Goal: Task Accomplishment & Management: Manage account settings

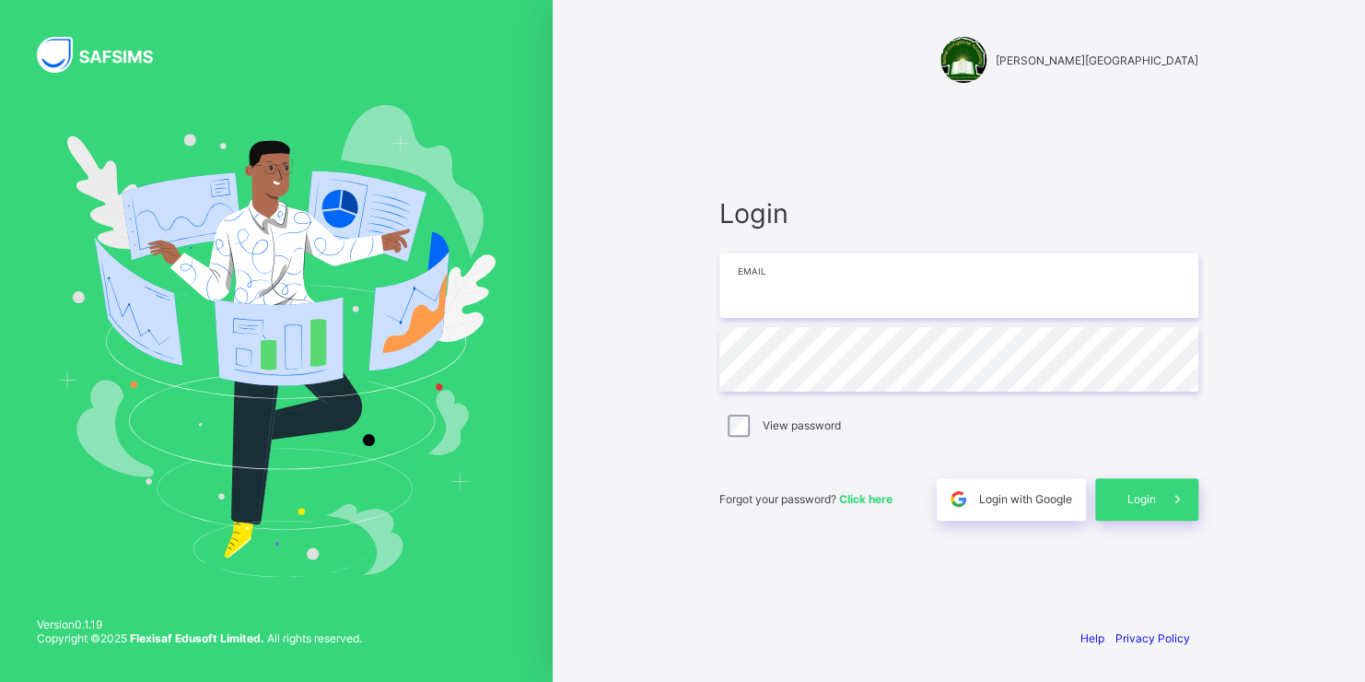
click at [759, 291] on input "email" at bounding box center [959, 285] width 479 height 64
type input "**********"
click at [1143, 498] on span "Login" at bounding box center [1142, 499] width 29 height 14
click at [1143, 499] on span "Login" at bounding box center [1142, 499] width 29 height 14
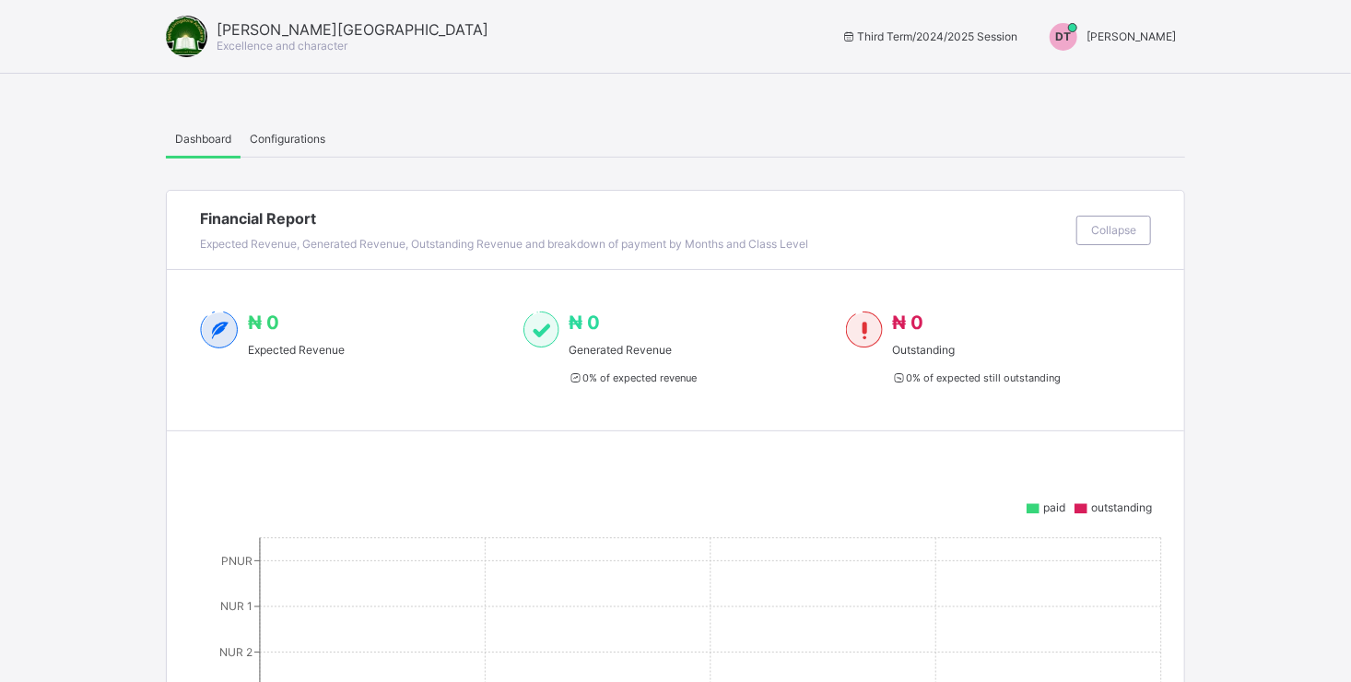
click at [1108, 35] on span "[PERSON_NAME]" at bounding box center [1130, 36] width 89 height 14
click at [1096, 76] on span "Switch to Admin View" at bounding box center [1107, 78] width 140 height 21
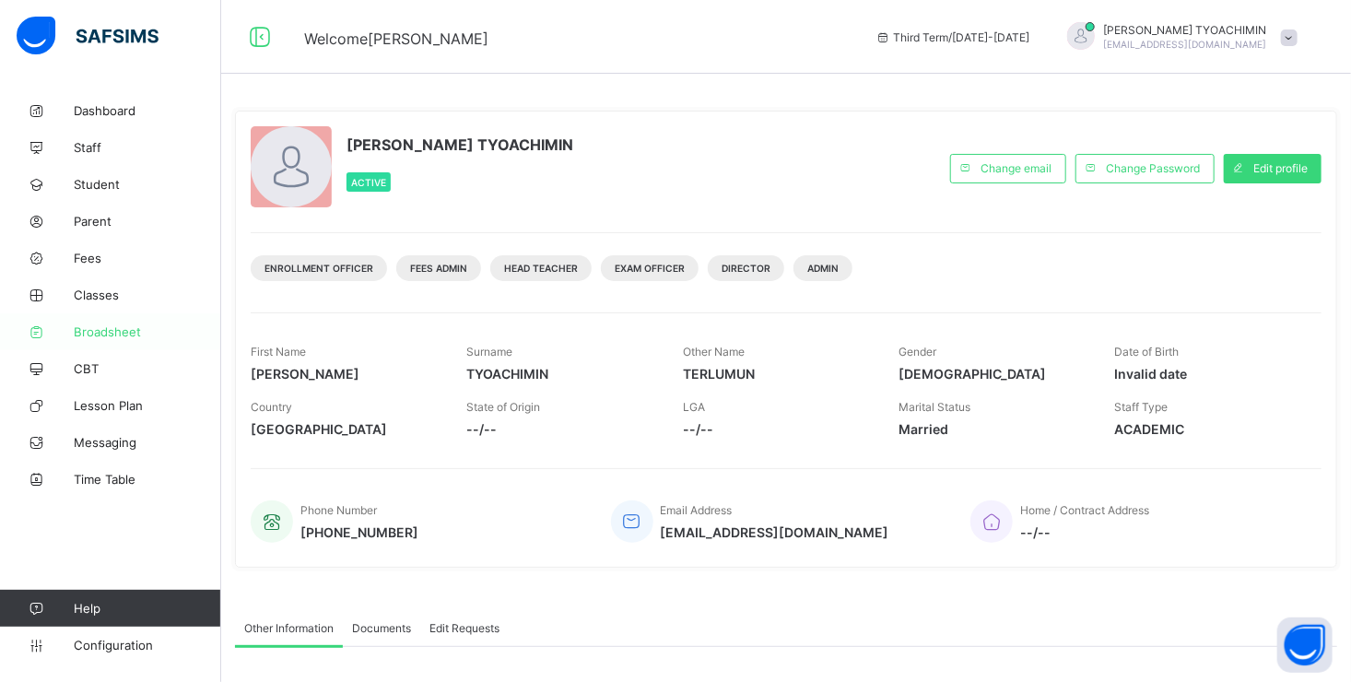
click at [111, 330] on span "Broadsheet" at bounding box center [147, 331] width 147 height 15
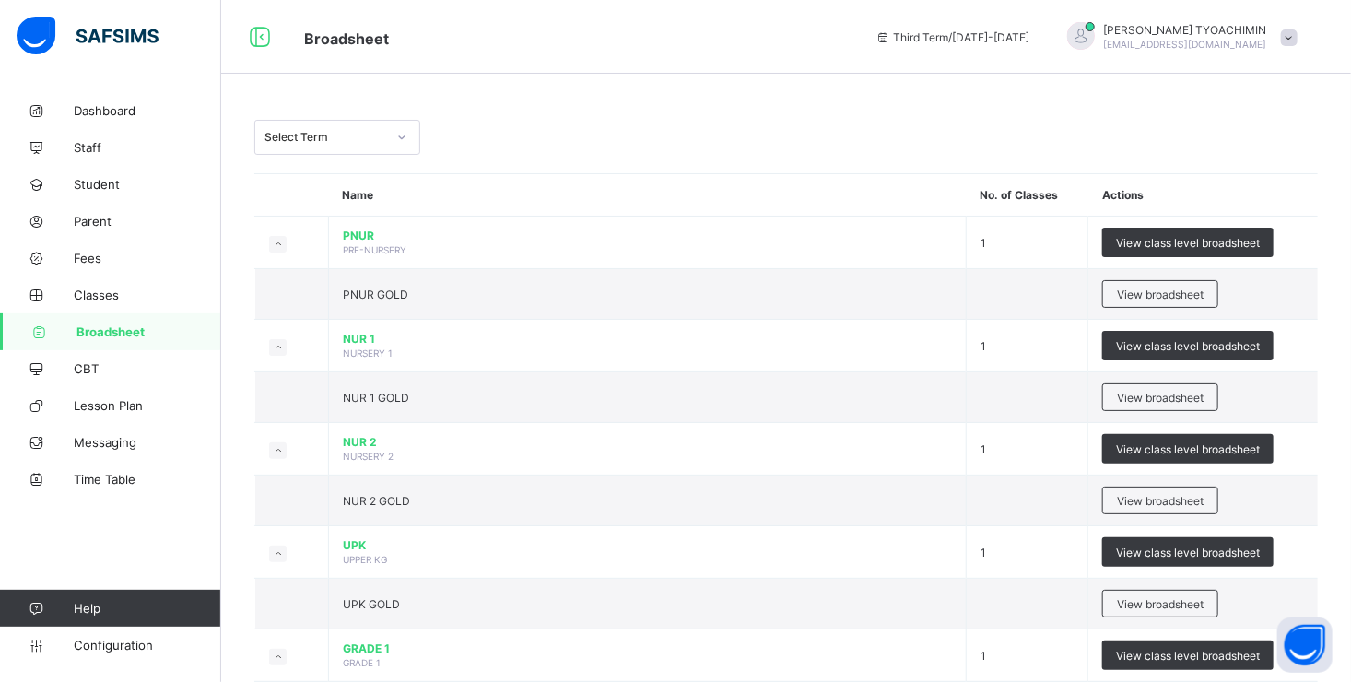
click at [399, 136] on icon at bounding box center [401, 137] width 11 height 18
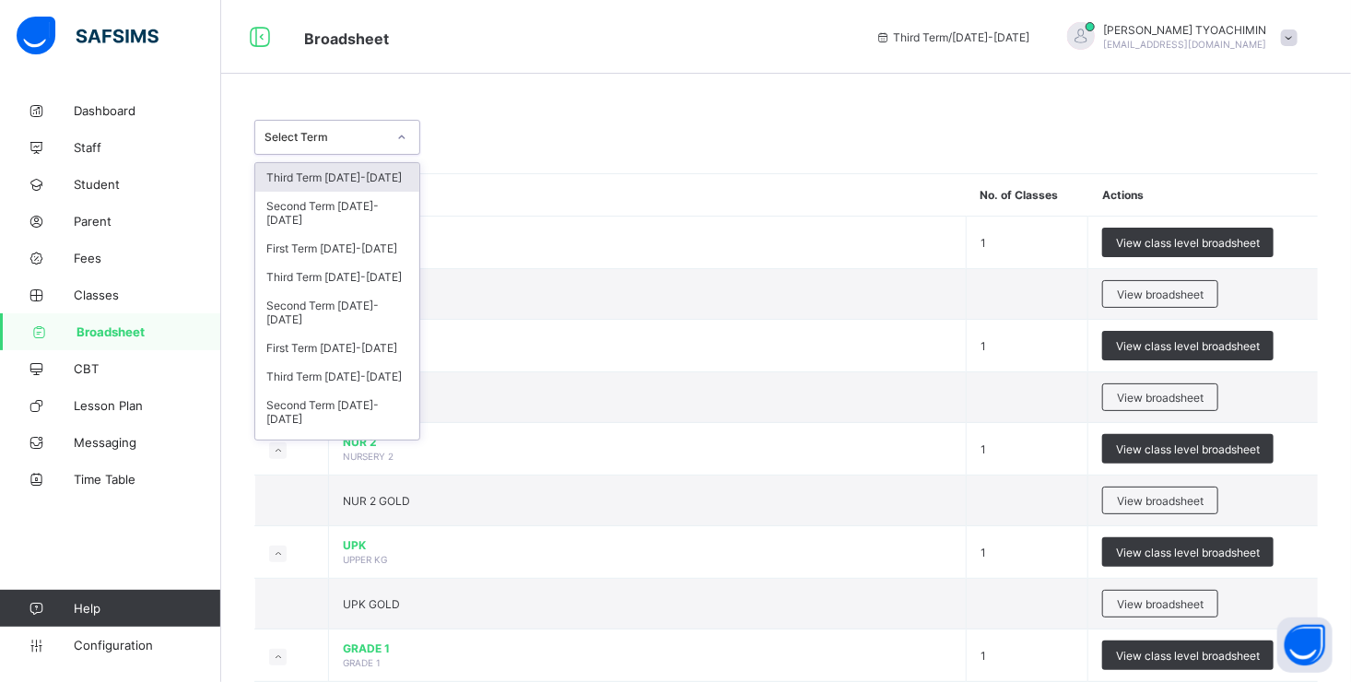
click at [343, 181] on div "Third Term [DATE]-[DATE]" at bounding box center [337, 177] width 164 height 29
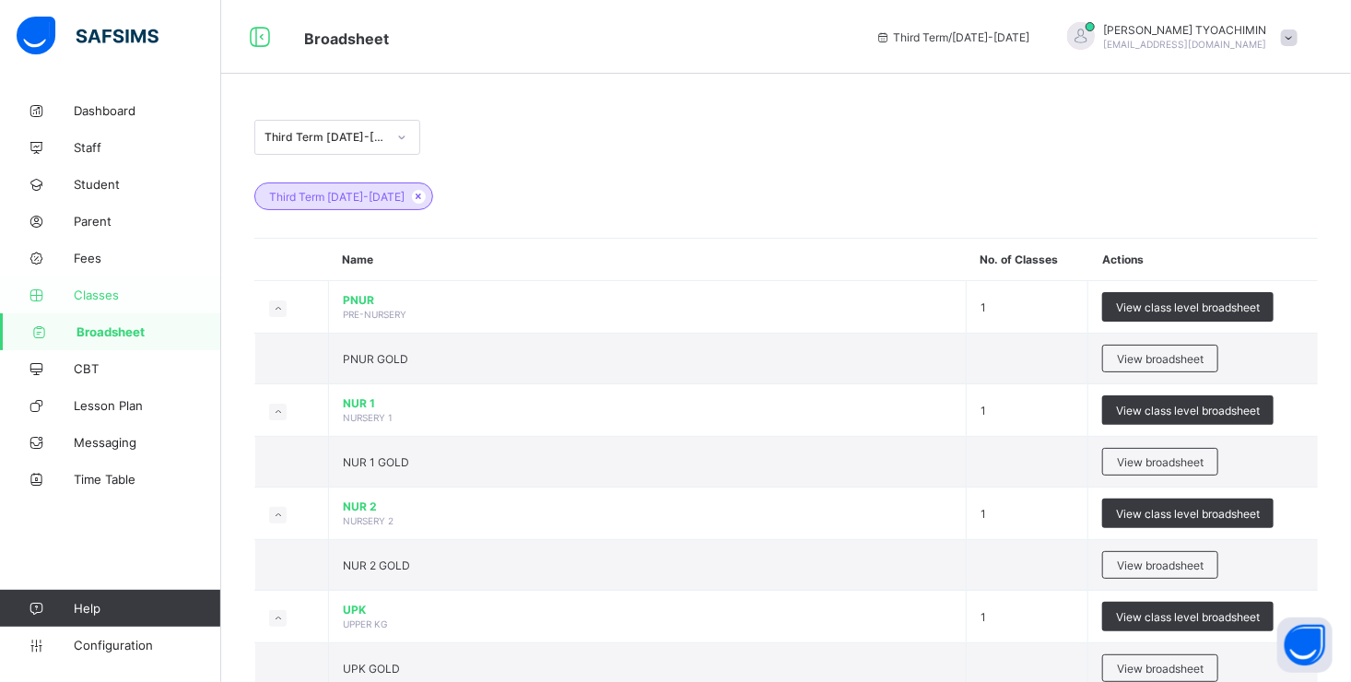
click at [91, 292] on span "Classes" at bounding box center [147, 294] width 147 height 15
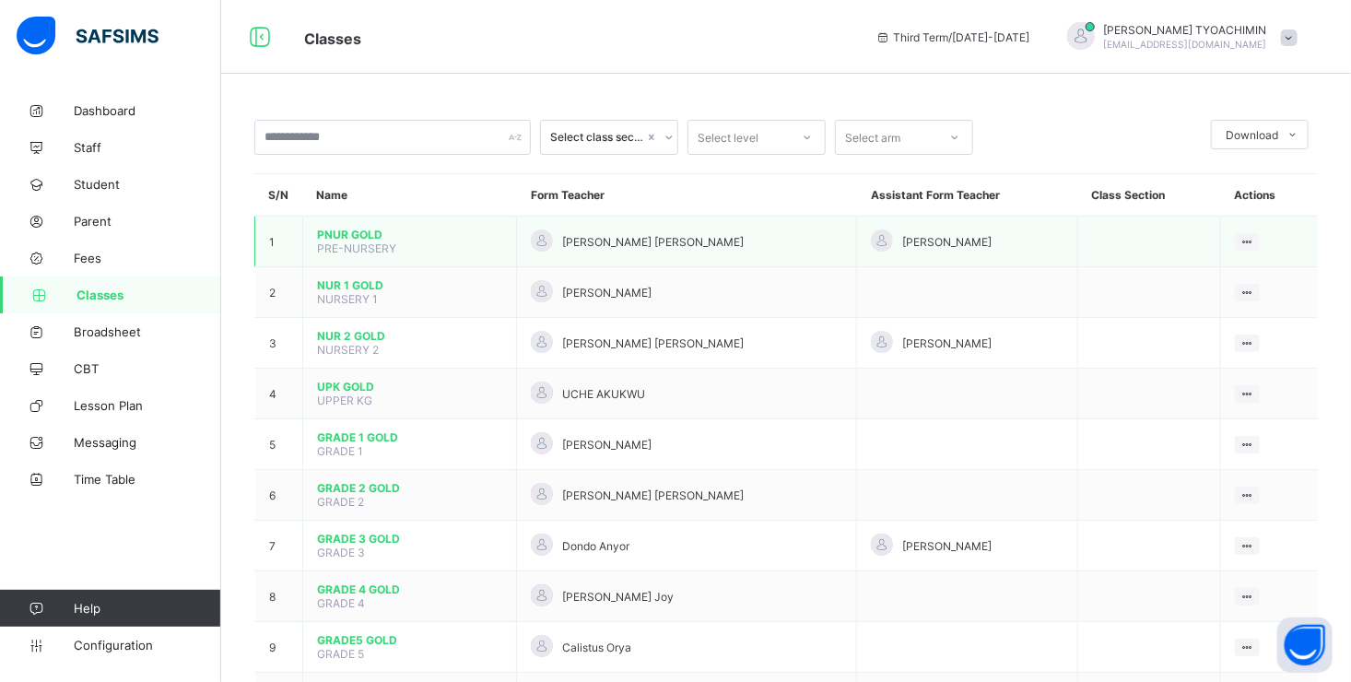
click at [344, 240] on span "PNUR GOLD" at bounding box center [409, 235] width 185 height 14
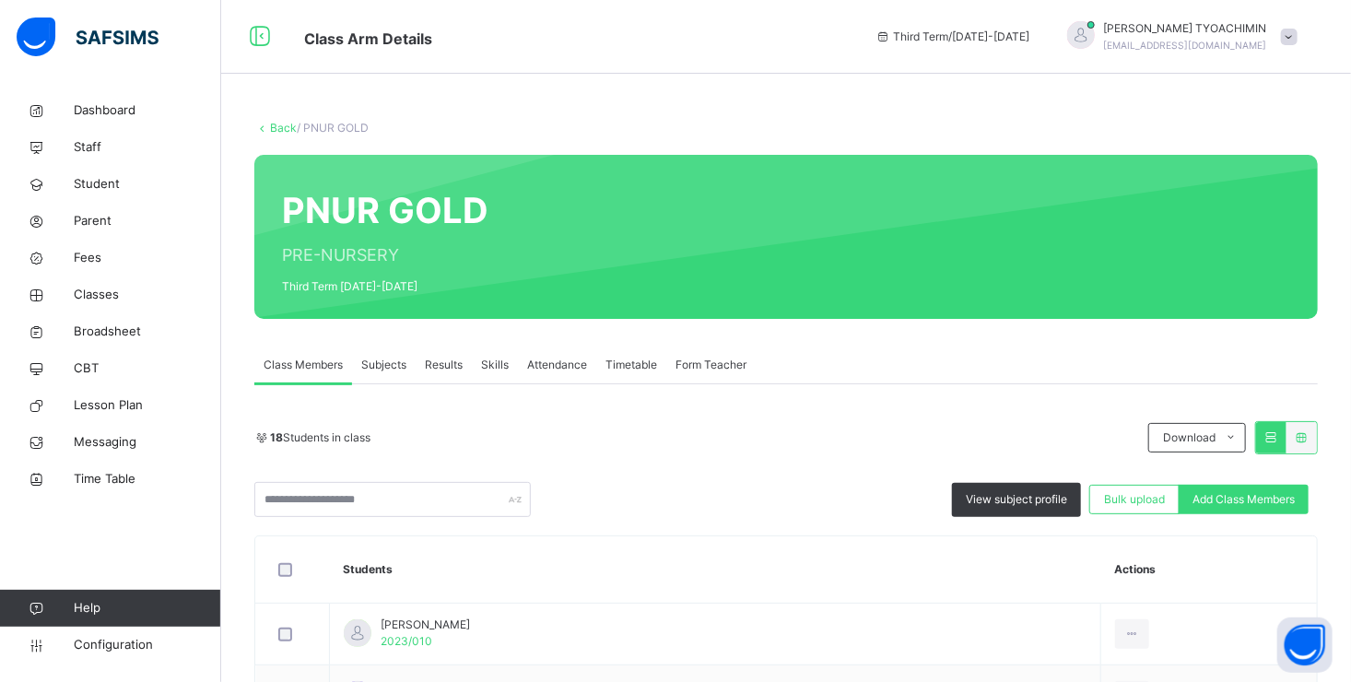
click at [445, 366] on span "Results" at bounding box center [444, 365] width 38 height 17
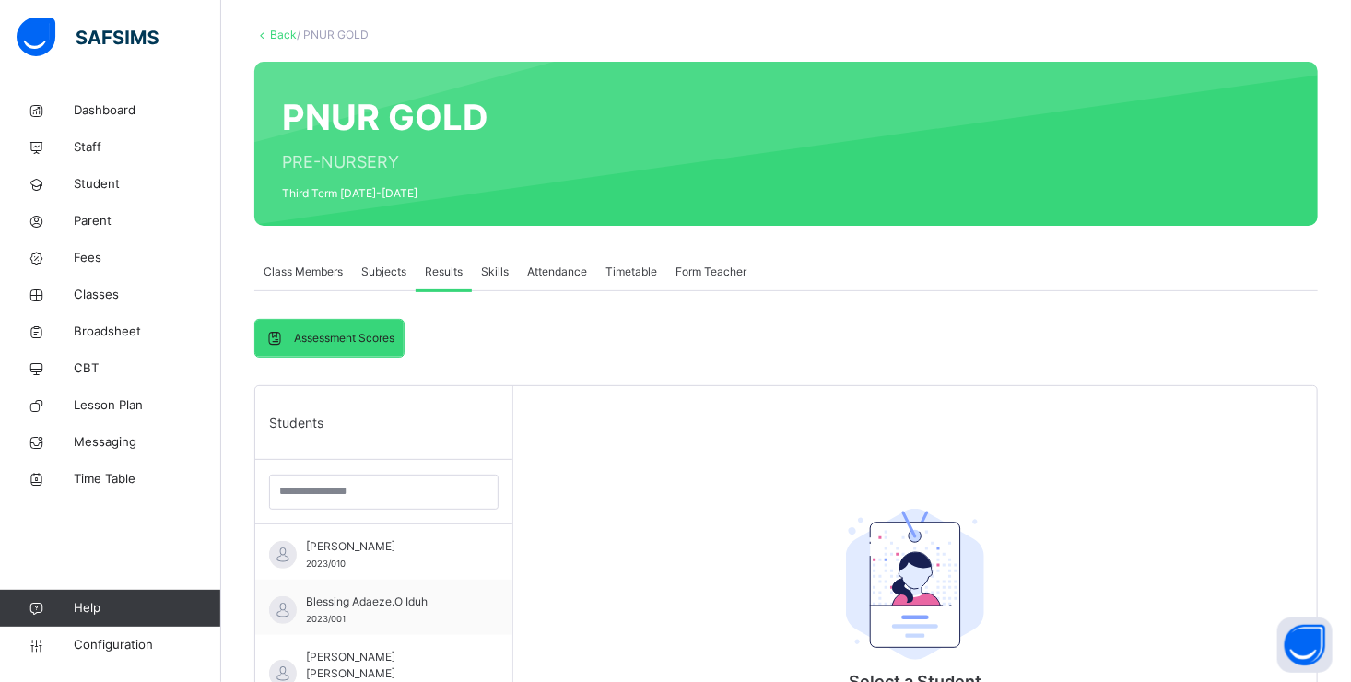
scroll to position [92, 0]
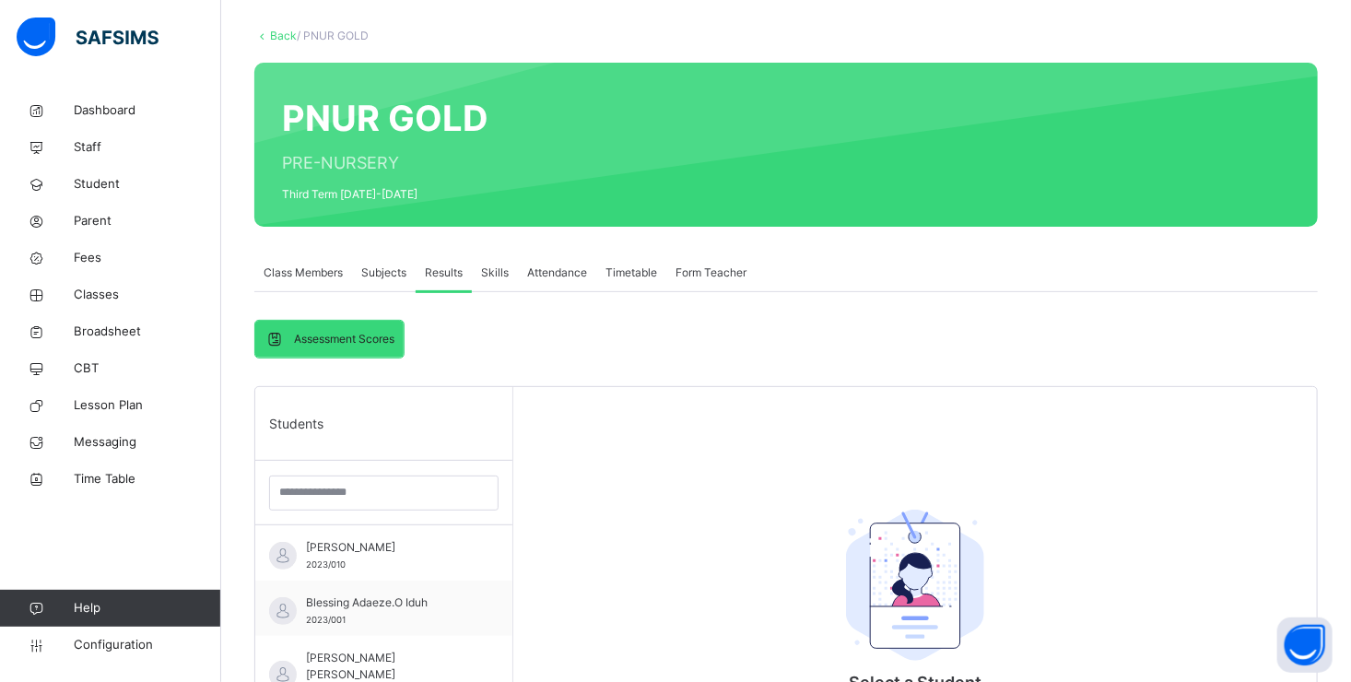
click at [288, 426] on span "Students" at bounding box center [296, 423] width 54 height 19
click at [91, 331] on span "Broadsheet" at bounding box center [147, 331] width 147 height 18
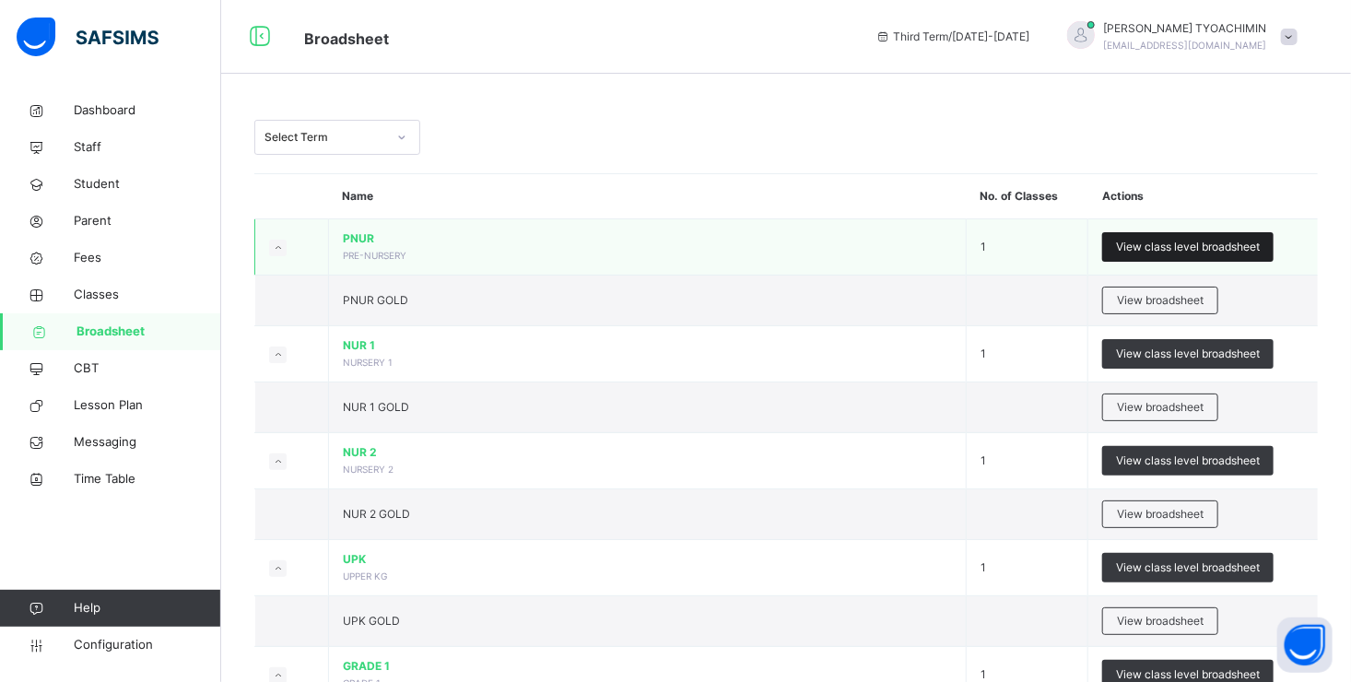
click at [1136, 248] on span "View class level broadsheet" at bounding box center [1188, 247] width 144 height 17
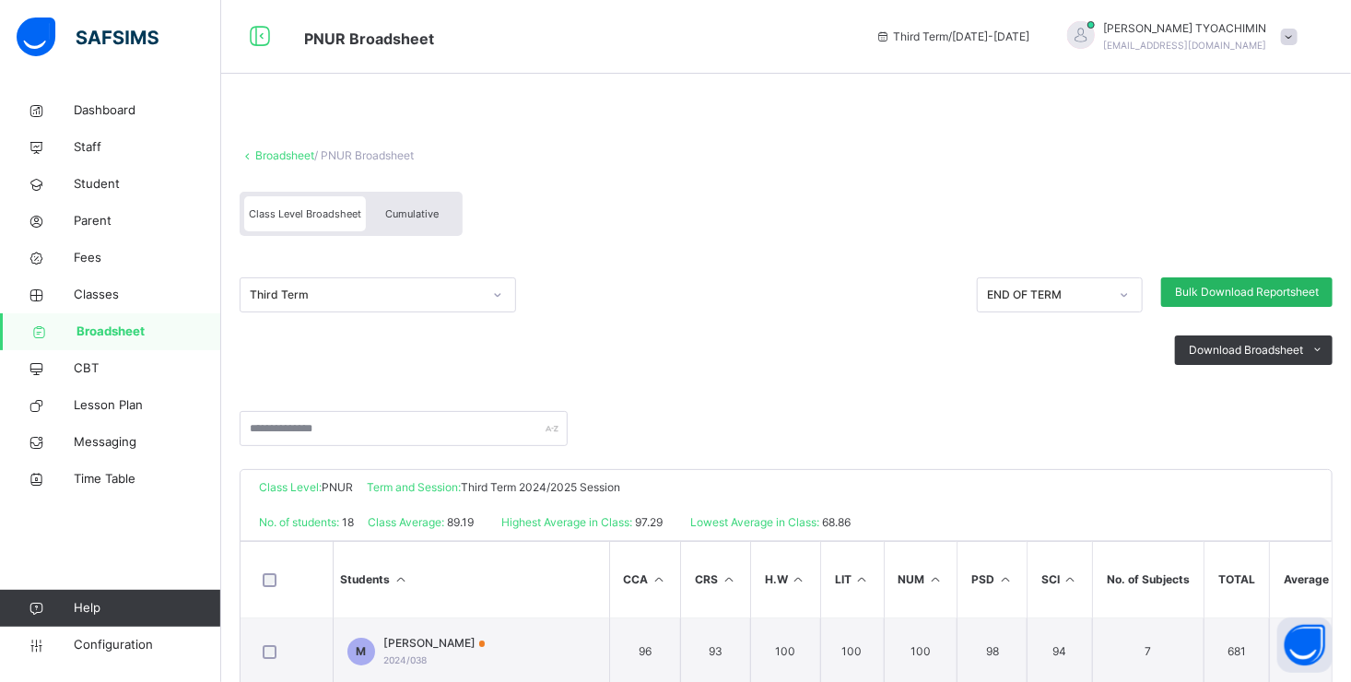
click at [1255, 291] on span "Bulk Download Reportsheet" at bounding box center [1247, 292] width 144 height 17
click at [78, 296] on span "Classes" at bounding box center [147, 295] width 147 height 18
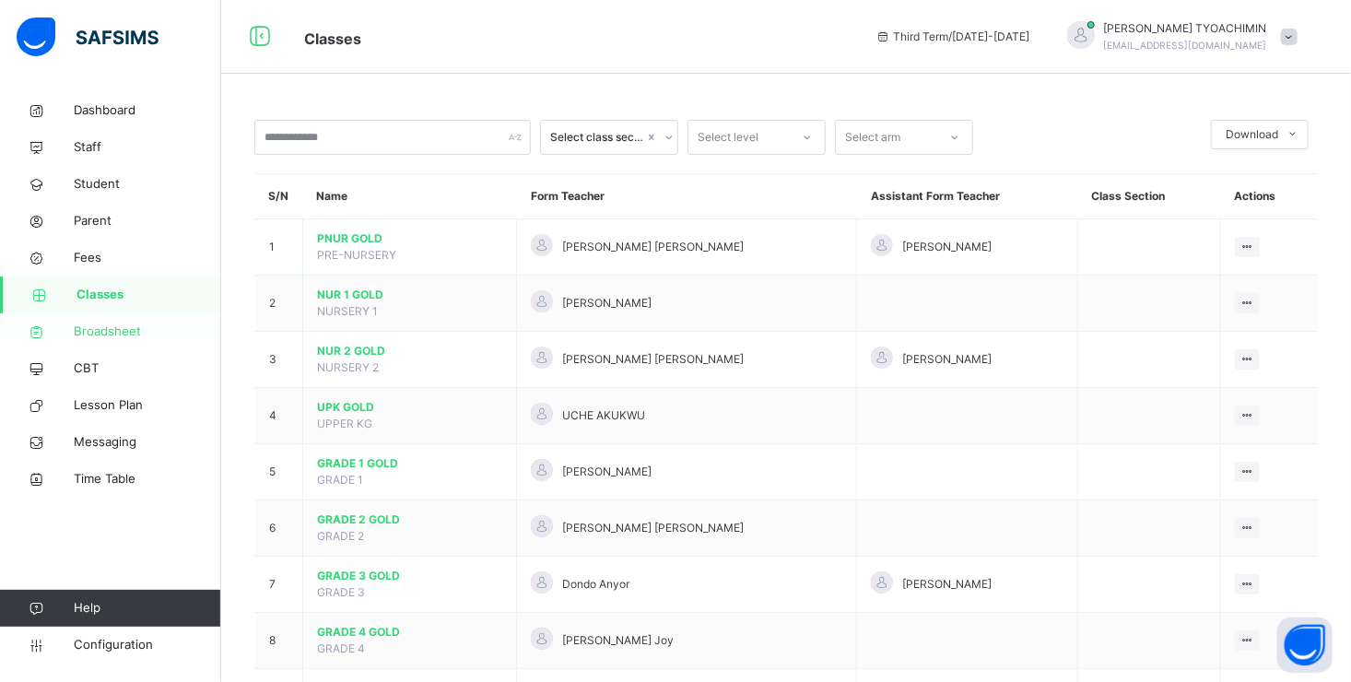
click at [105, 335] on span "Broadsheet" at bounding box center [147, 331] width 147 height 18
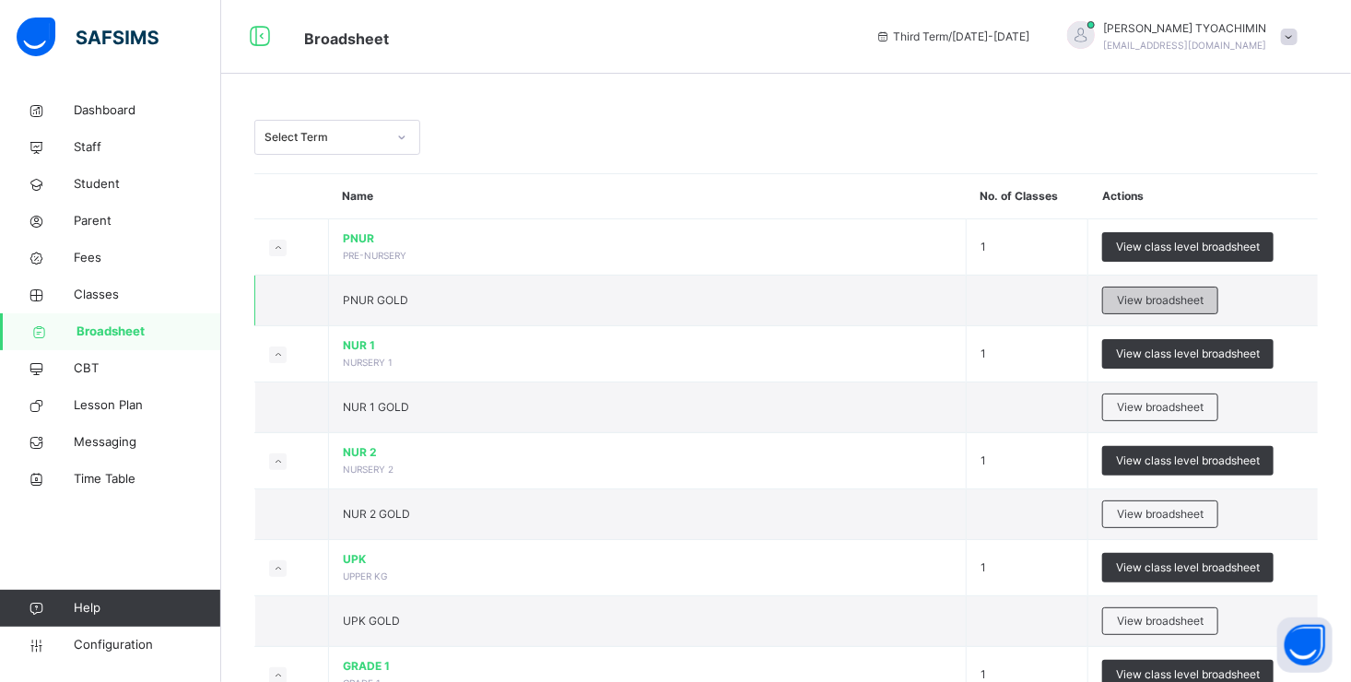
click at [1139, 301] on span "View broadsheet" at bounding box center [1160, 300] width 87 height 17
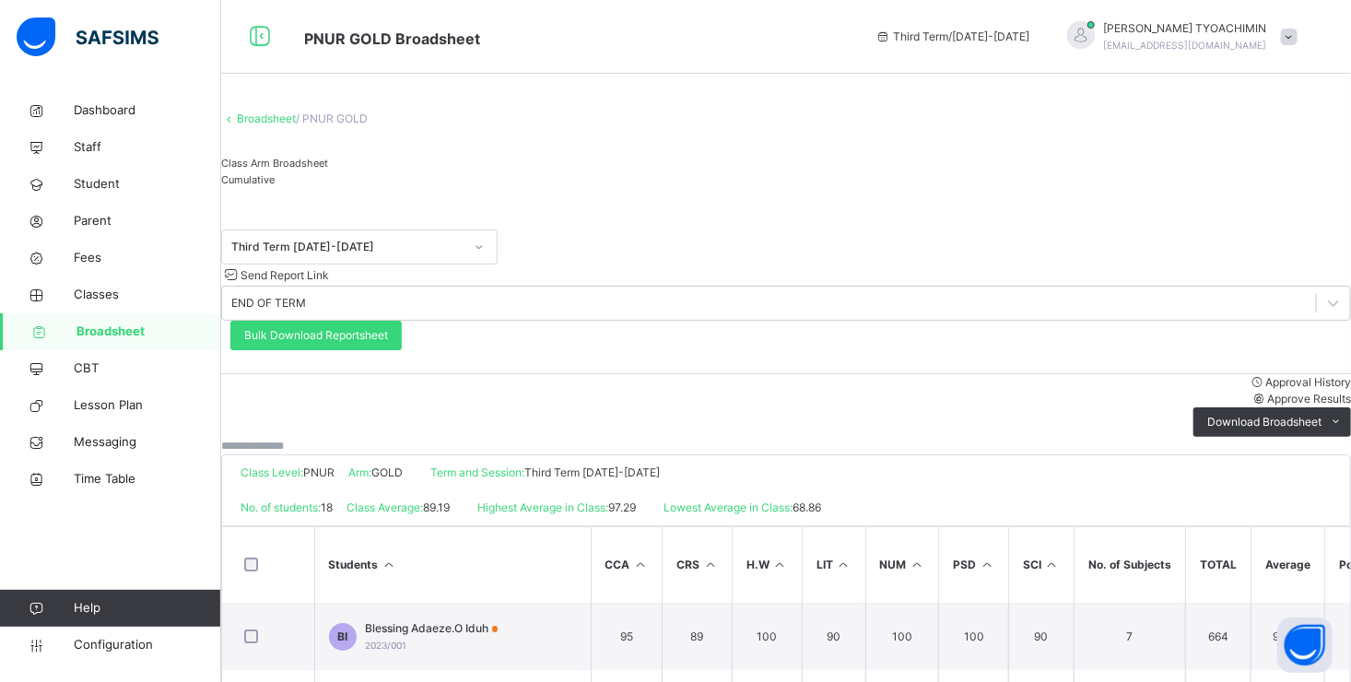
click at [1267, 392] on span "Approve Results" at bounding box center [1309, 399] width 84 height 14
click at [296, 125] on link "Broadsheet" at bounding box center [266, 118] width 59 height 14
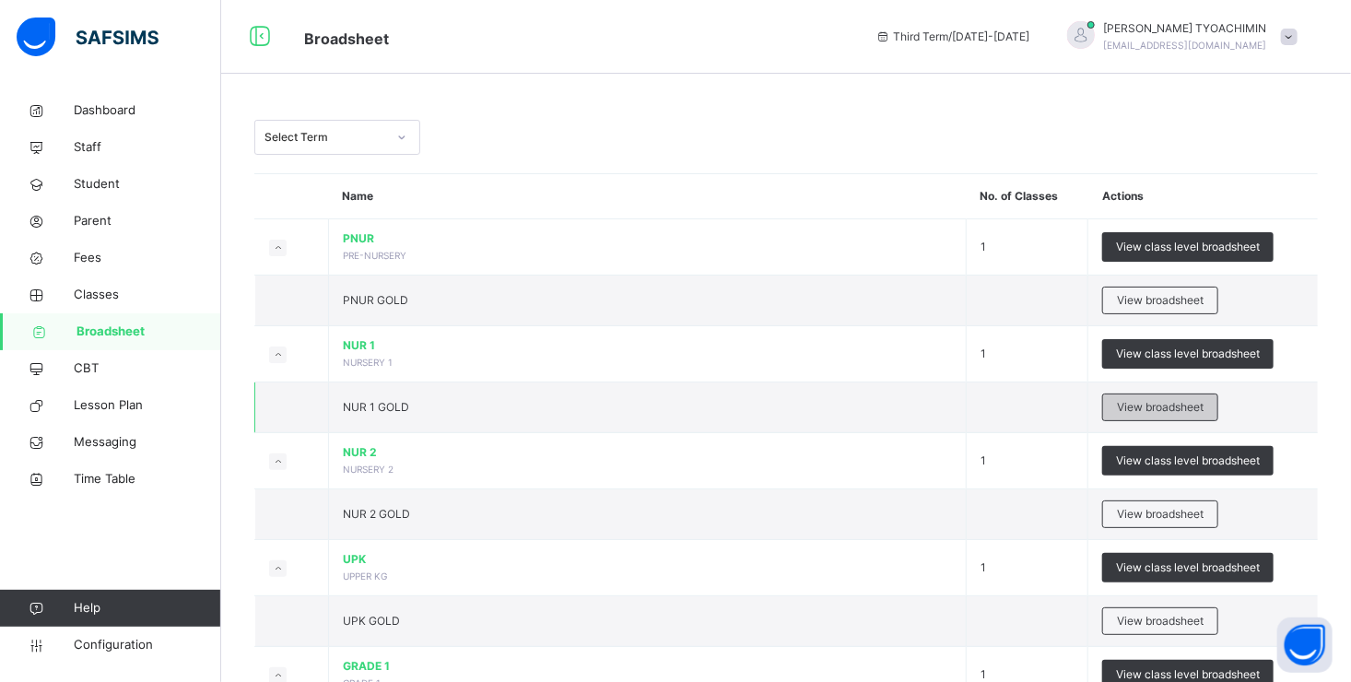
click at [1145, 404] on span "View broadsheet" at bounding box center [1160, 407] width 87 height 17
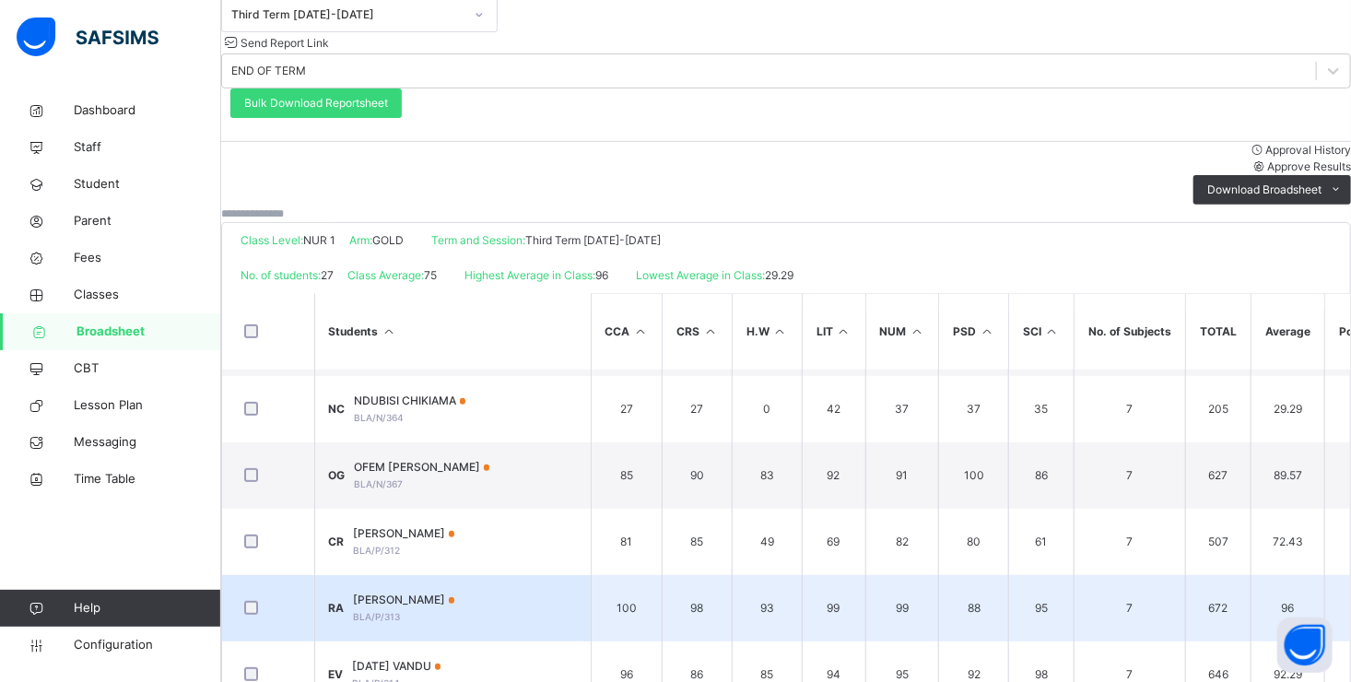
scroll to position [461, 0]
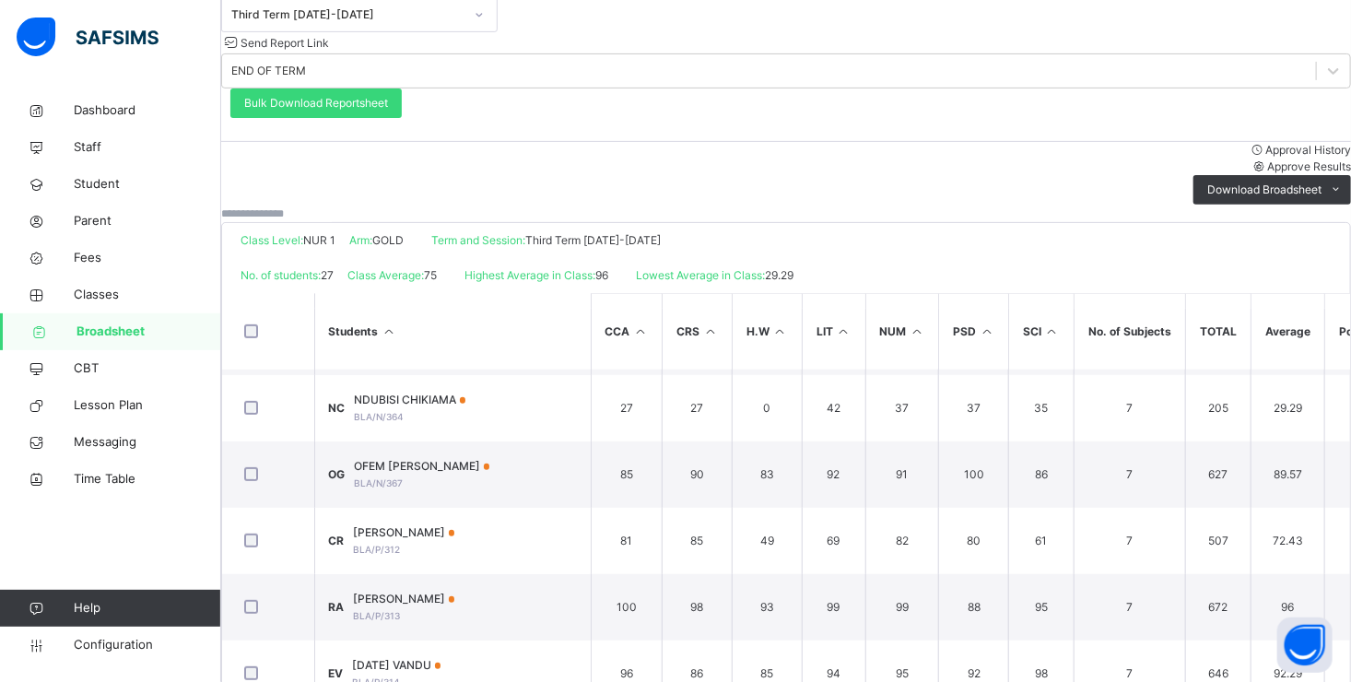
click at [1267, 159] on span "Approve Results" at bounding box center [1309, 166] width 84 height 14
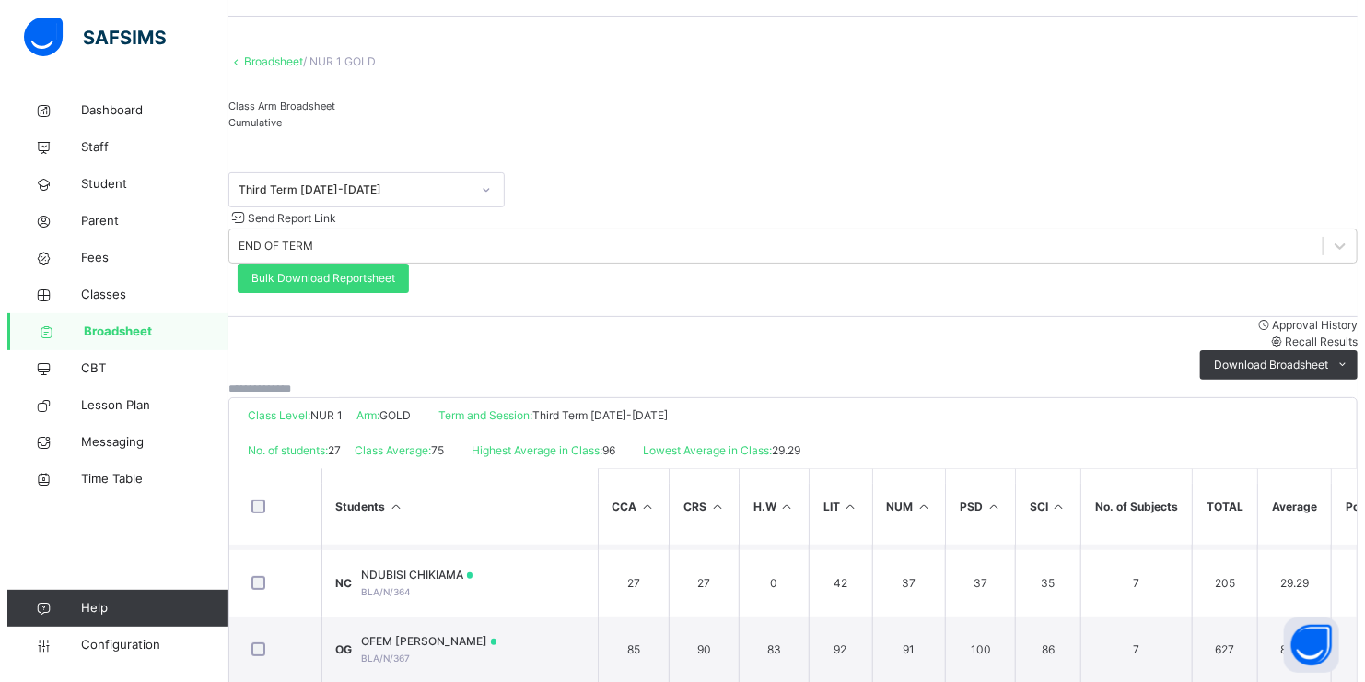
scroll to position [0, 0]
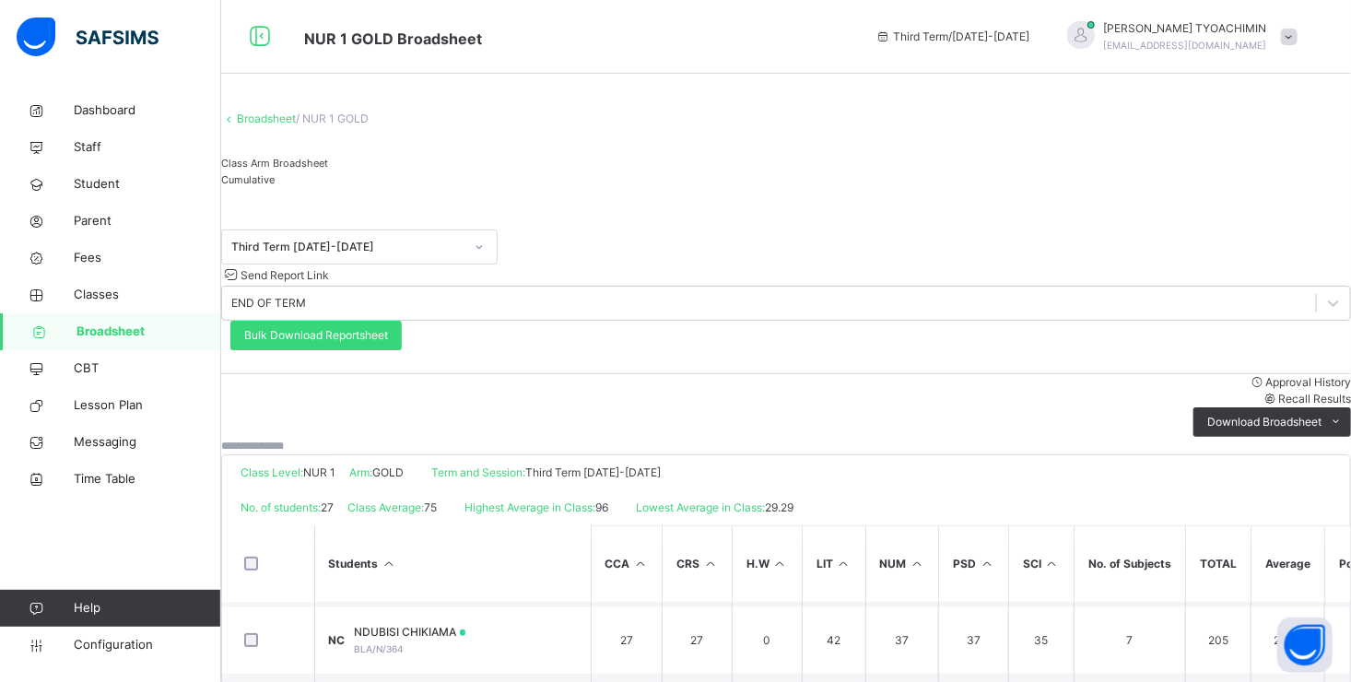
click at [1265, 375] on span "Approval History" at bounding box center [1308, 382] width 86 height 14
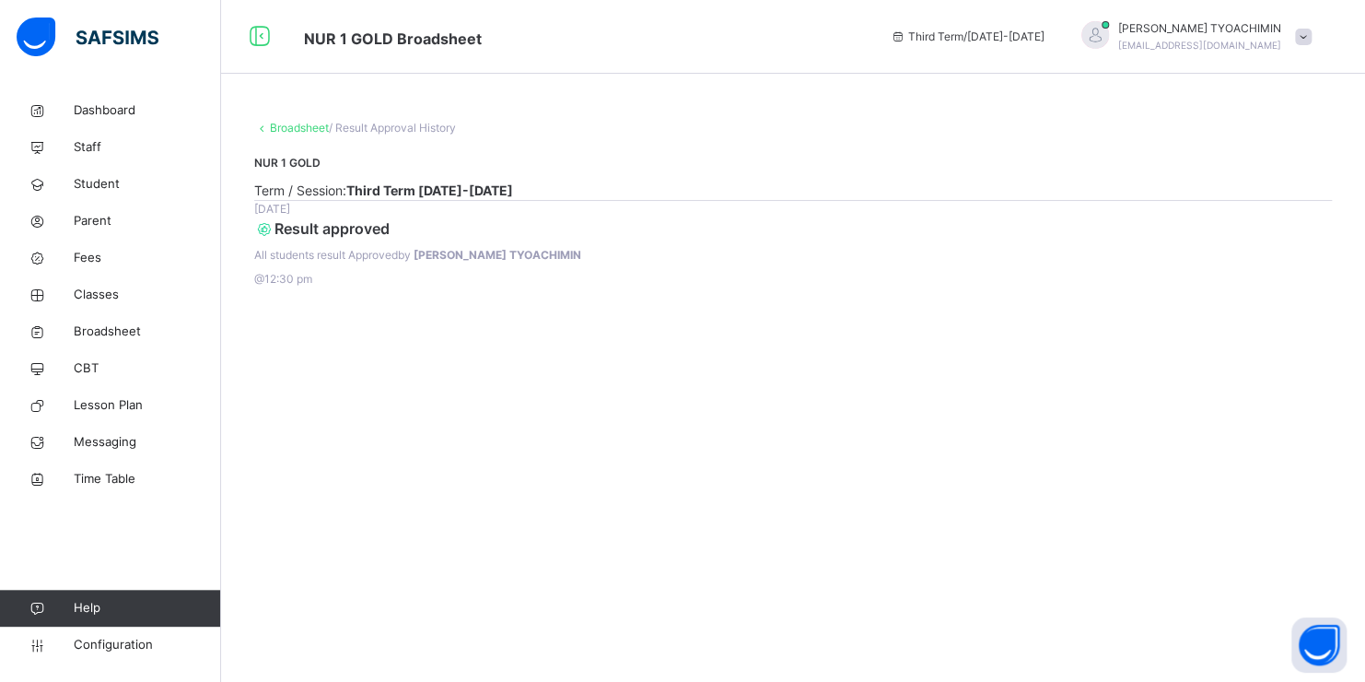
click at [298, 125] on link "Broadsheet" at bounding box center [299, 128] width 59 height 14
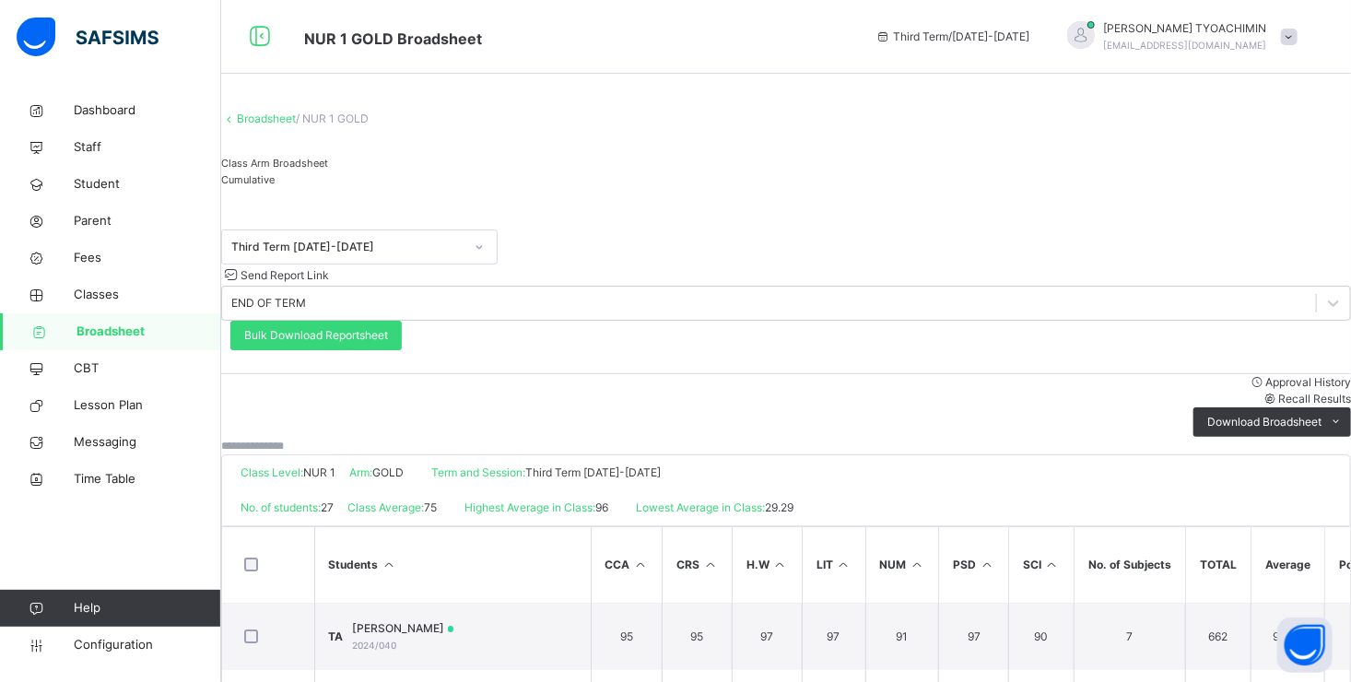
drag, startPoint x: 288, startPoint y: 138, endPoint x: 331, endPoint y: 187, distance: 64.7
click at [288, 125] on link "Broadsheet" at bounding box center [266, 118] width 59 height 14
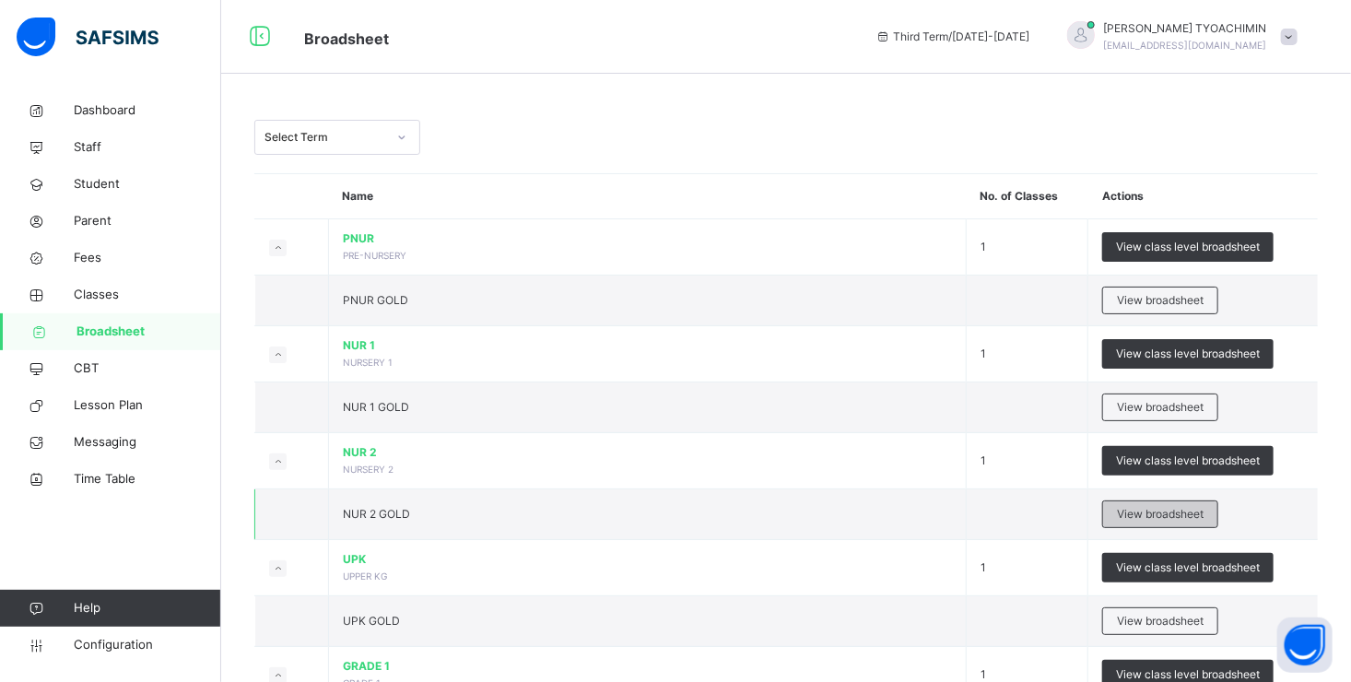
click at [1144, 510] on span "View broadsheet" at bounding box center [1160, 514] width 87 height 17
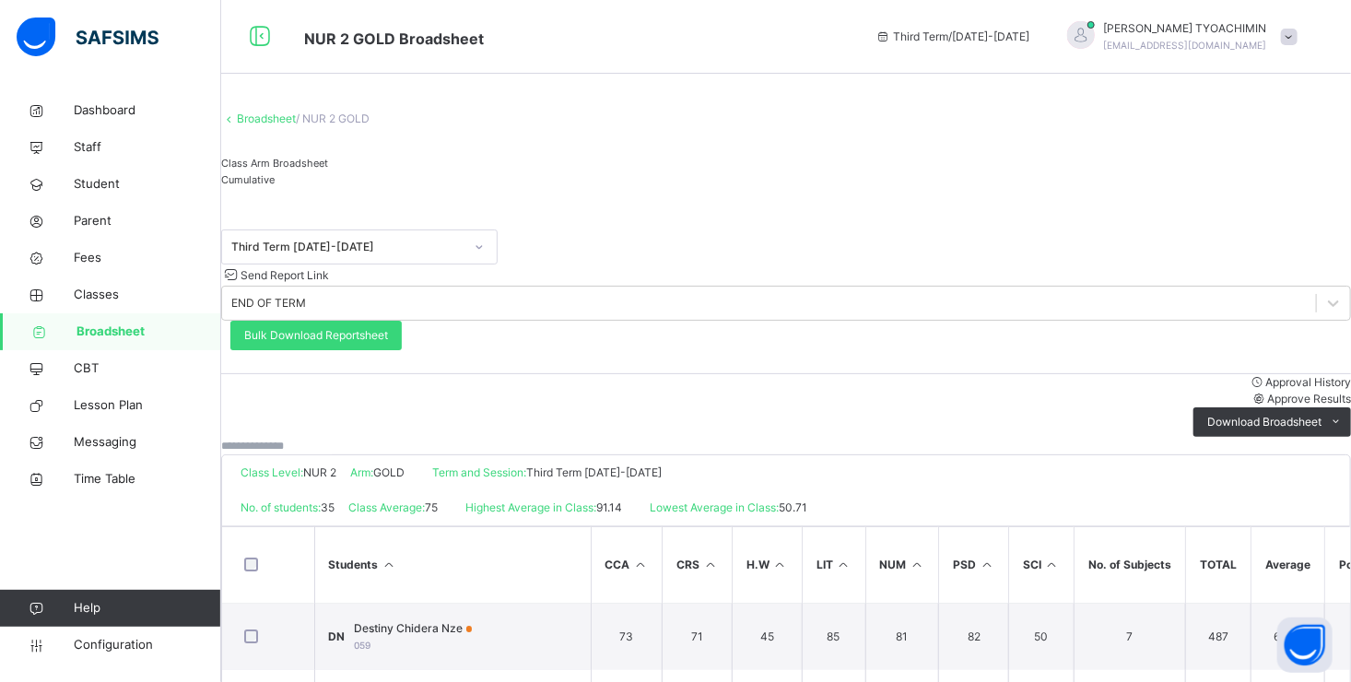
click at [1267, 392] on span "Approve Results" at bounding box center [1309, 399] width 84 height 14
click at [274, 125] on link "Broadsheet" at bounding box center [266, 118] width 59 height 14
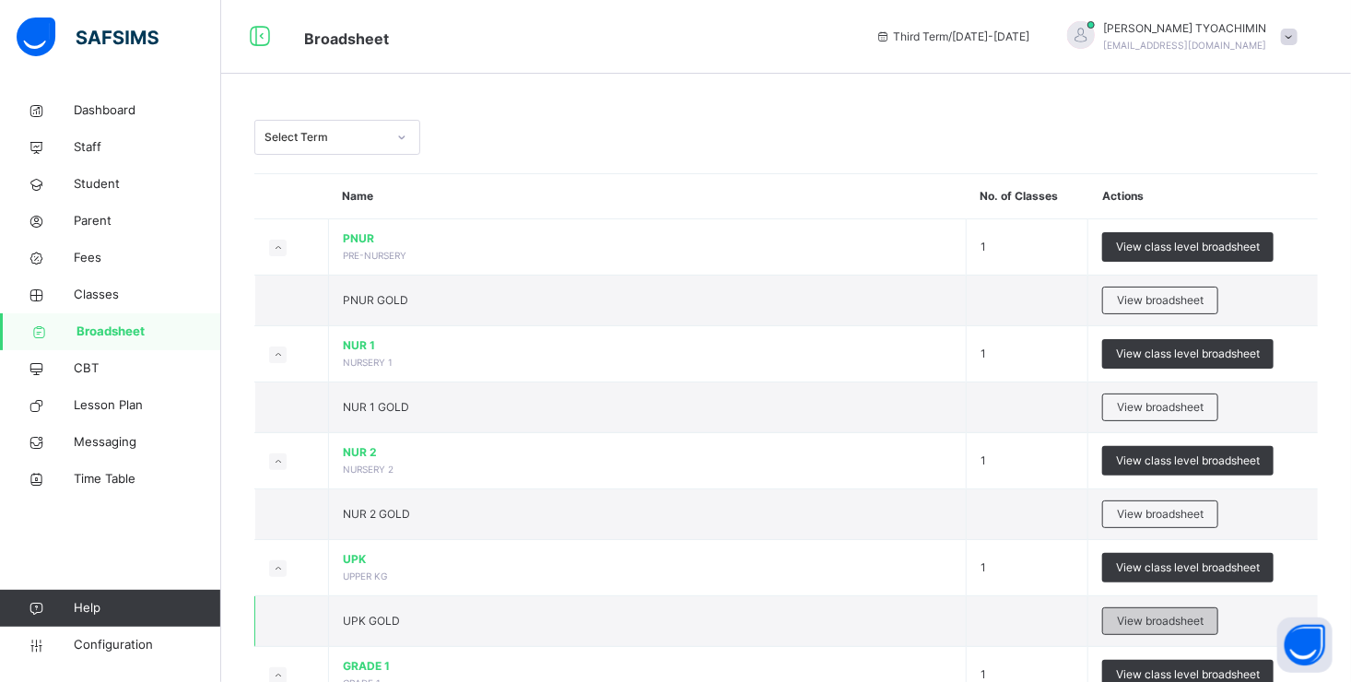
click at [1140, 625] on span "View broadsheet" at bounding box center [1160, 621] width 87 height 17
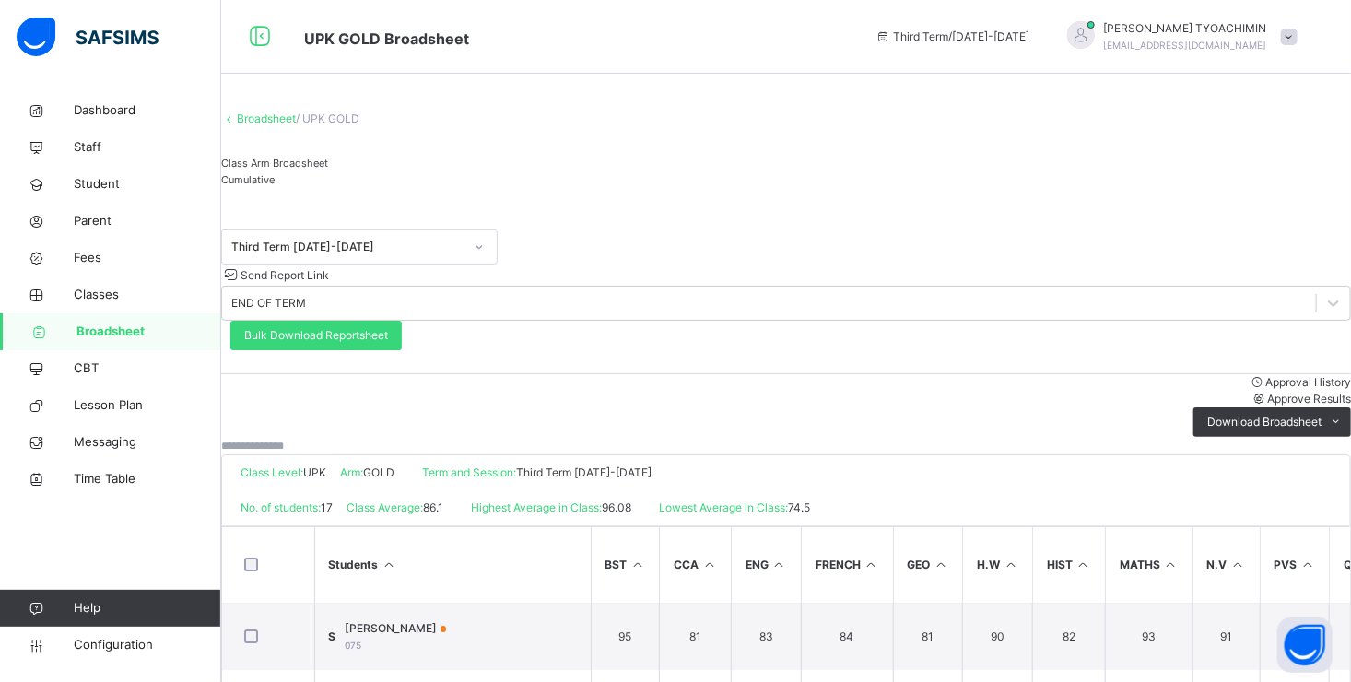
click at [1267, 392] on span "Approve Results" at bounding box center [1309, 399] width 84 height 14
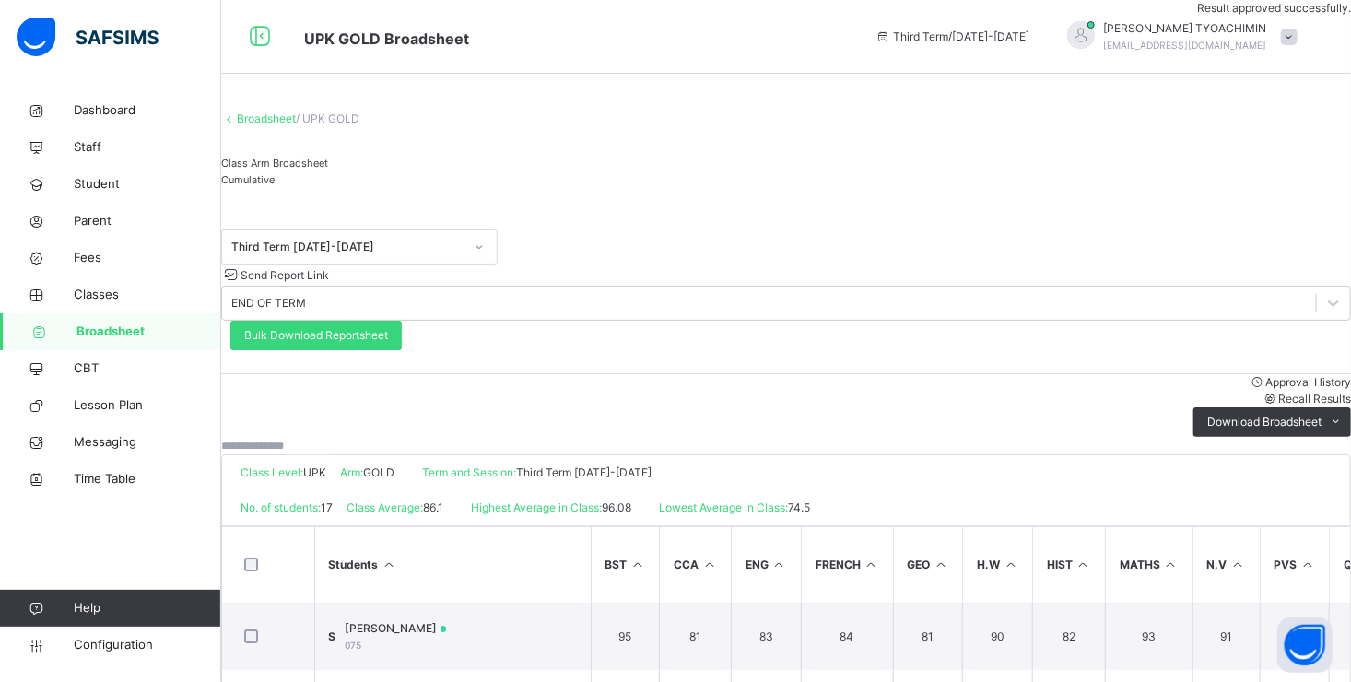
click at [295, 125] on link "Broadsheet" at bounding box center [266, 118] width 59 height 14
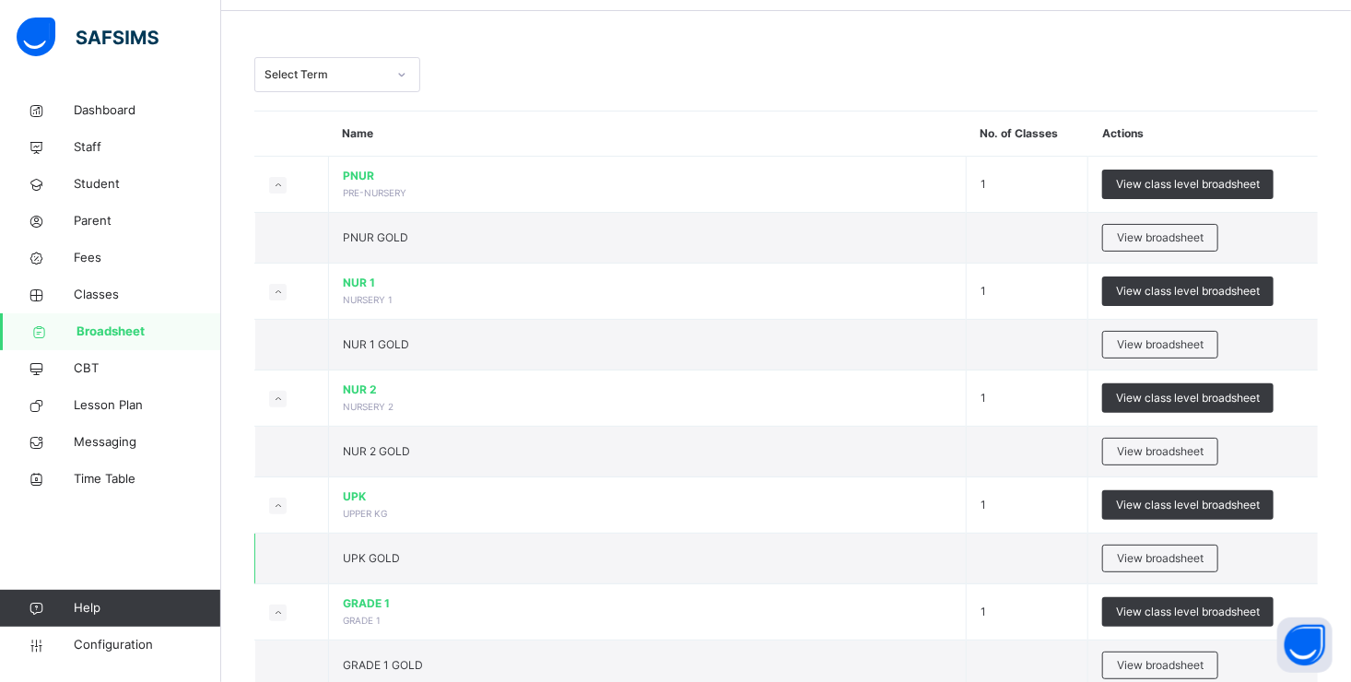
scroll to position [92, 0]
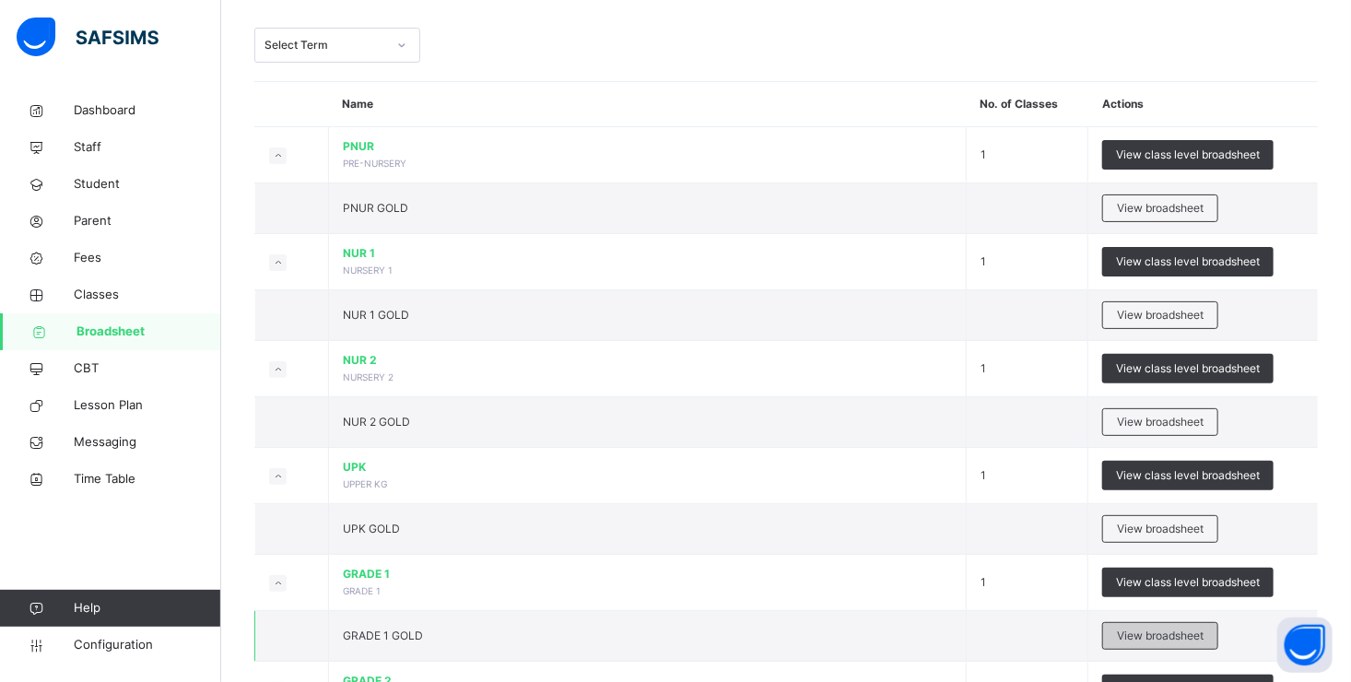
click at [1145, 630] on span "View broadsheet" at bounding box center [1160, 635] width 87 height 17
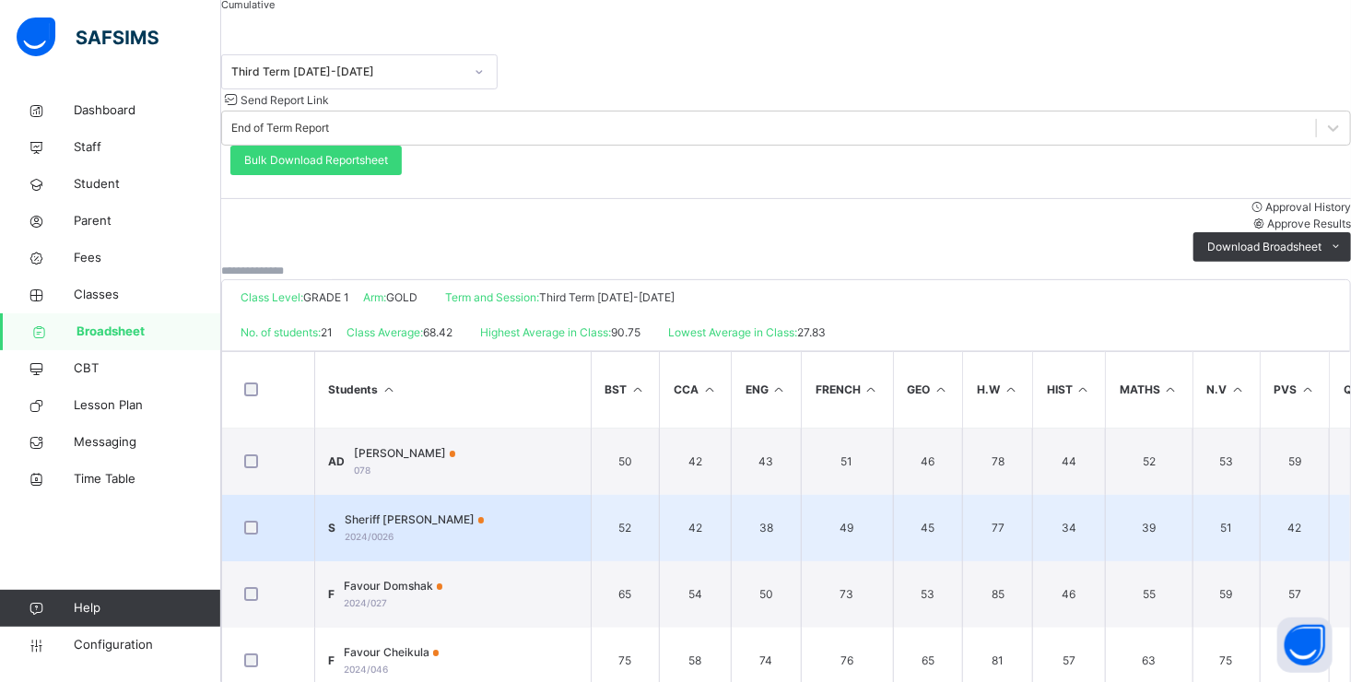
scroll to position [184, 0]
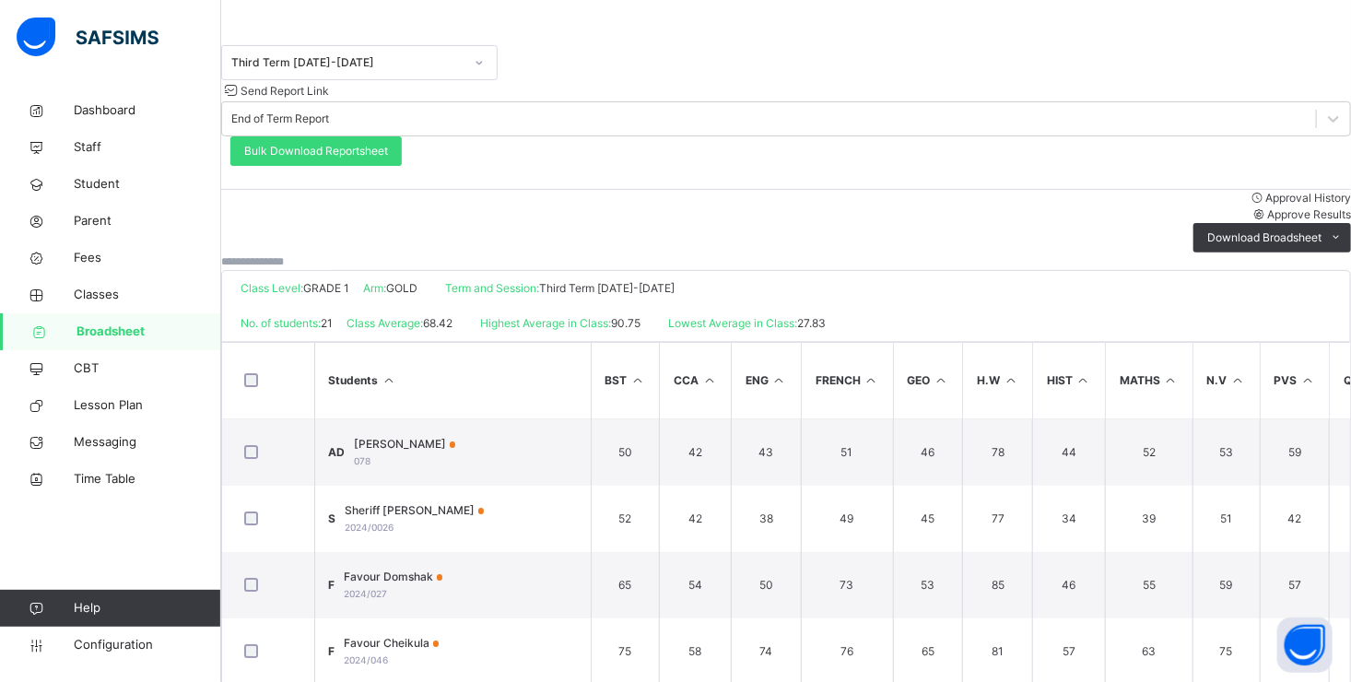
click at [1267, 207] on span "Approve Results" at bounding box center [1309, 214] width 84 height 14
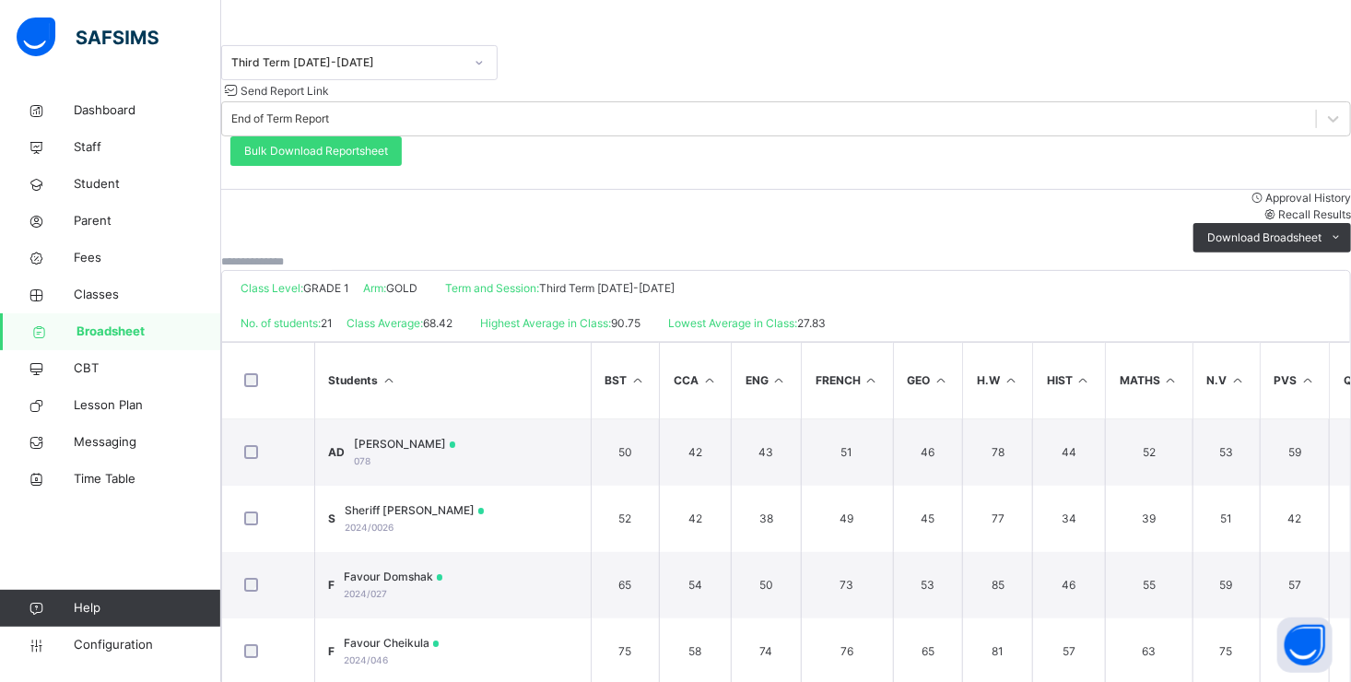
scroll to position [0, 0]
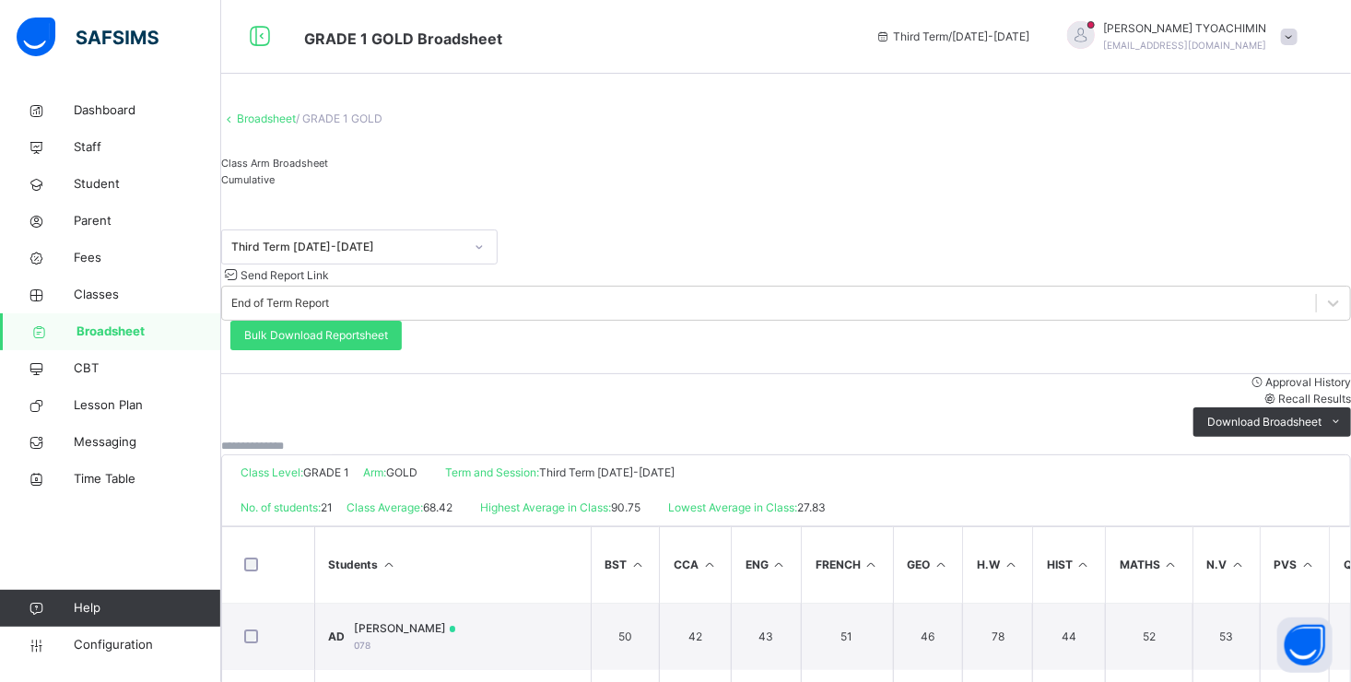
drag, startPoint x: 291, startPoint y: 135, endPoint x: 332, endPoint y: 169, distance: 52.4
click at [291, 125] on link "Broadsheet" at bounding box center [266, 118] width 59 height 14
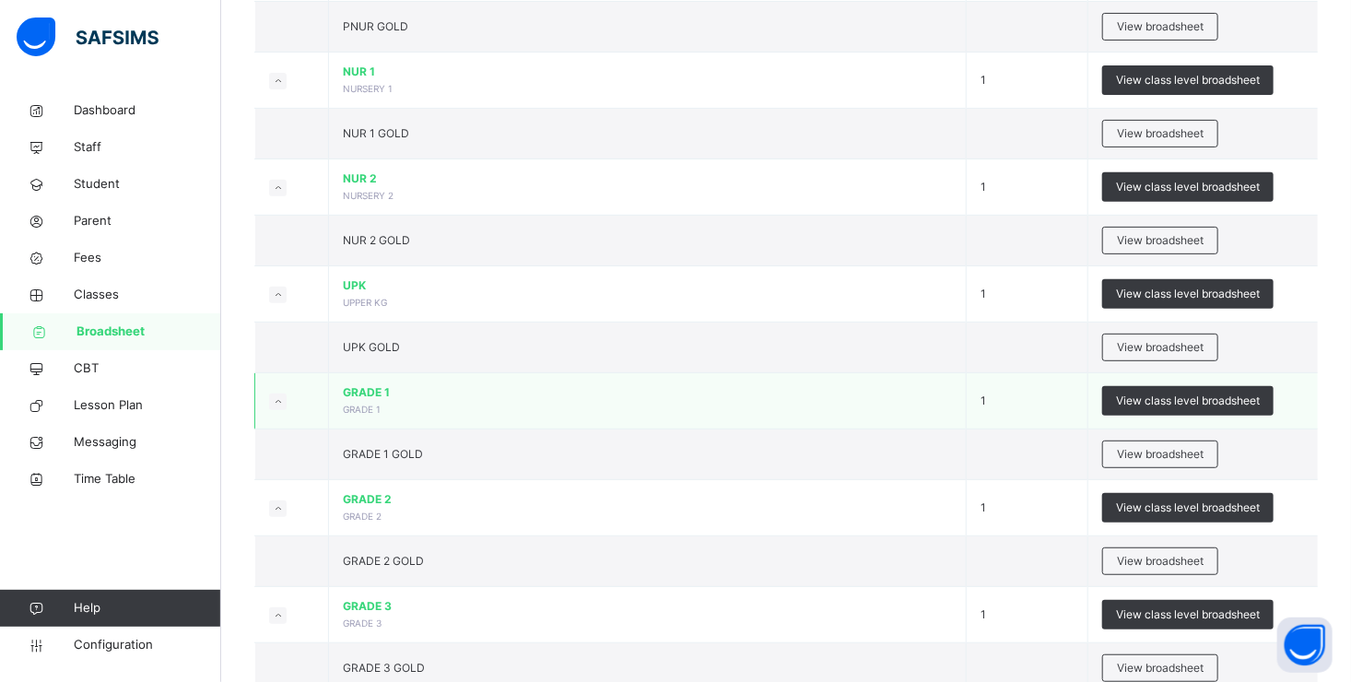
scroll to position [276, 0]
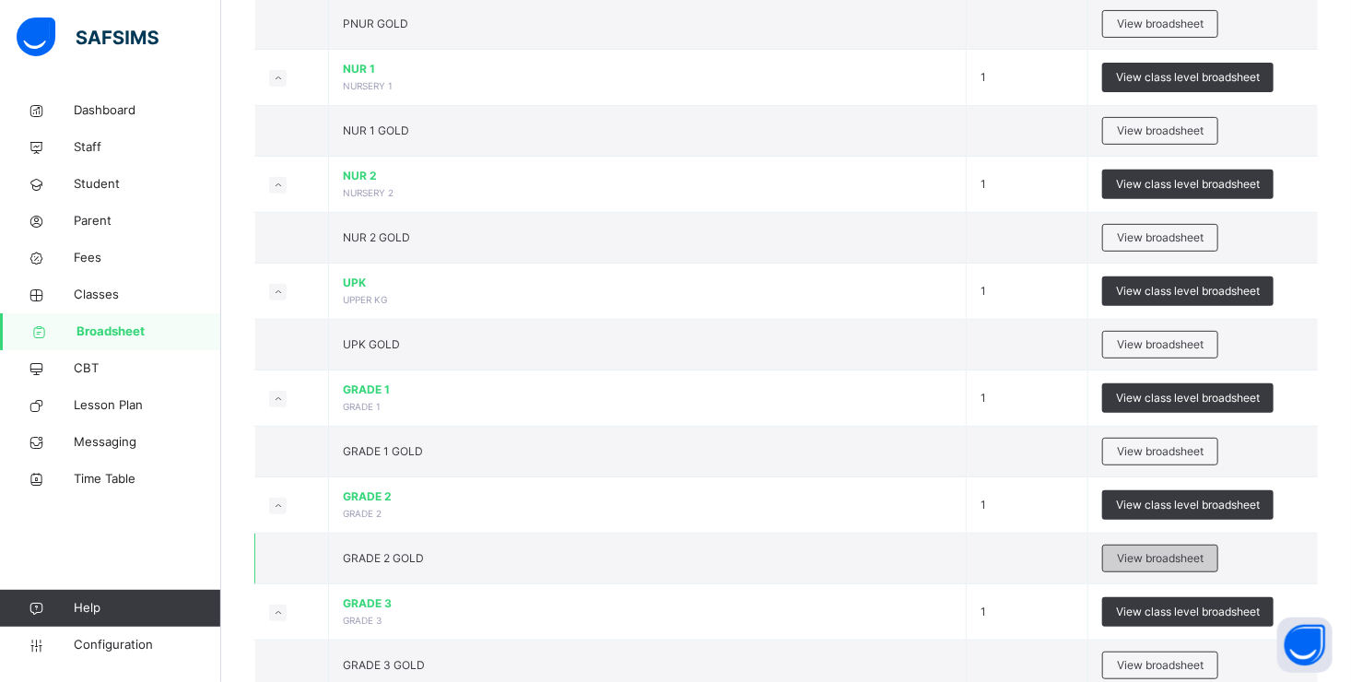
click at [1136, 552] on span "View broadsheet" at bounding box center [1160, 558] width 87 height 17
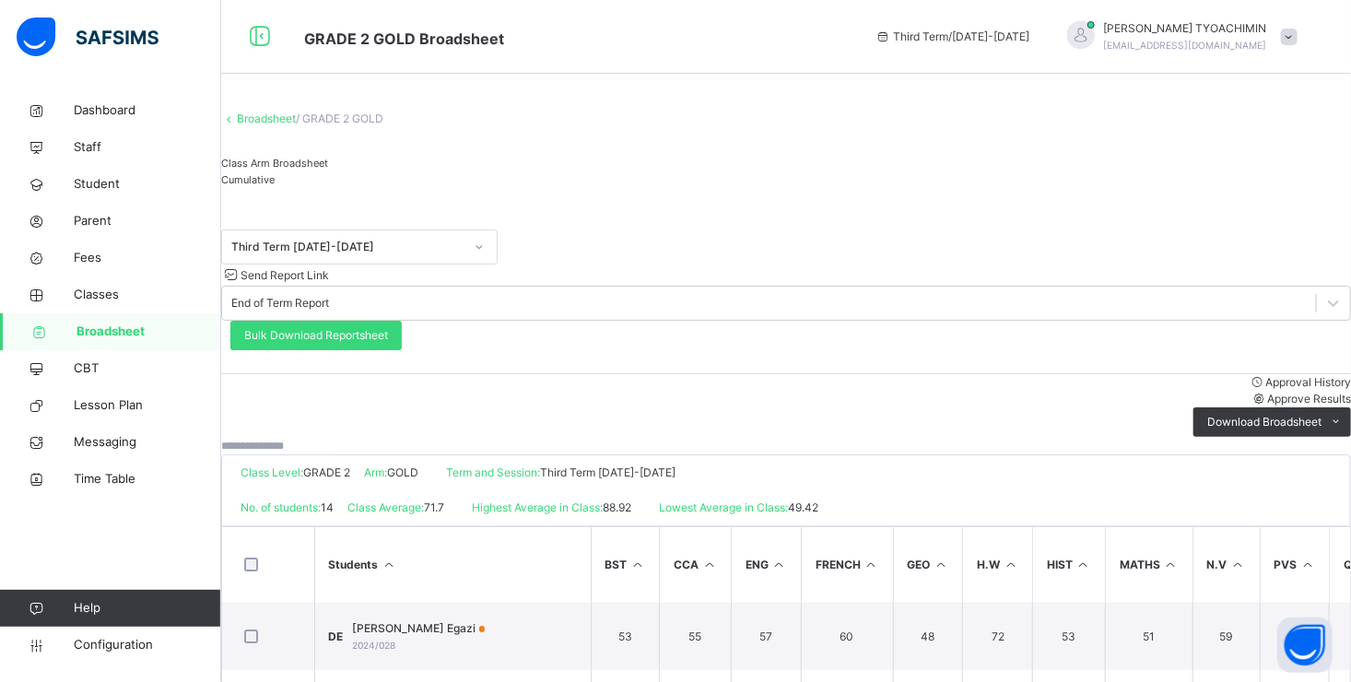
click at [1267, 392] on span "Approve Results" at bounding box center [1309, 399] width 84 height 14
drag, startPoint x: 294, startPoint y: 136, endPoint x: 347, endPoint y: 179, distance: 68.2
click at [294, 125] on link "Broadsheet" at bounding box center [266, 118] width 59 height 14
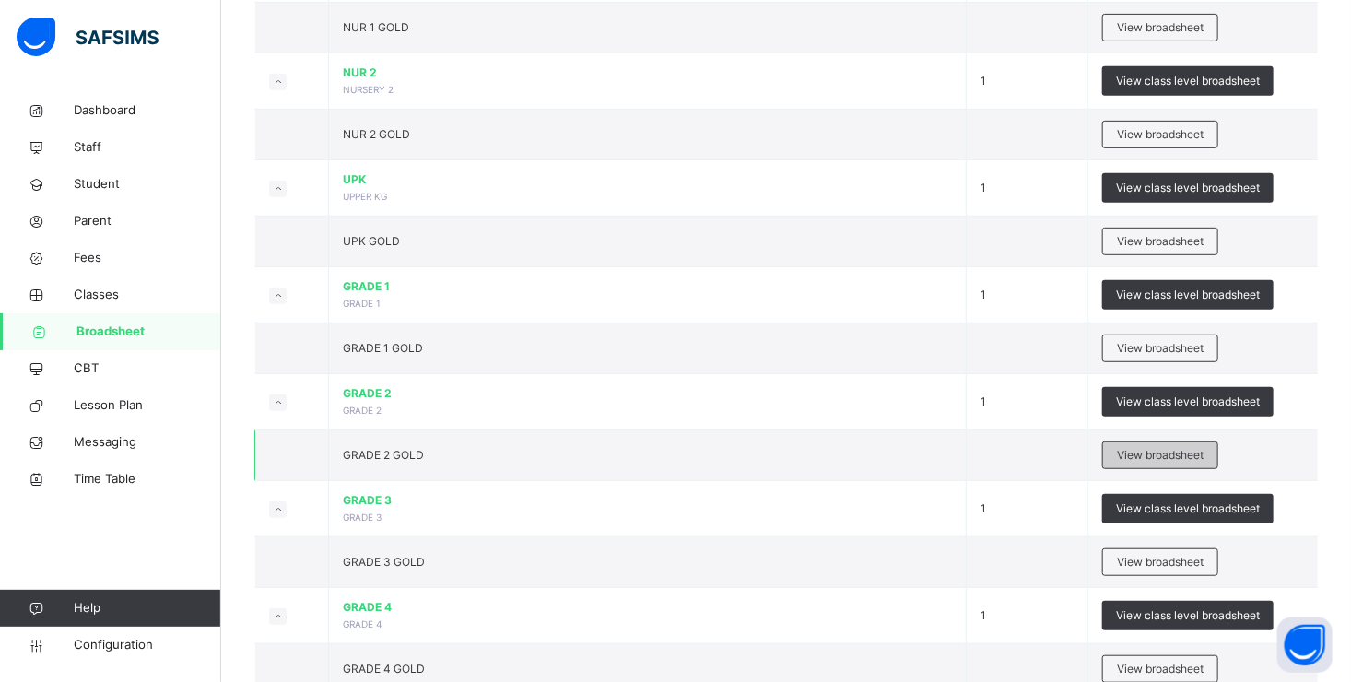
scroll to position [461, 0]
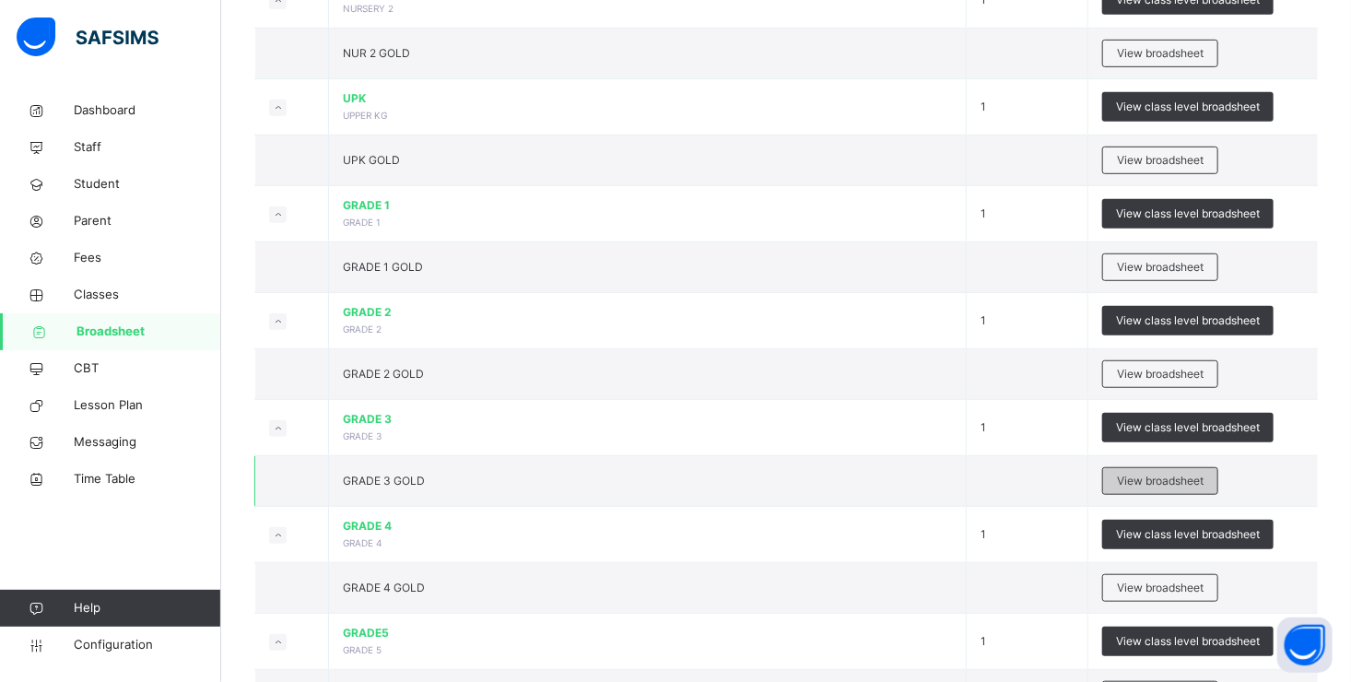
click at [1147, 476] on span "View broadsheet" at bounding box center [1160, 481] width 87 height 17
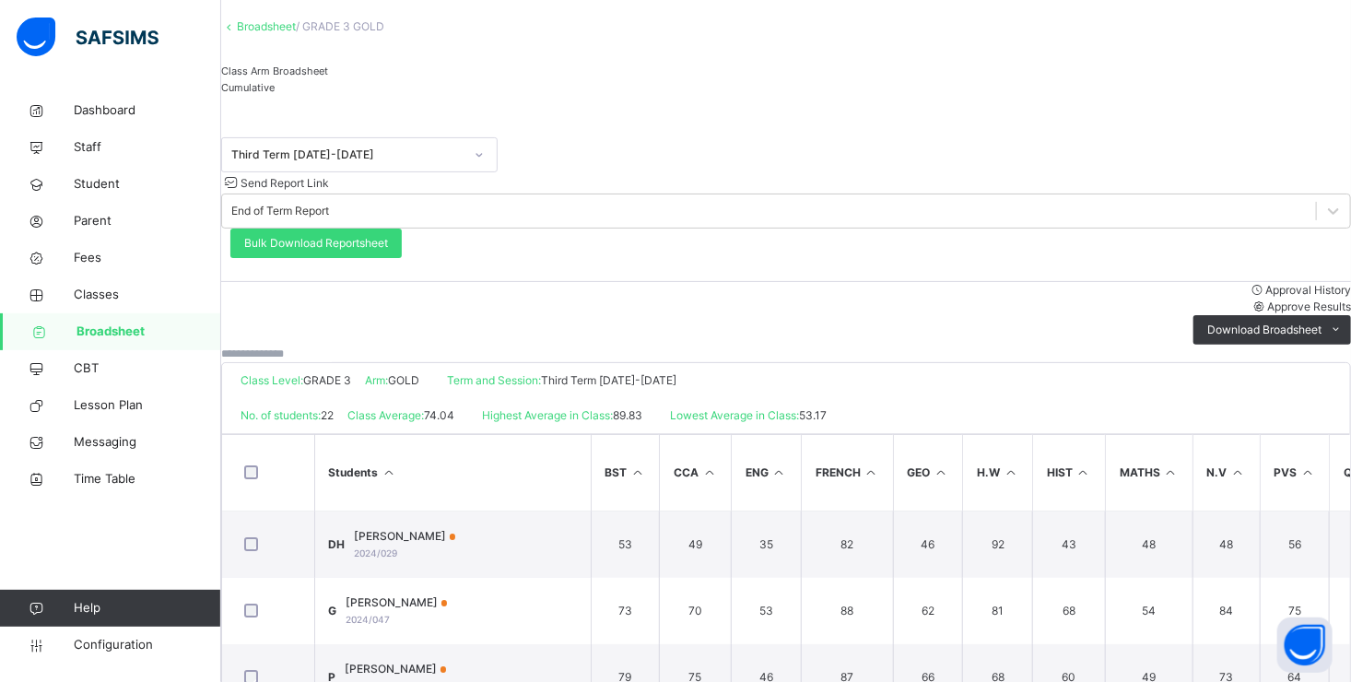
scroll to position [184, 0]
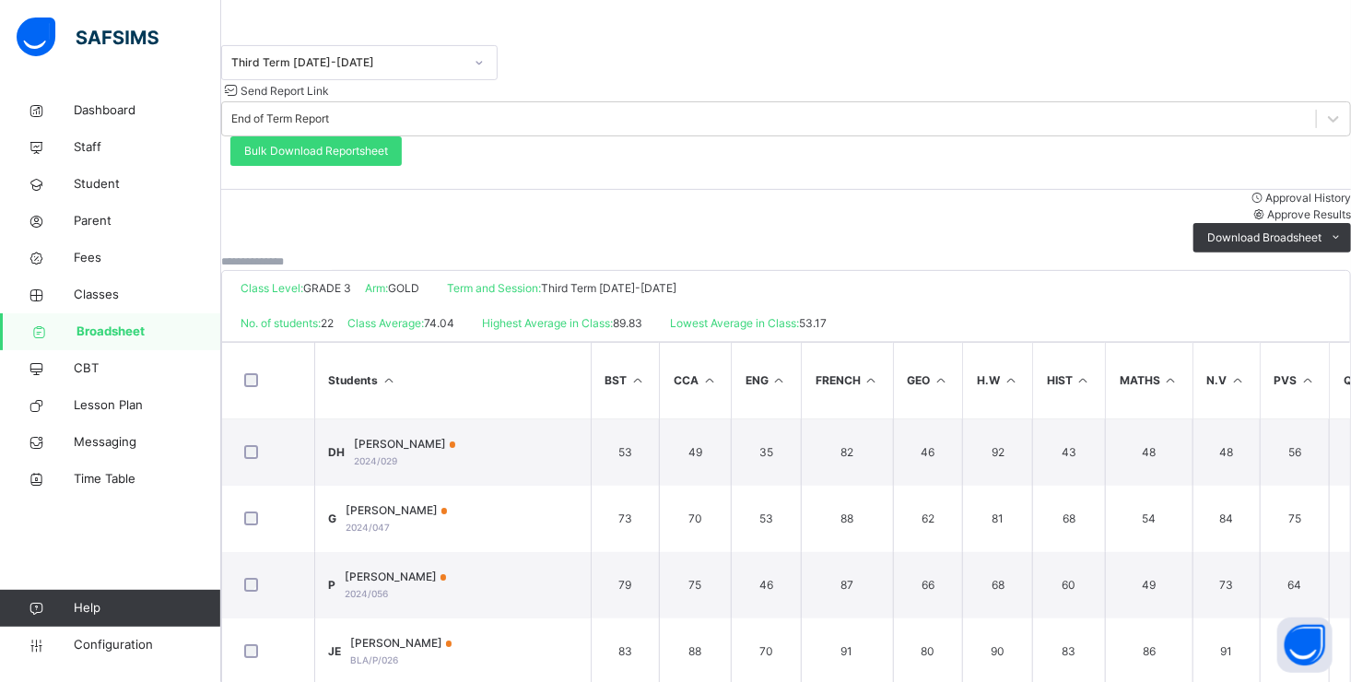
click at [1267, 207] on span "Approve Results" at bounding box center [1309, 214] width 84 height 14
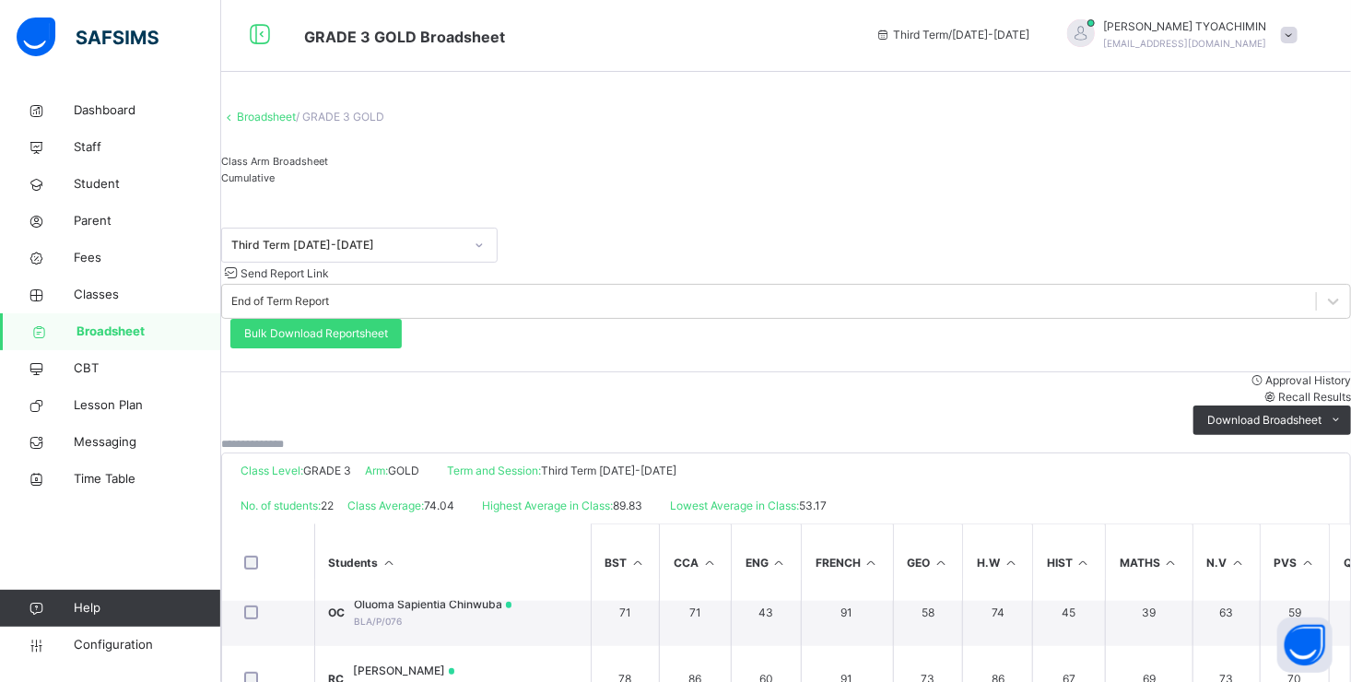
scroll to position [0, 0]
drag, startPoint x: 287, startPoint y: 136, endPoint x: 365, endPoint y: 276, distance: 160.0
click at [287, 125] on link "Broadsheet" at bounding box center [266, 118] width 59 height 14
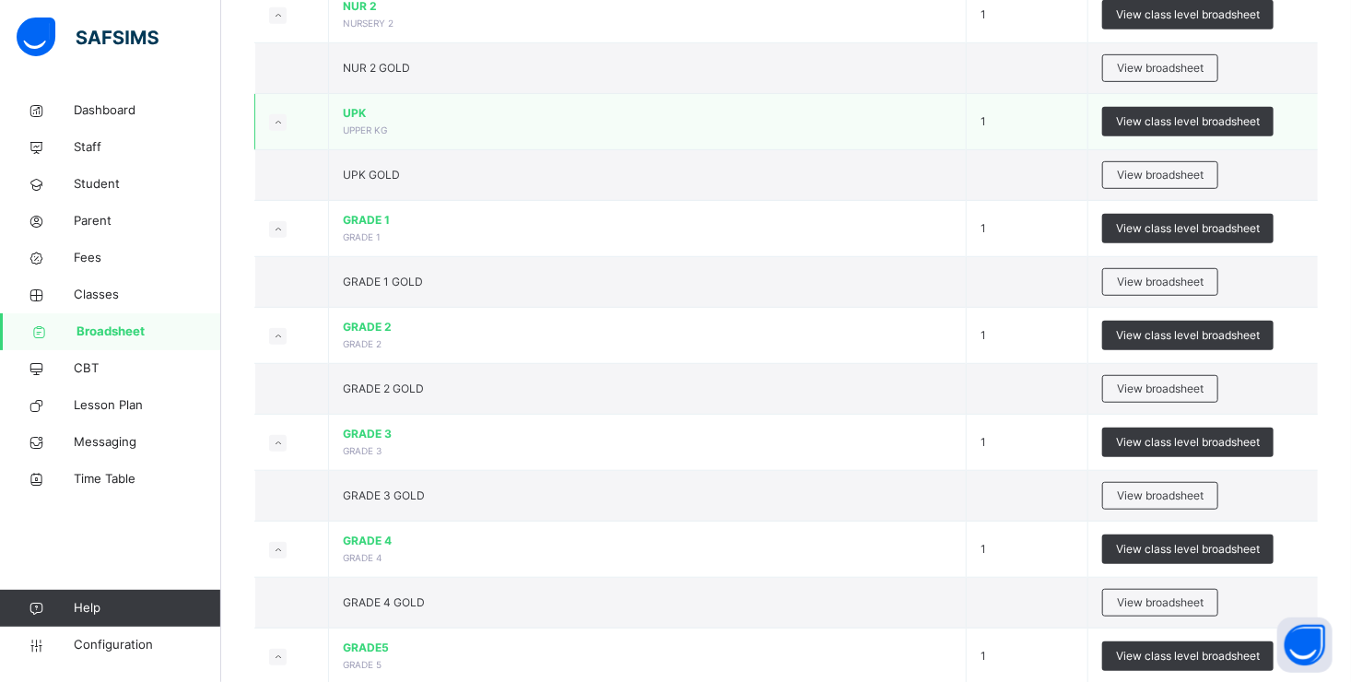
scroll to position [461, 0]
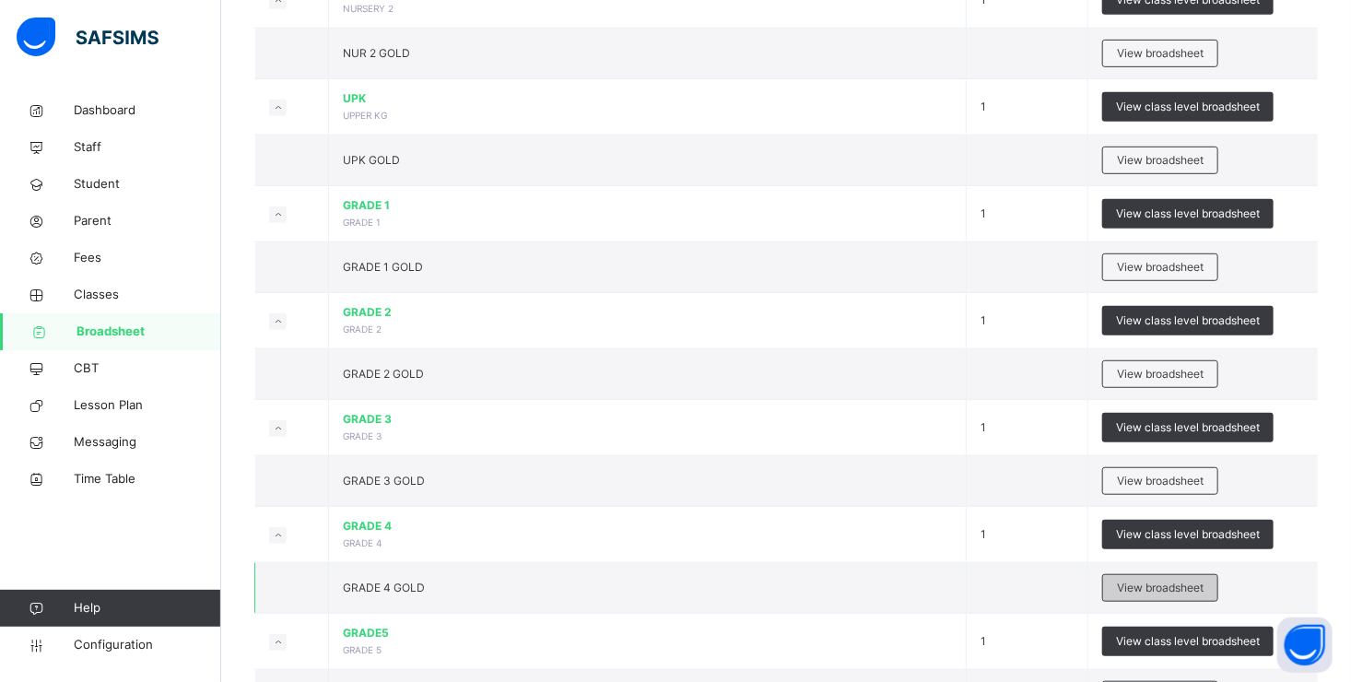
click at [1141, 584] on span "View broadsheet" at bounding box center [1160, 588] width 87 height 17
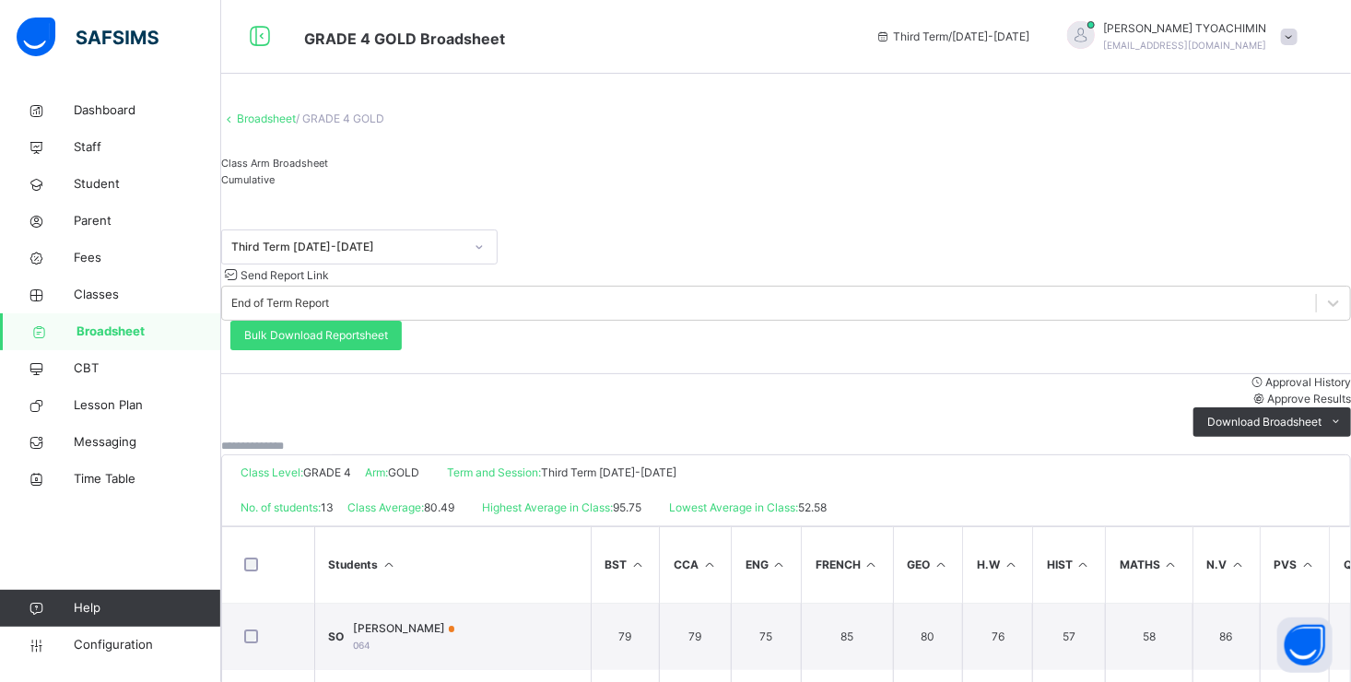
click at [1267, 392] on span "Approve Results" at bounding box center [1309, 399] width 84 height 14
click at [283, 125] on link "Broadsheet" at bounding box center [266, 118] width 59 height 14
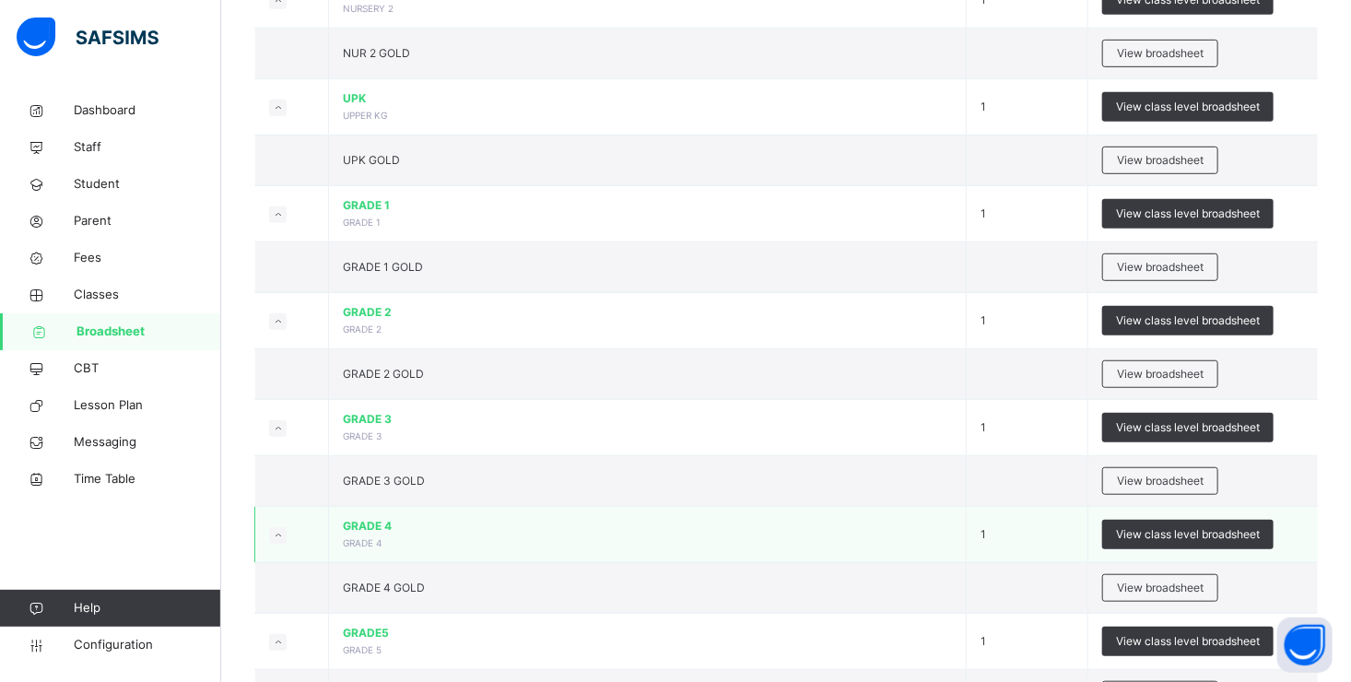
scroll to position [553, 0]
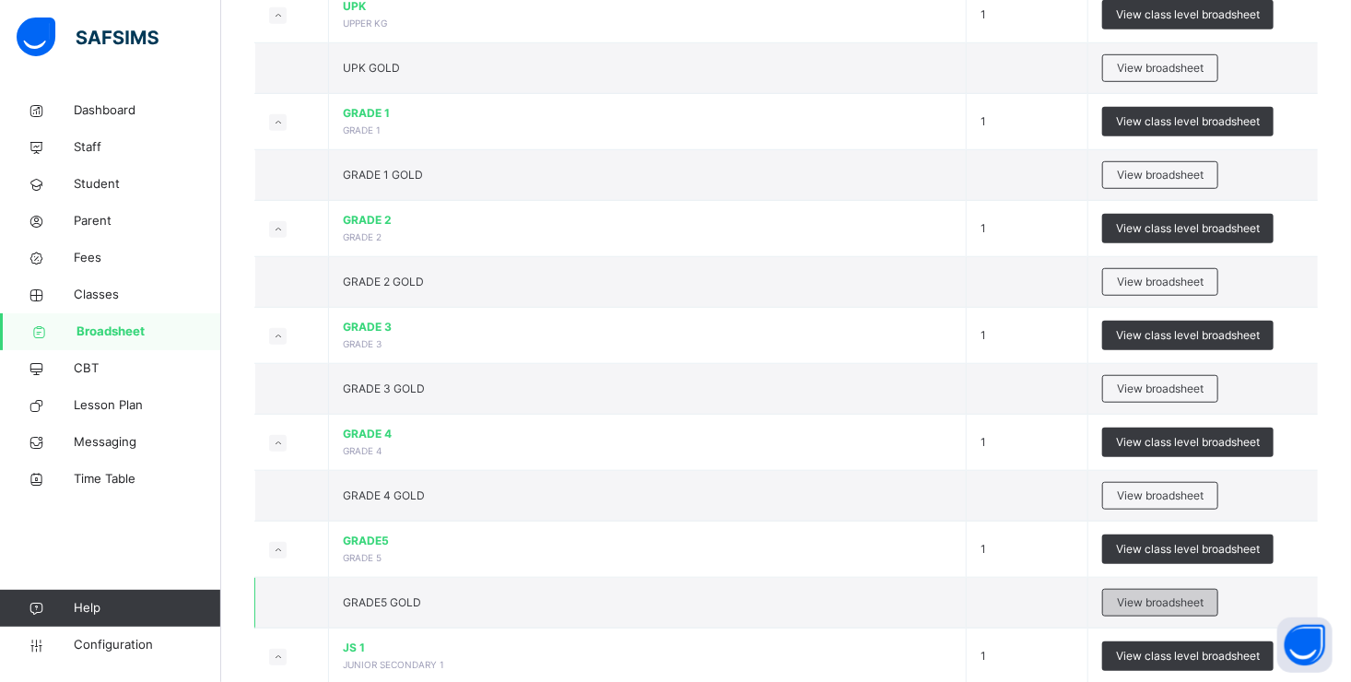
click at [1177, 594] on span "View broadsheet" at bounding box center [1160, 602] width 87 height 17
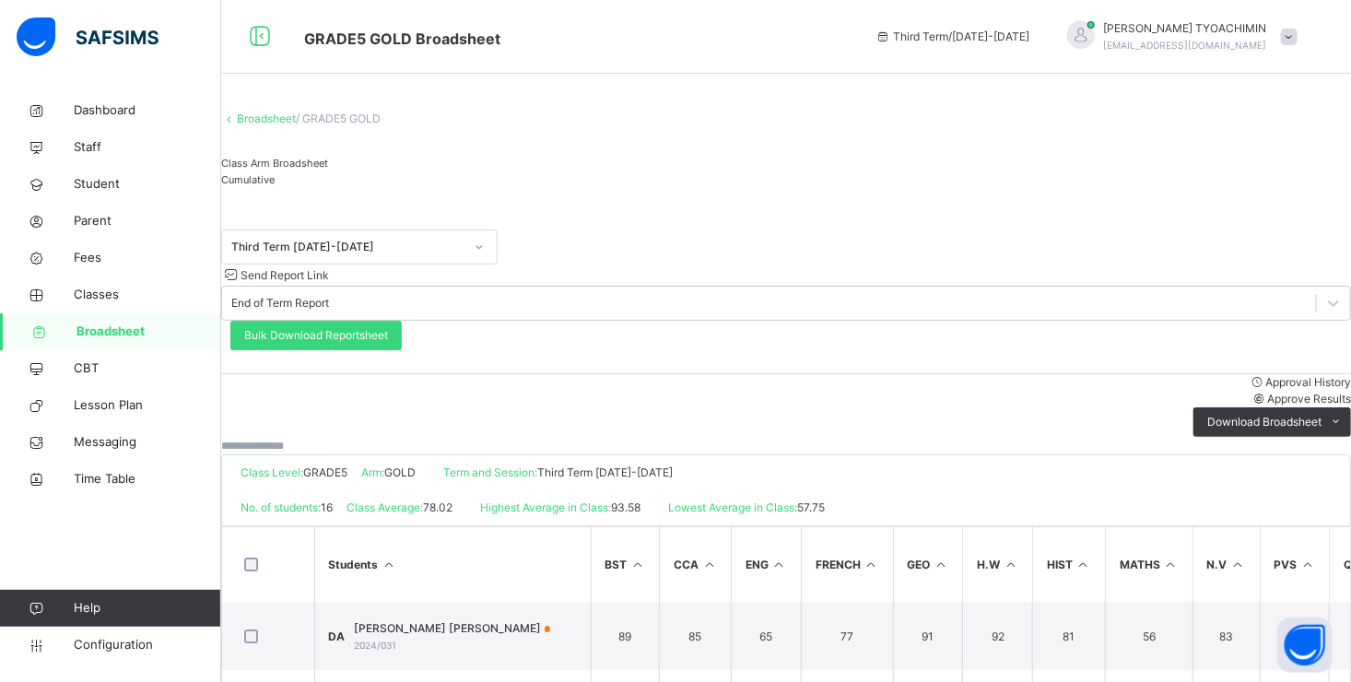
click at [1267, 392] on span "Approve Results" at bounding box center [1309, 399] width 84 height 14
click at [294, 125] on link "Broadsheet" at bounding box center [266, 118] width 59 height 14
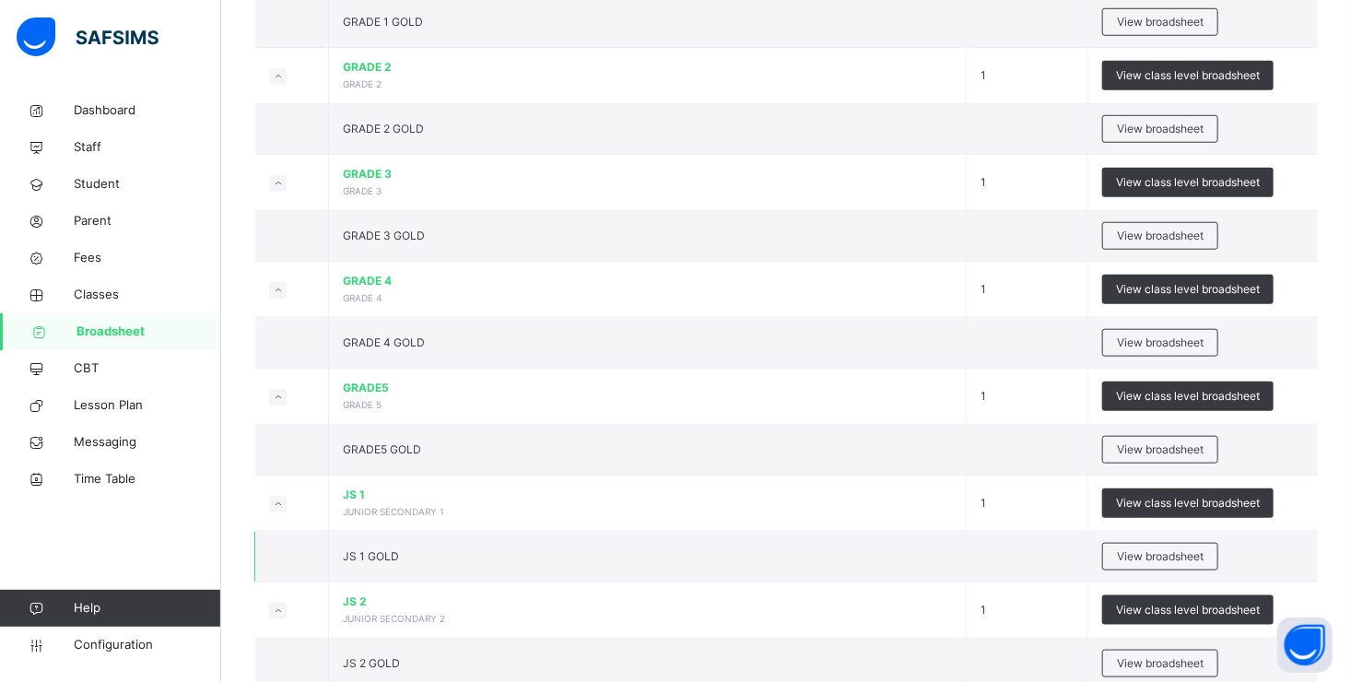
scroll to position [829, 0]
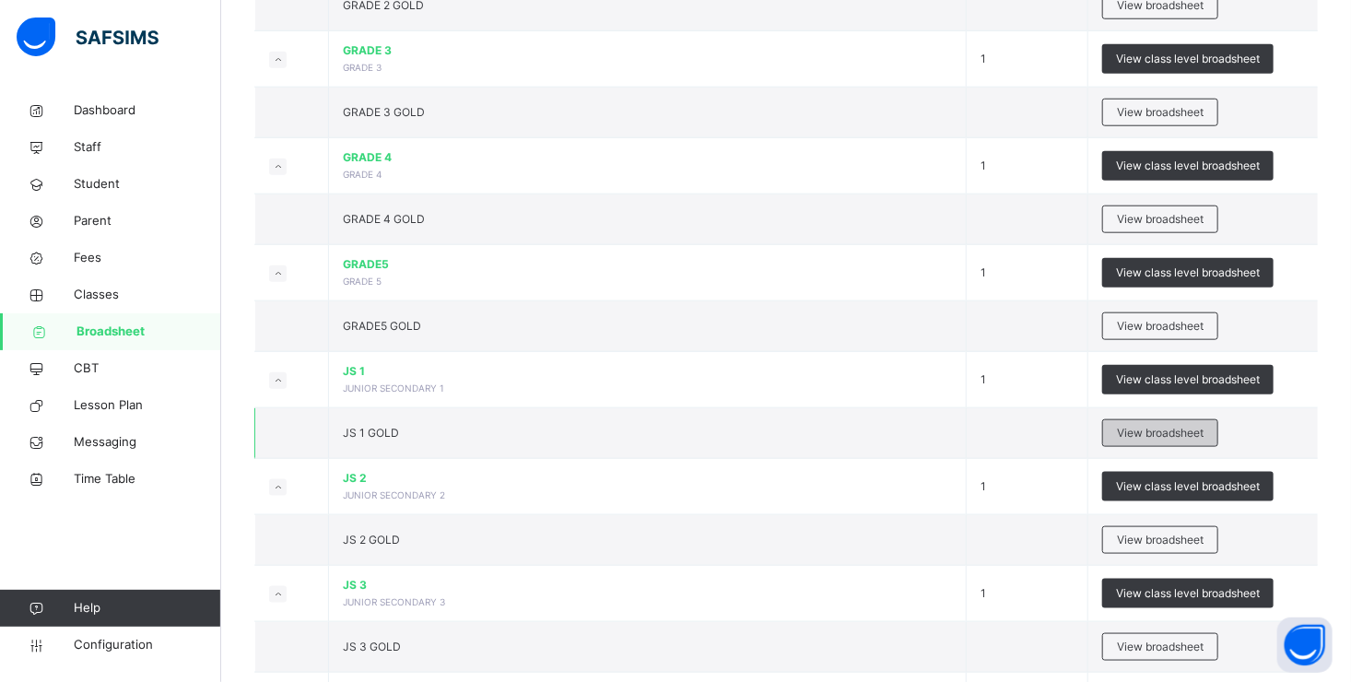
click at [1124, 428] on div "View broadsheet" at bounding box center [1160, 433] width 116 height 28
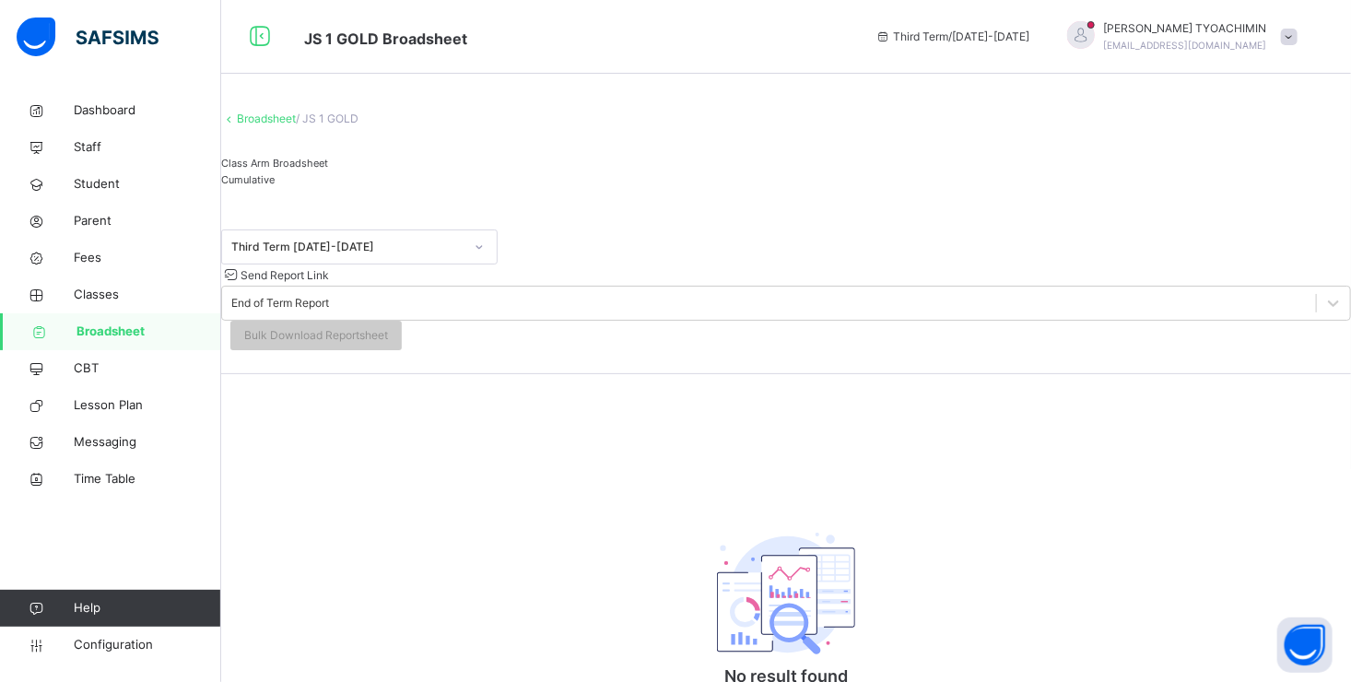
click at [849, 482] on div "No result found There is currently no result for this class" at bounding box center [786, 624] width 369 height 285
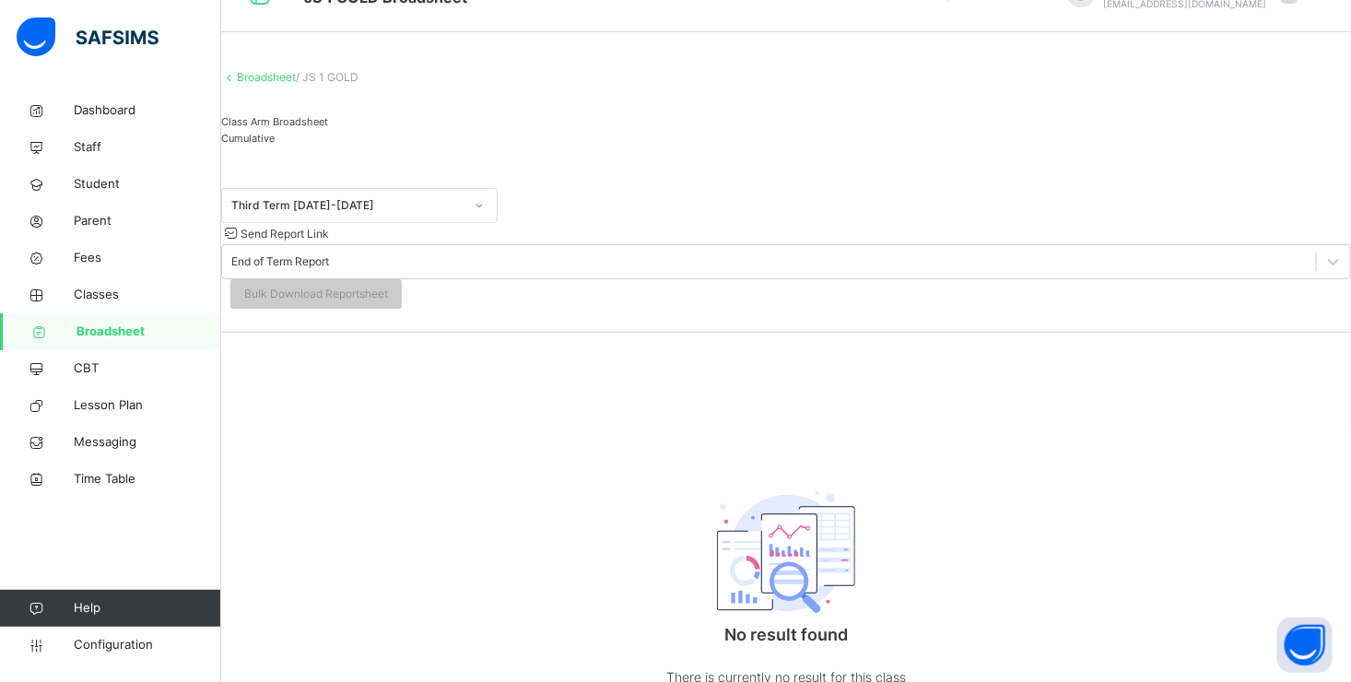
scroll to position [63, 0]
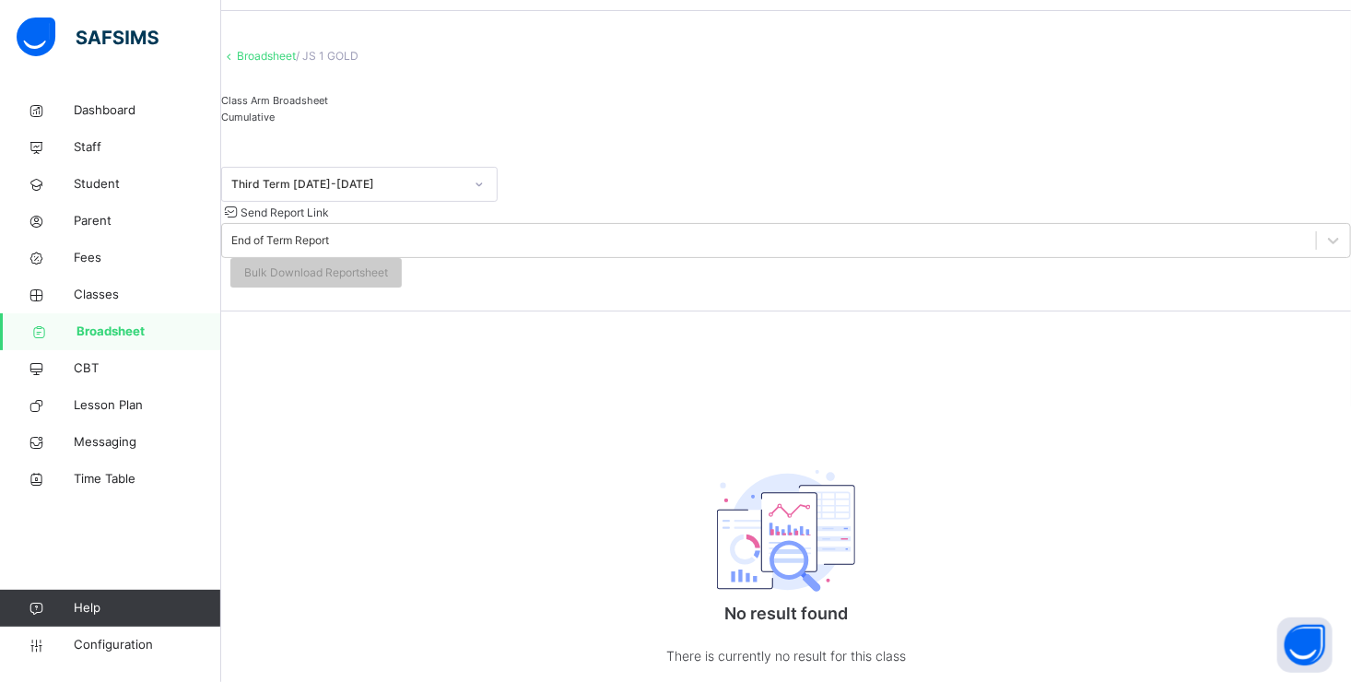
click at [278, 63] on link "Broadsheet" at bounding box center [266, 56] width 59 height 14
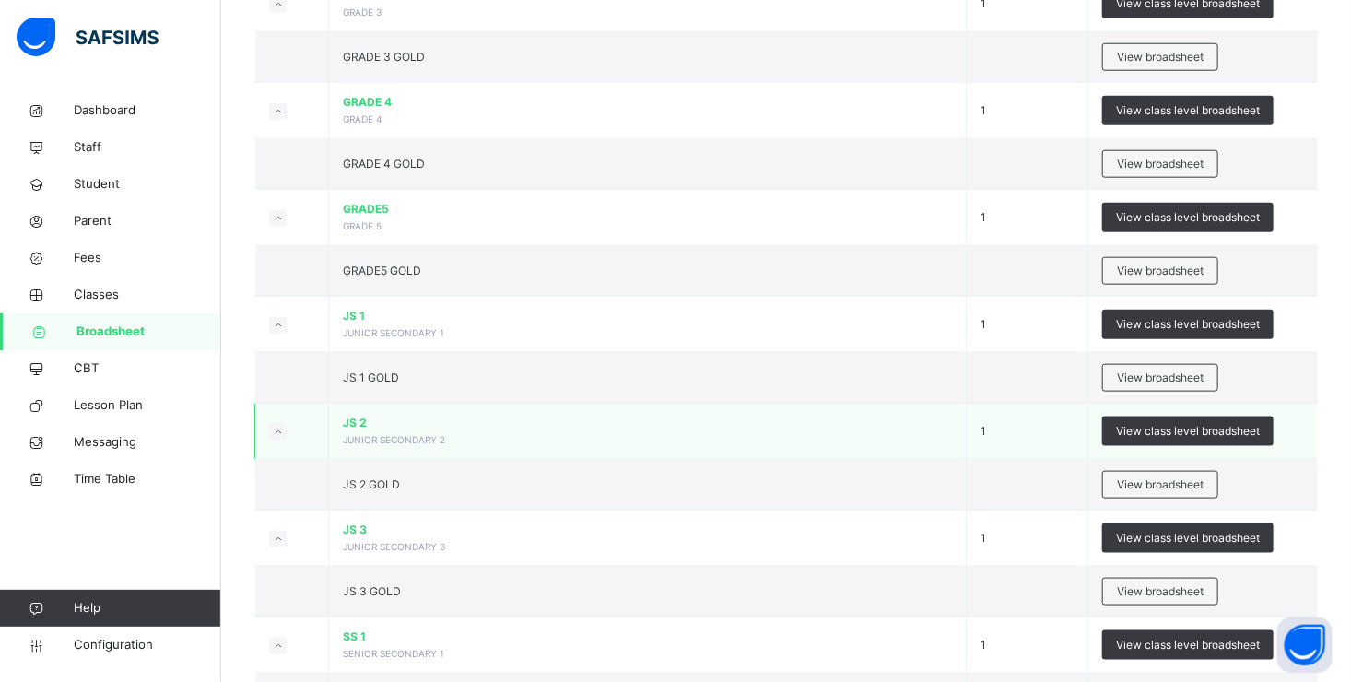
scroll to position [921, 0]
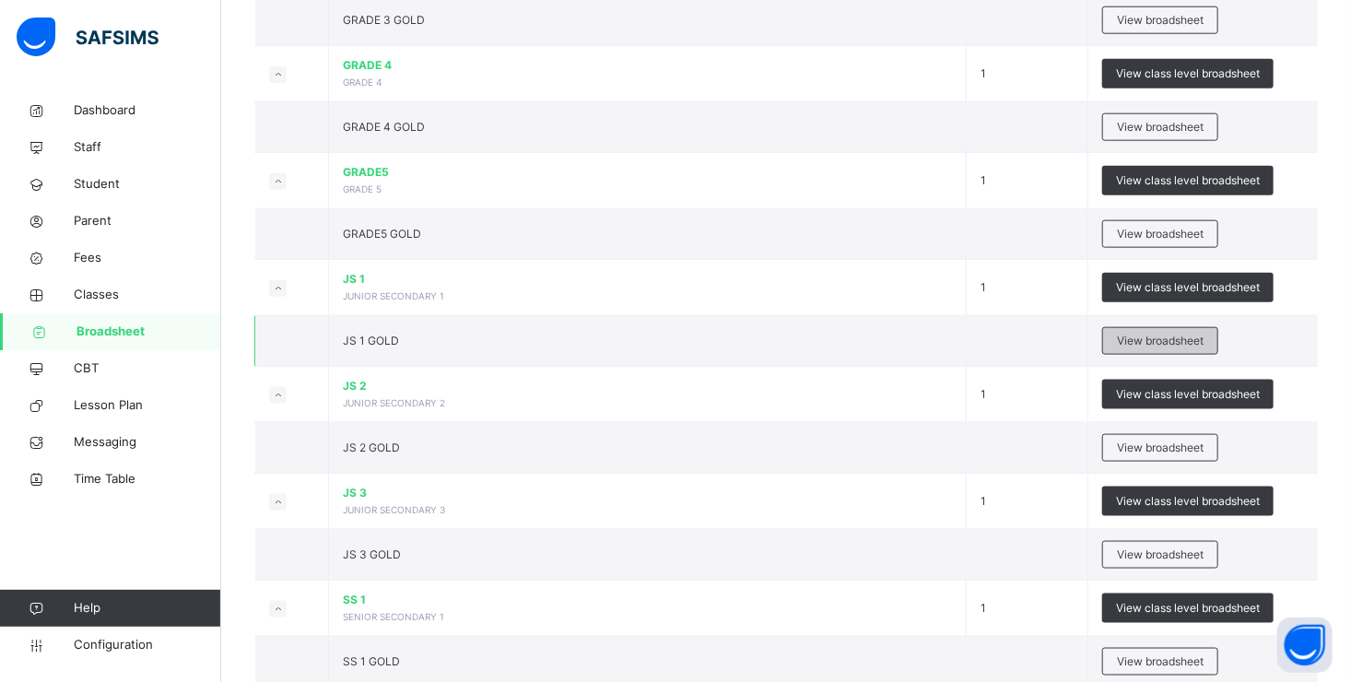
click at [1166, 334] on span "View broadsheet" at bounding box center [1160, 341] width 87 height 17
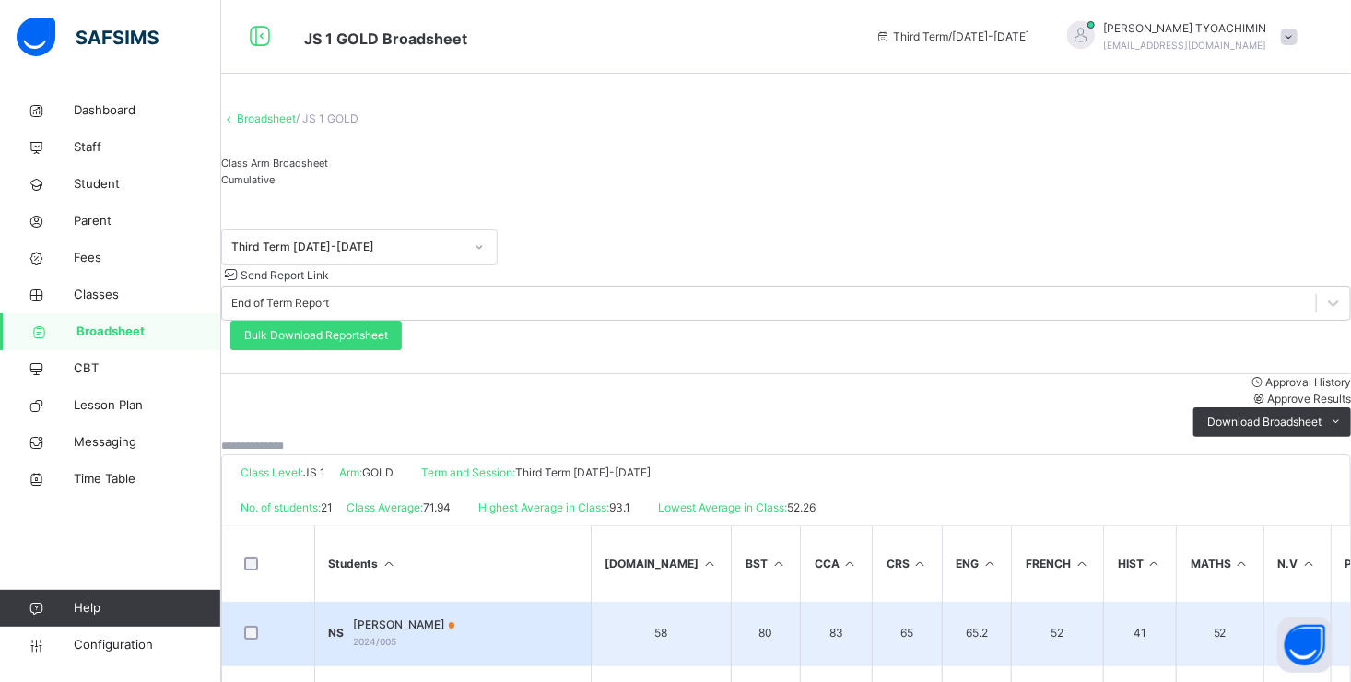
scroll to position [276, 0]
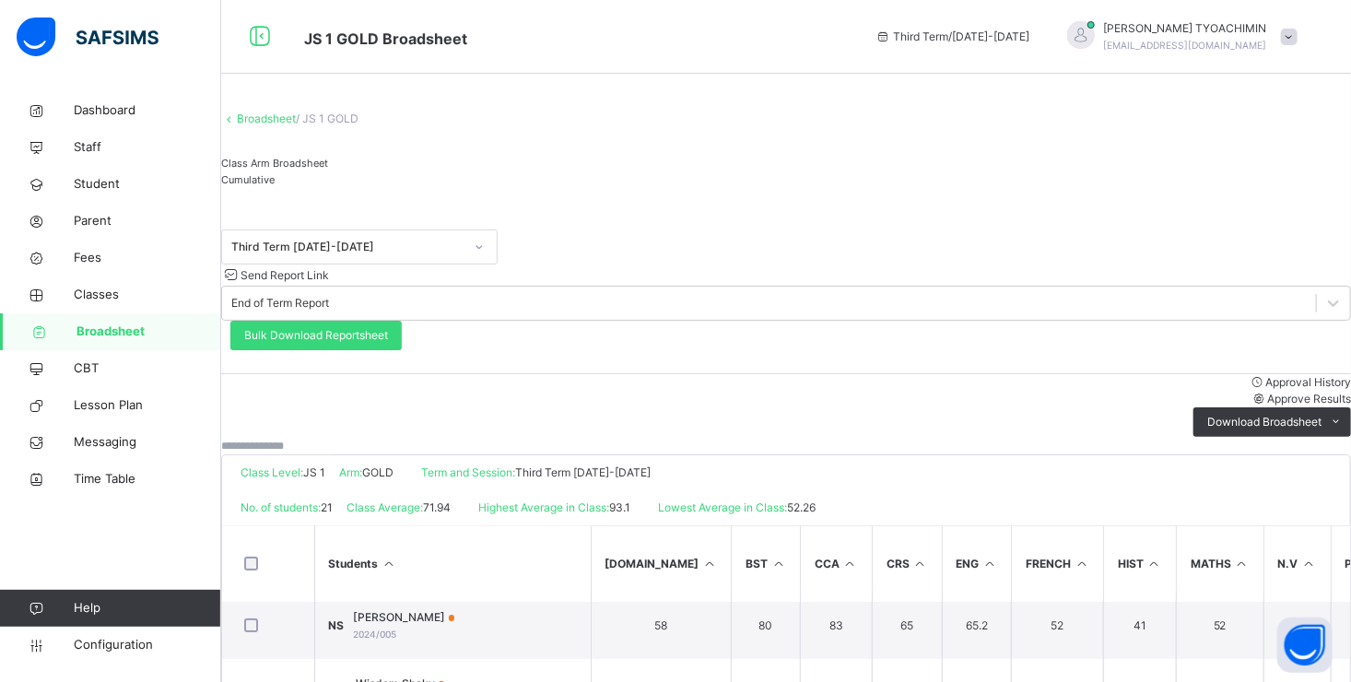
click at [1267, 392] on span "Approve Results" at bounding box center [1309, 399] width 84 height 14
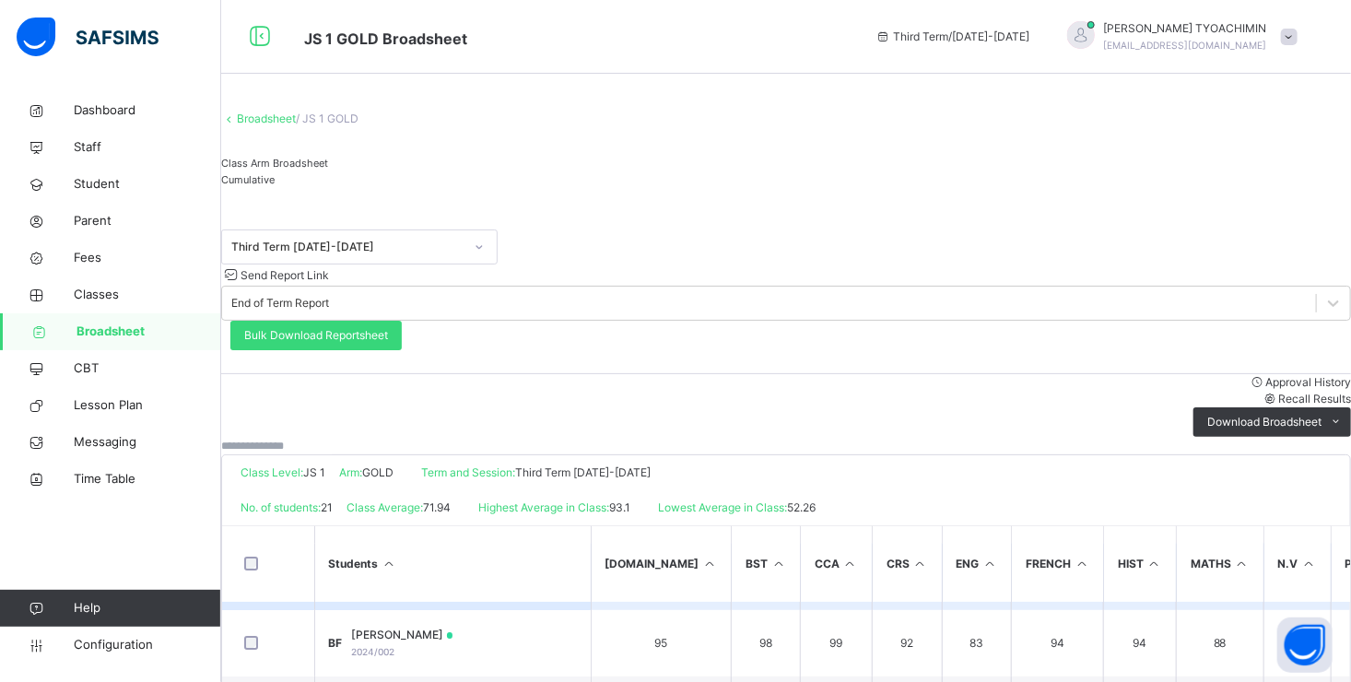
scroll to position [92, 0]
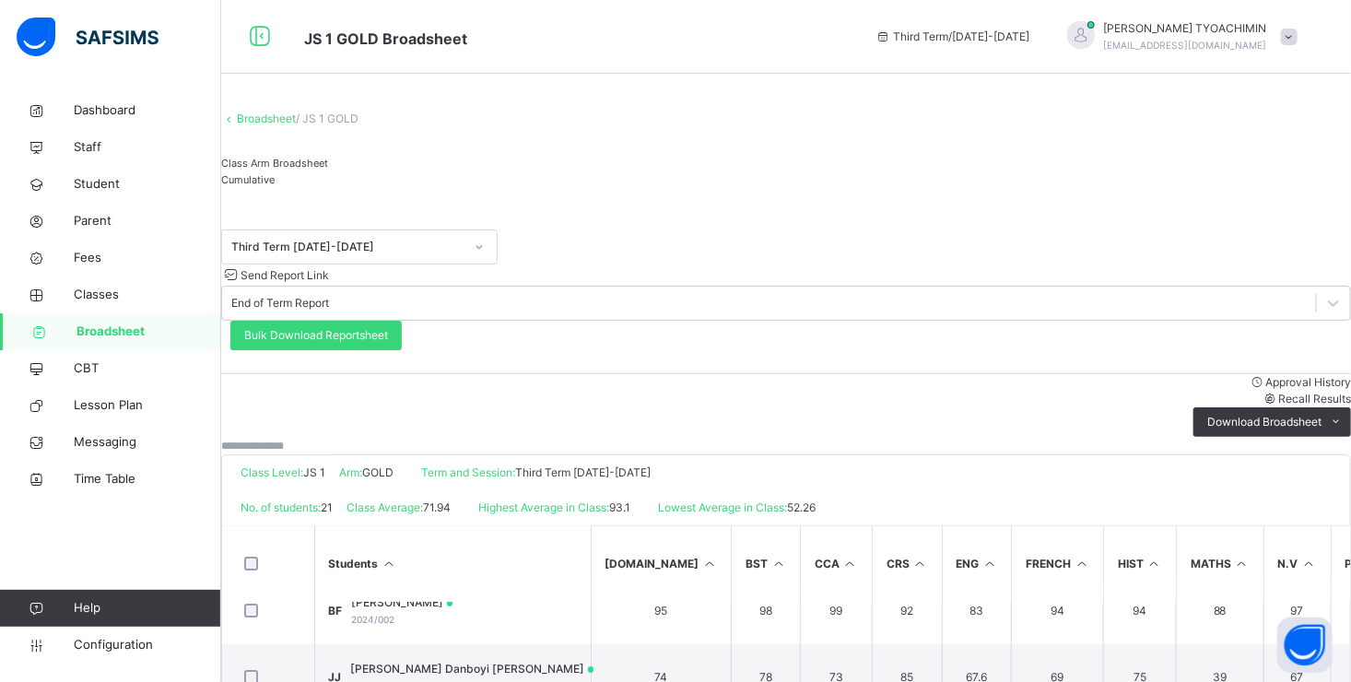
click at [292, 125] on link "Broadsheet" at bounding box center [266, 118] width 59 height 14
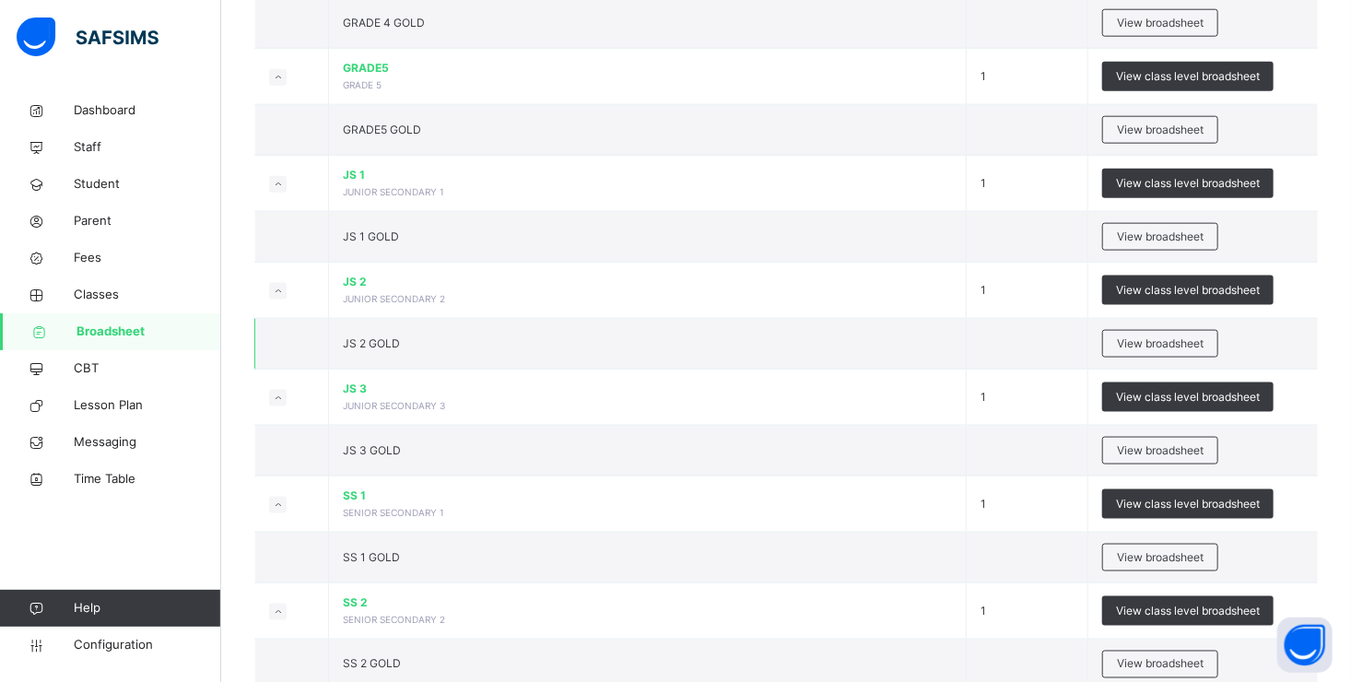
scroll to position [1106, 0]
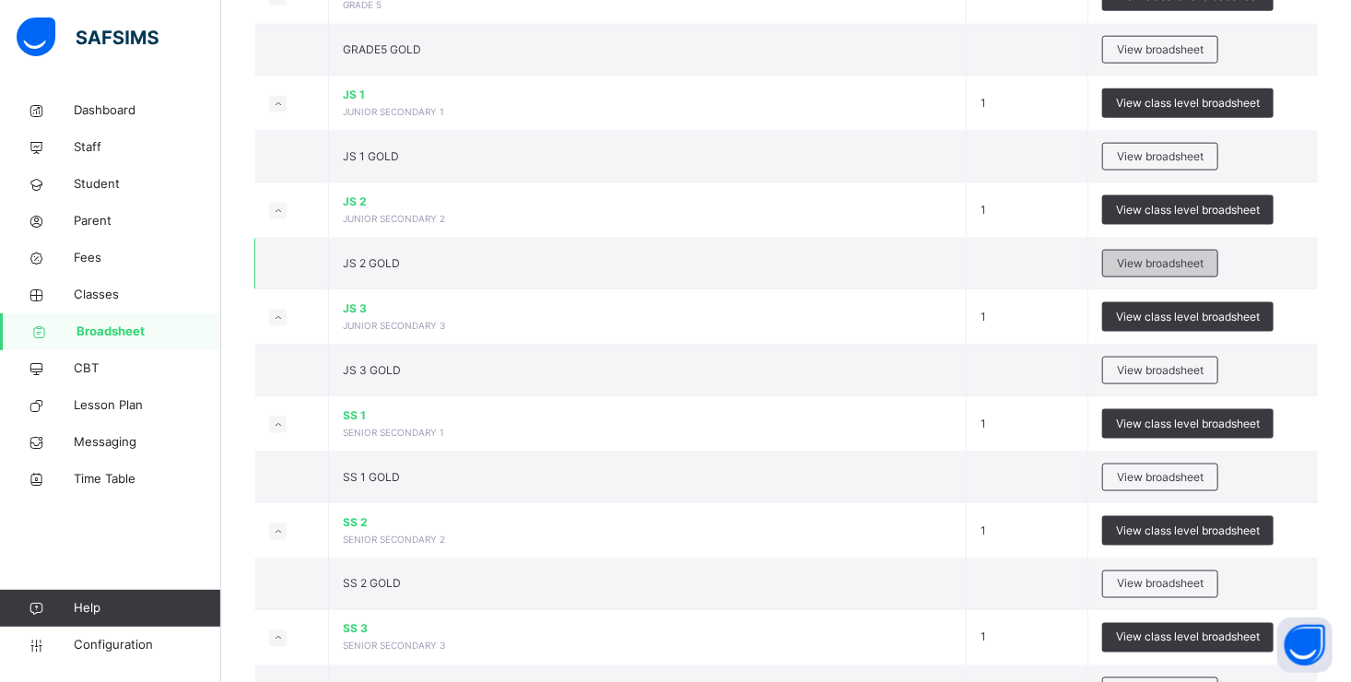
click at [1155, 255] on span "View broadsheet" at bounding box center [1160, 263] width 87 height 17
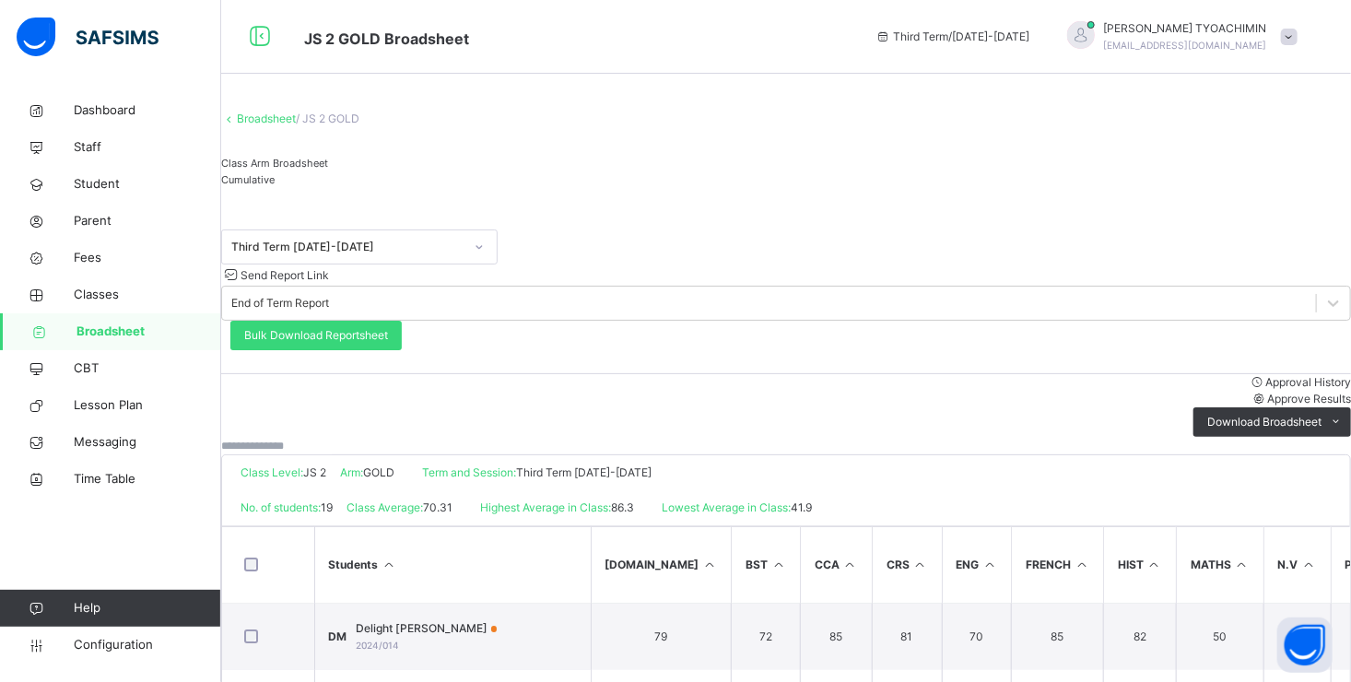
click at [1265, 375] on span "Approval History" at bounding box center [1308, 382] width 86 height 14
click at [1267, 392] on span "Approve Results" at bounding box center [1309, 399] width 84 height 14
click at [812, 490] on div "No. of students: 19 Class Average: 70.31 Highest Average in Class: 86.3 Lowest …" at bounding box center [793, 507] width 1143 height 35
click at [288, 125] on link "Broadsheet" at bounding box center [266, 118] width 59 height 14
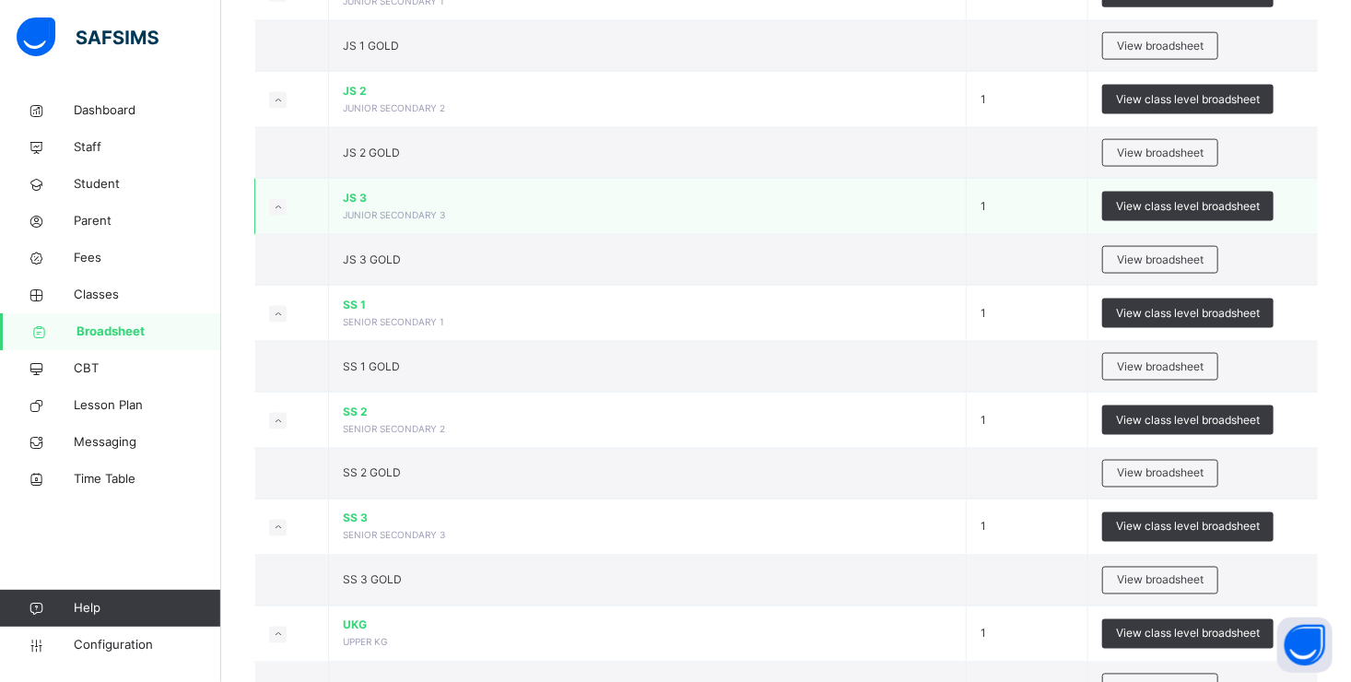
scroll to position [1195, 0]
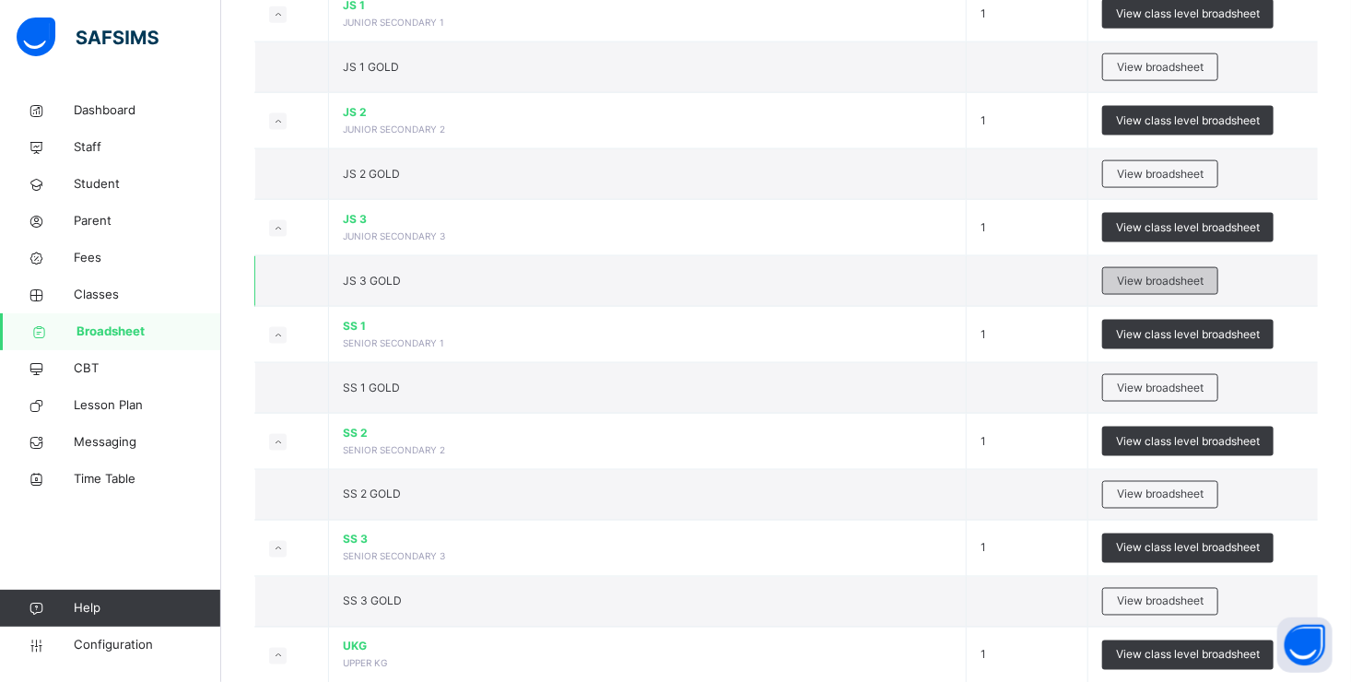
click at [1147, 273] on span "View broadsheet" at bounding box center [1160, 281] width 87 height 17
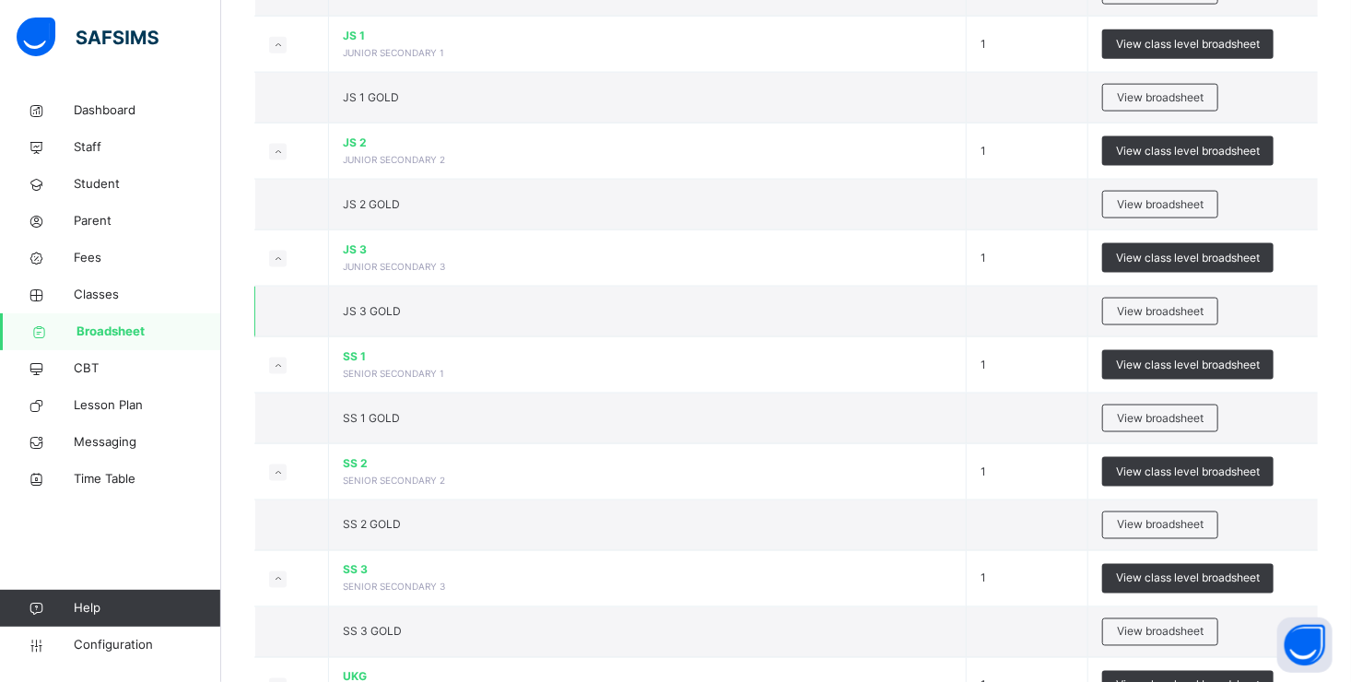
scroll to position [1287, 0]
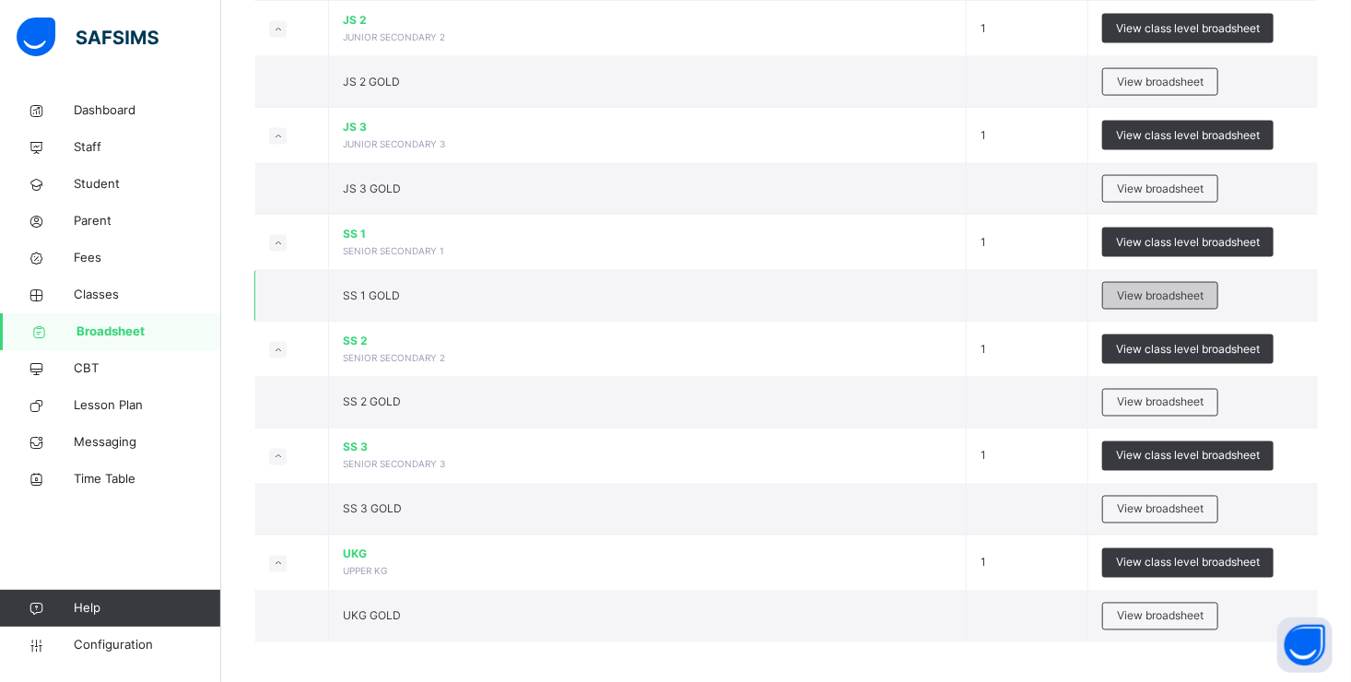
click at [1173, 287] on span "View broadsheet" at bounding box center [1160, 295] width 87 height 17
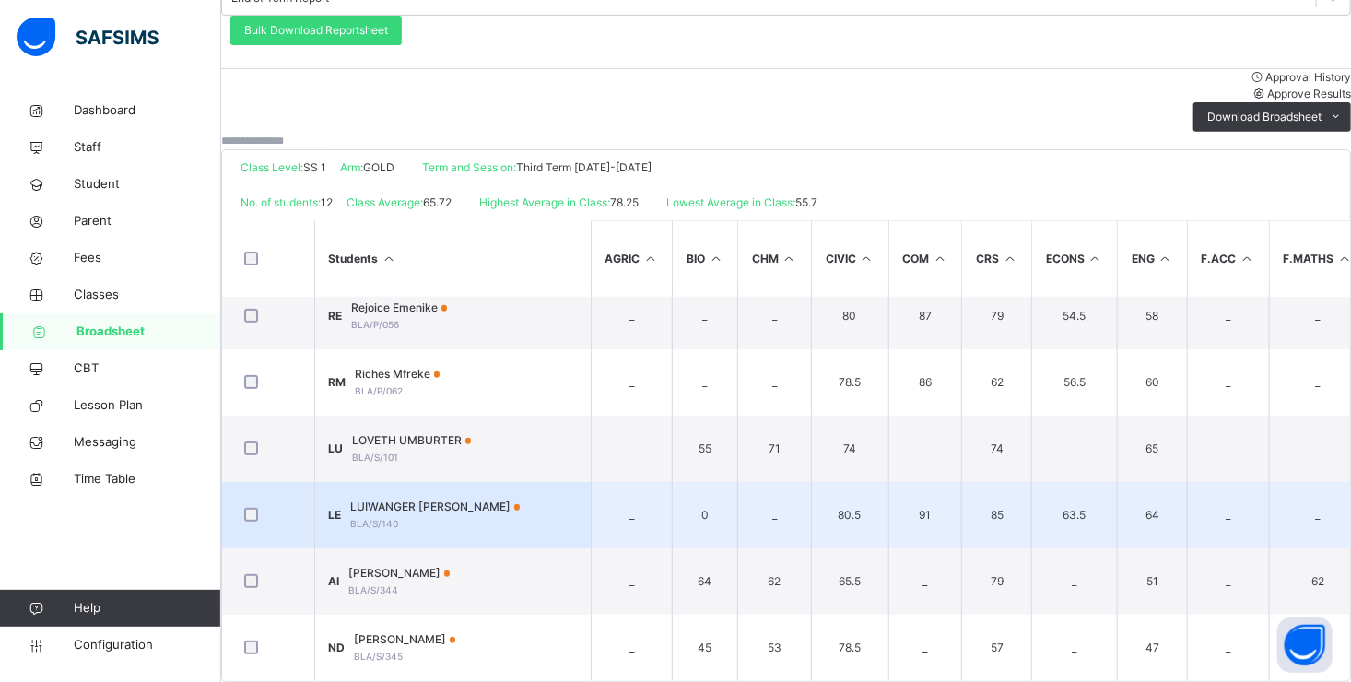
scroll to position [324, 0]
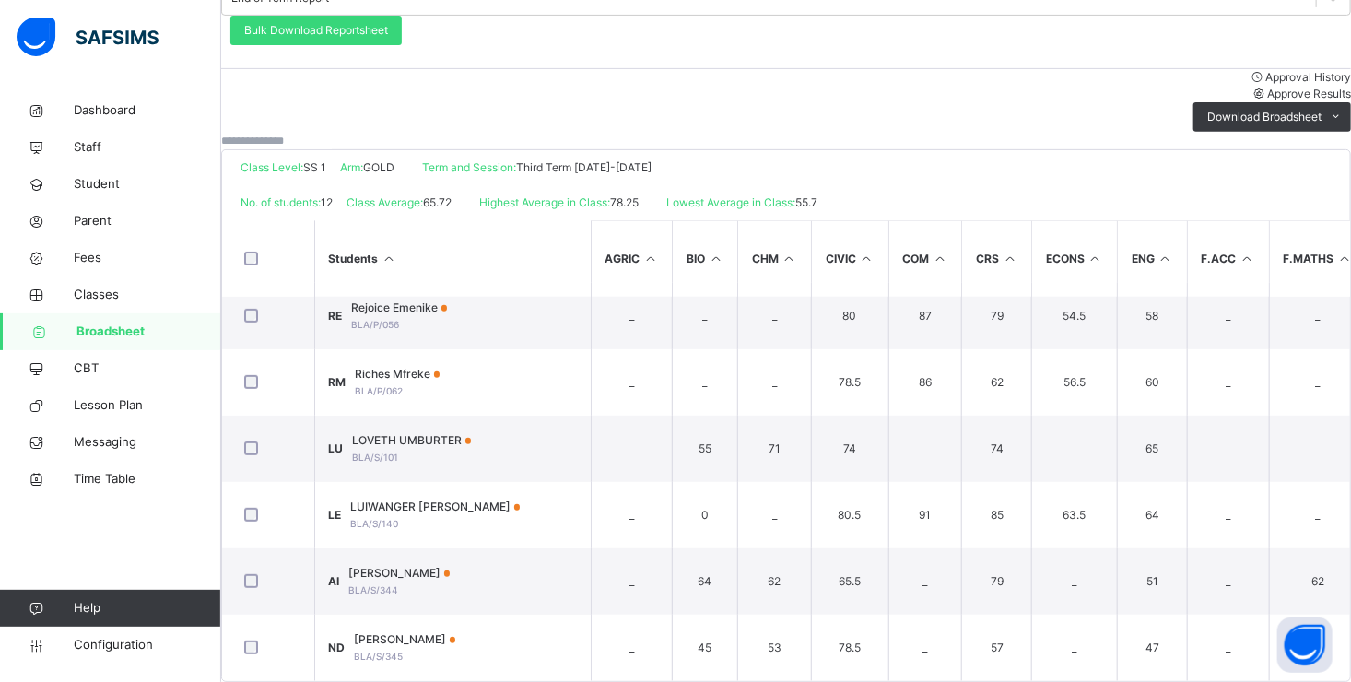
click at [1267, 87] on span "Approve Results" at bounding box center [1309, 94] width 84 height 14
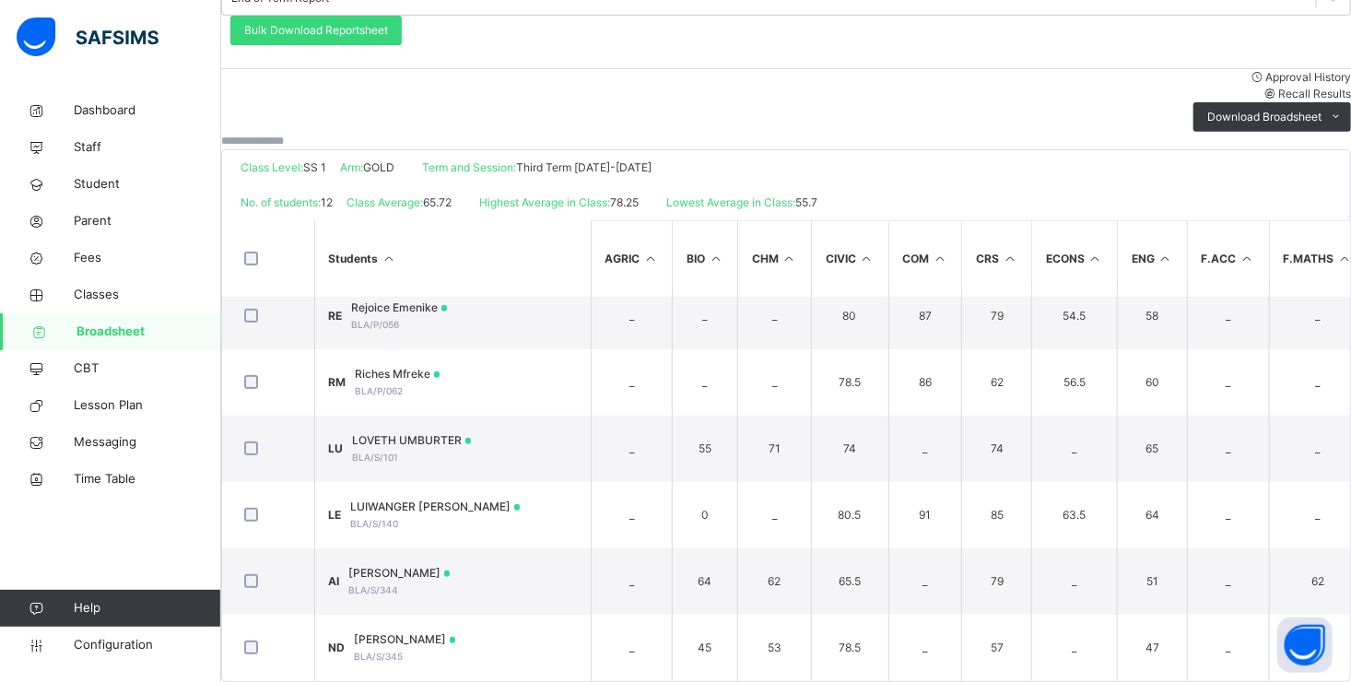
click at [326, 160] on span "SS 1" at bounding box center [314, 167] width 23 height 14
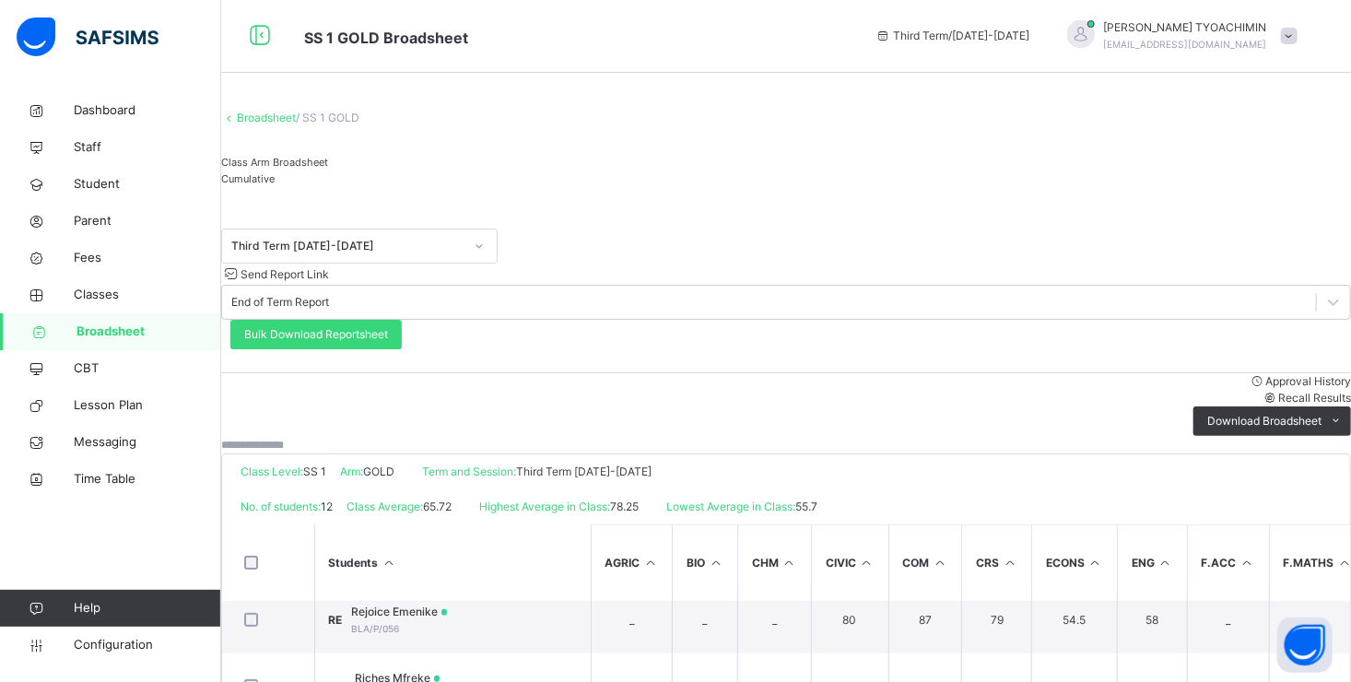
scroll to position [0, 0]
click at [296, 125] on link "Broadsheet" at bounding box center [266, 118] width 59 height 14
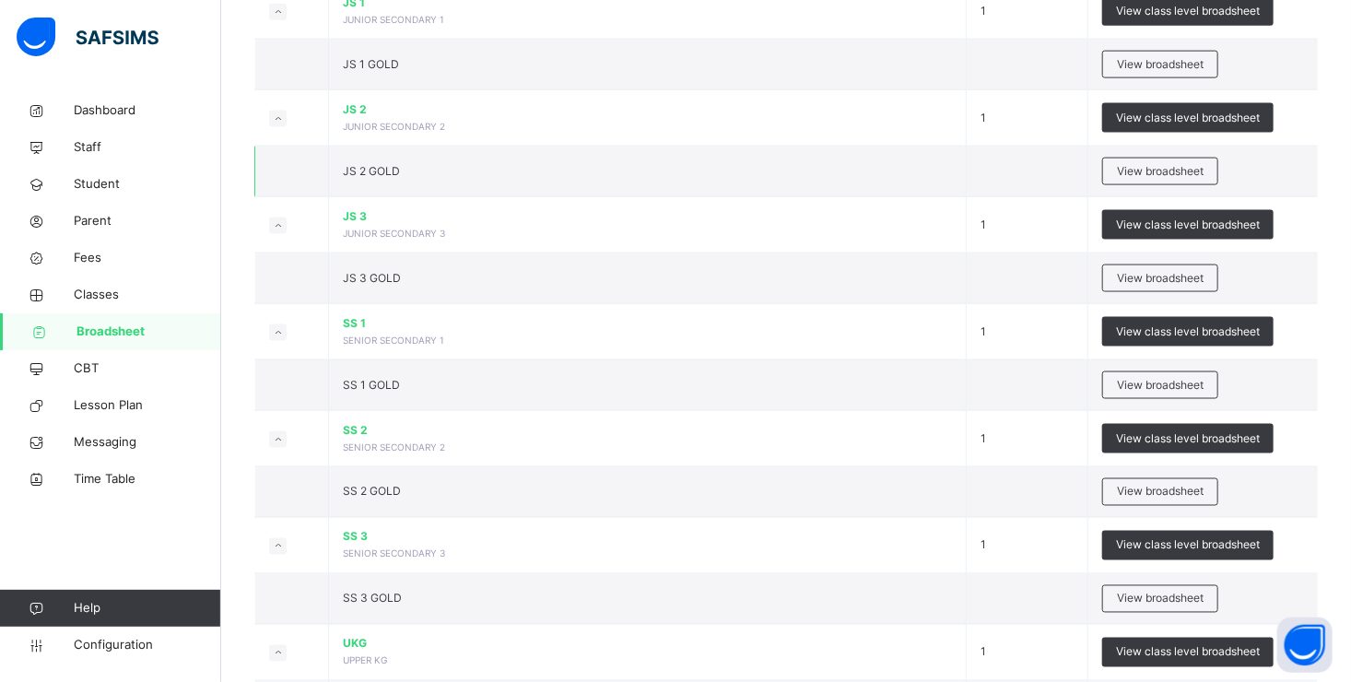
scroll to position [1287, 0]
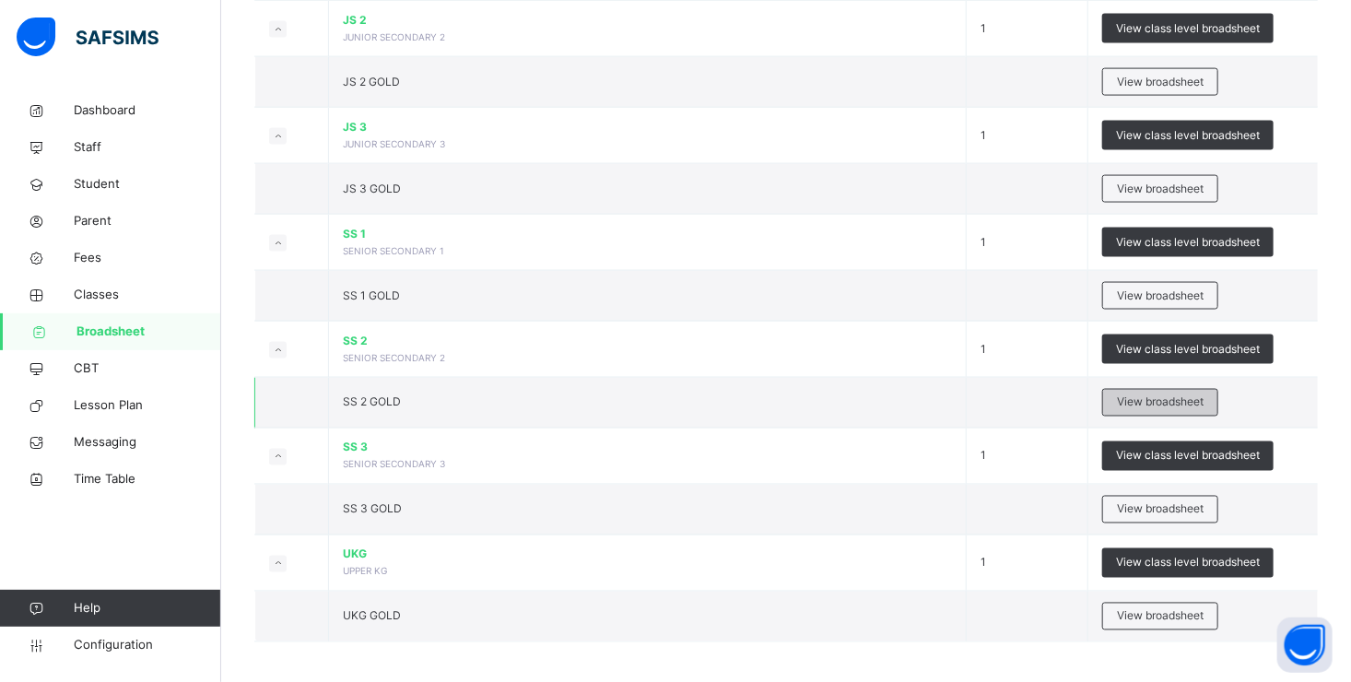
click at [1144, 394] on span "View broadsheet" at bounding box center [1160, 402] width 87 height 17
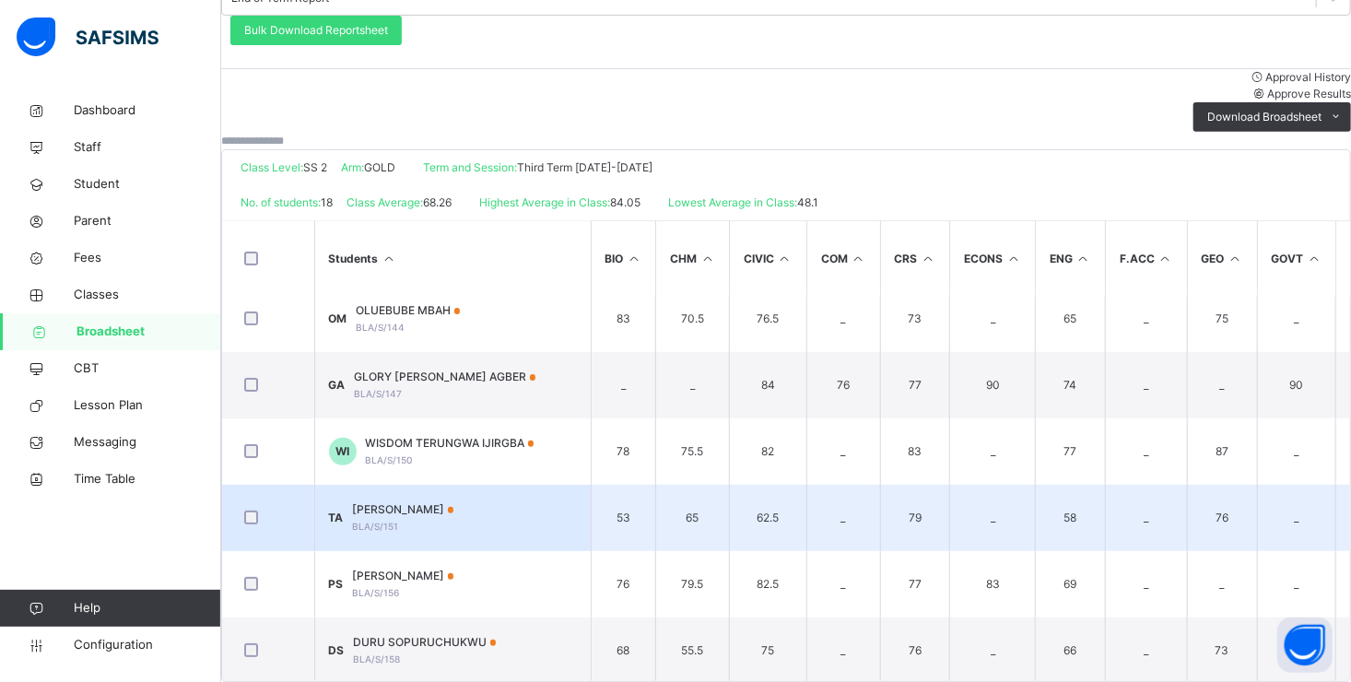
scroll to position [369, 0]
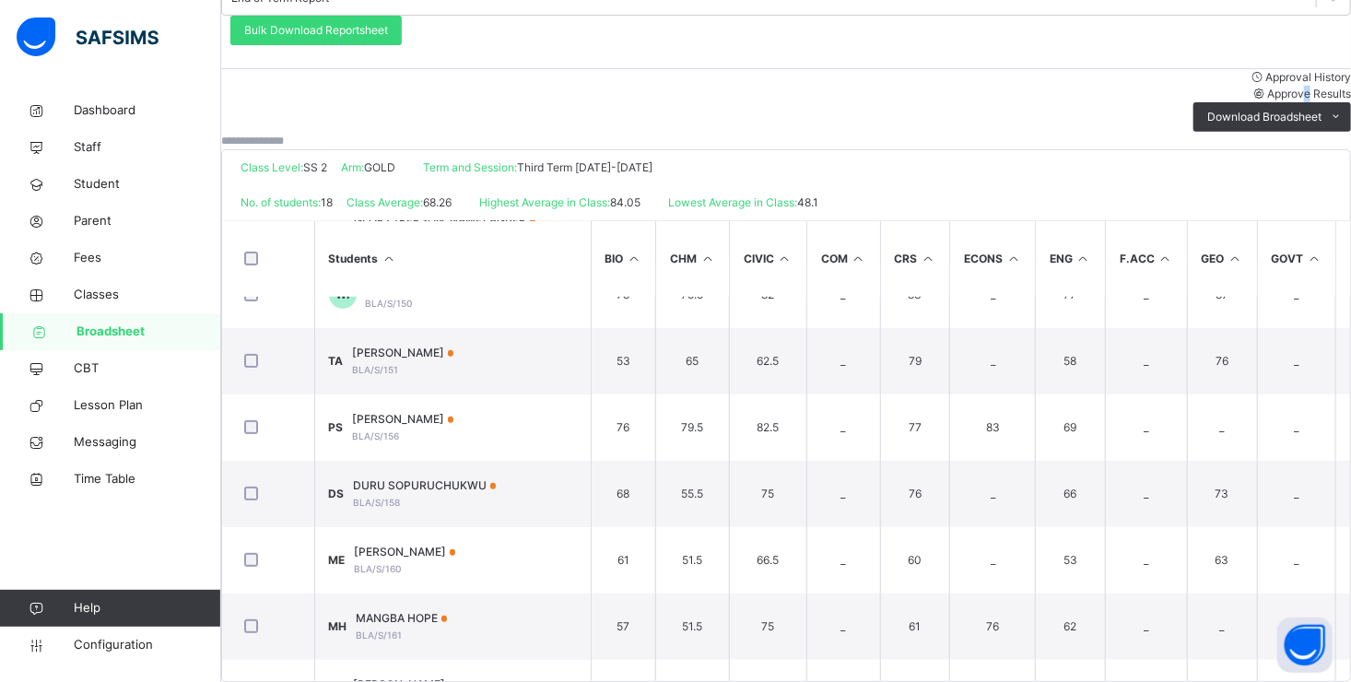
click at [1267, 87] on span "Approve Results" at bounding box center [1309, 94] width 84 height 14
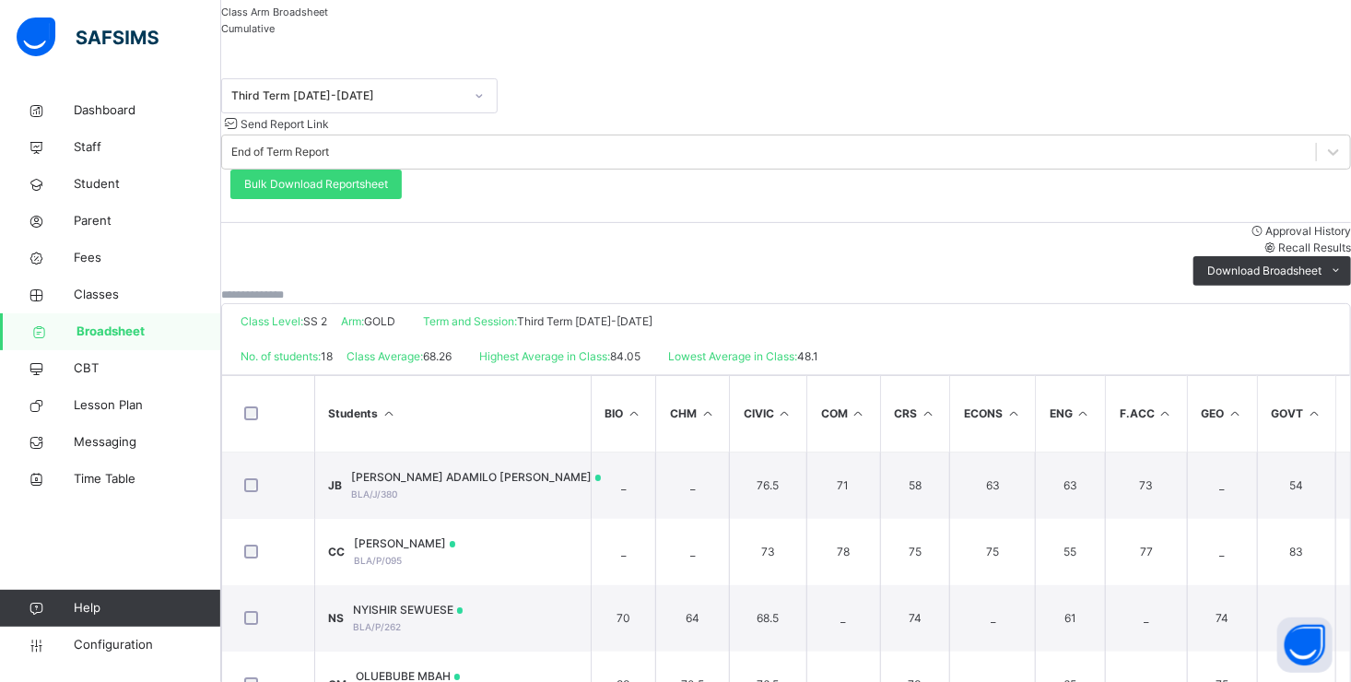
scroll to position [0, 0]
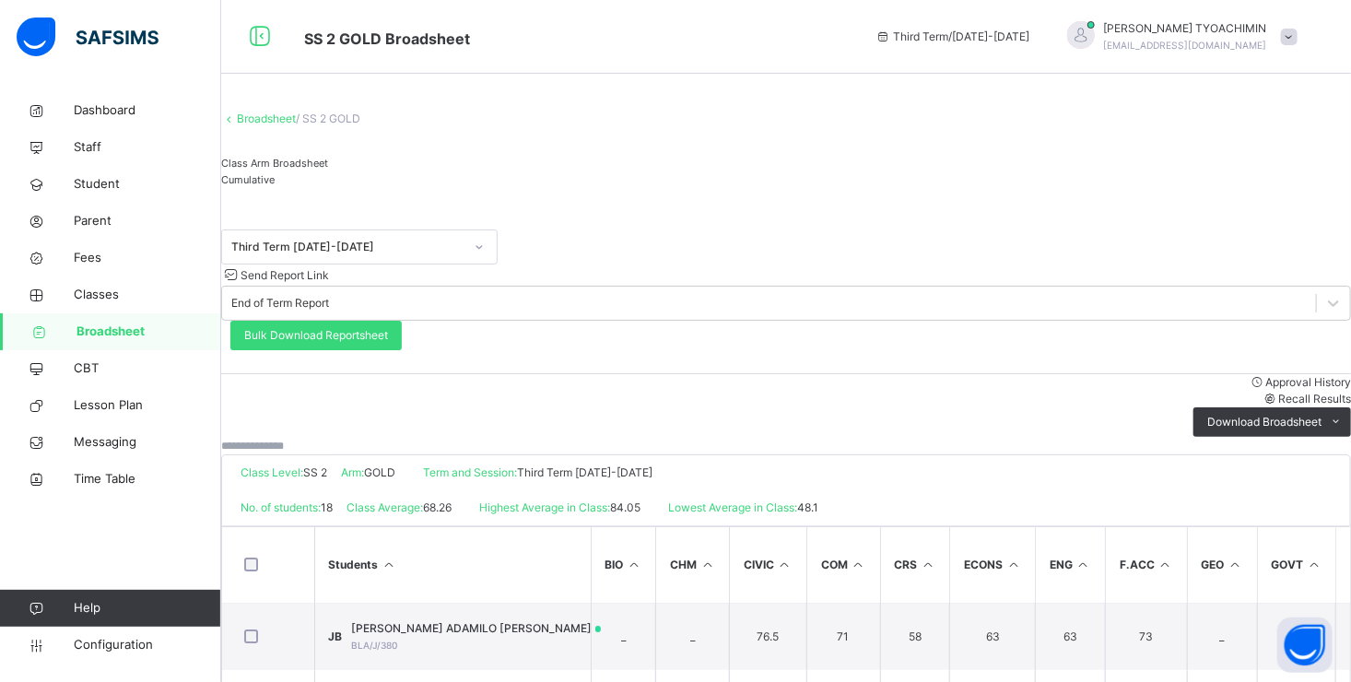
click at [287, 125] on link "Broadsheet" at bounding box center [266, 118] width 59 height 14
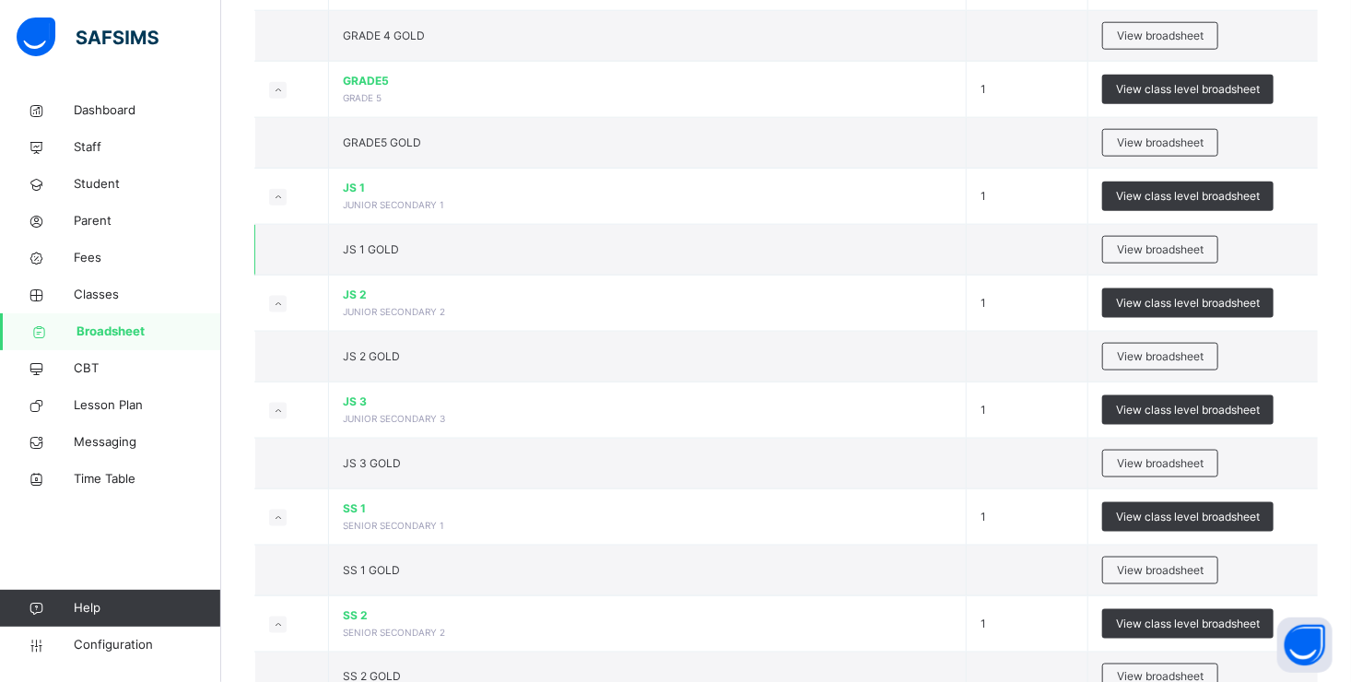
scroll to position [1014, 0]
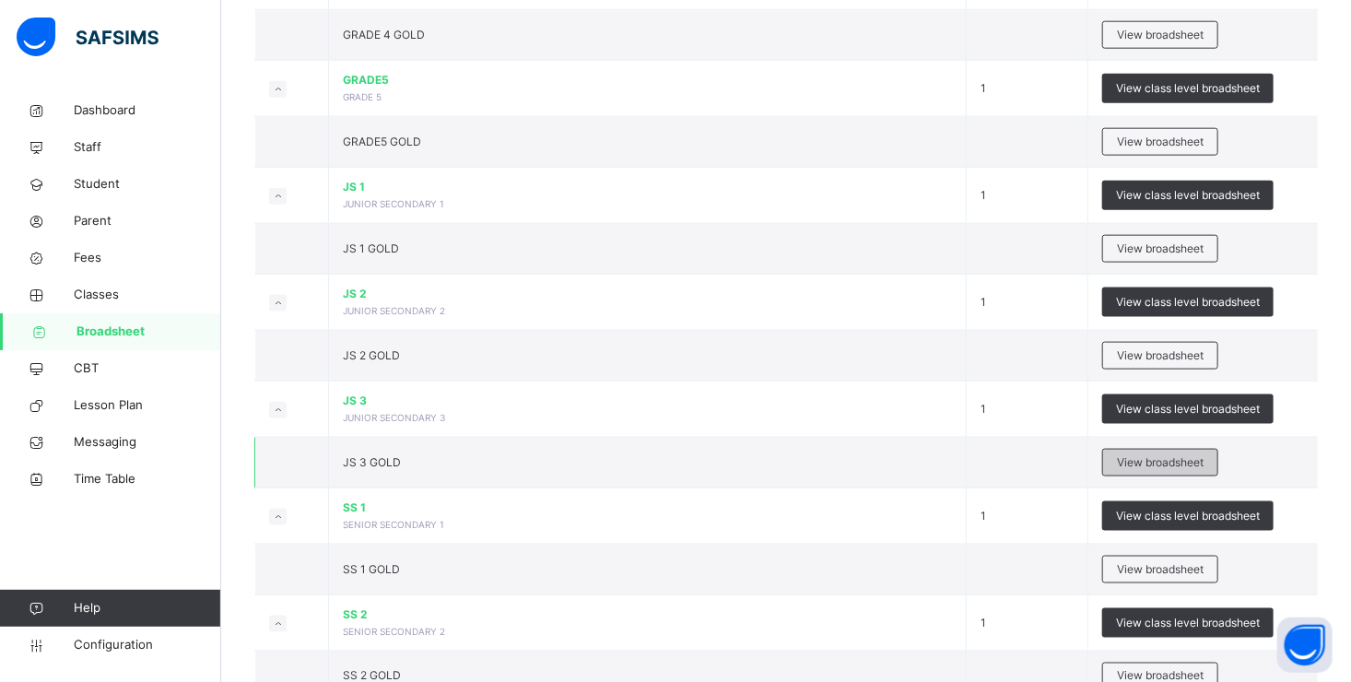
click at [1148, 454] on span "View broadsheet" at bounding box center [1160, 462] width 87 height 17
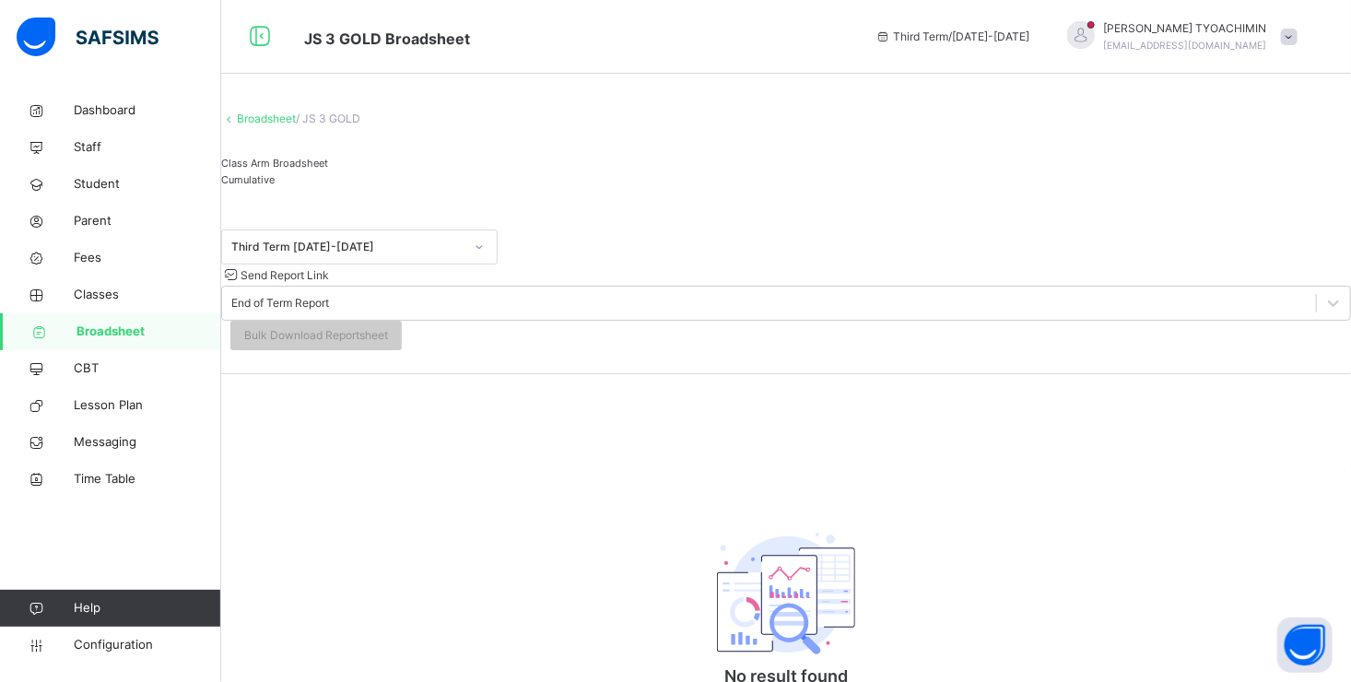
click at [100, 330] on span "Broadsheet" at bounding box center [148, 331] width 145 height 18
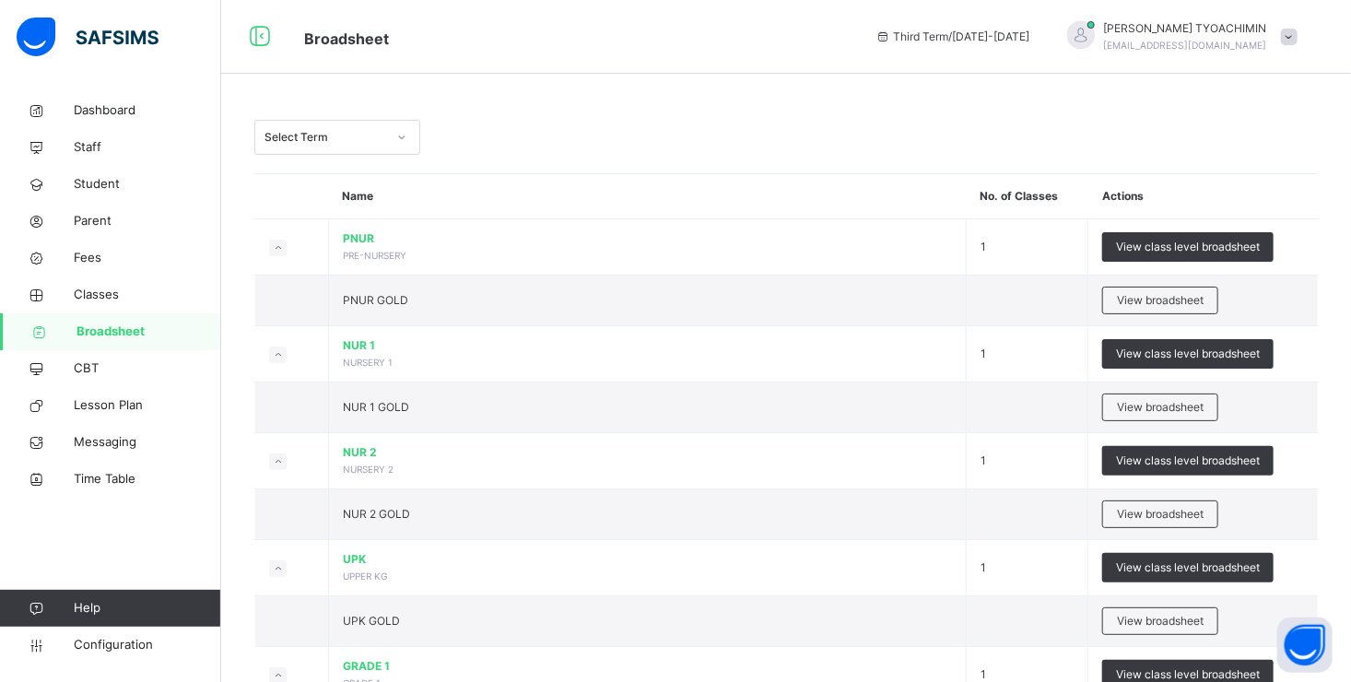
click at [104, 328] on span "Broadsheet" at bounding box center [148, 331] width 145 height 18
click at [100, 329] on span "Broadsheet" at bounding box center [148, 331] width 145 height 18
click at [100, 331] on span "Broadsheet" at bounding box center [148, 331] width 145 height 18
click at [105, 219] on span "Parent" at bounding box center [147, 221] width 147 height 18
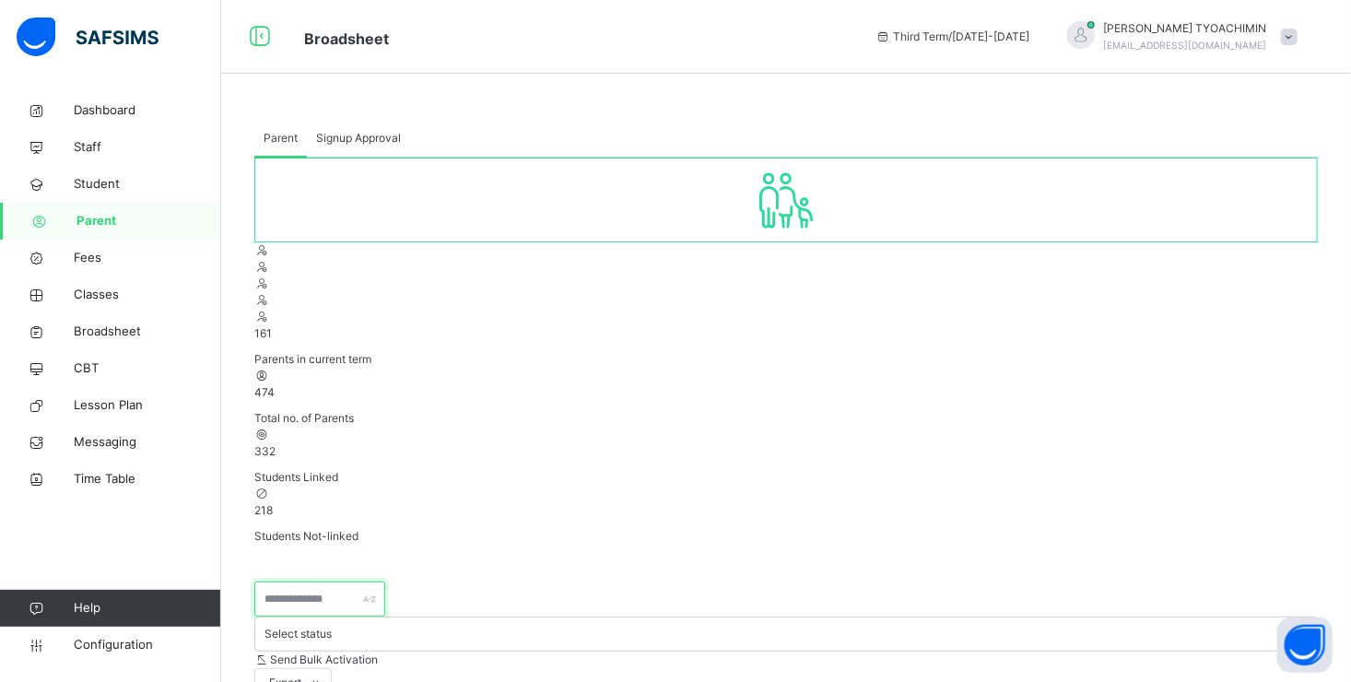
click at [322, 581] on input "text" at bounding box center [319, 598] width 131 height 35
type input "****"
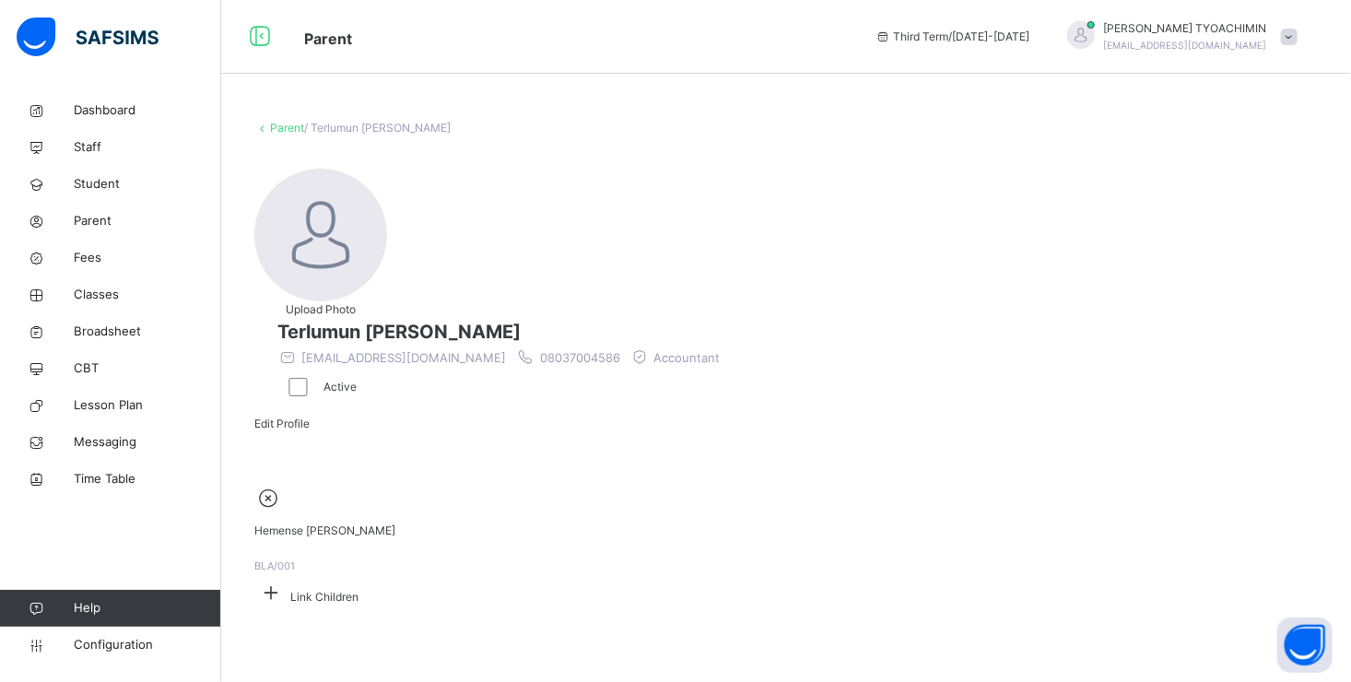
click at [287, 578] on icon at bounding box center [270, 592] width 33 height 29
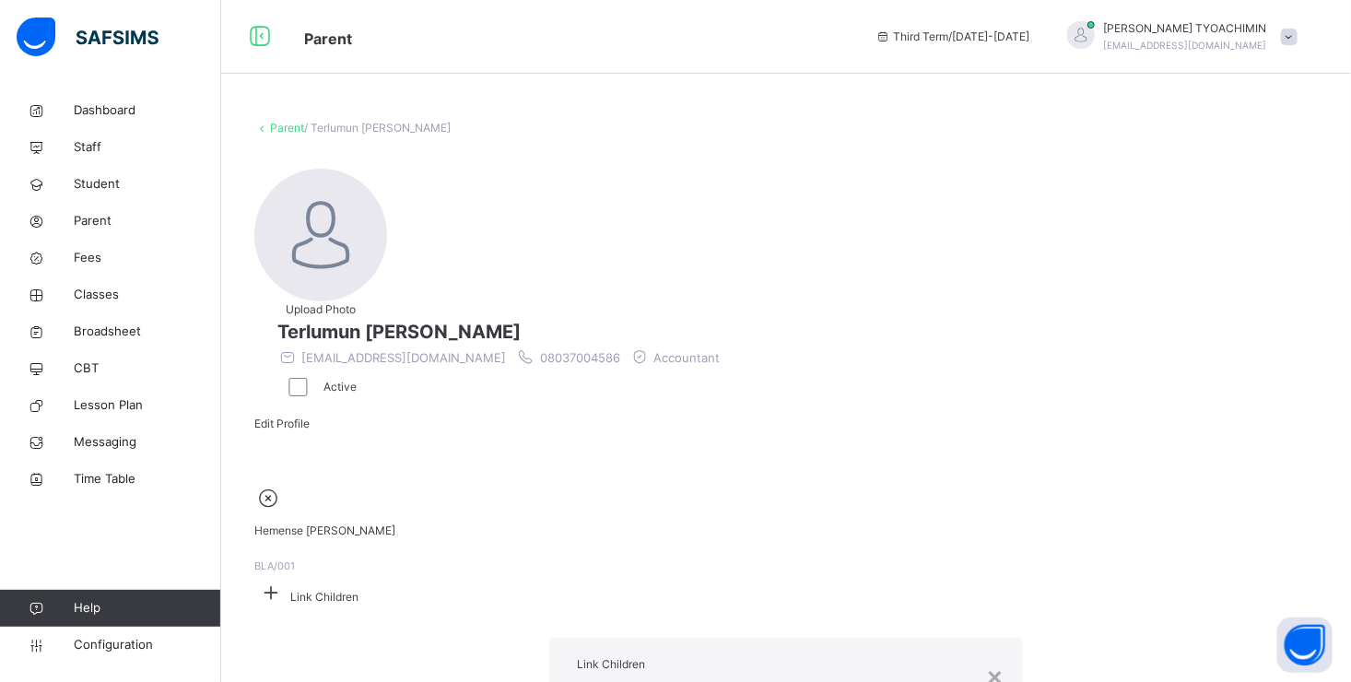
type input "*"
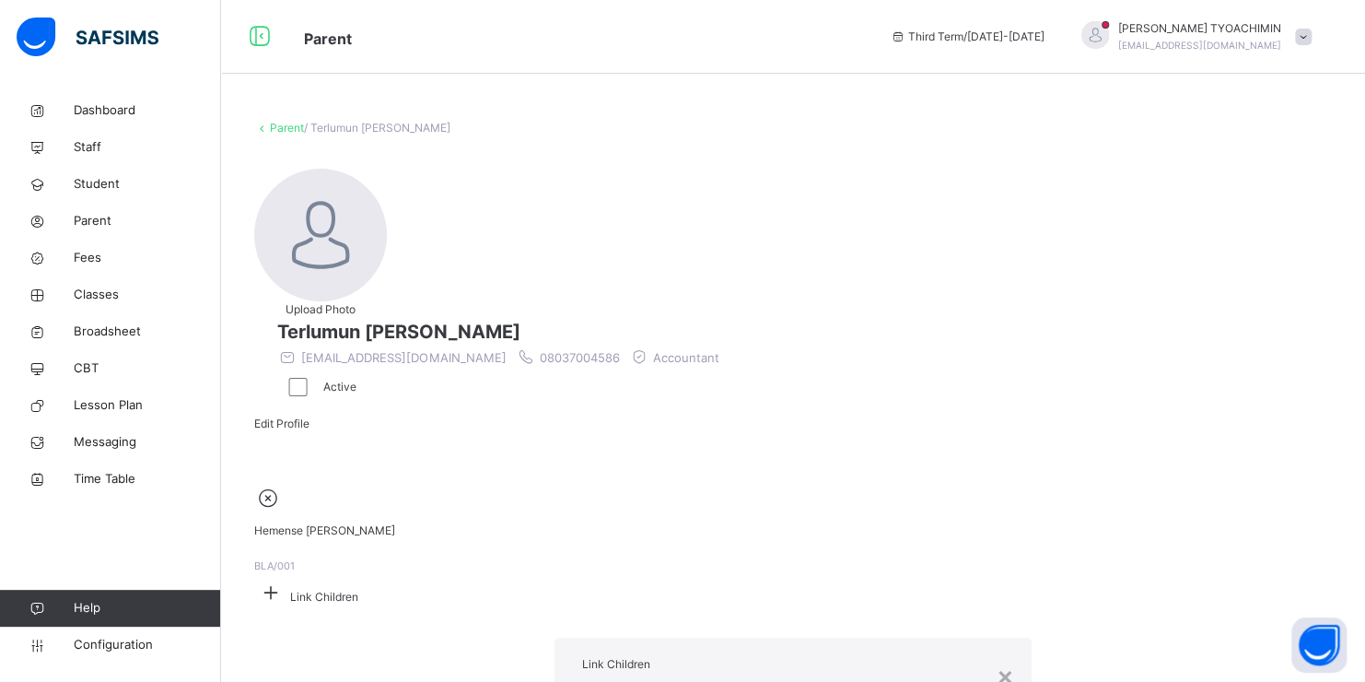
type input "**"
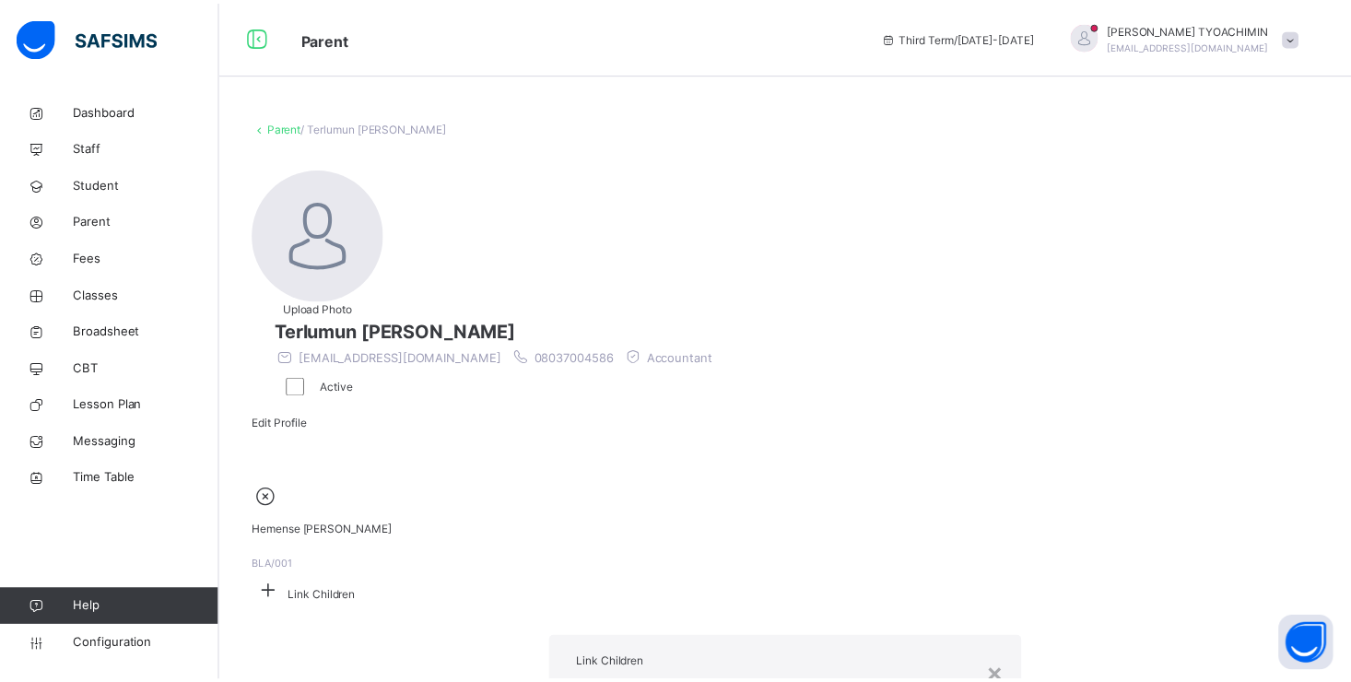
scroll to position [48, 0]
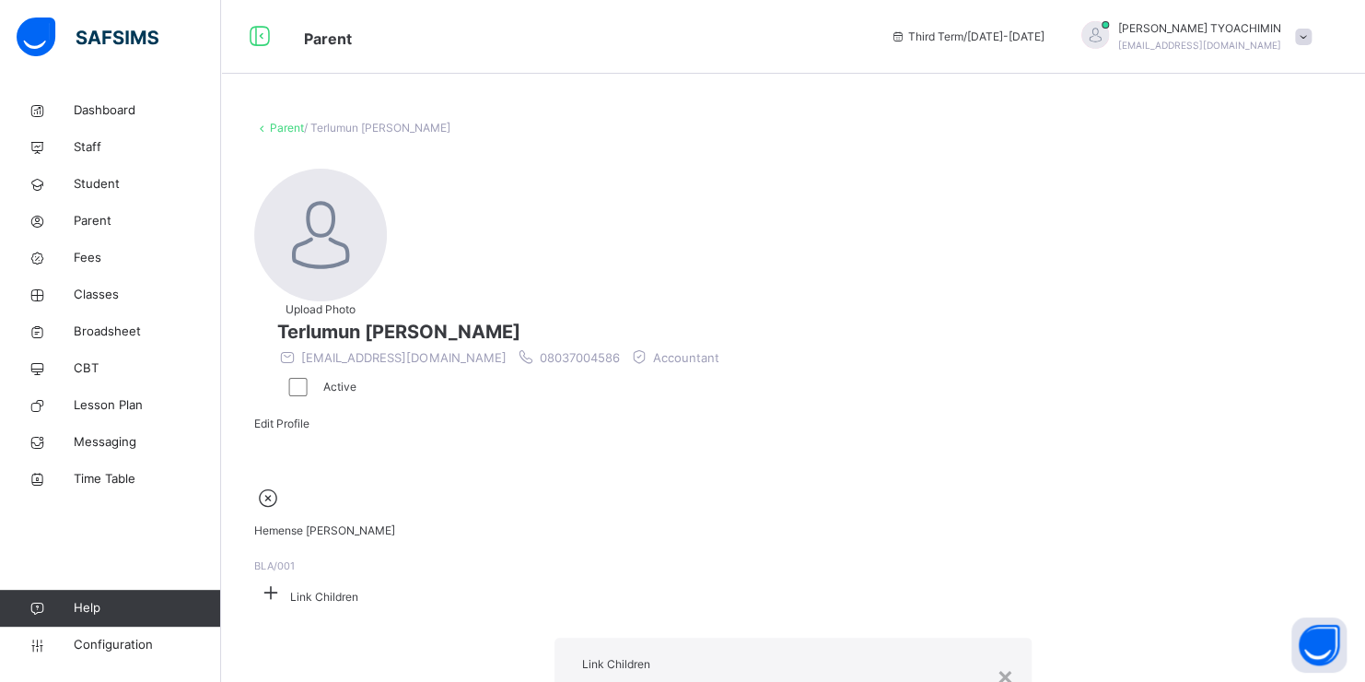
type input "***"
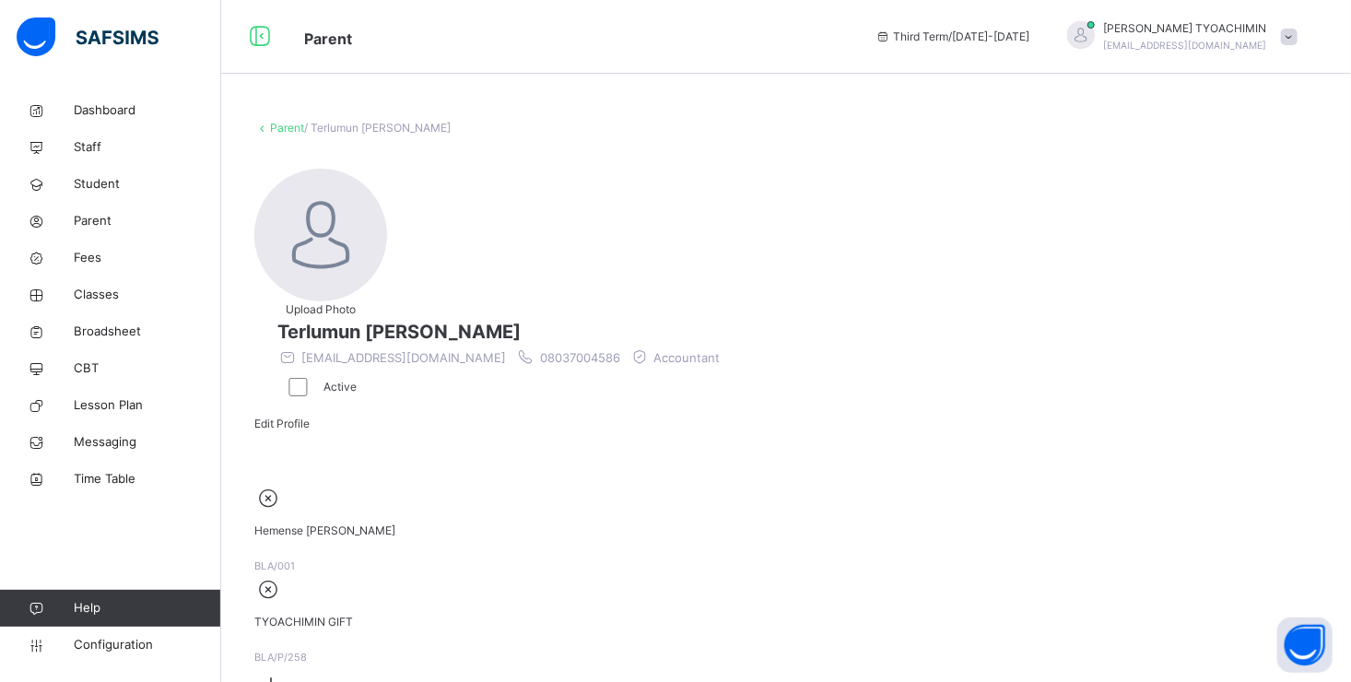
click at [1209, 29] on span "[PERSON_NAME]" at bounding box center [1185, 28] width 163 height 17
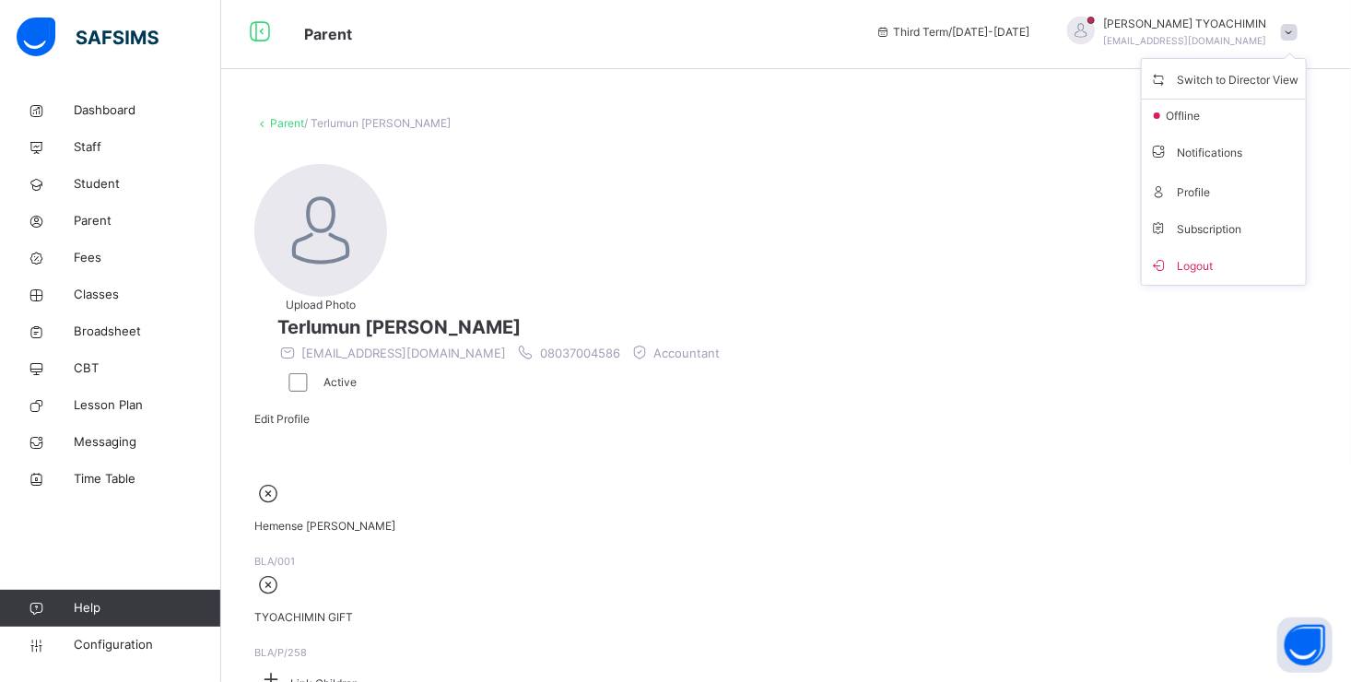
scroll to position [0, 0]
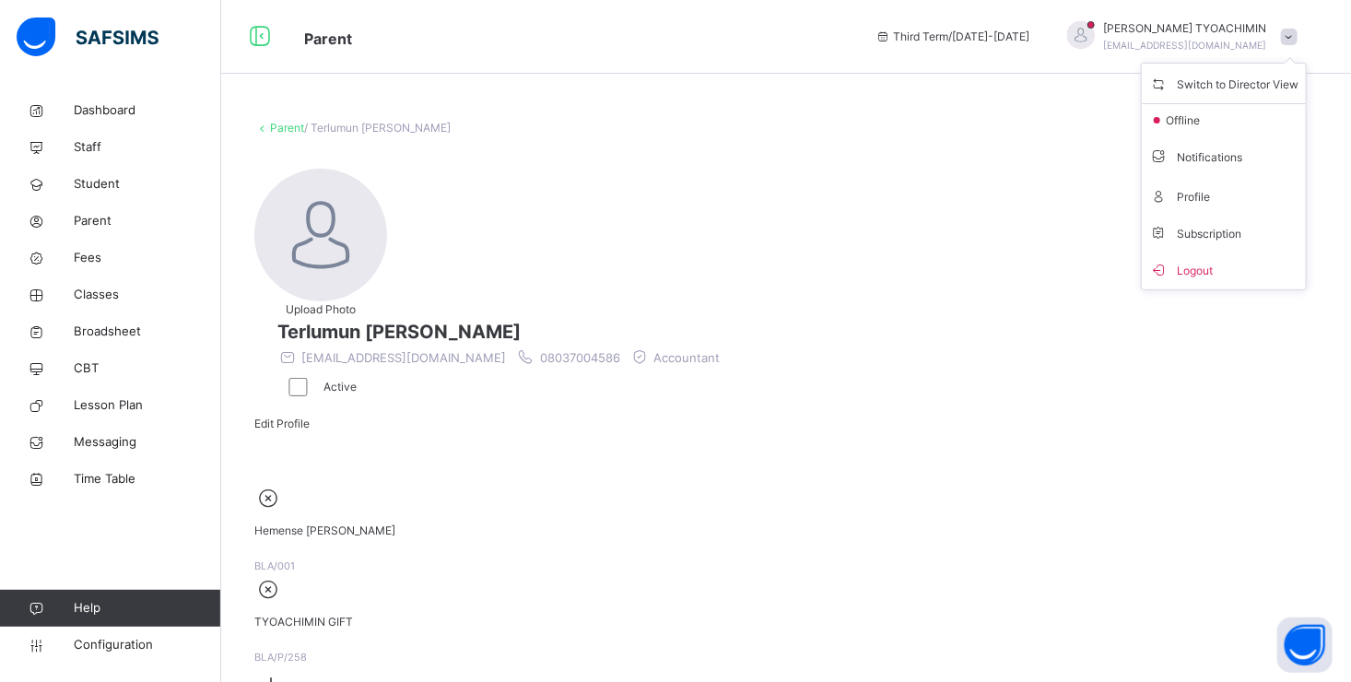
click at [1135, 396] on div "Upload Photo Terlumun [PERSON_NAME] [EMAIL_ADDRESS][DOMAIN_NAME] 08037004586 Ac…" at bounding box center [785, 305] width 1063 height 300
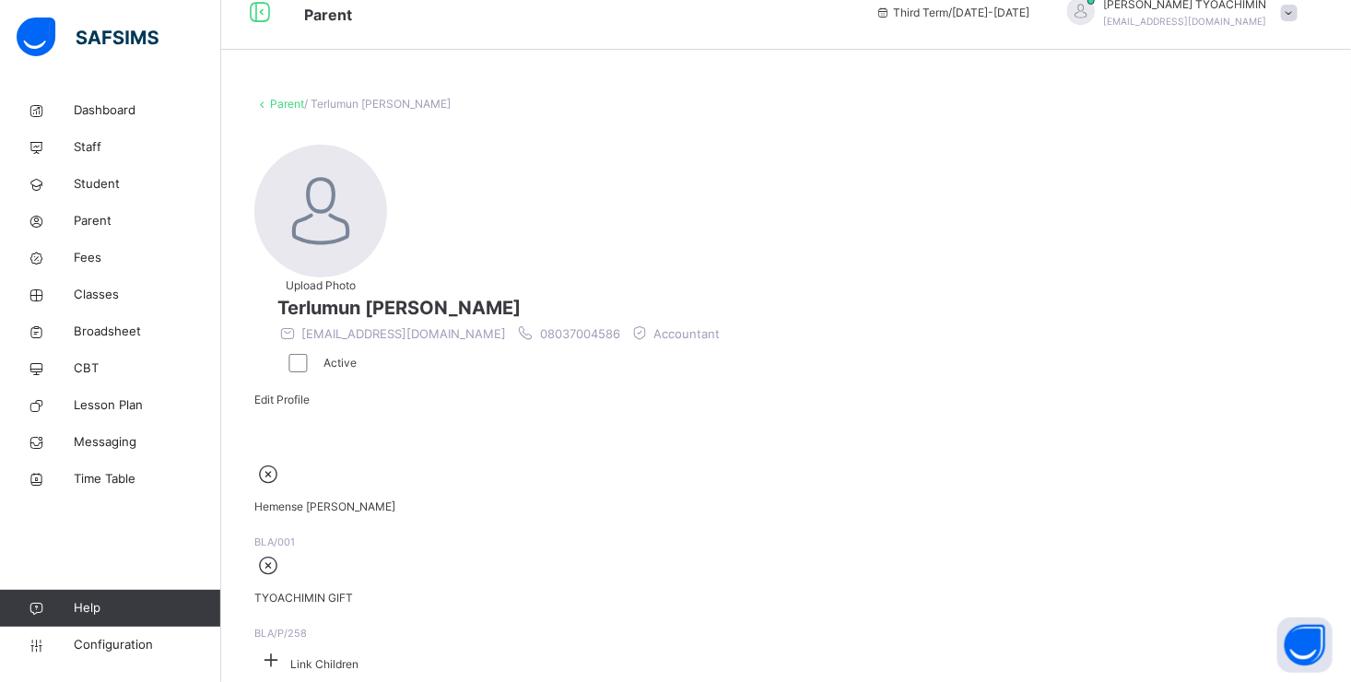
click at [287, 645] on icon at bounding box center [270, 659] width 33 height 29
drag, startPoint x: 586, startPoint y: 335, endPoint x: 525, endPoint y: 328, distance: 61.3
type input "****"
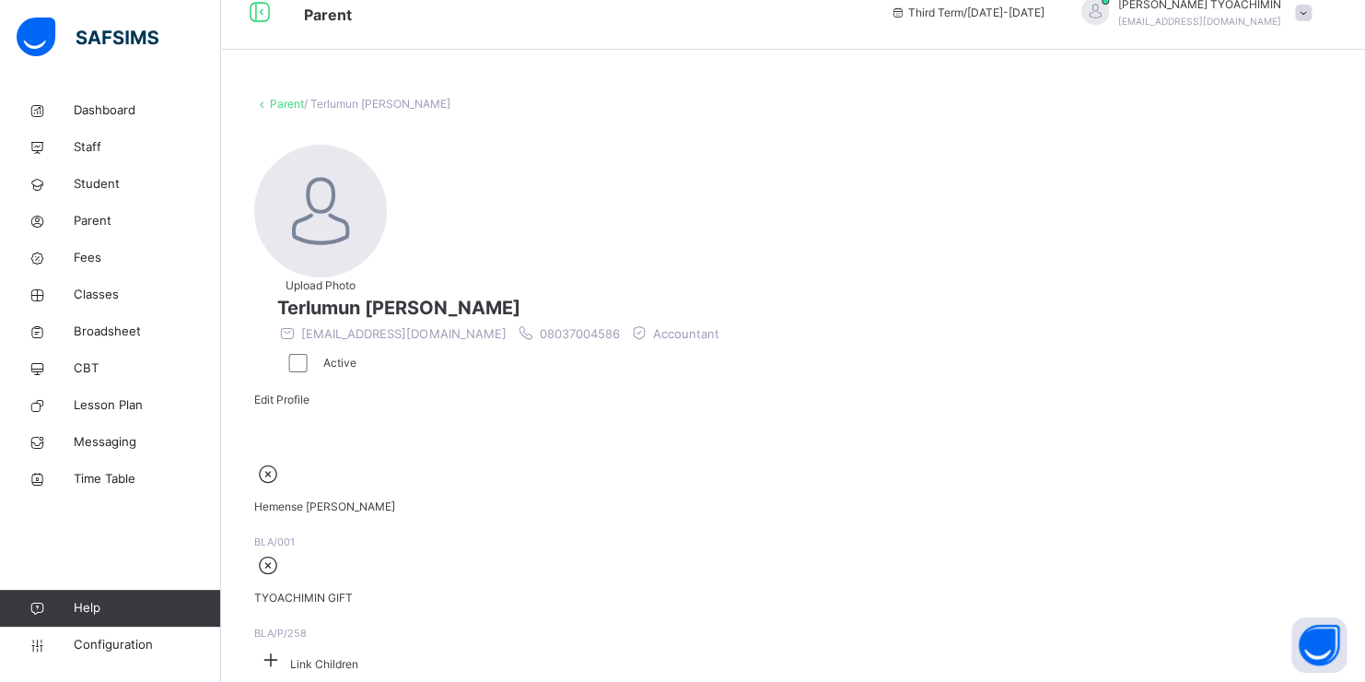
drag, startPoint x: 862, startPoint y: 468, endPoint x: 847, endPoint y: 479, distance: 19.2
drag, startPoint x: 847, startPoint y: 479, endPoint x: 851, endPoint y: 465, distance: 14.6
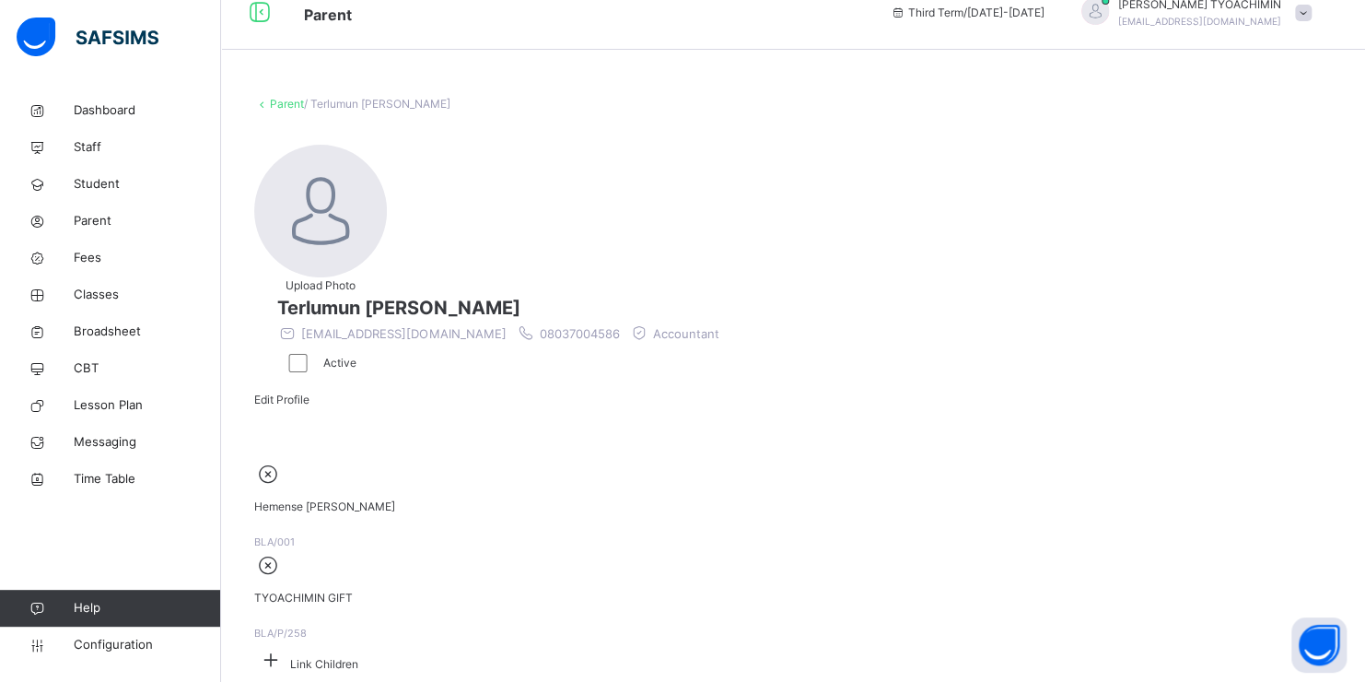
type input "***"
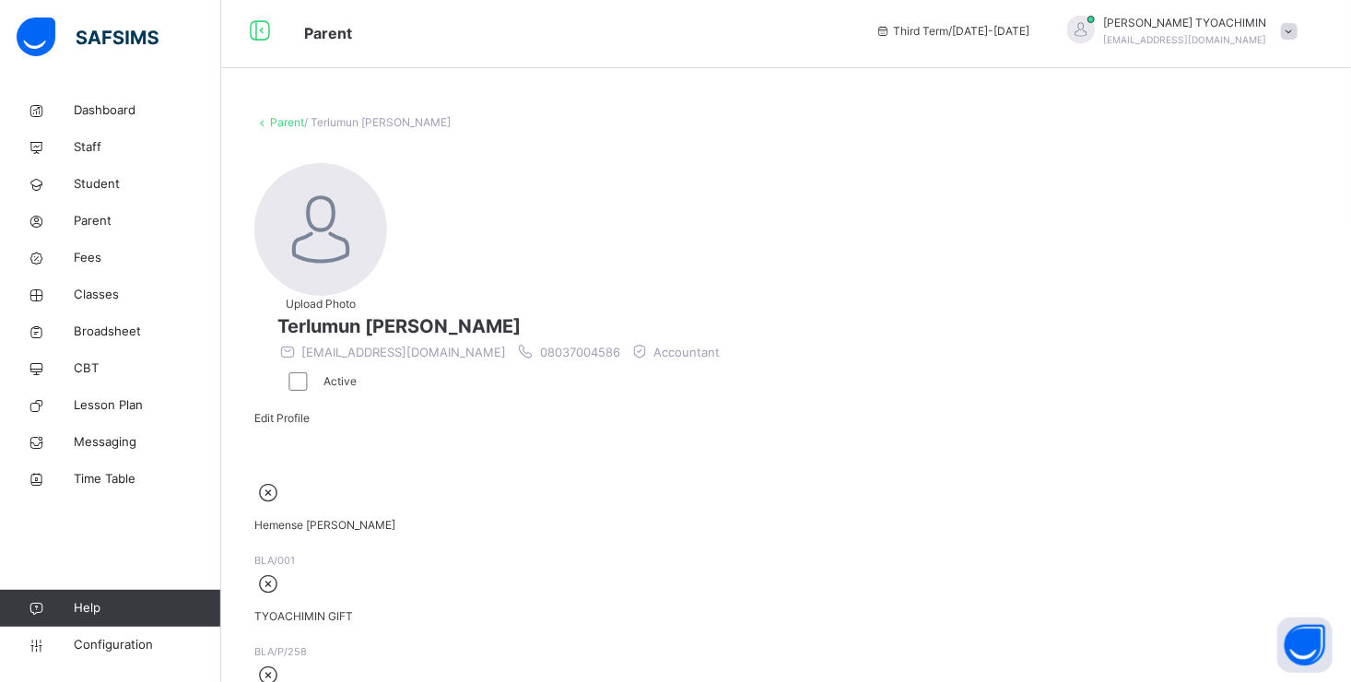
scroll to position [0, 0]
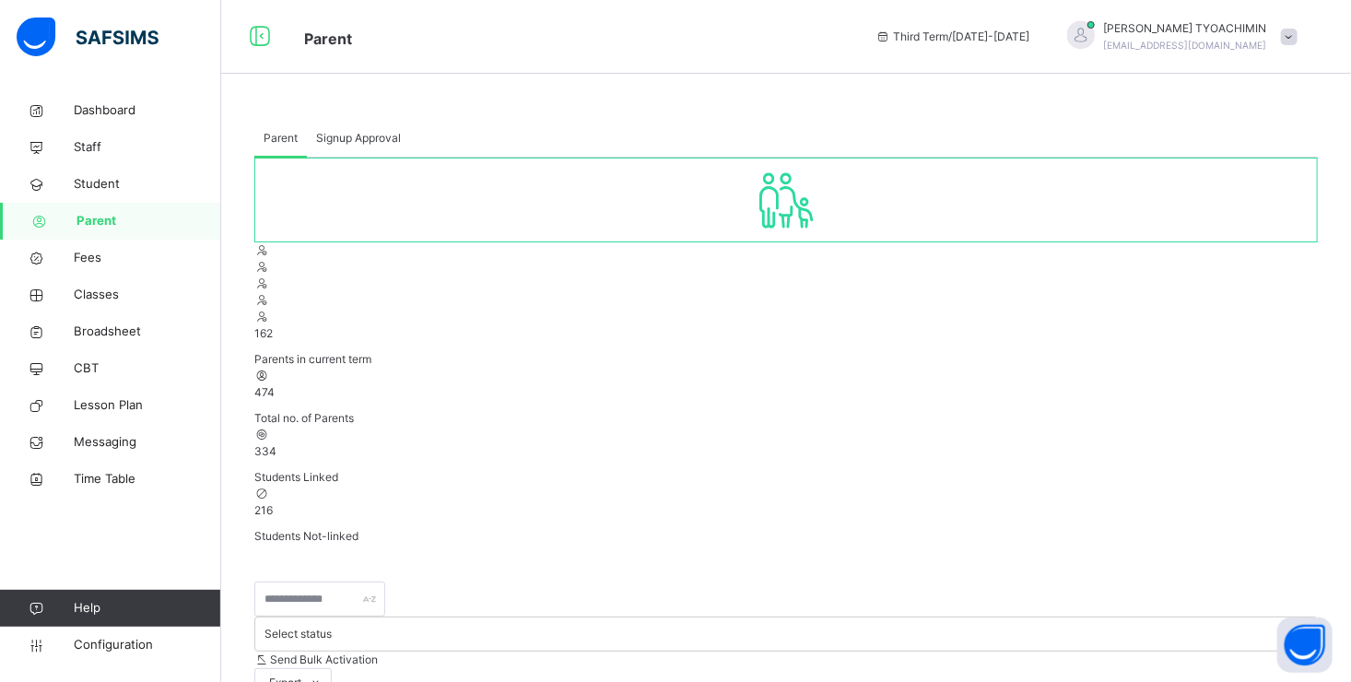
click at [104, 217] on span "Parent" at bounding box center [148, 221] width 145 height 18
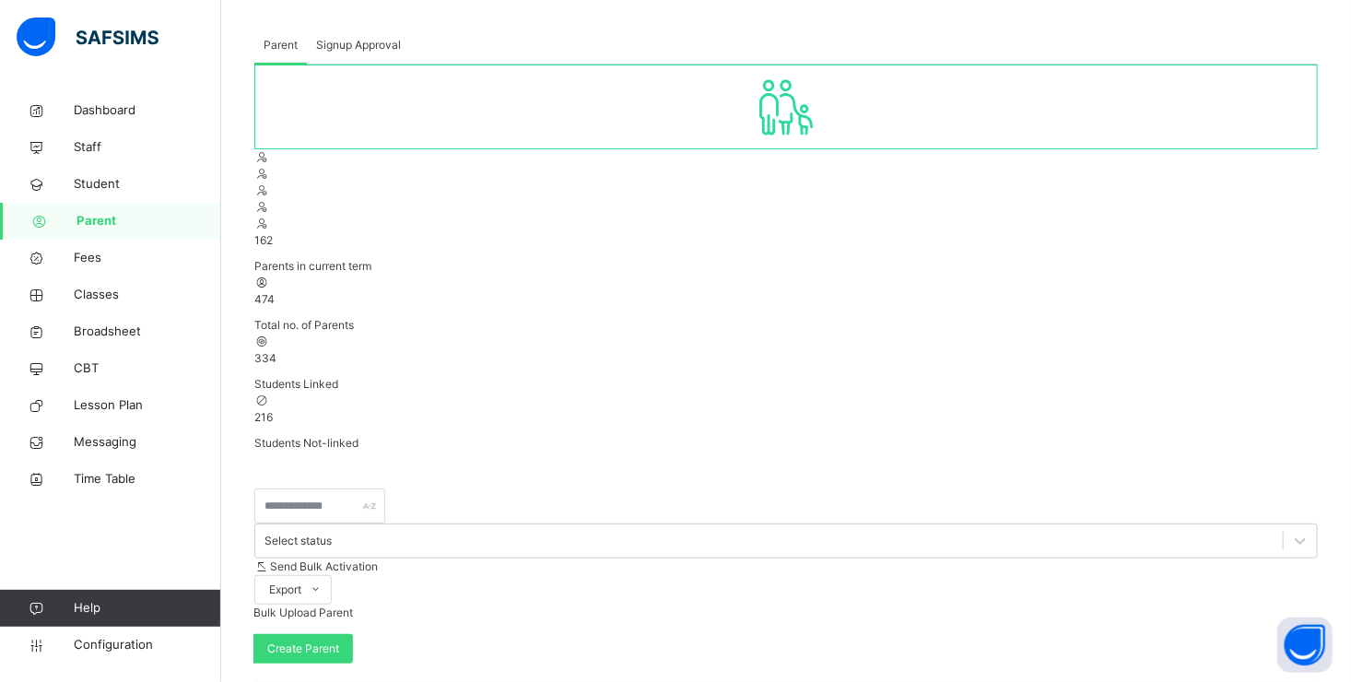
scroll to position [184, 0]
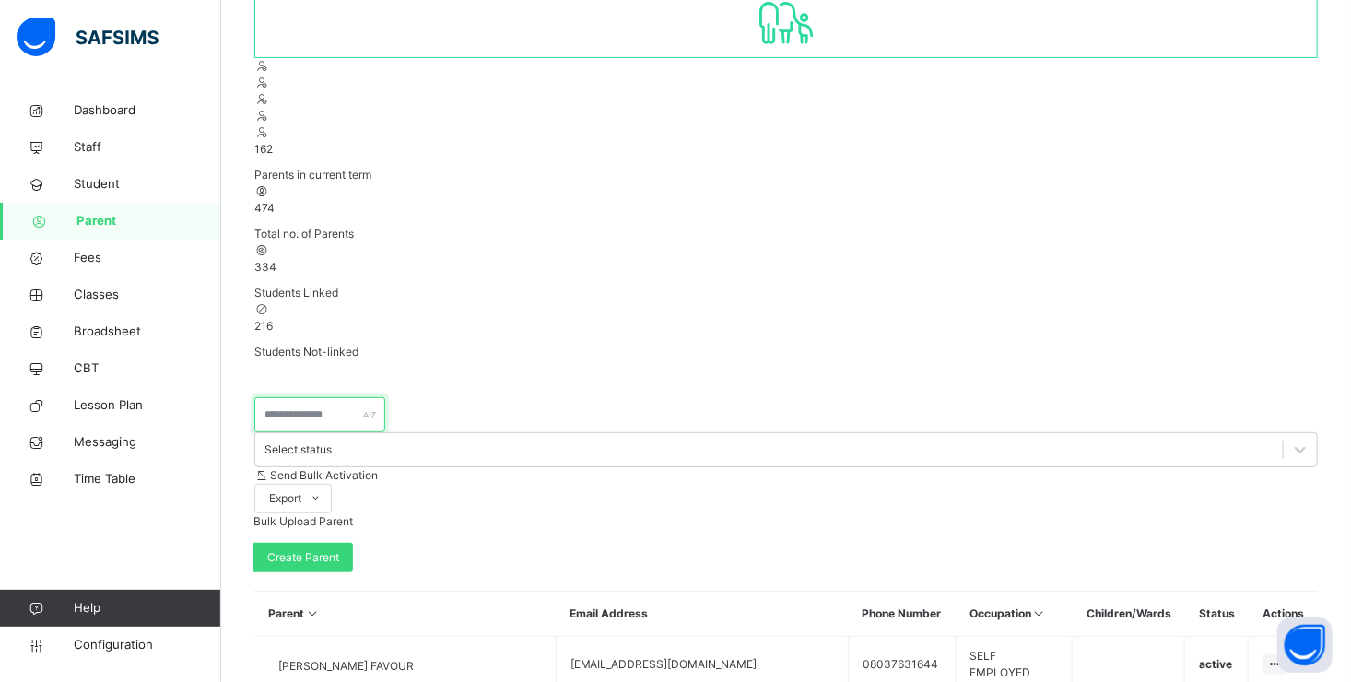
click at [344, 397] on input "text" at bounding box center [319, 414] width 131 height 35
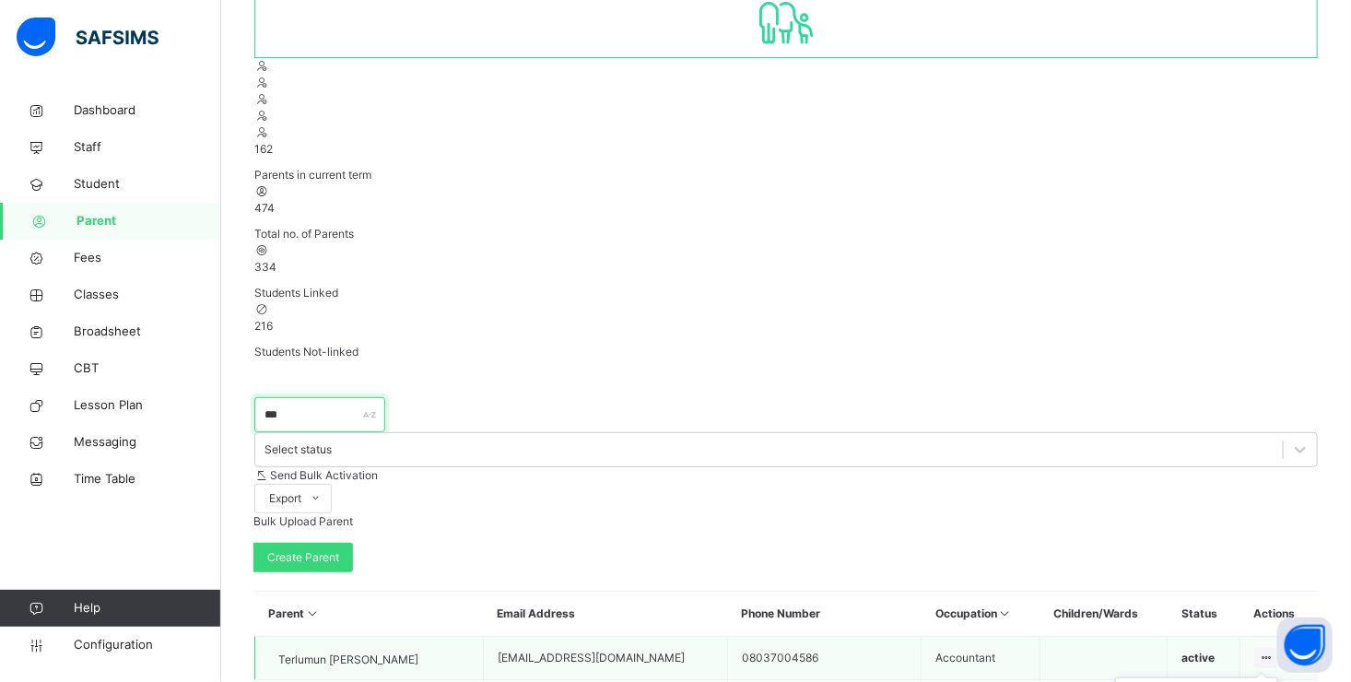
type input "***"
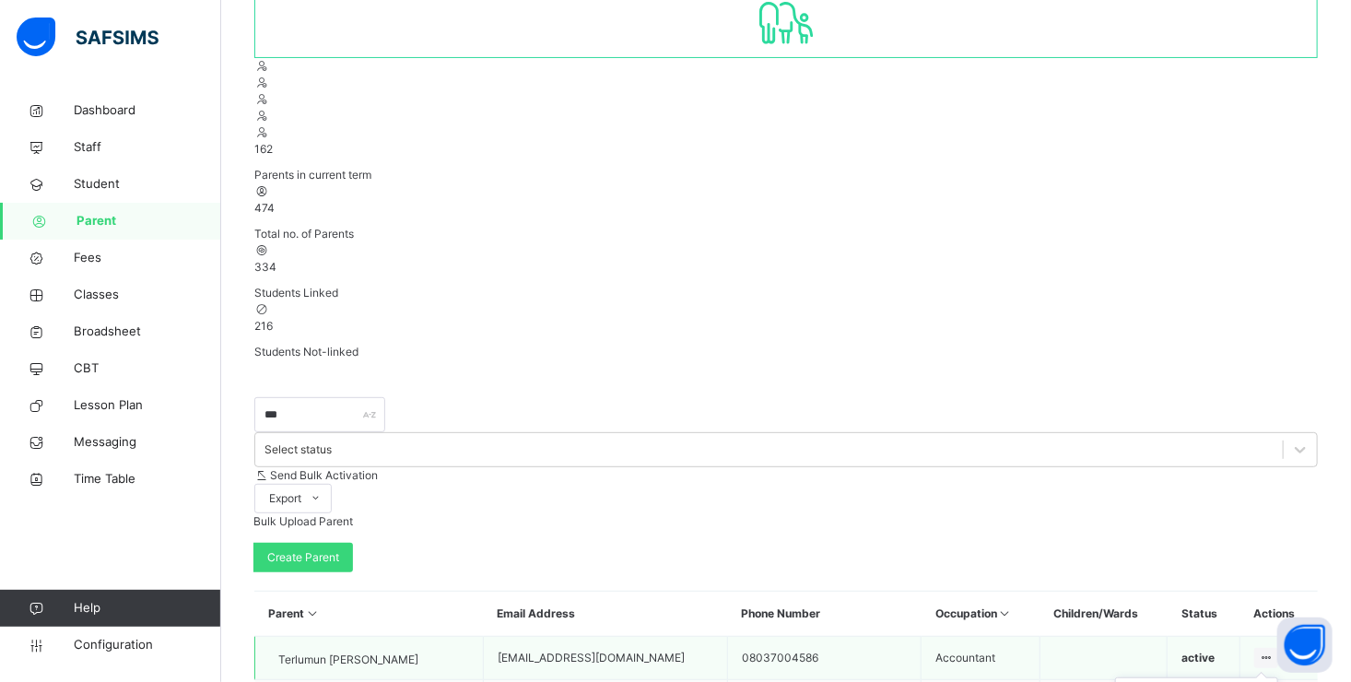
click at [1274, 651] on icon at bounding box center [1267, 658] width 16 height 14
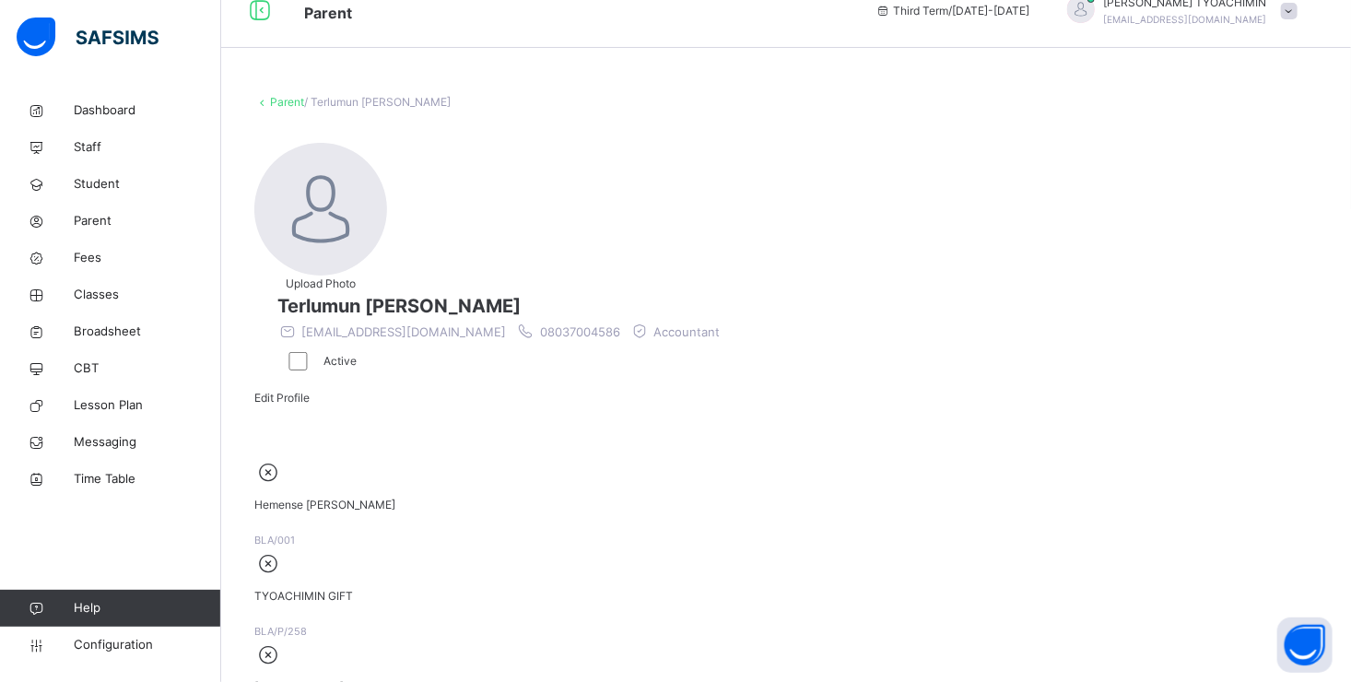
scroll to position [24, 0]
click at [310, 393] on span "Edit Profile" at bounding box center [281, 400] width 55 height 14
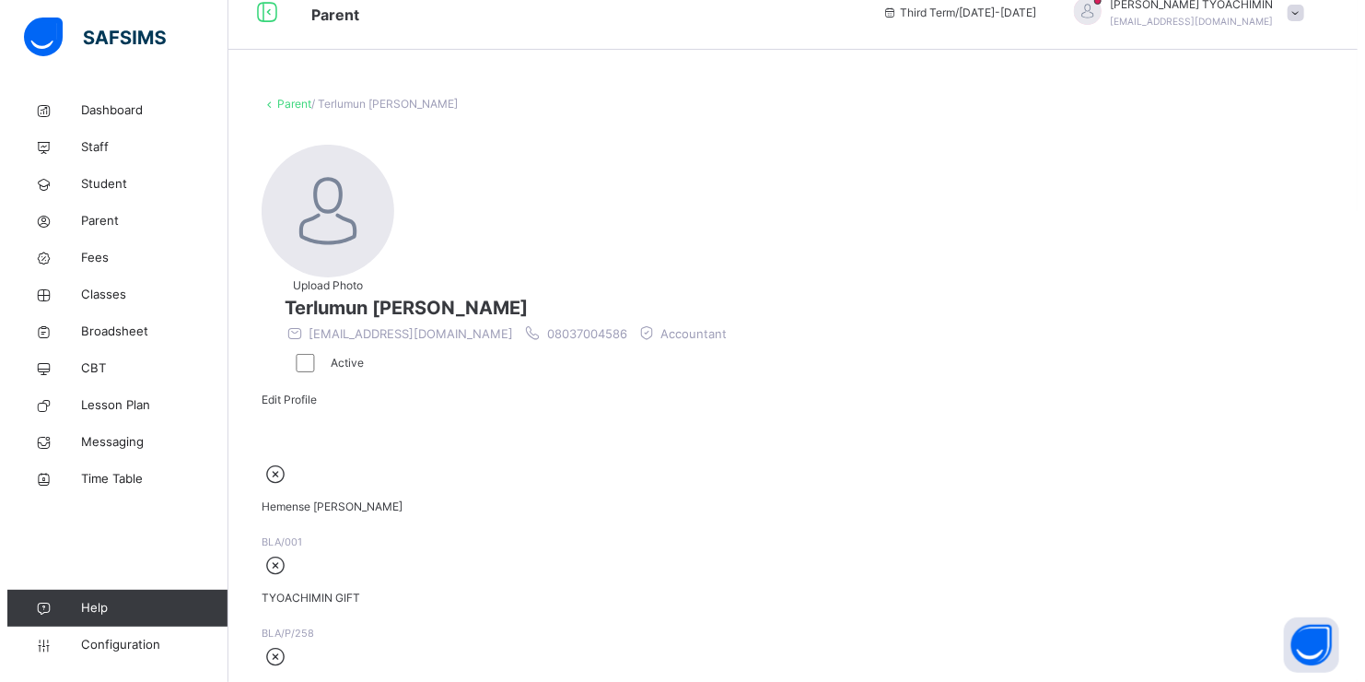
scroll to position [575, 0]
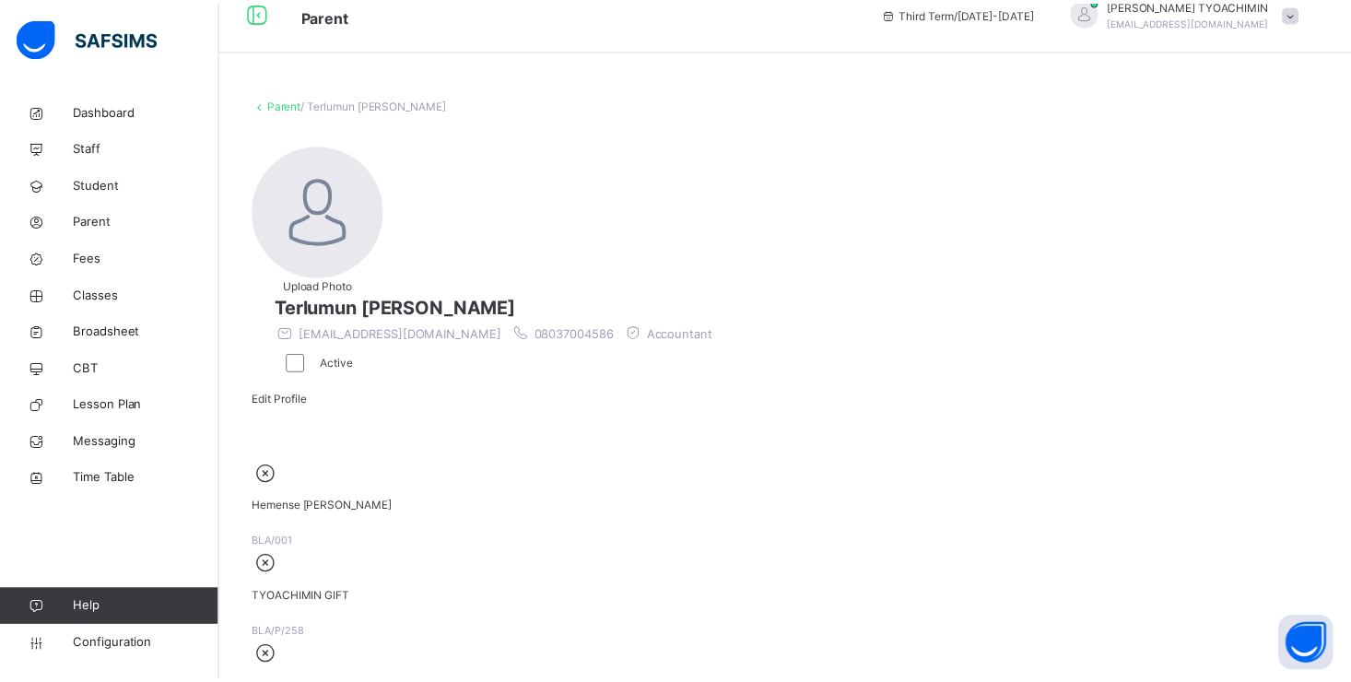
scroll to position [575, 0]
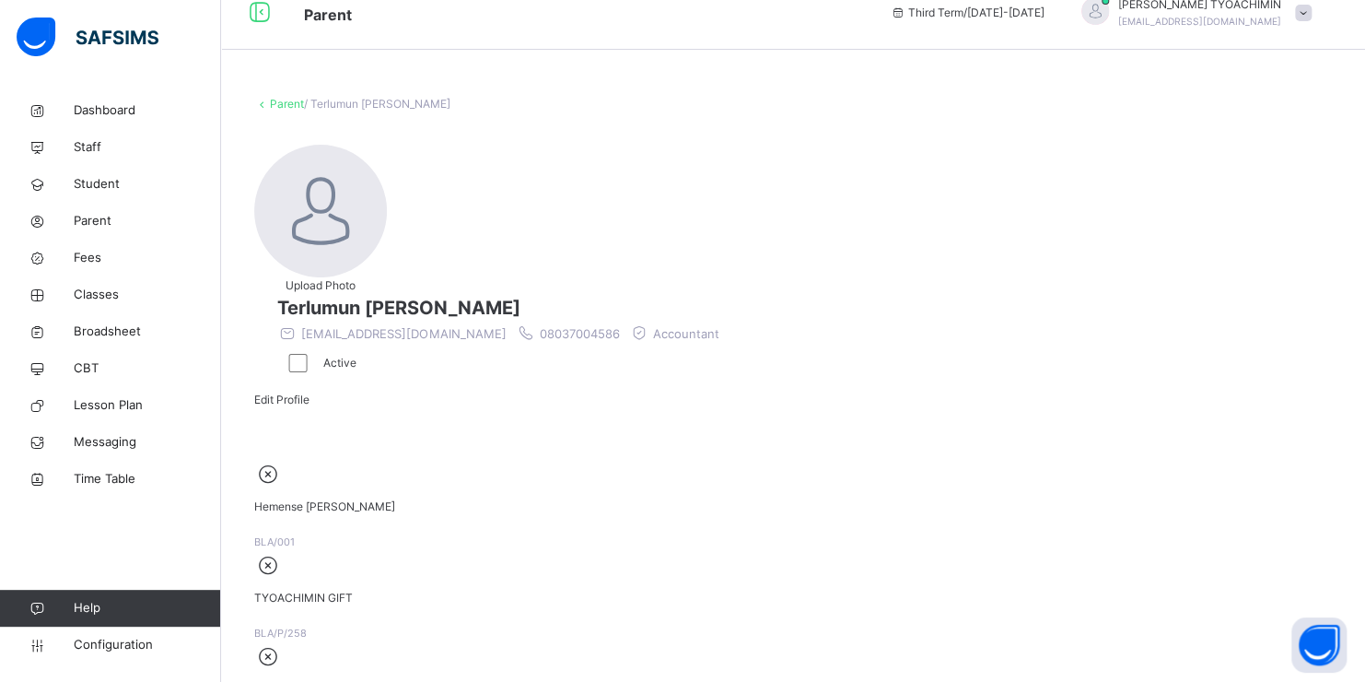
drag, startPoint x: 101, startPoint y: 223, endPoint x: 117, endPoint y: 230, distance: 17.3
click at [101, 223] on span "Parent" at bounding box center [147, 221] width 147 height 18
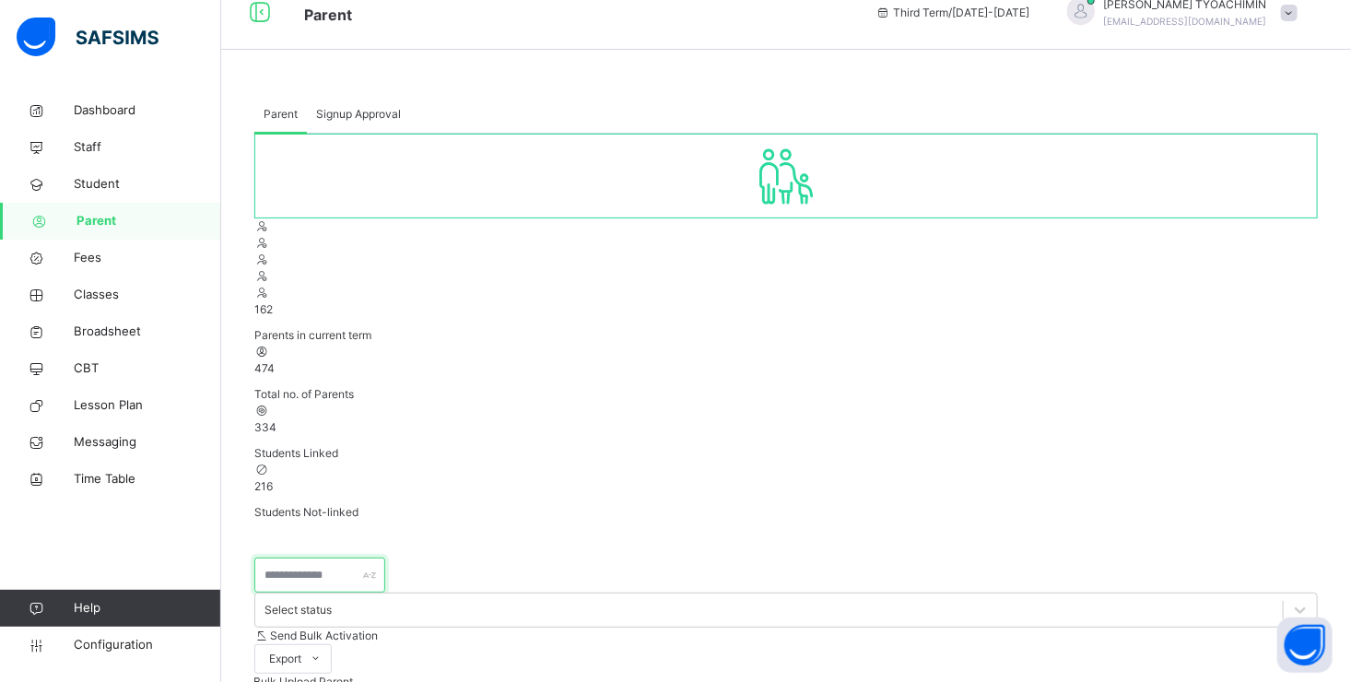
click at [301, 557] on input "text" at bounding box center [319, 574] width 131 height 35
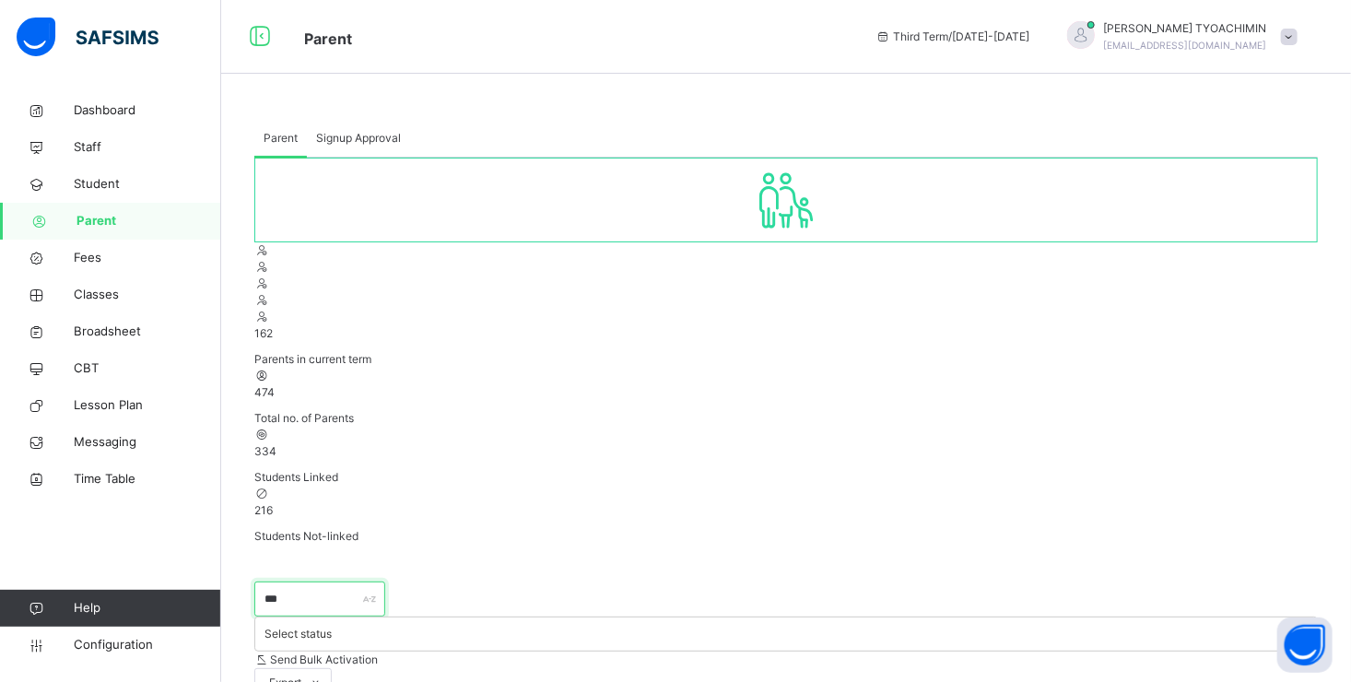
type input "***"
type input "**********"
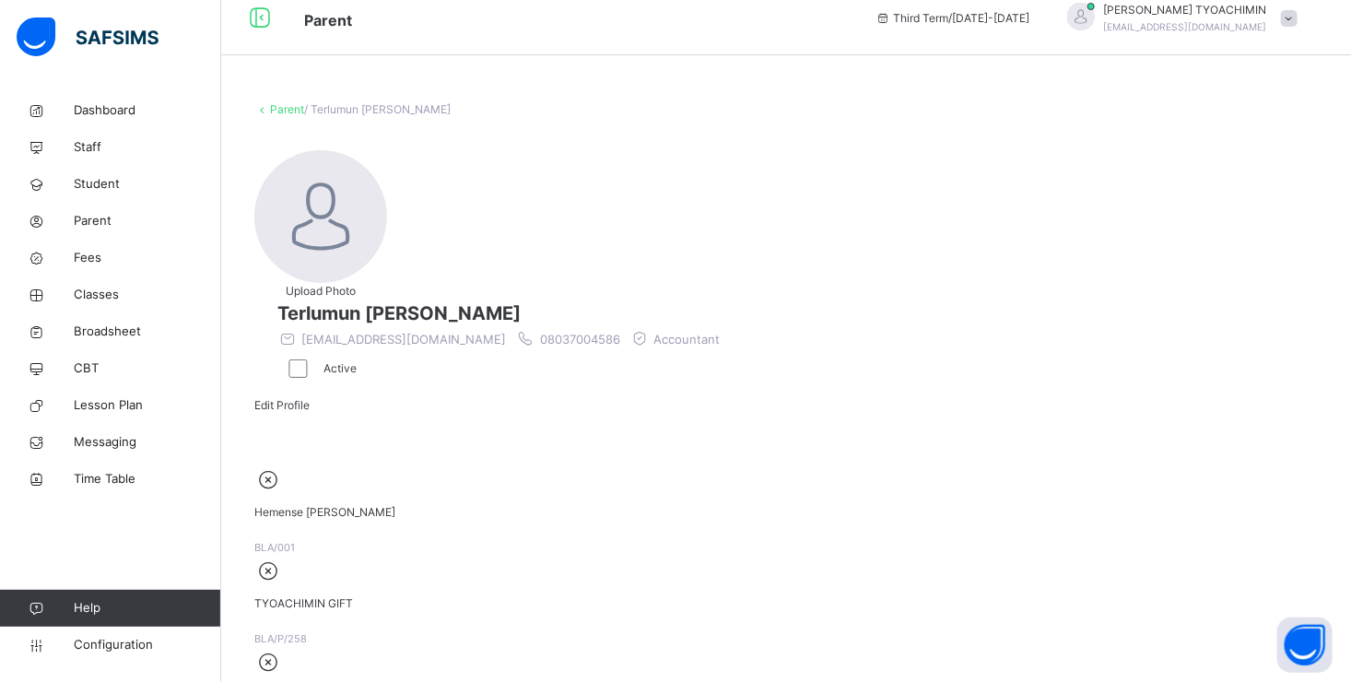
scroll to position [24, 0]
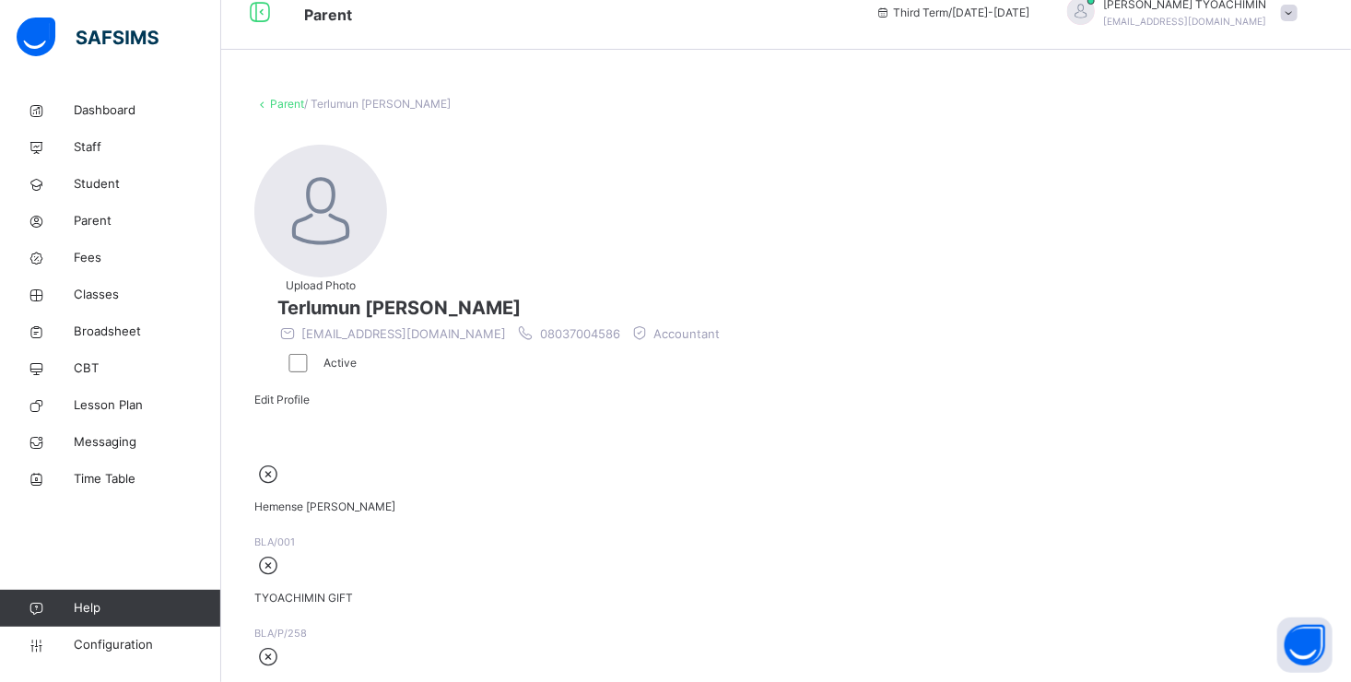
click at [310, 392] on div "Edit Profile" at bounding box center [281, 400] width 55 height 17
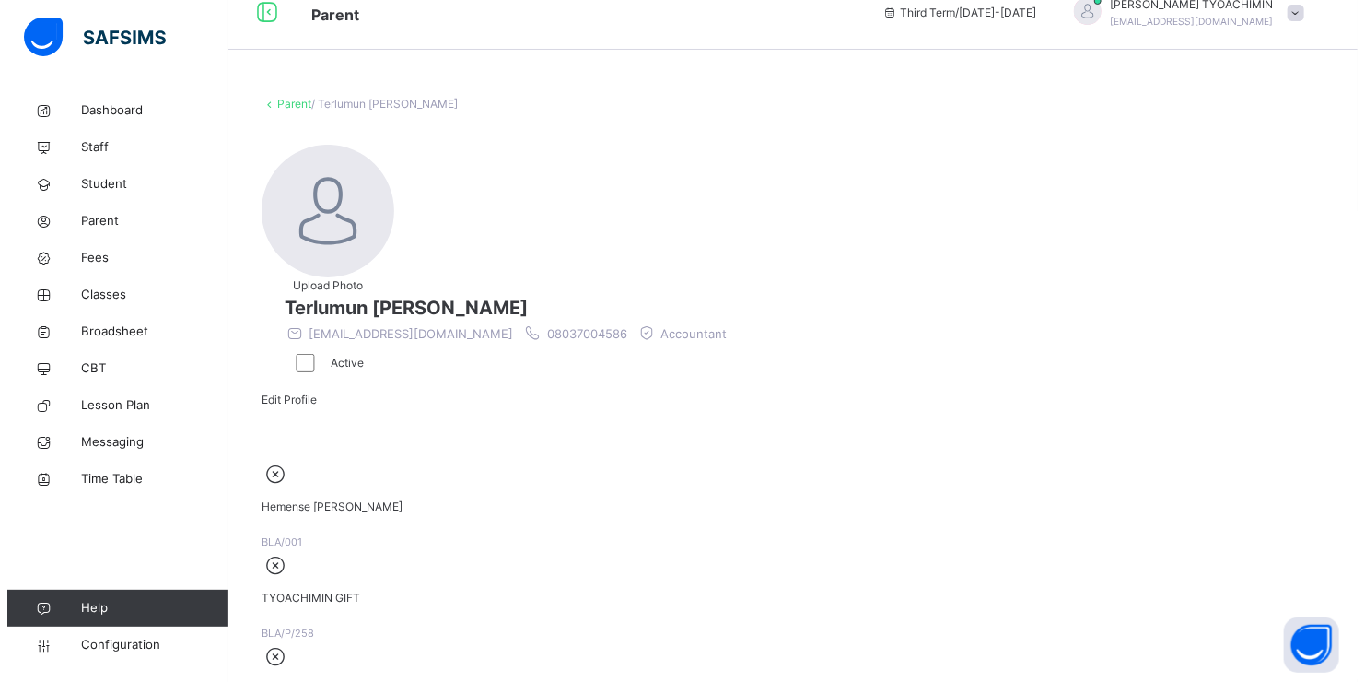
scroll to position [461, 0]
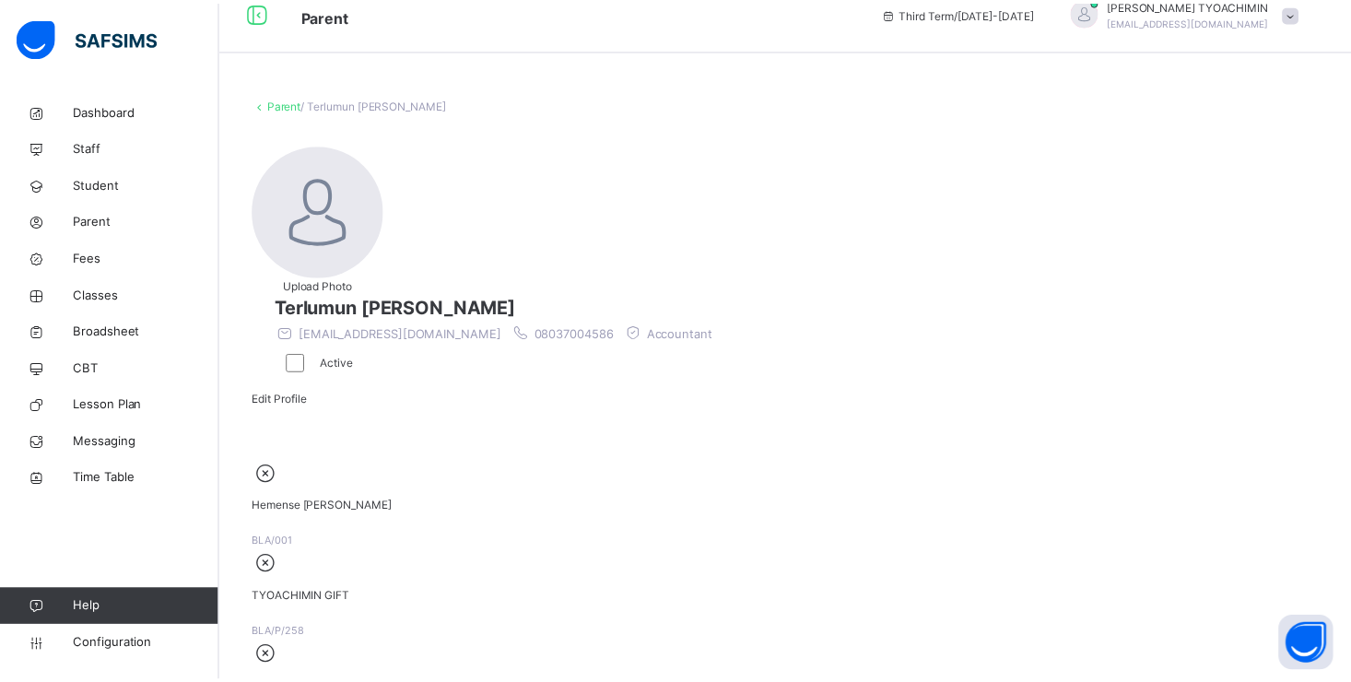
scroll to position [461, 0]
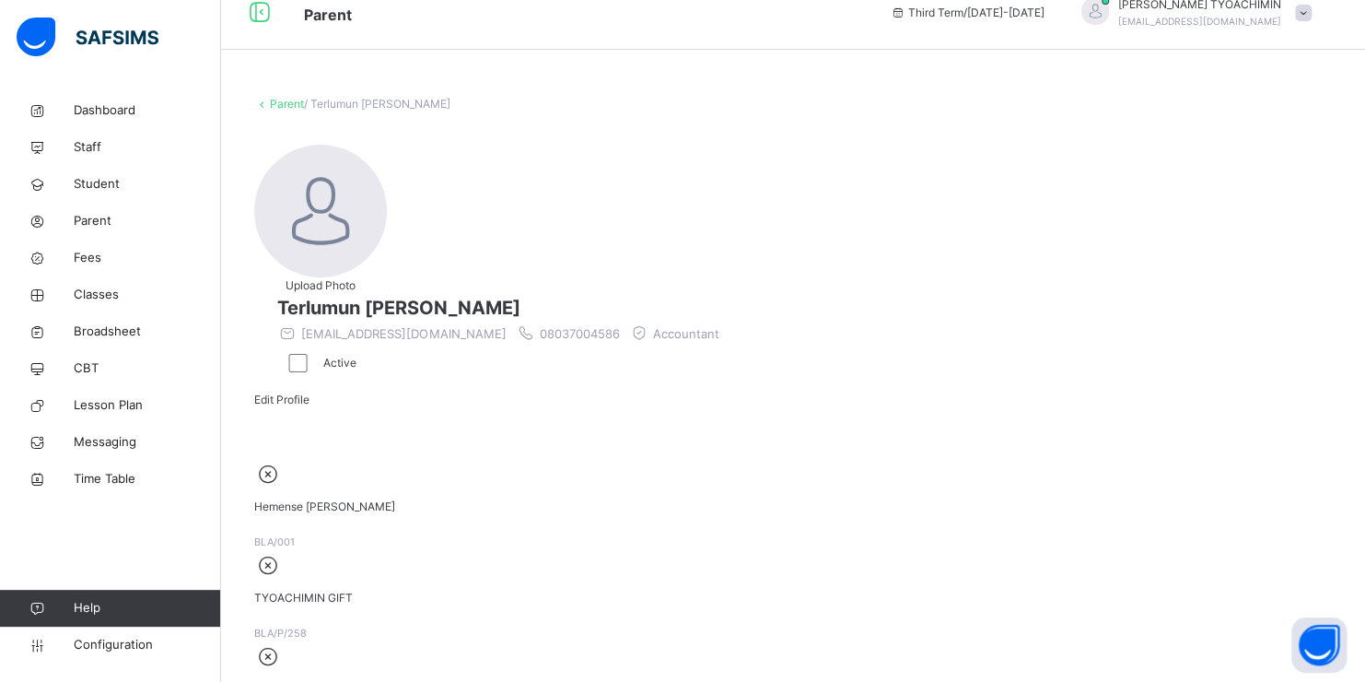
click at [95, 227] on span "Parent" at bounding box center [147, 221] width 147 height 18
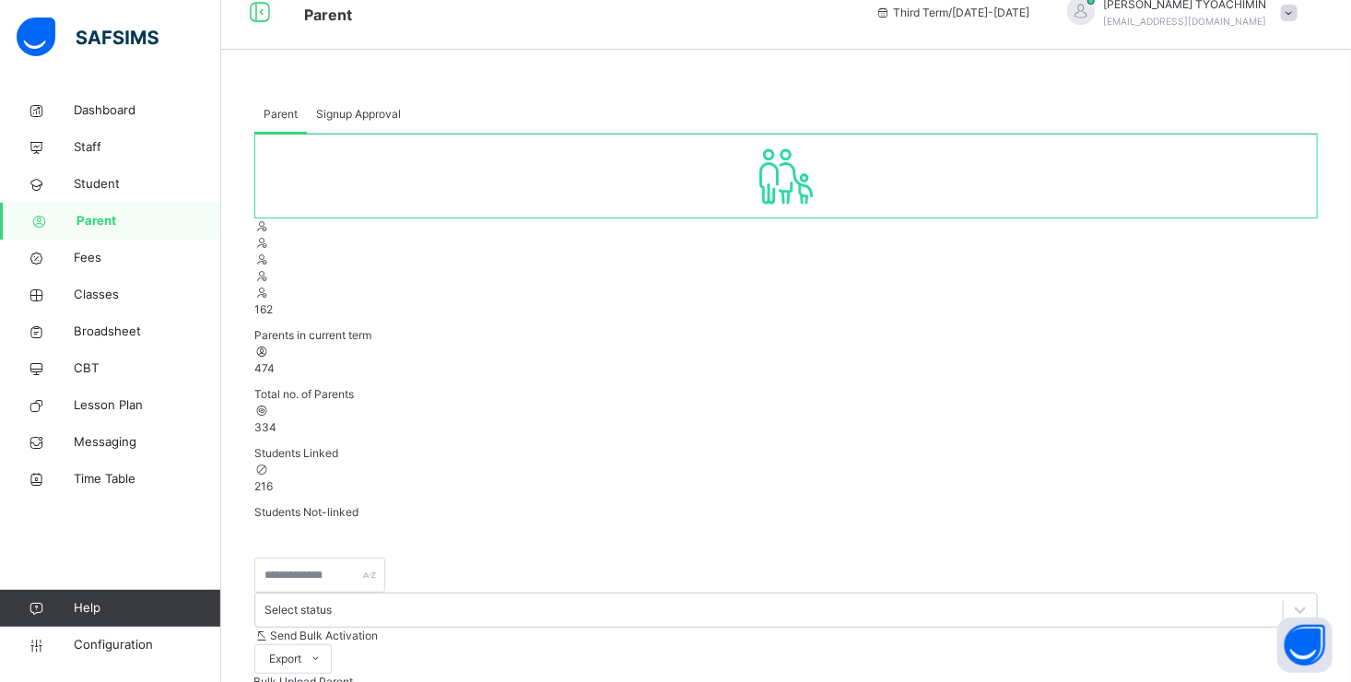
type input "********"
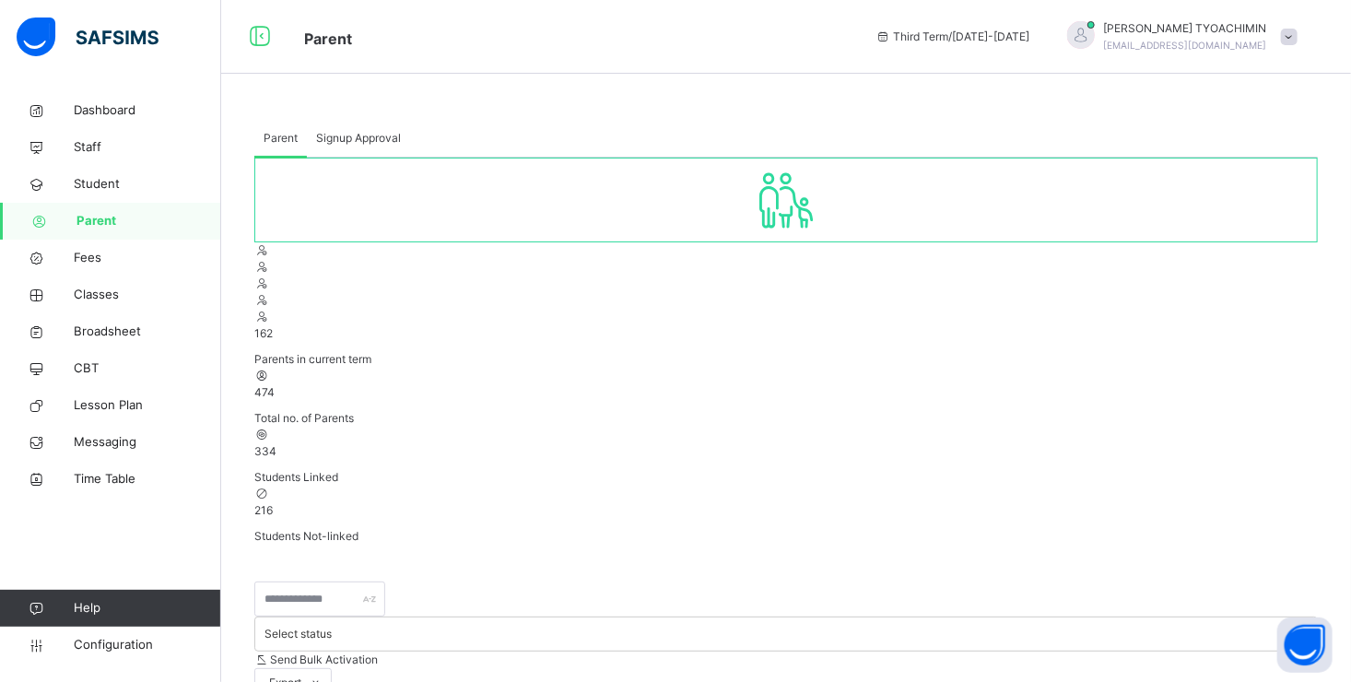
click at [1195, 29] on span "[PERSON_NAME]" at bounding box center [1185, 28] width 163 height 17
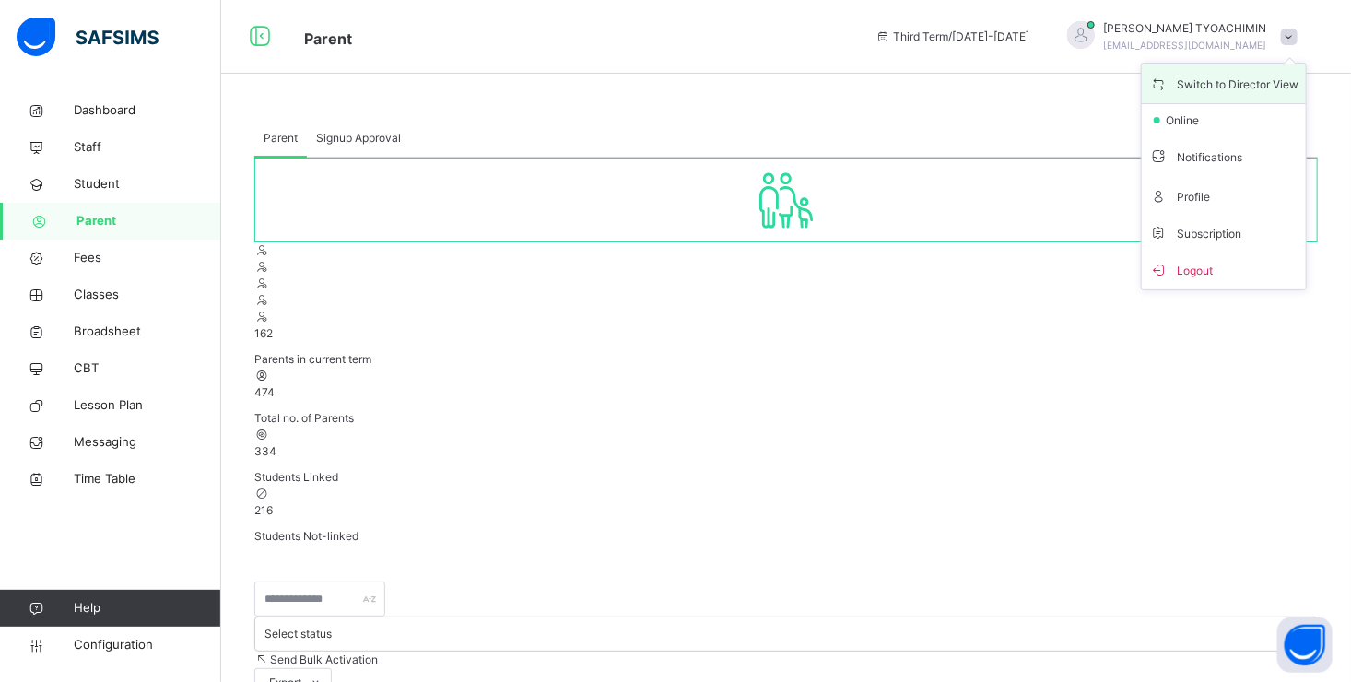
click at [1167, 83] on icon at bounding box center [1158, 84] width 18 height 16
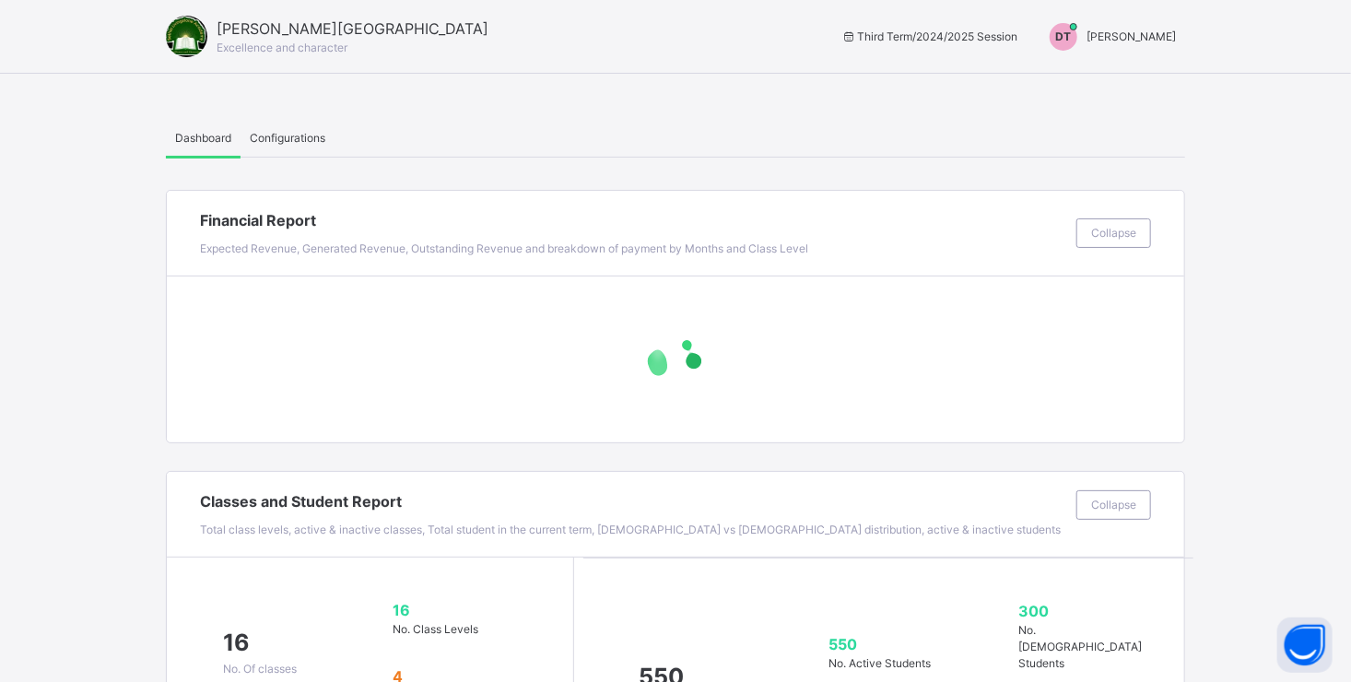
click at [1119, 31] on span "[PERSON_NAME]" at bounding box center [1130, 36] width 89 height 14
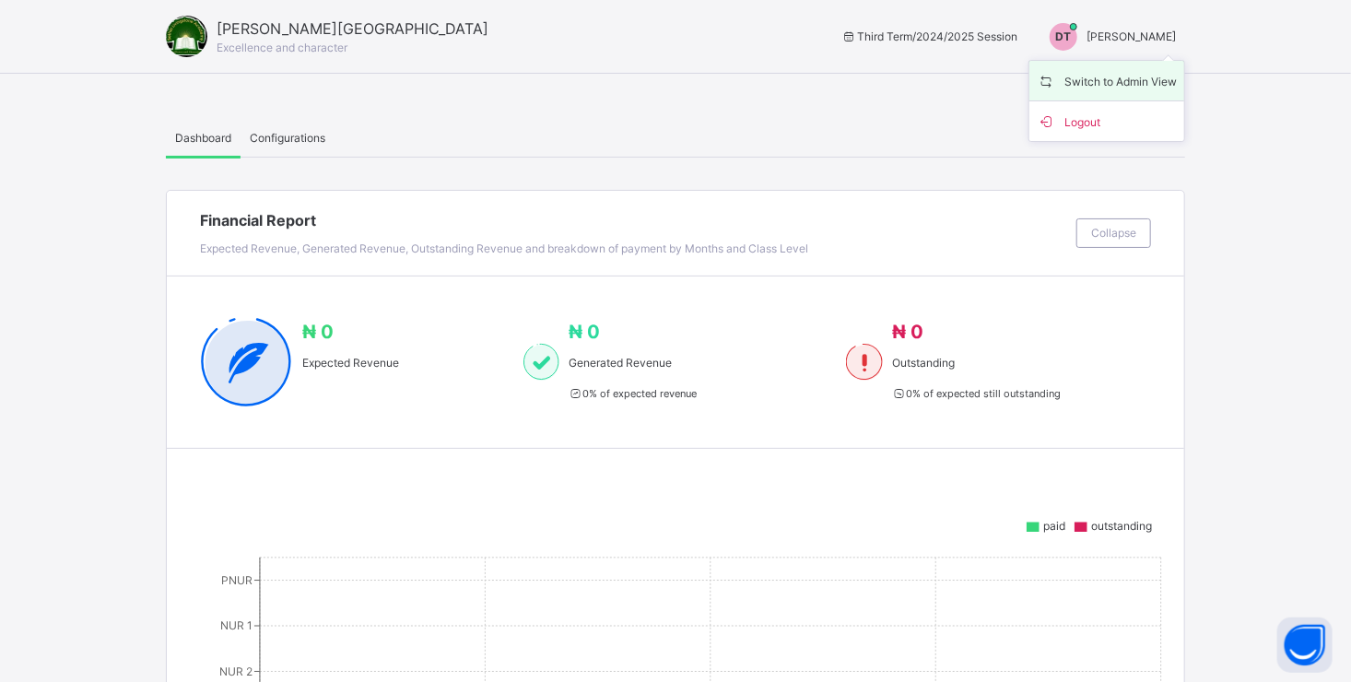
click at [1127, 81] on span "Switch to Admin View" at bounding box center [1107, 80] width 140 height 25
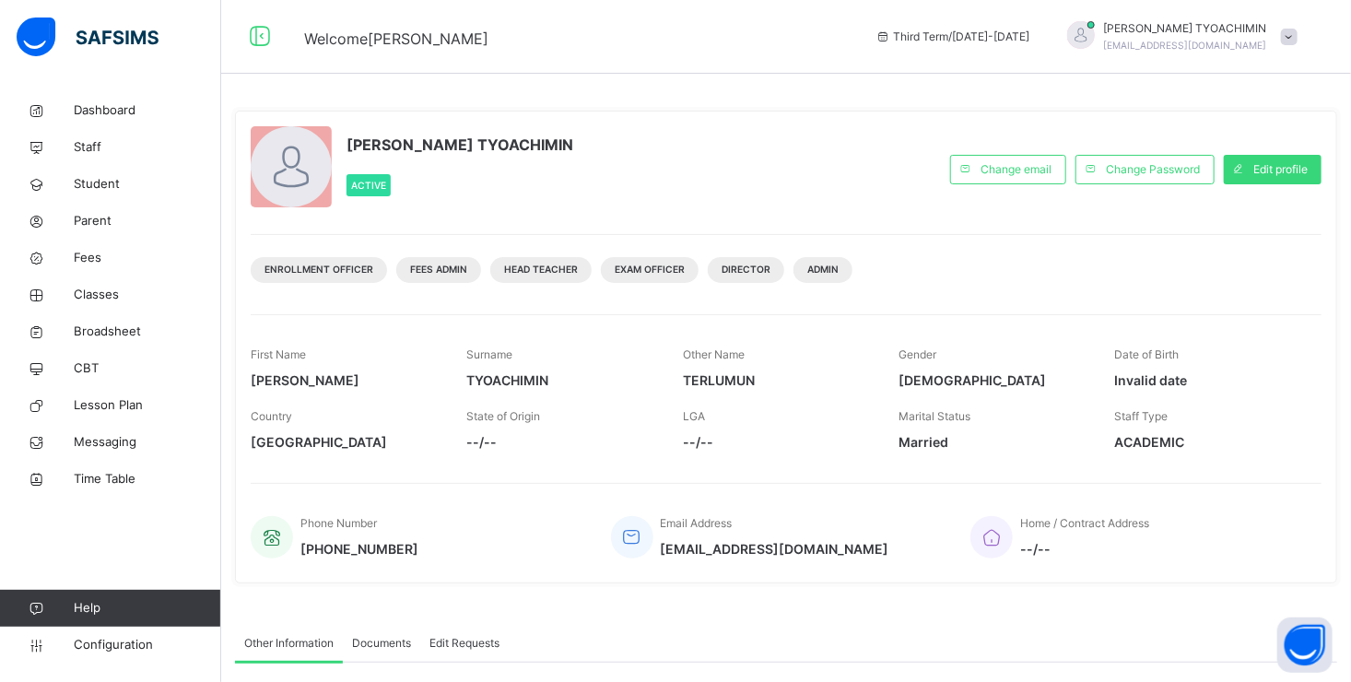
click at [1185, 47] on span "[EMAIL_ADDRESS][DOMAIN_NAME]" at bounding box center [1185, 45] width 163 height 11
click at [102, 222] on span "Parent" at bounding box center [147, 221] width 147 height 18
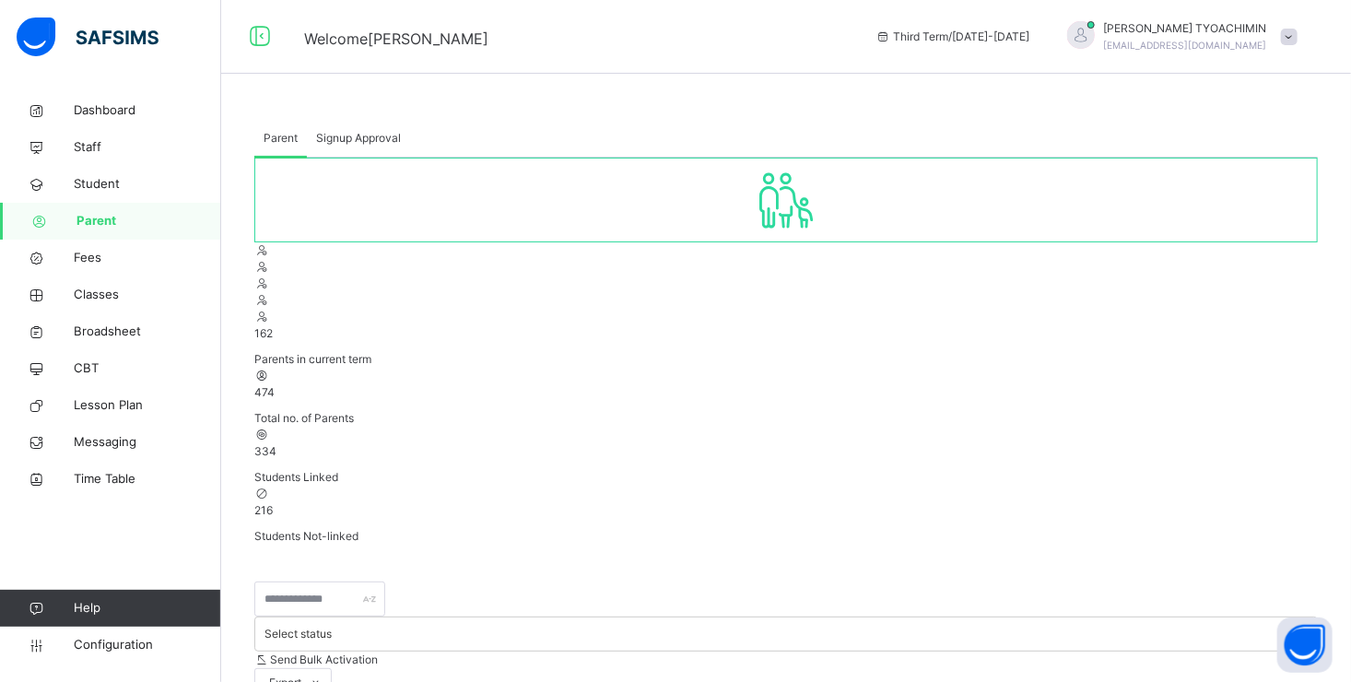
click at [1297, 29] on span at bounding box center [1289, 37] width 17 height 17
click at [1297, 35] on span at bounding box center [1289, 37] width 17 height 17
click at [1297, 36] on span at bounding box center [1289, 37] width 17 height 17
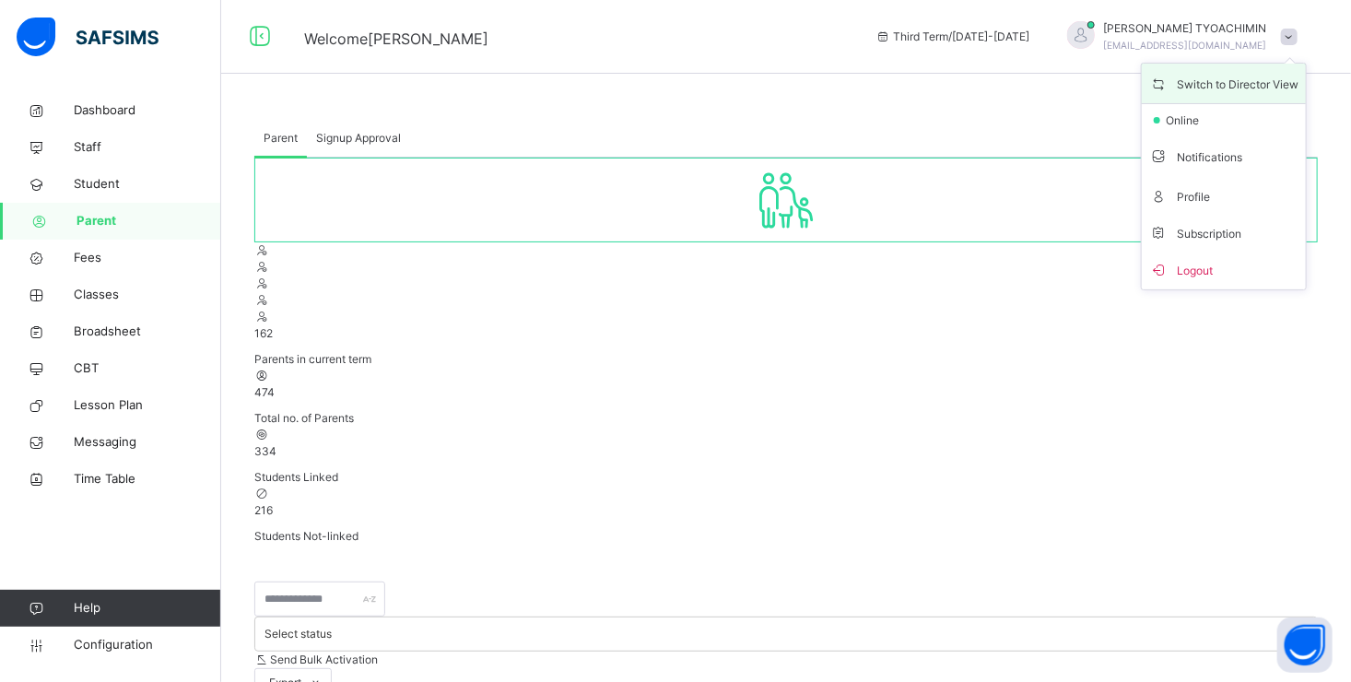
click at [1251, 80] on span "Switch to Director View" at bounding box center [1223, 83] width 149 height 25
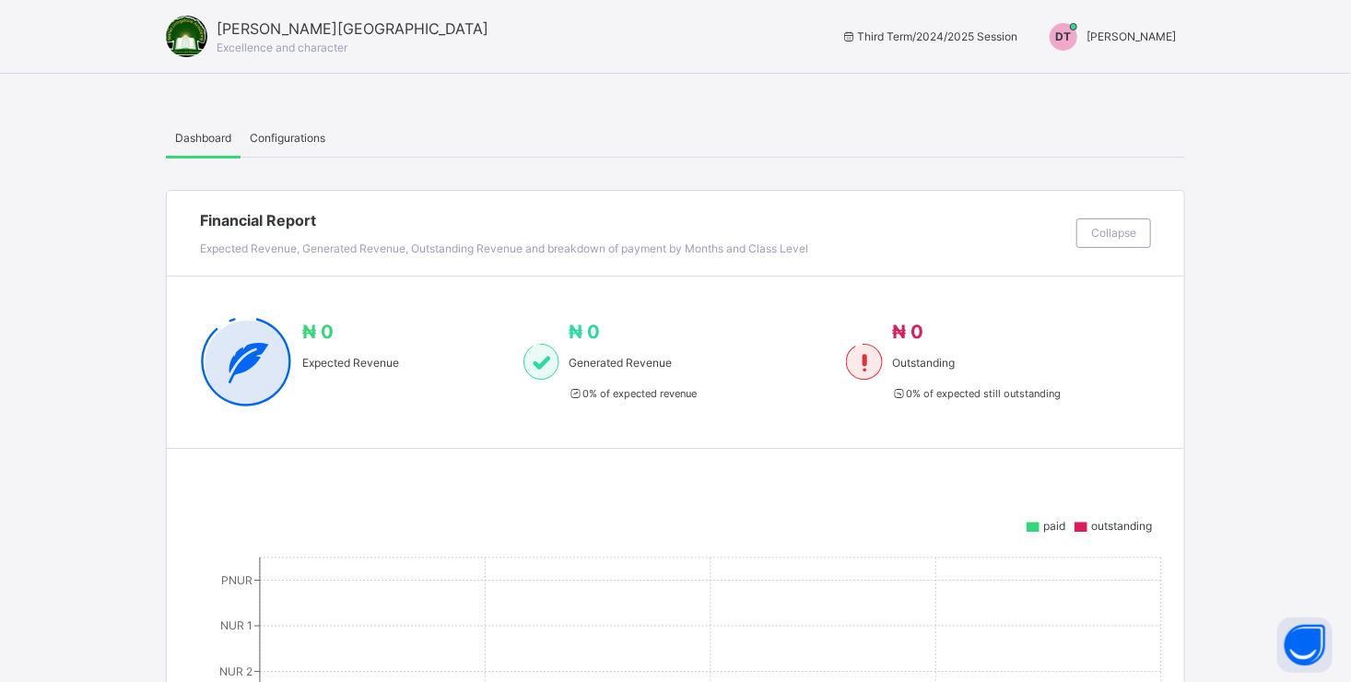
click at [1108, 36] on span "[PERSON_NAME]" at bounding box center [1130, 36] width 89 height 14
click at [1082, 123] on span "Logout" at bounding box center [1107, 121] width 140 height 25
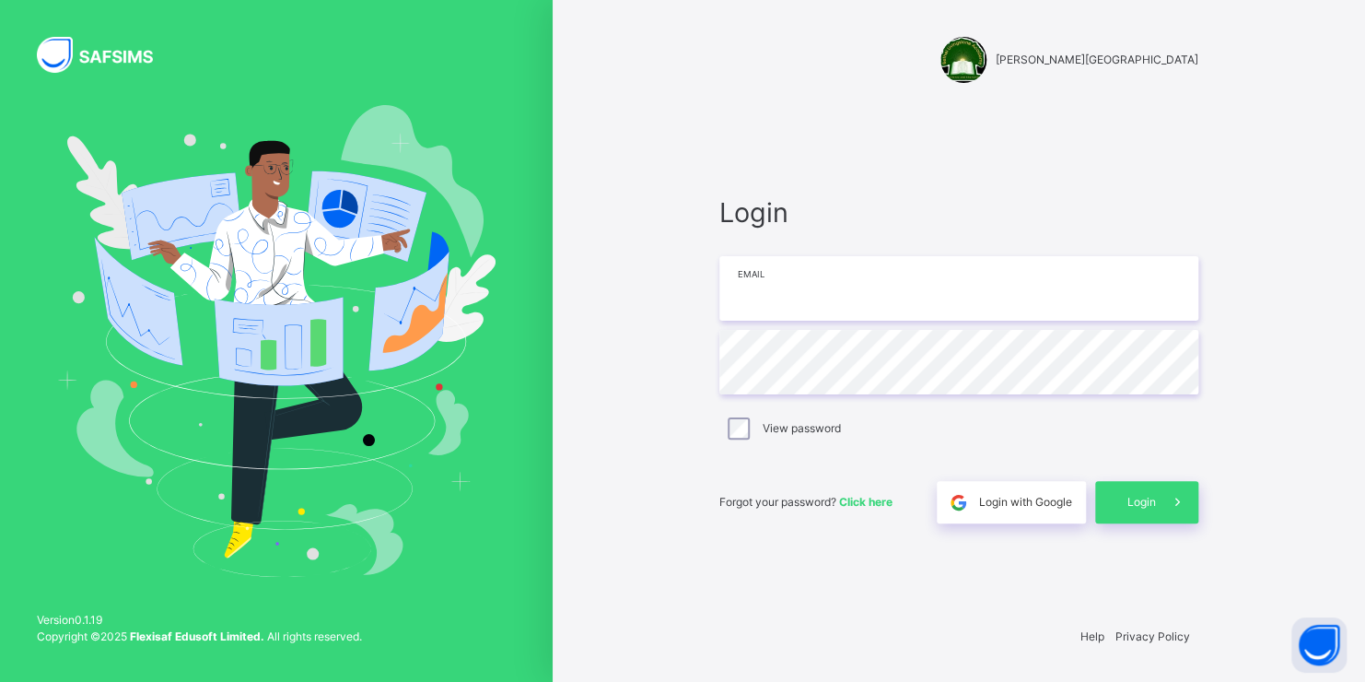
click at [862, 287] on input "email" at bounding box center [959, 288] width 479 height 64
type input "**********"
click at [1143, 498] on span "Login" at bounding box center [1142, 502] width 29 height 17
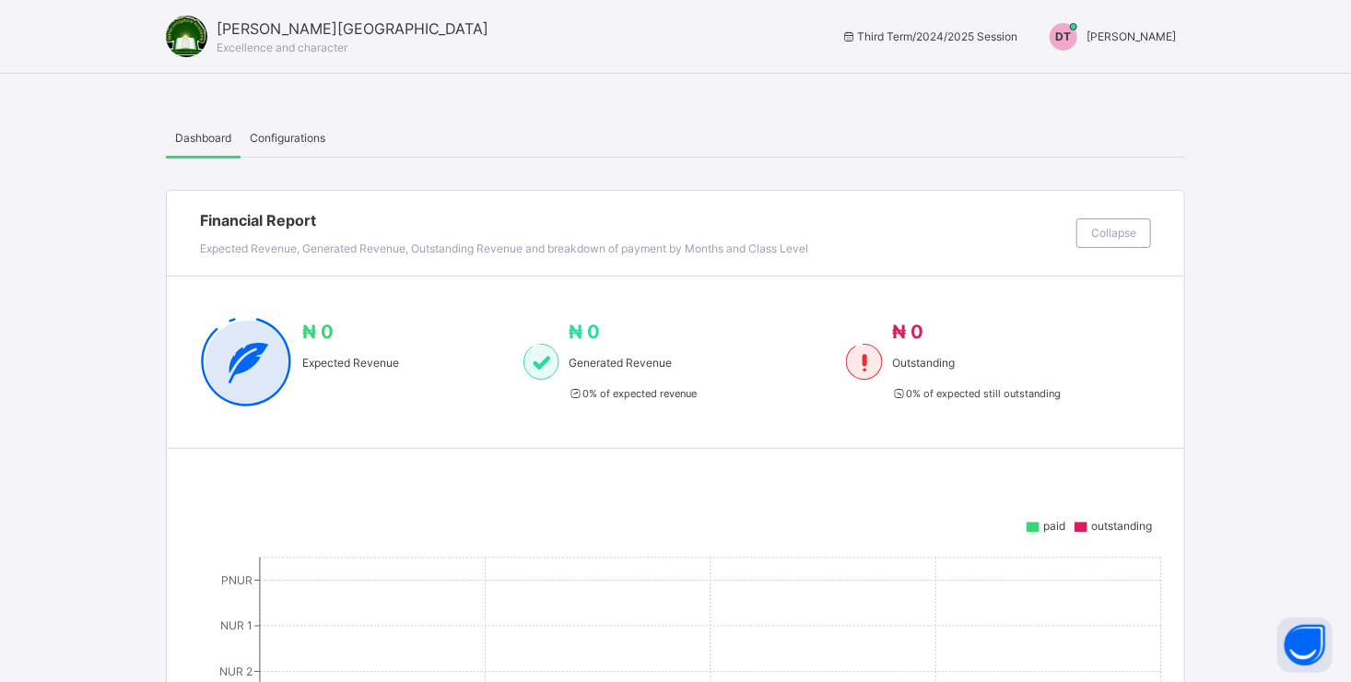
click at [1086, 37] on span "[PERSON_NAME]" at bounding box center [1130, 36] width 89 height 14
click at [1088, 79] on span "Switch to Admin View" at bounding box center [1107, 80] width 140 height 25
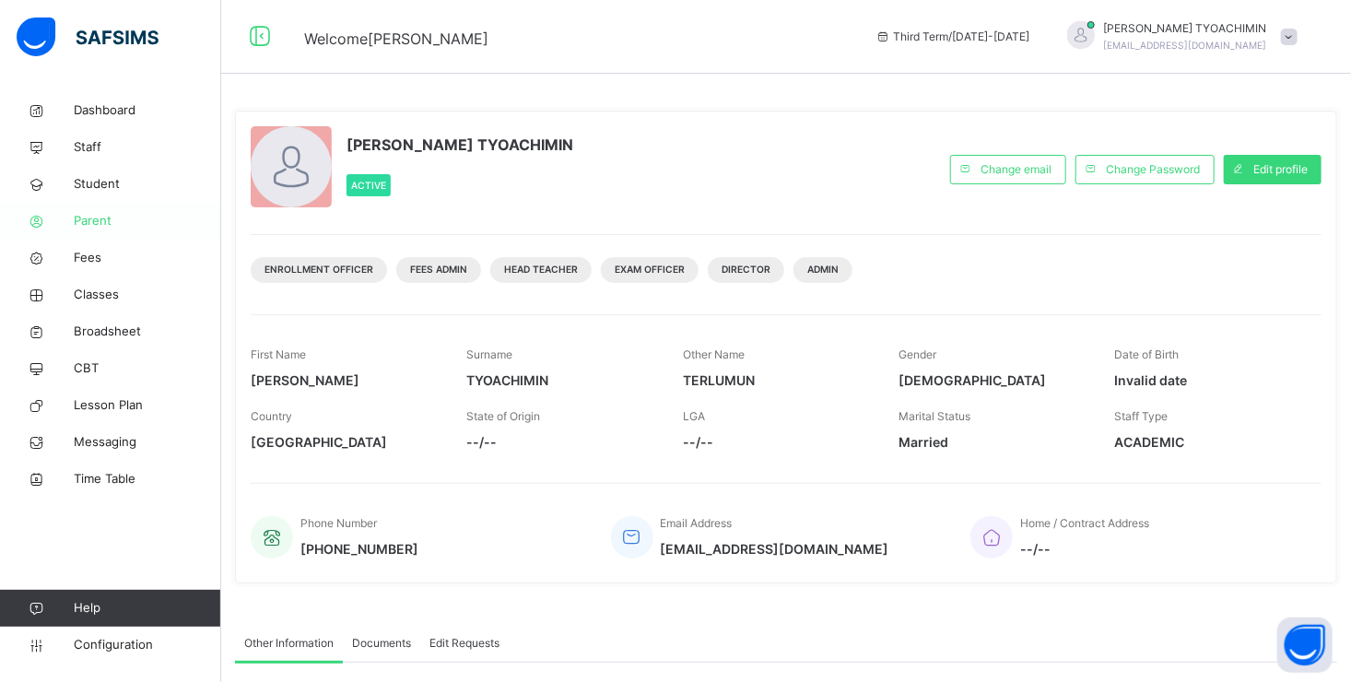
click at [90, 217] on span "Parent" at bounding box center [147, 221] width 147 height 18
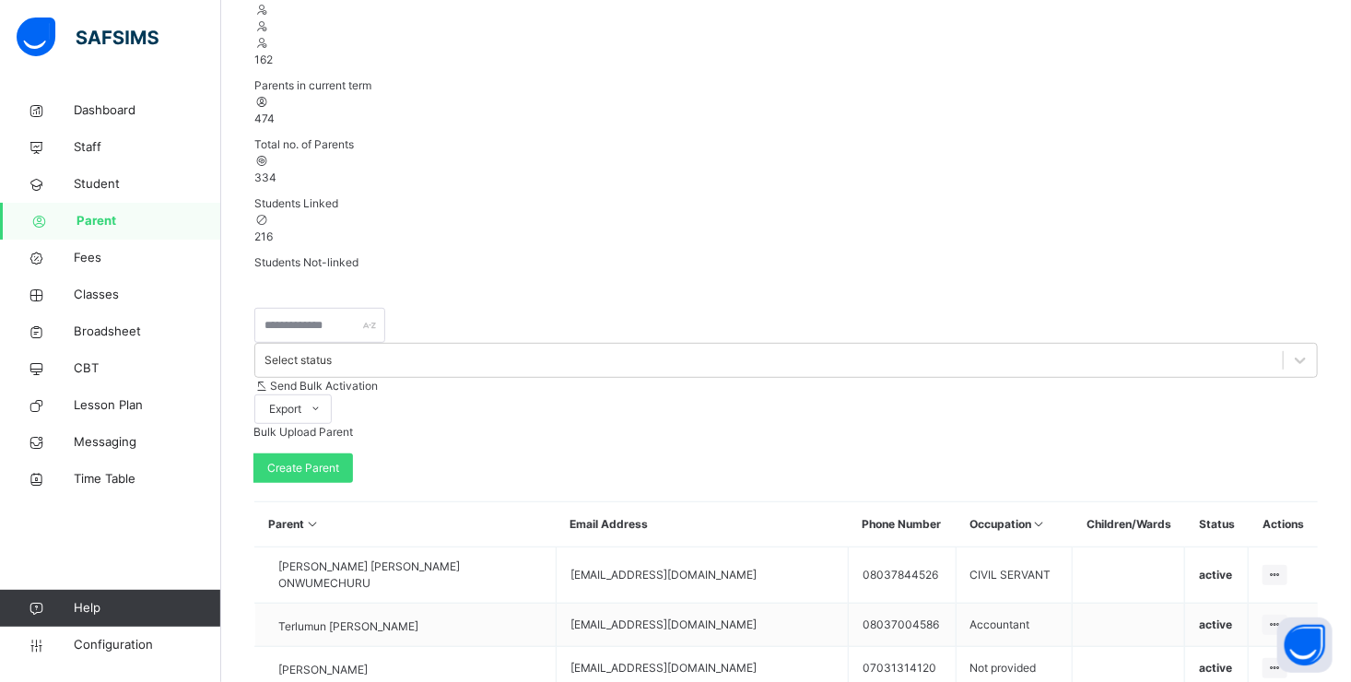
scroll to position [276, 0]
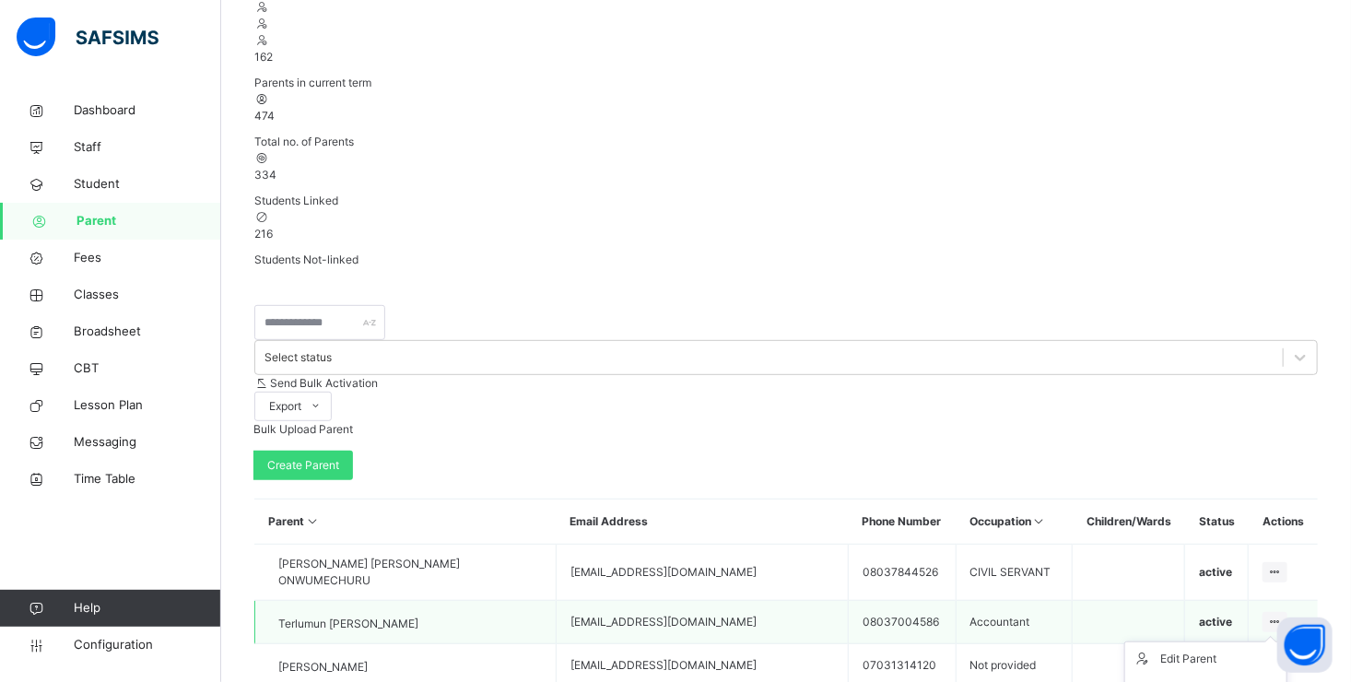
click at [1283, 615] on icon at bounding box center [1275, 622] width 16 height 14
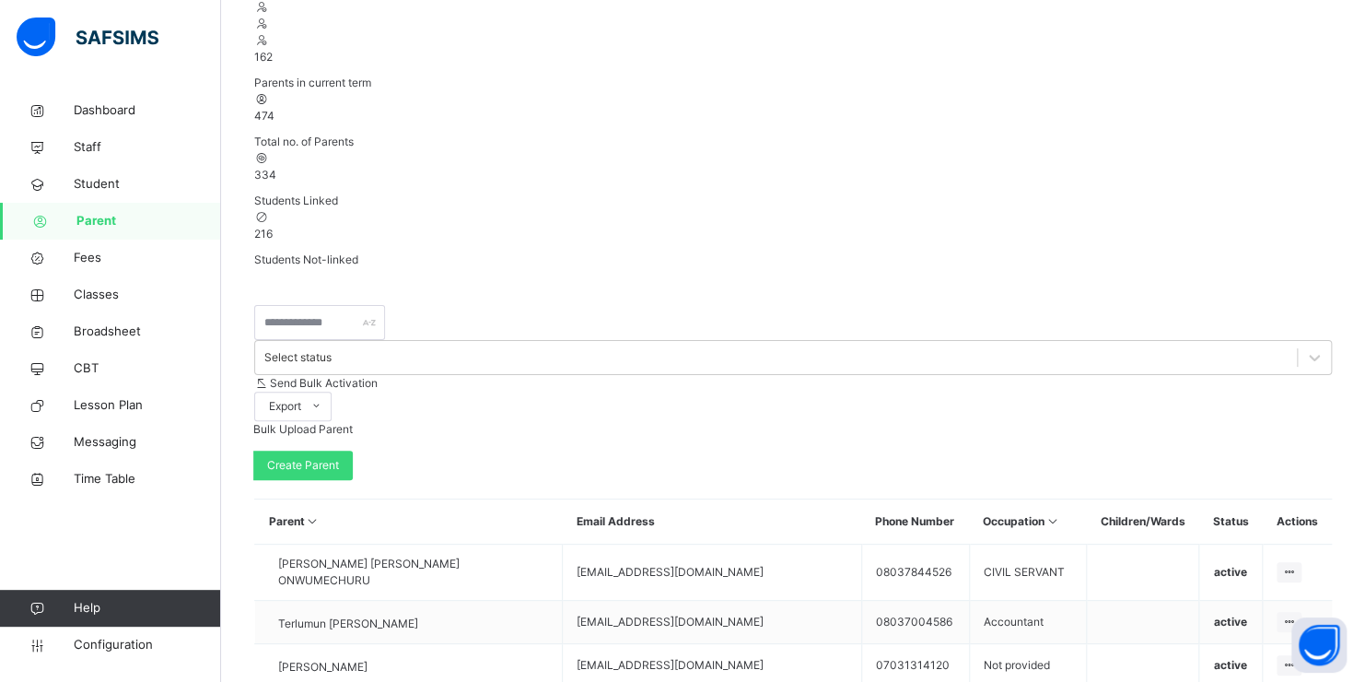
type input "********"
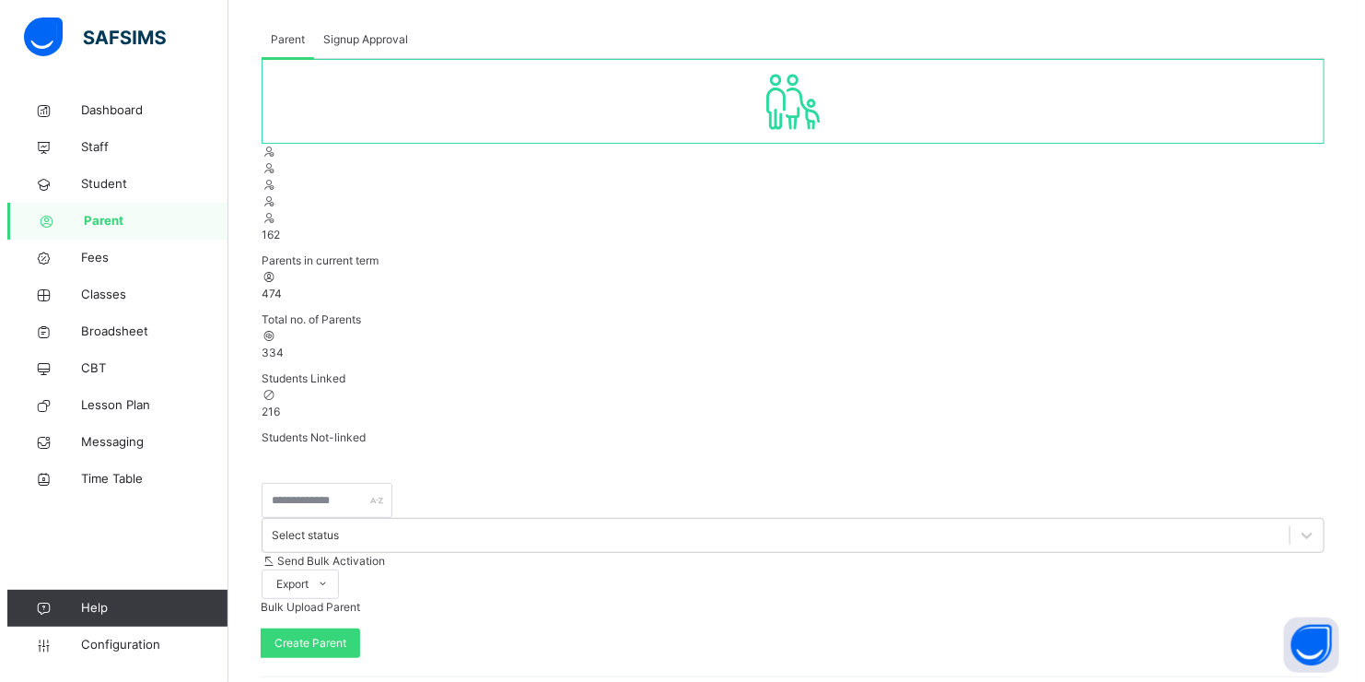
scroll to position [0, 0]
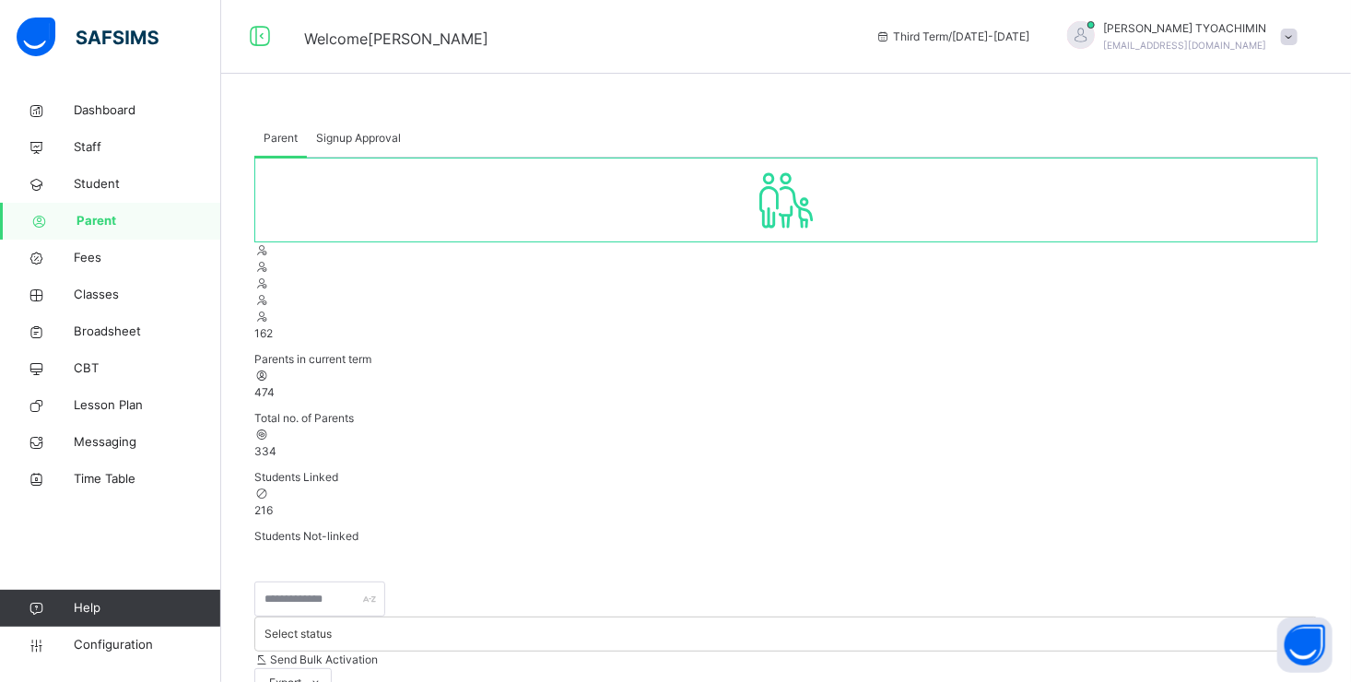
click at [1230, 29] on span "[PERSON_NAME]" at bounding box center [1185, 28] width 163 height 17
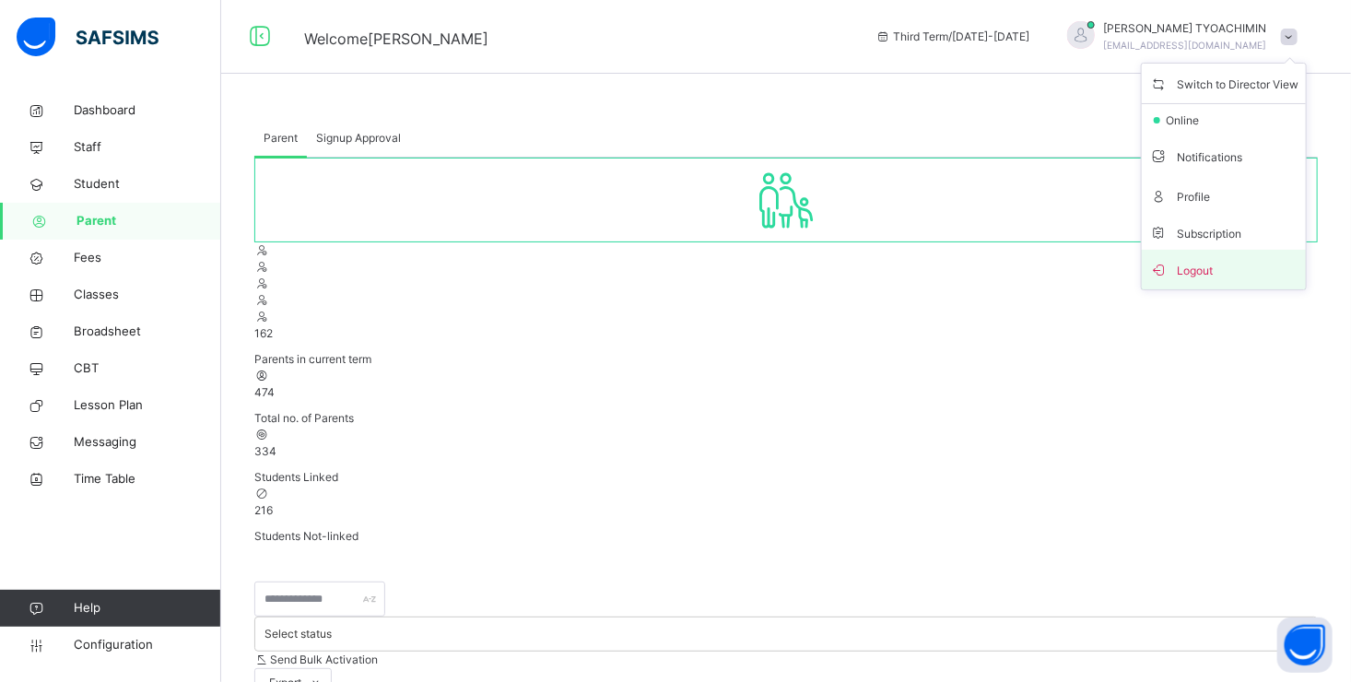
click at [1198, 269] on span "Logout" at bounding box center [1223, 269] width 149 height 25
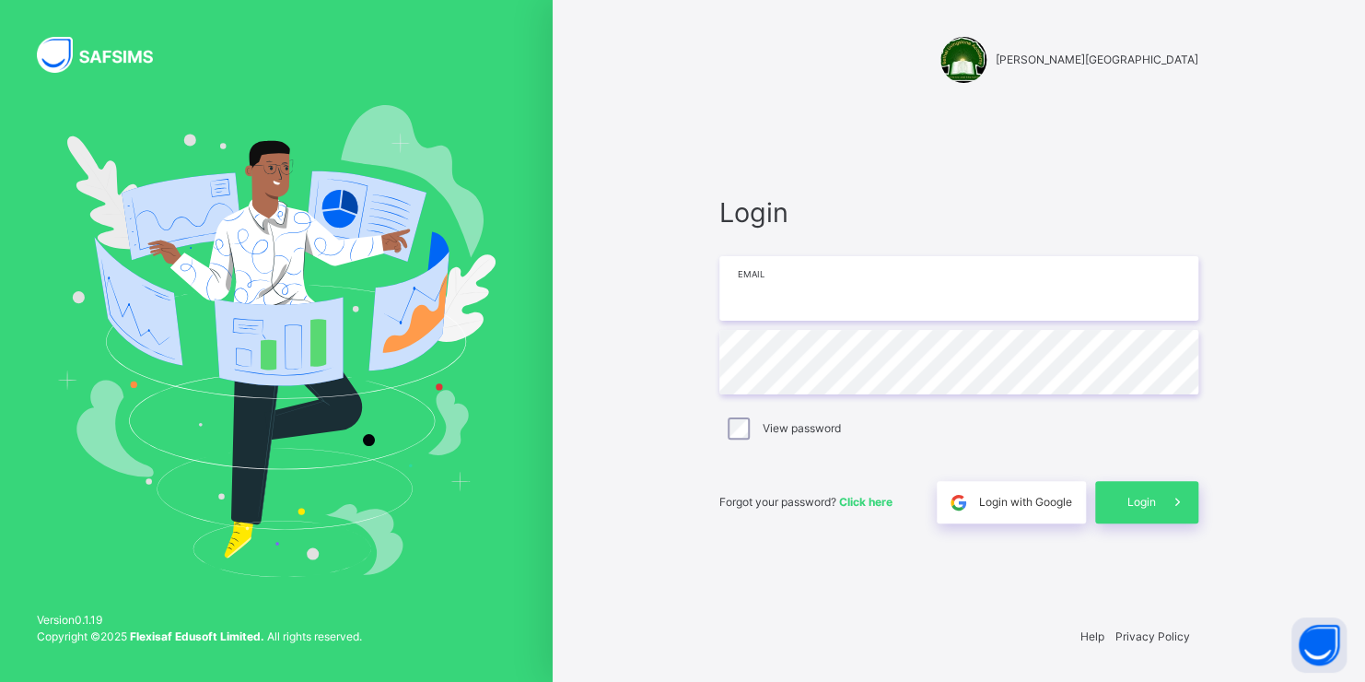
click at [1112, 283] on input "email" at bounding box center [959, 288] width 479 height 64
type input "**********"
click at [1150, 499] on span "Login" at bounding box center [1142, 502] width 29 height 17
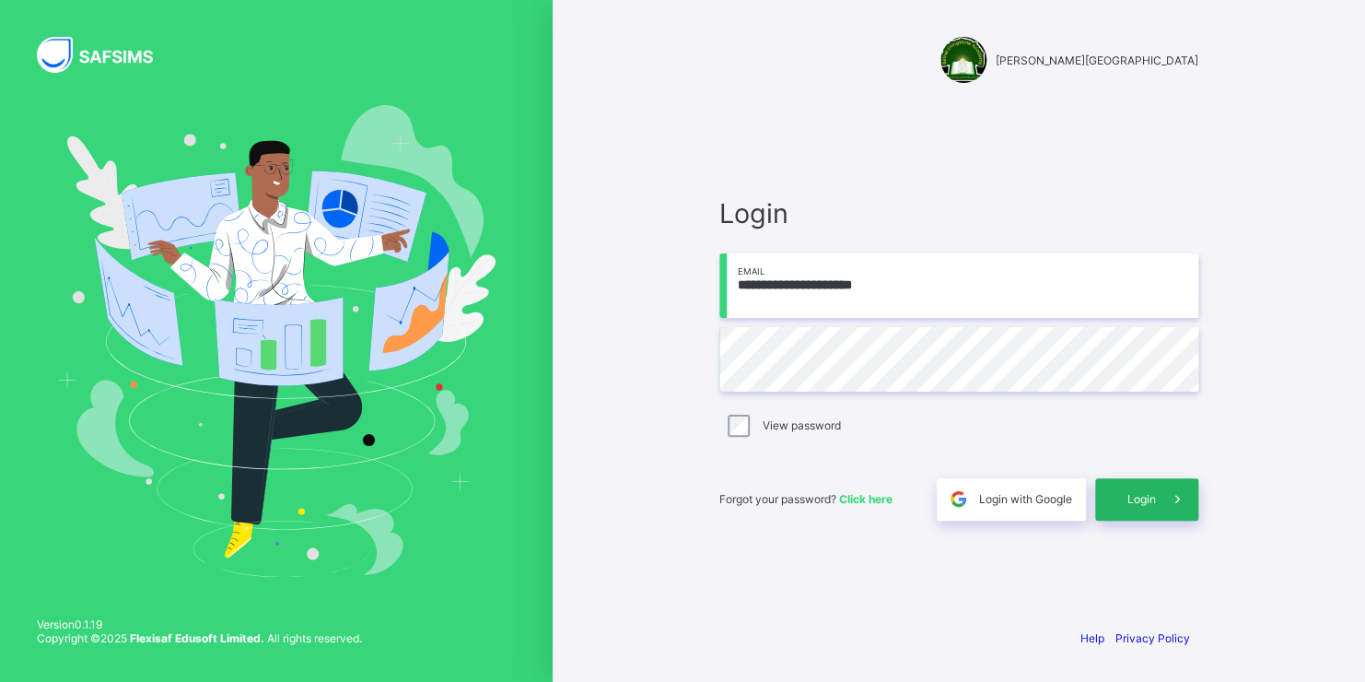
click at [1146, 497] on span "Login" at bounding box center [1142, 499] width 29 height 14
click at [1147, 492] on span "Login" at bounding box center [1142, 499] width 29 height 14
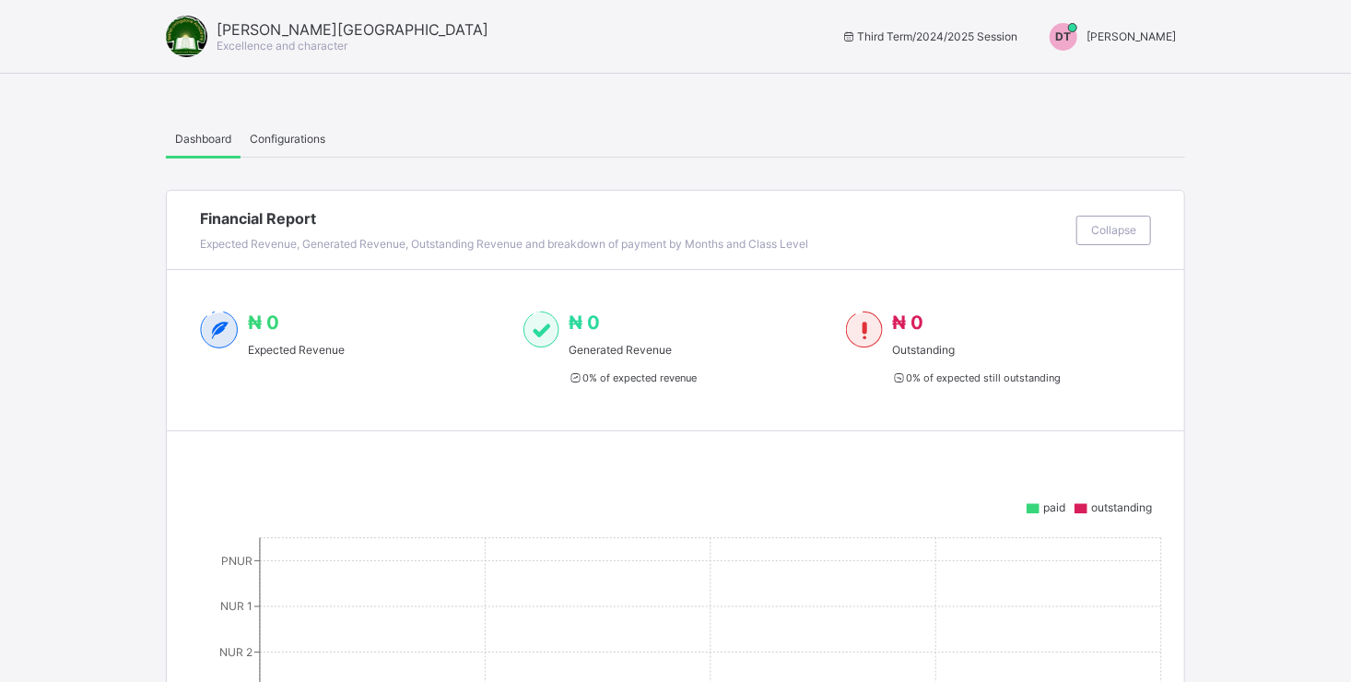
click at [1086, 39] on span "DONALD TYOACHIMIN" at bounding box center [1130, 36] width 89 height 14
click at [1101, 81] on span "Switch to Admin View" at bounding box center [1107, 78] width 140 height 21
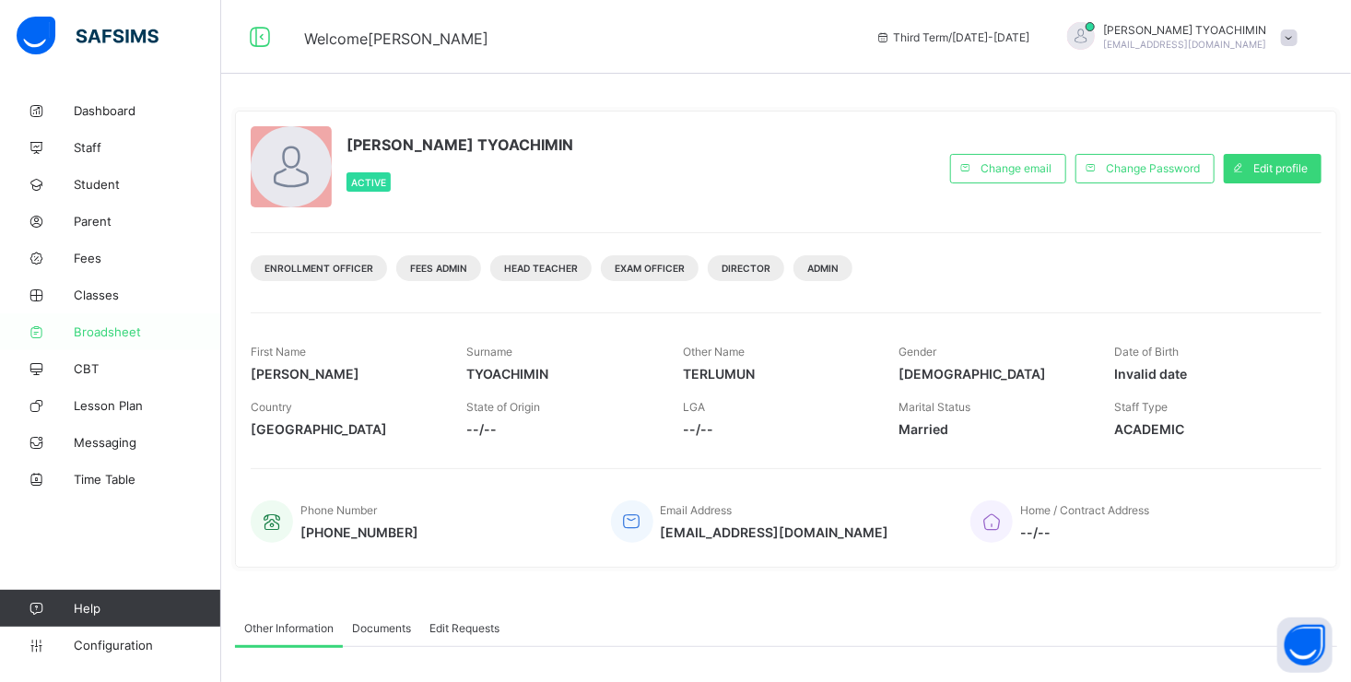
click at [100, 333] on span "Broadsheet" at bounding box center [147, 331] width 147 height 15
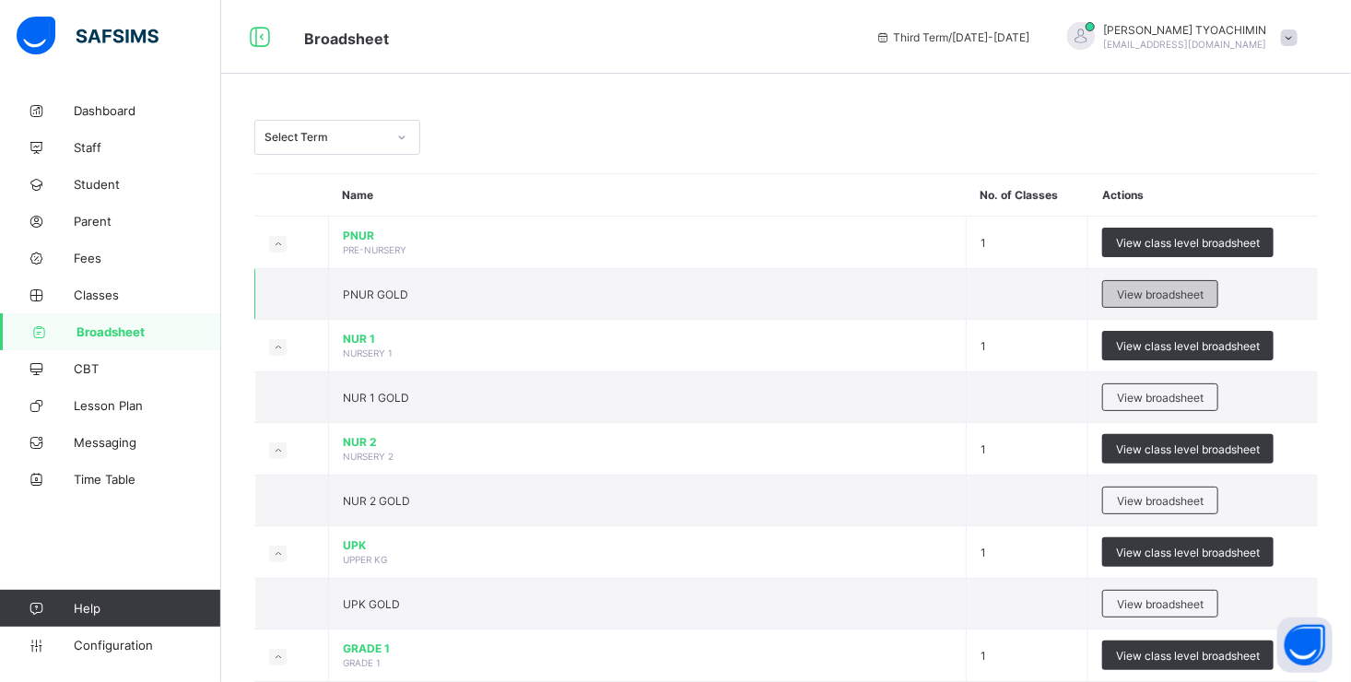
click at [1143, 287] on span "View broadsheet" at bounding box center [1160, 294] width 87 height 14
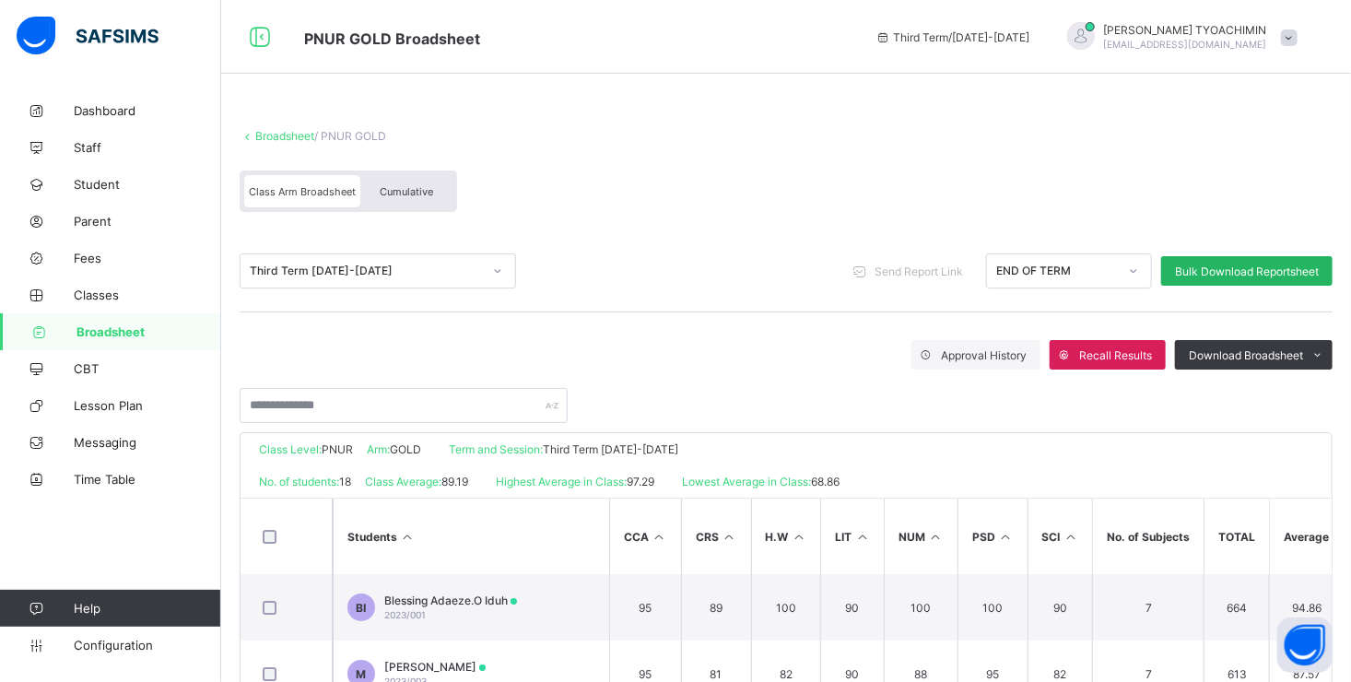
click at [1250, 266] on span "Bulk Download Reportsheet" at bounding box center [1247, 271] width 144 height 14
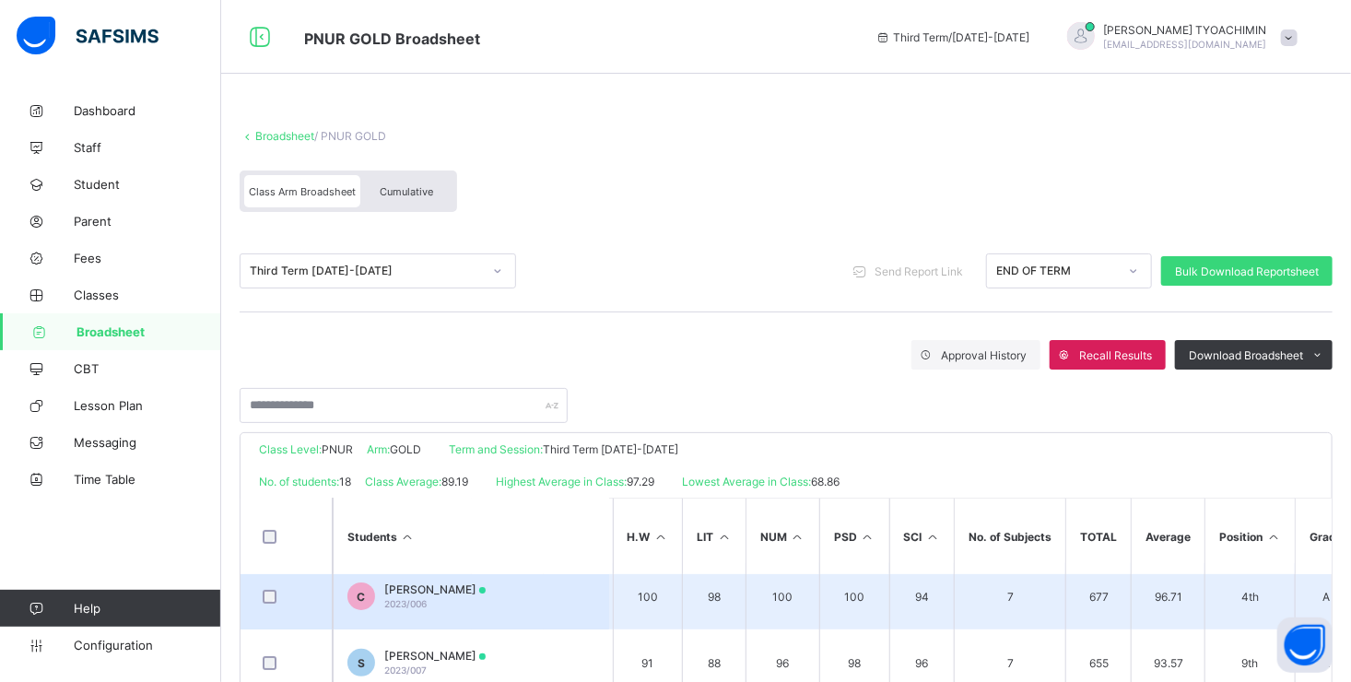
scroll to position [276, 149]
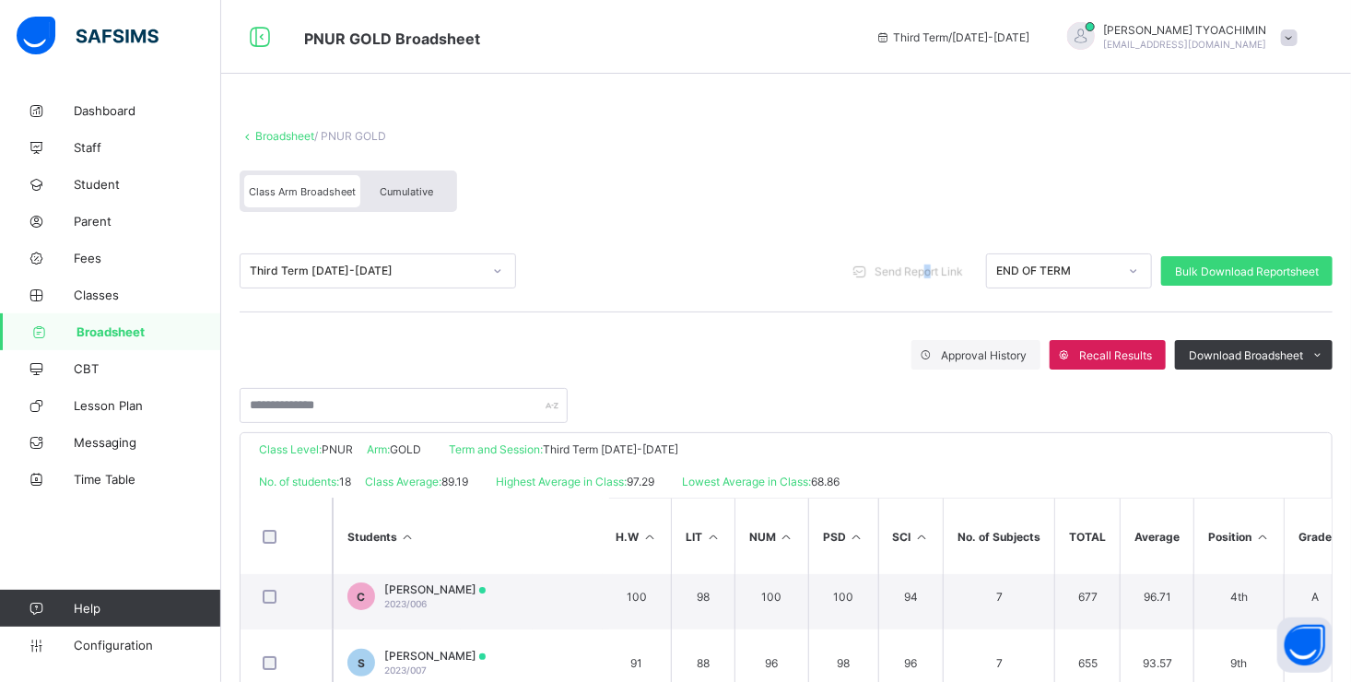
click at [941, 273] on span "Send Report Link" at bounding box center [918, 271] width 88 height 14
drag, startPoint x: 941, startPoint y: 273, endPoint x: 944, endPoint y: 290, distance: 17.7
click at [944, 290] on div "Third Term 2024-2025 Send Report Link END OF TERM Bulk Download Reportsheet" at bounding box center [786, 271] width 1093 height 82
click at [872, 269] on icon at bounding box center [878, 272] width 19 height 18
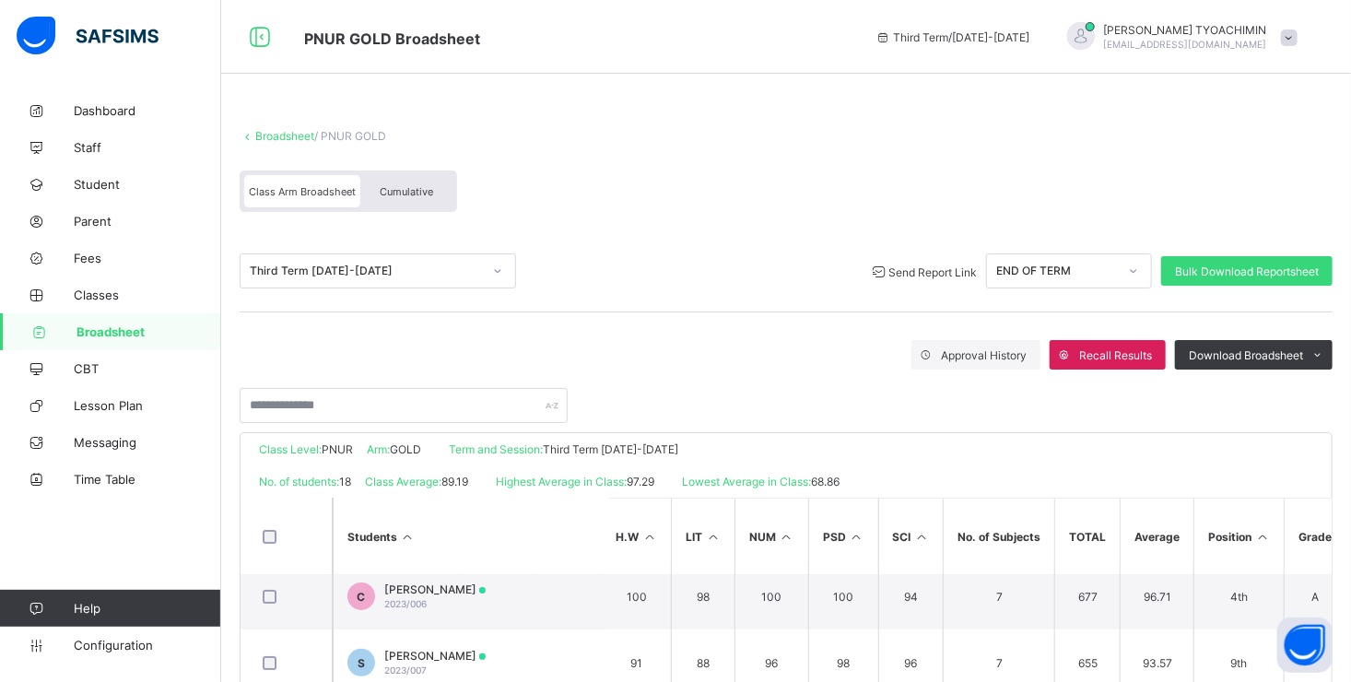
click at [906, 269] on span "Send Report Link" at bounding box center [932, 272] width 88 height 14
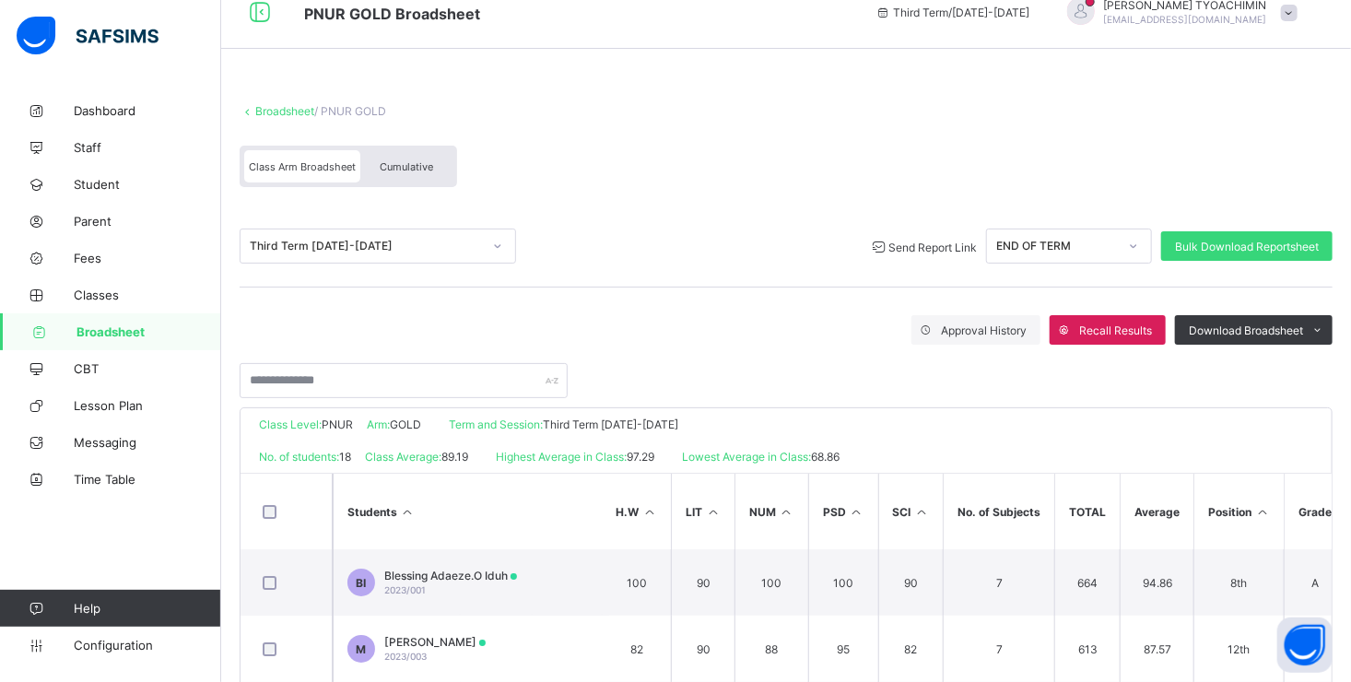
scroll to position [0, 0]
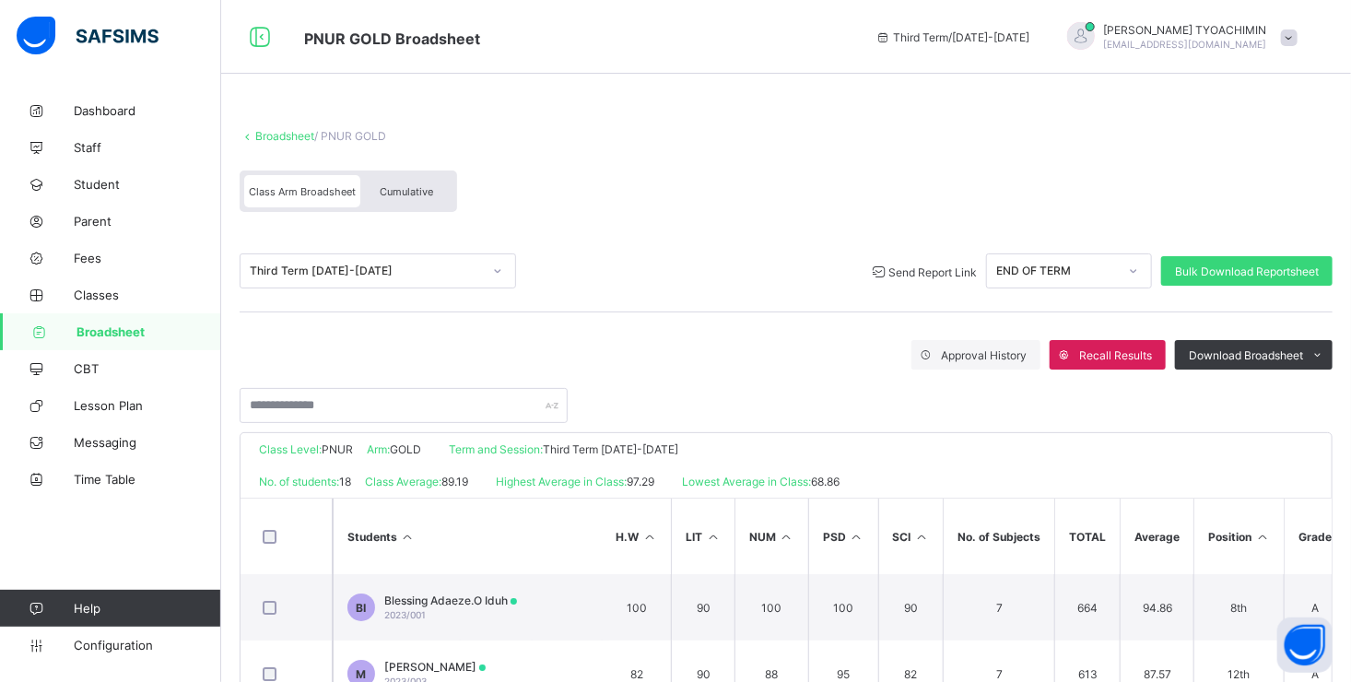
click at [296, 136] on link "Broadsheet" at bounding box center [284, 136] width 59 height 14
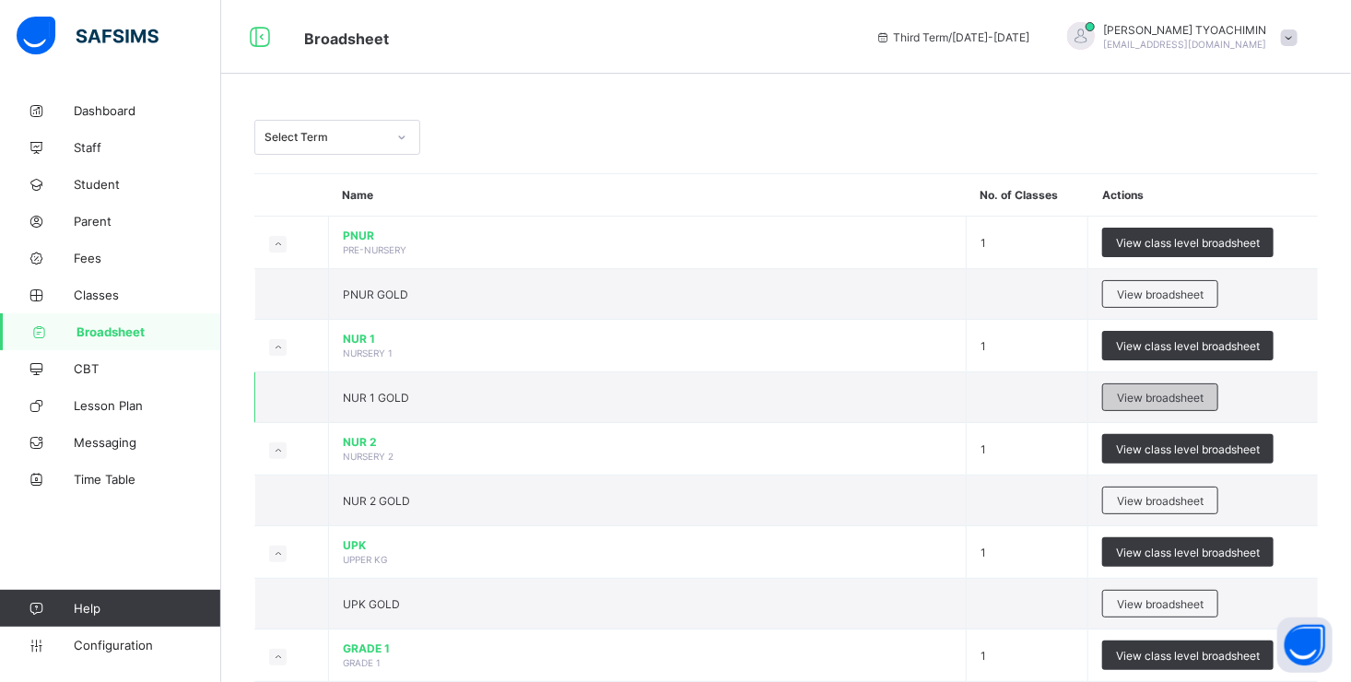
click at [1157, 391] on span "View broadsheet" at bounding box center [1160, 398] width 87 height 14
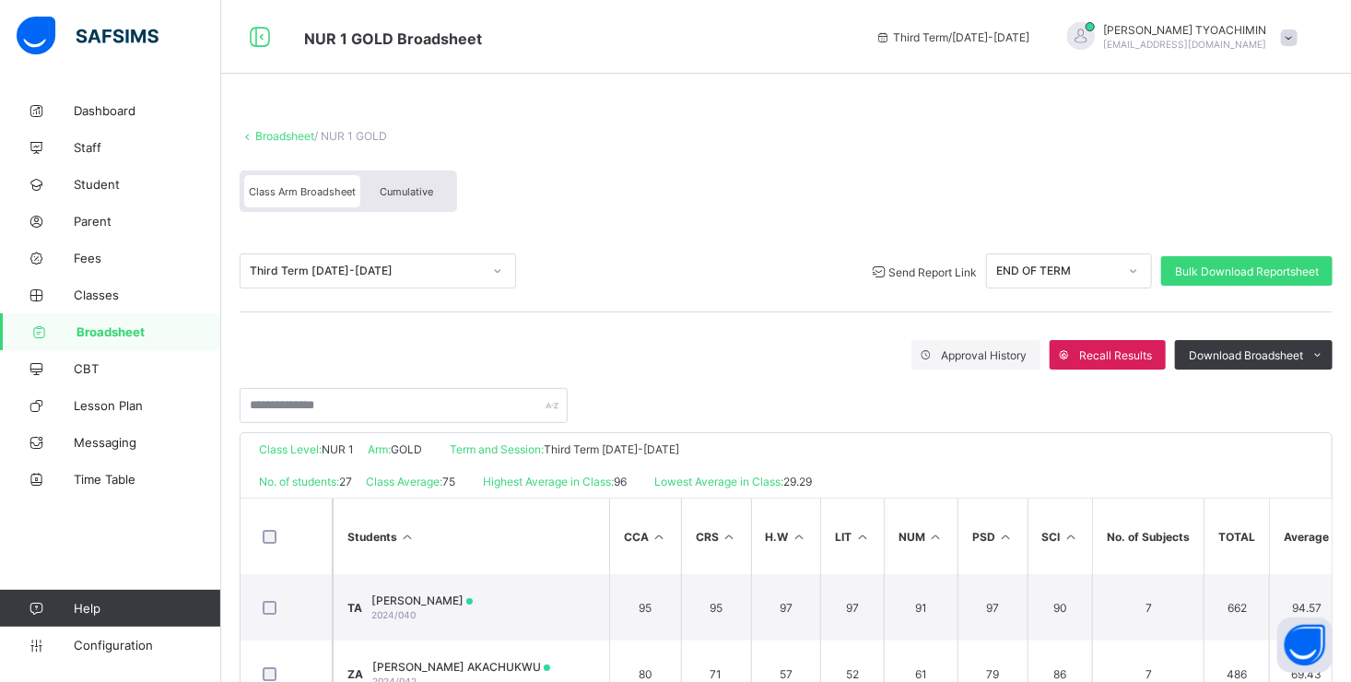
click at [914, 269] on span "Send Report Link" at bounding box center [932, 272] width 88 height 14
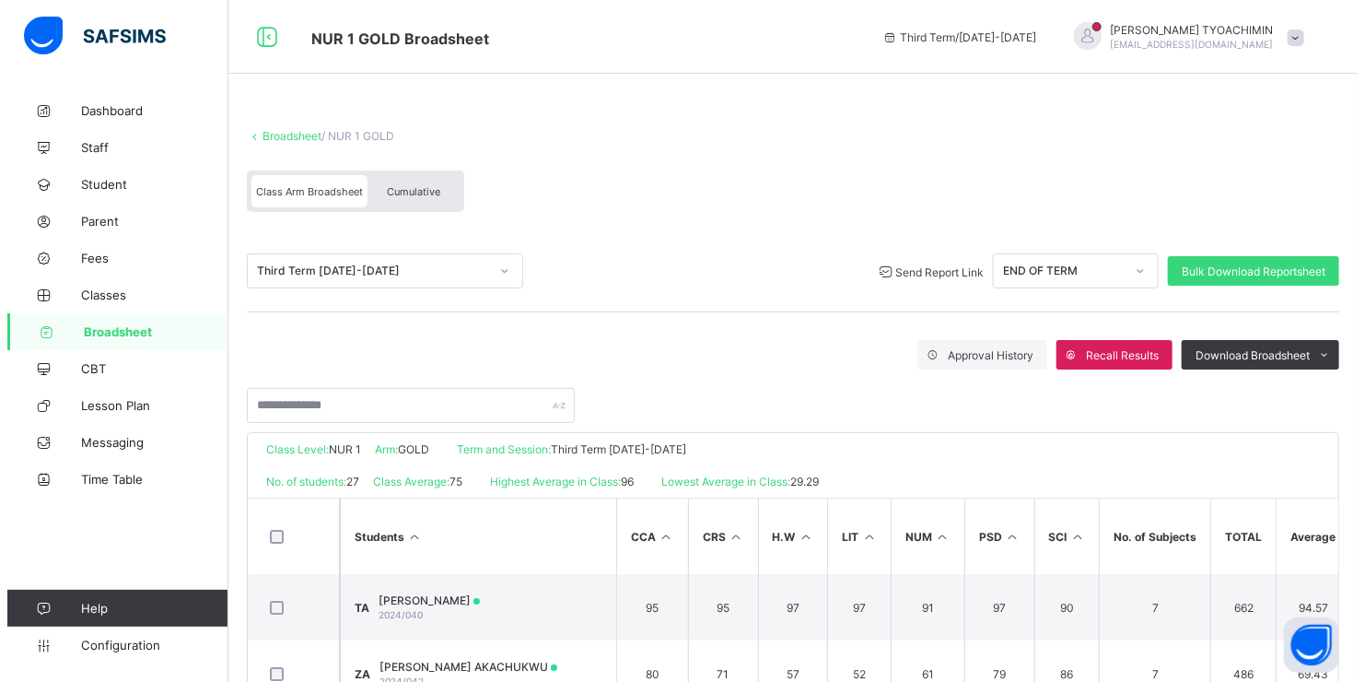
scroll to position [276, 0]
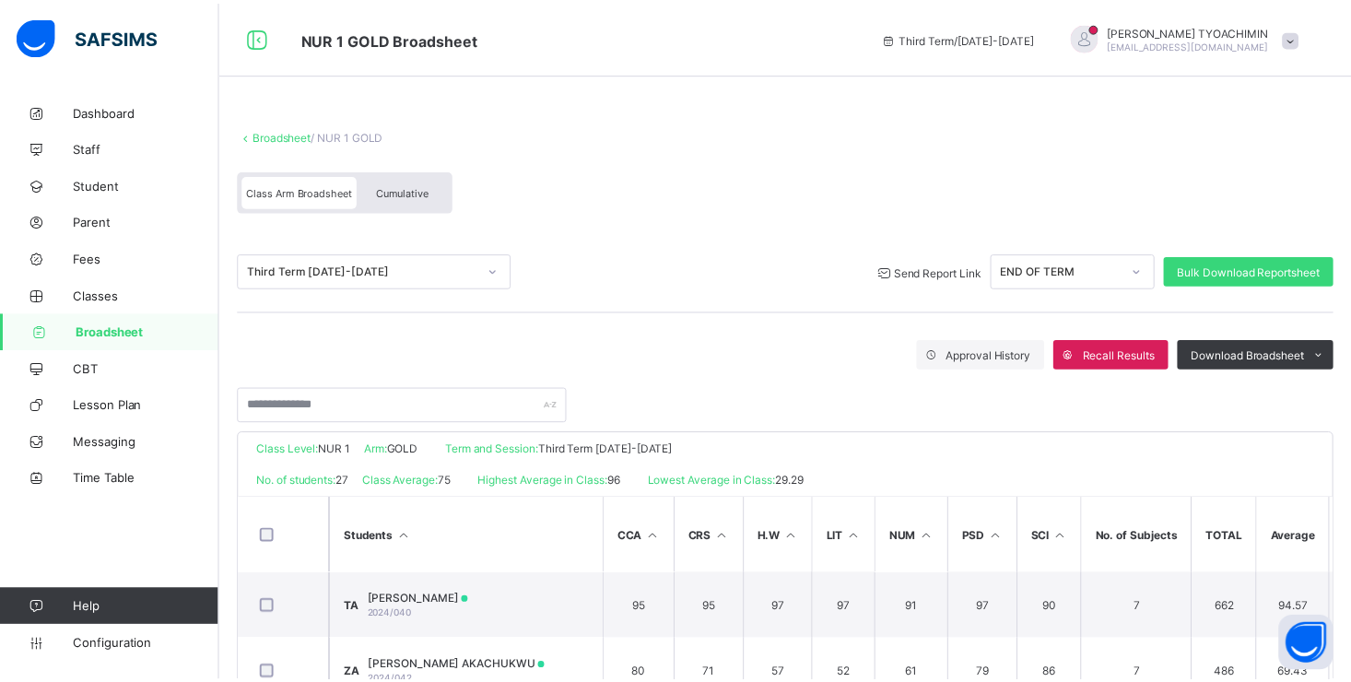
scroll to position [410, 0]
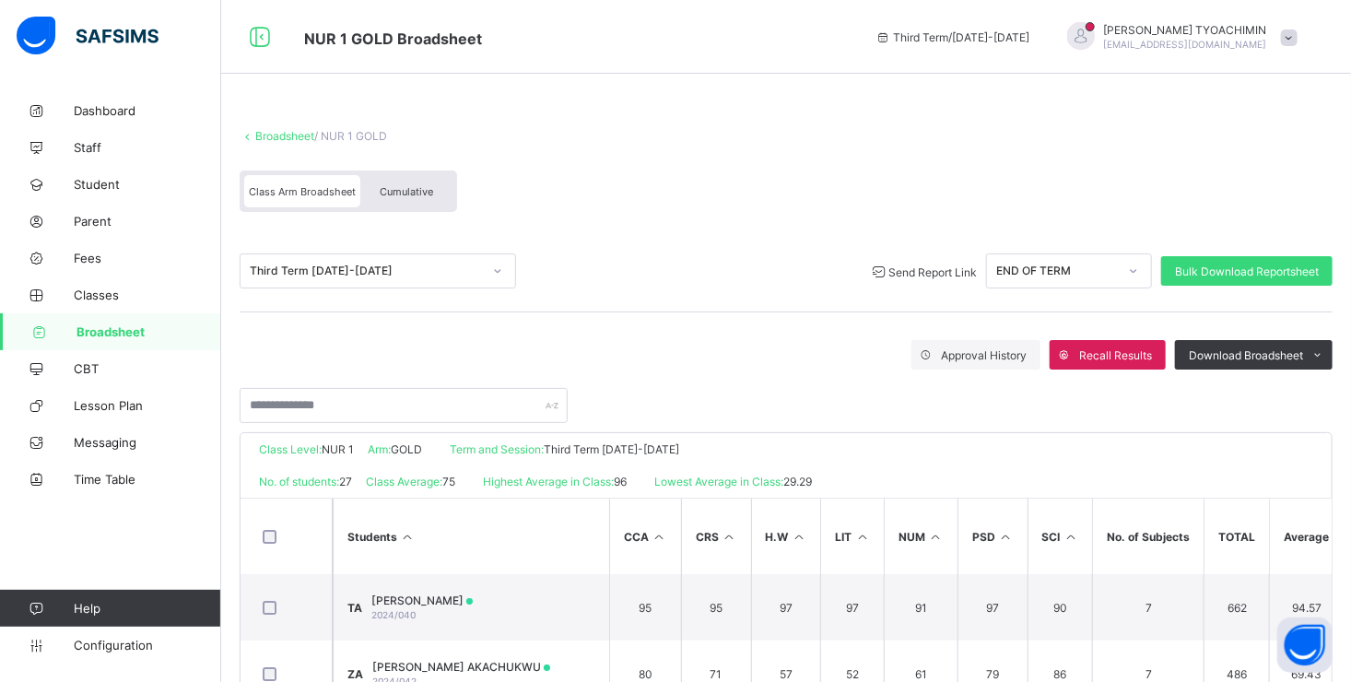
click at [292, 135] on link "Broadsheet" at bounding box center [284, 136] width 59 height 14
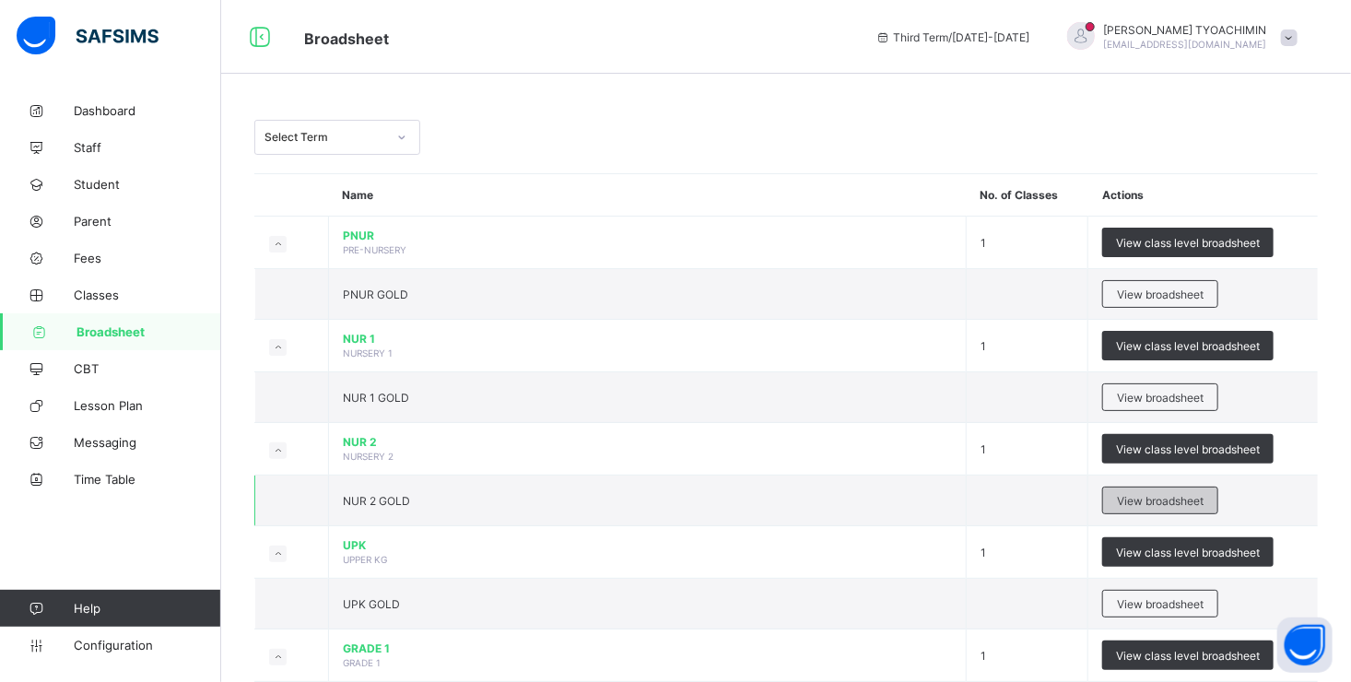
click at [1142, 494] on span "View broadsheet" at bounding box center [1160, 501] width 87 height 14
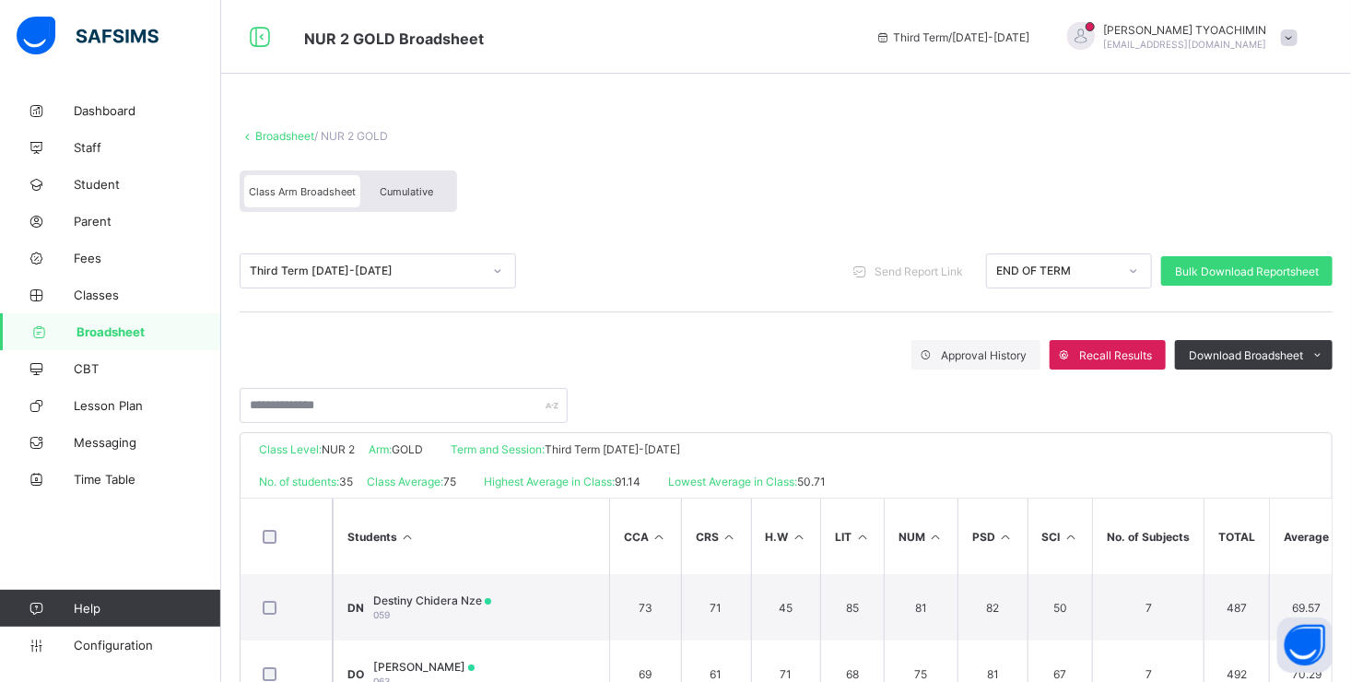
click at [277, 538] on div at bounding box center [286, 537] width 54 height 14
click at [915, 270] on span "Send Report Link" at bounding box center [932, 272] width 88 height 14
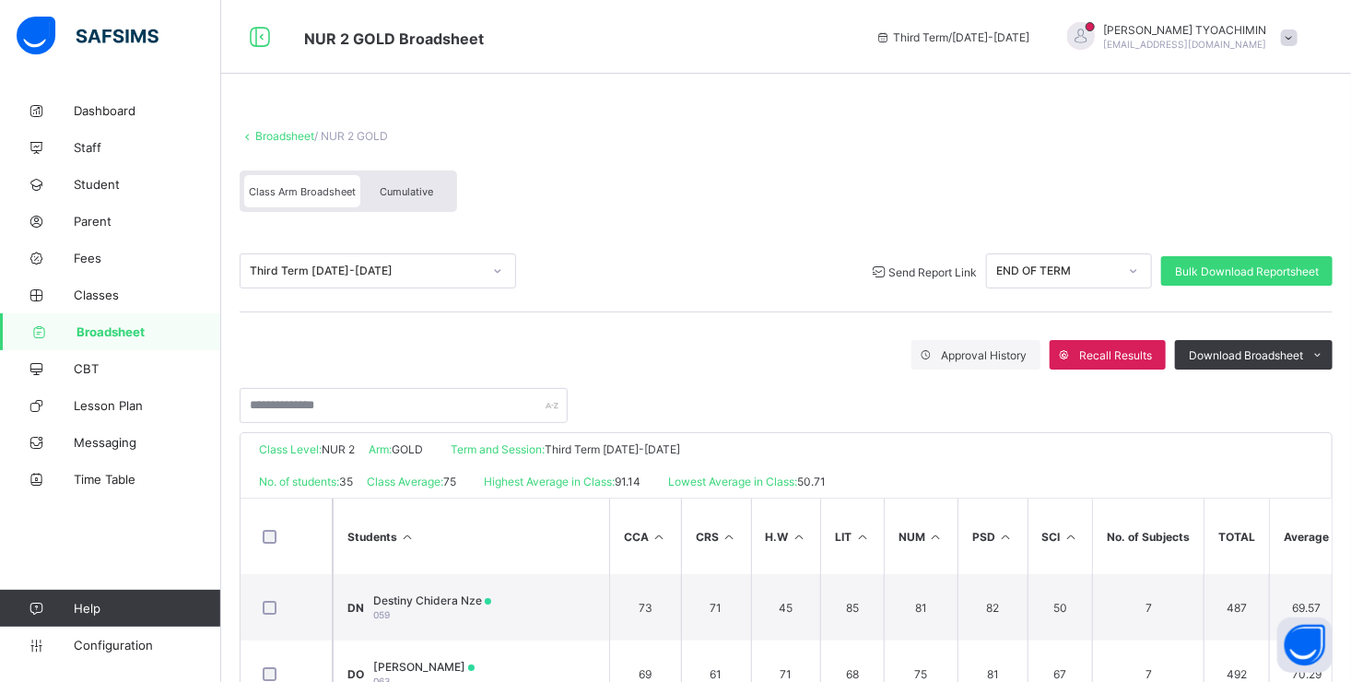
click at [281, 132] on link "Broadsheet" at bounding box center [284, 136] width 59 height 14
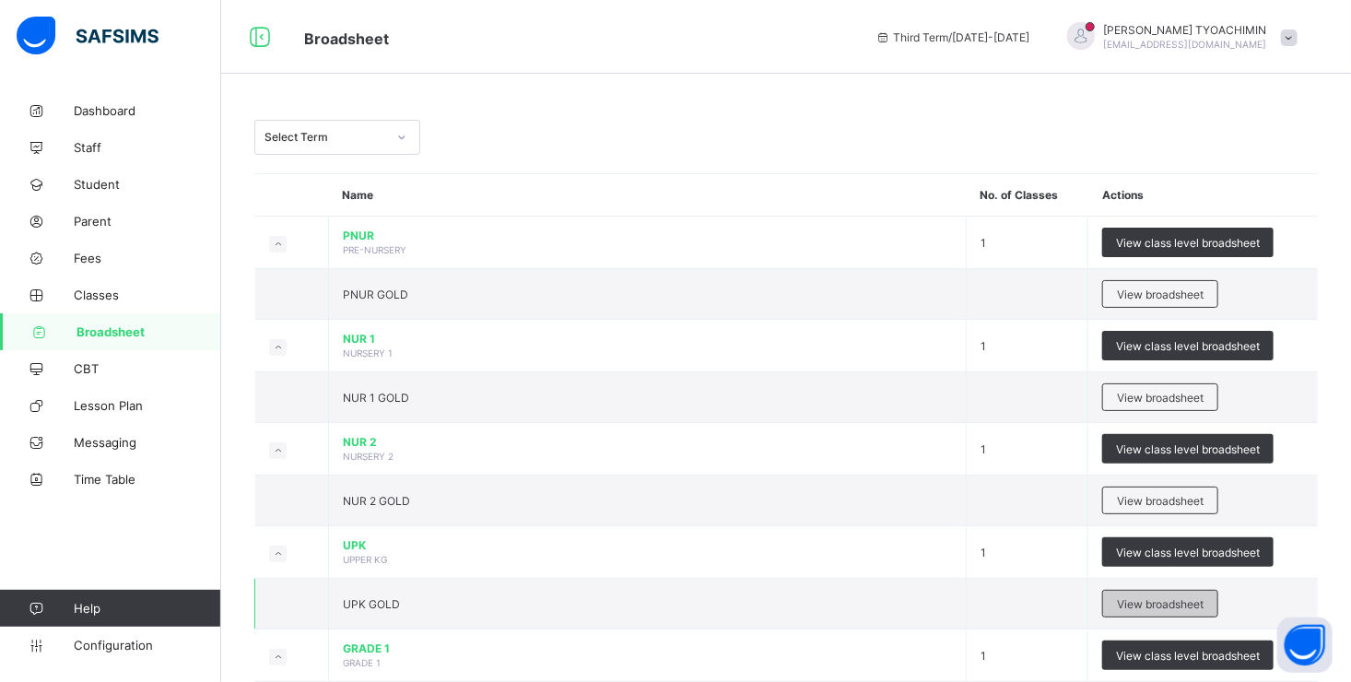
click at [1151, 601] on span "View broadsheet" at bounding box center [1160, 604] width 87 height 14
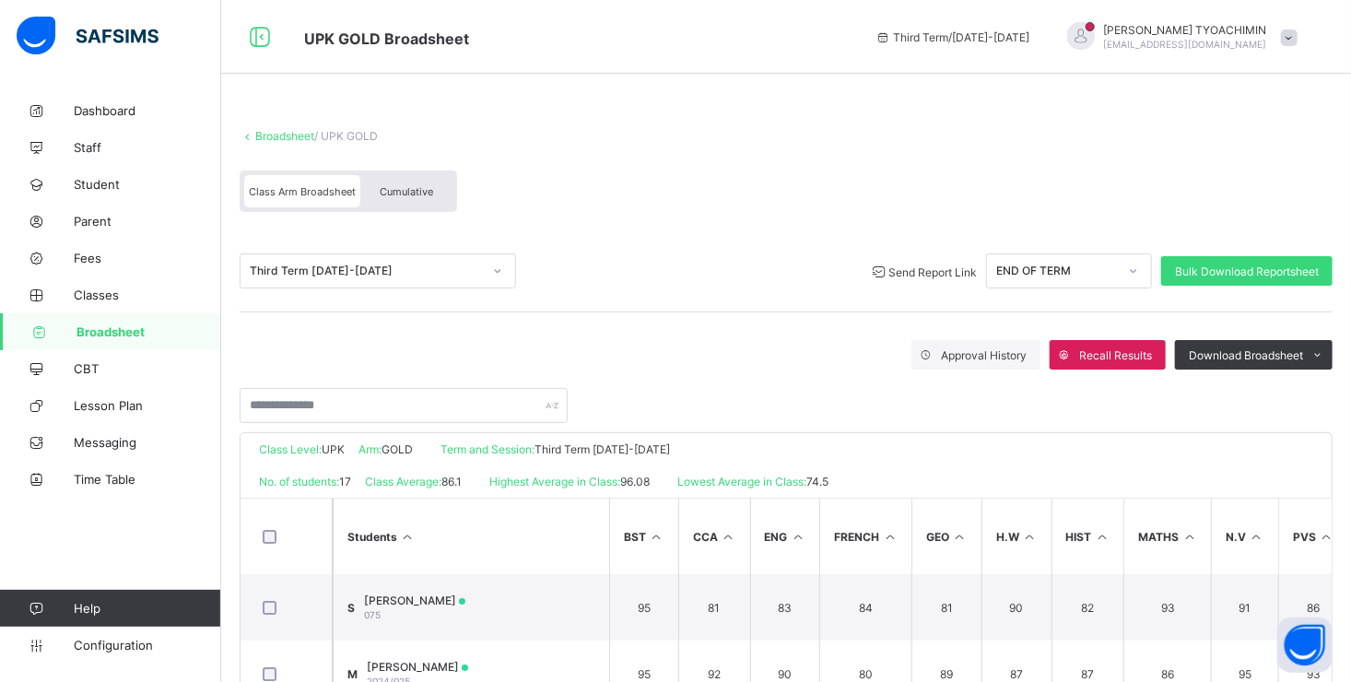
click at [944, 265] on span "Send Report Link" at bounding box center [932, 272] width 88 height 14
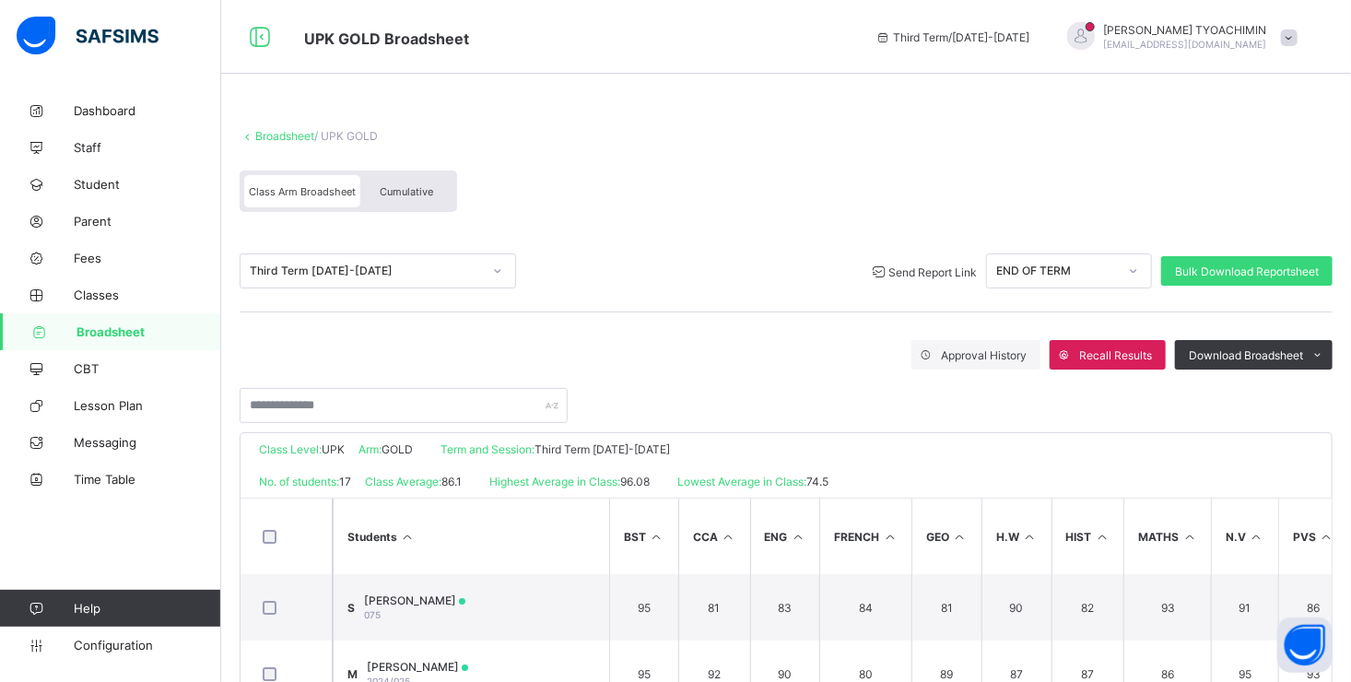
click at [275, 129] on link "Broadsheet" at bounding box center [284, 136] width 59 height 14
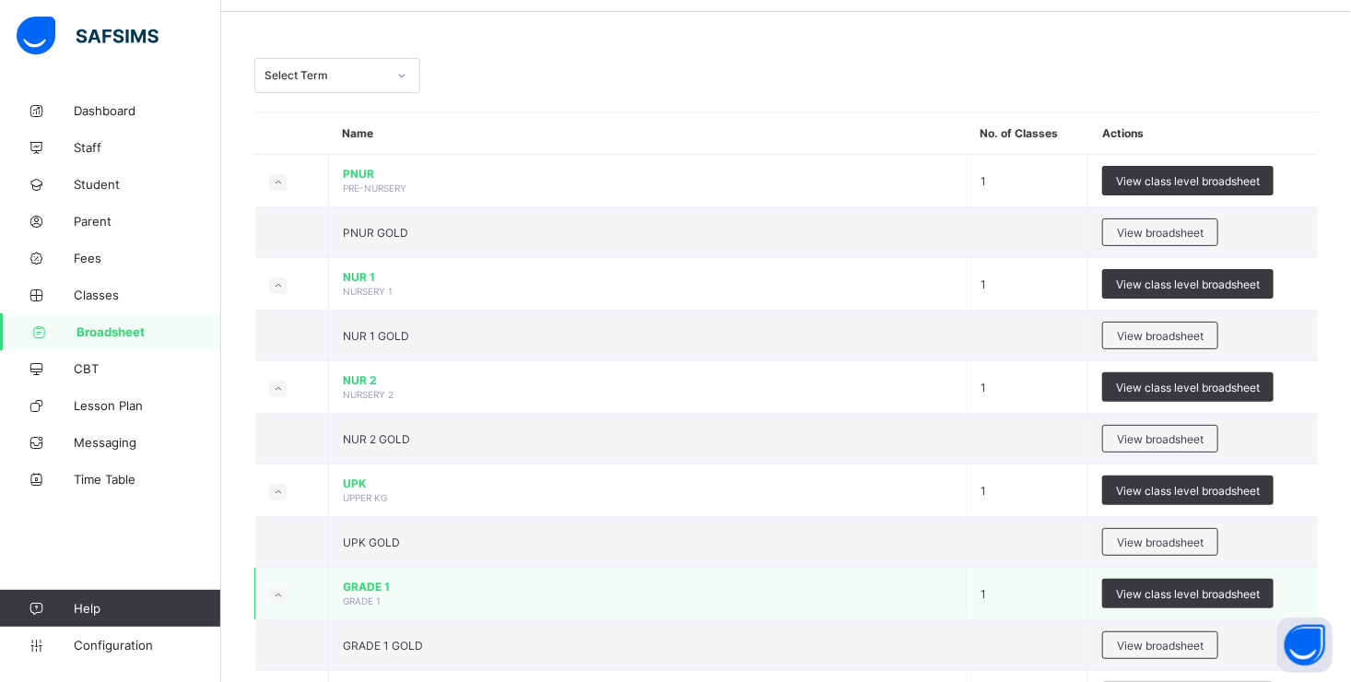
scroll to position [184, 0]
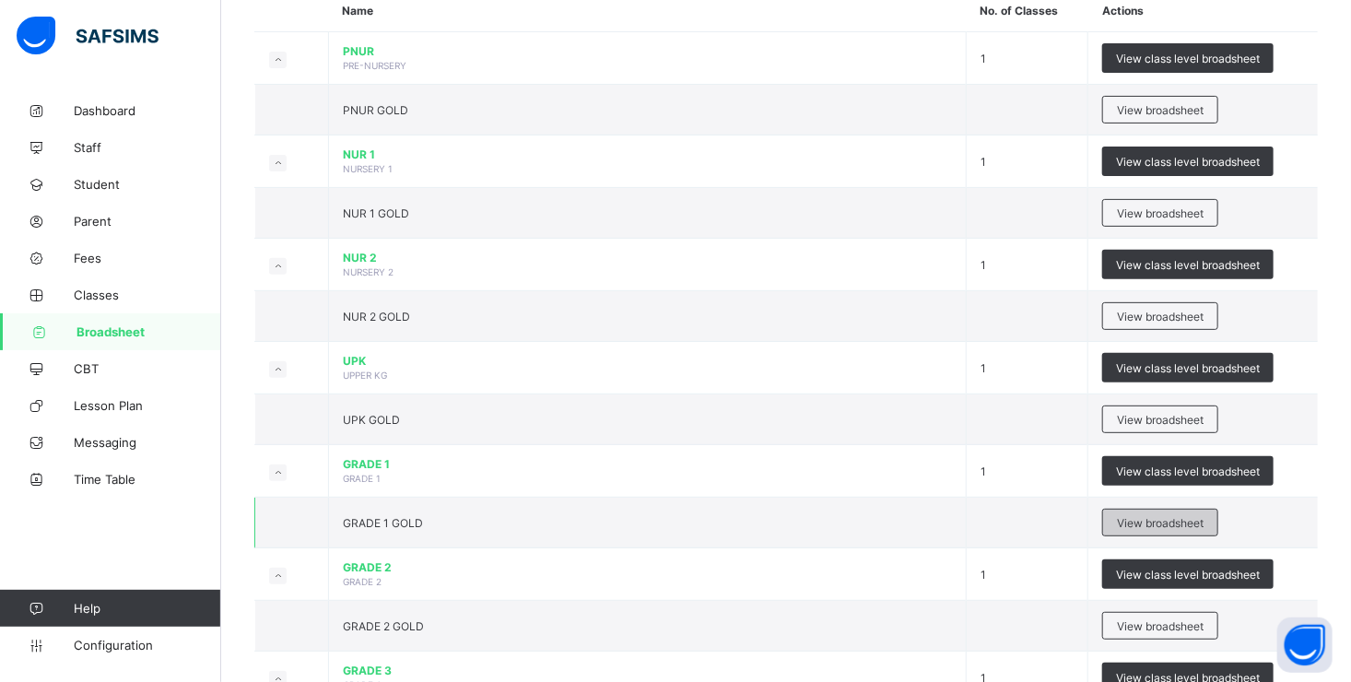
click at [1154, 519] on span "View broadsheet" at bounding box center [1160, 523] width 87 height 14
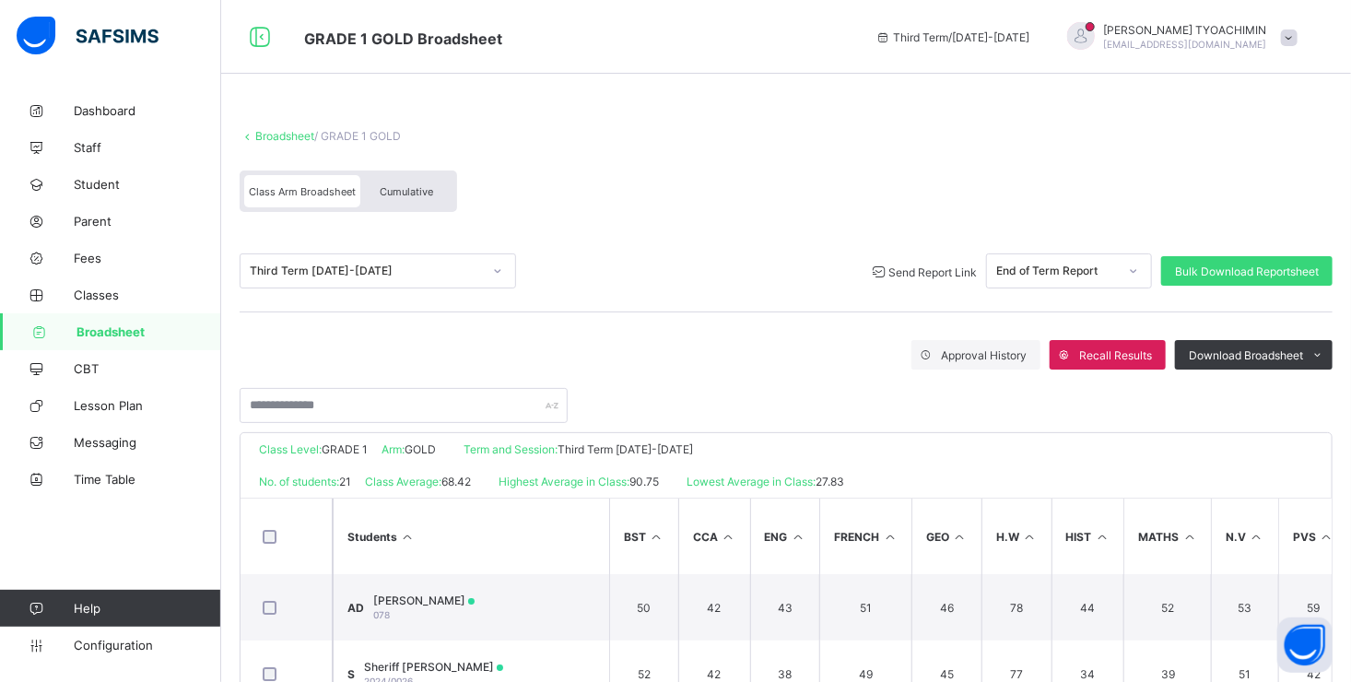
click at [919, 268] on span "Send Report Link" at bounding box center [932, 272] width 88 height 14
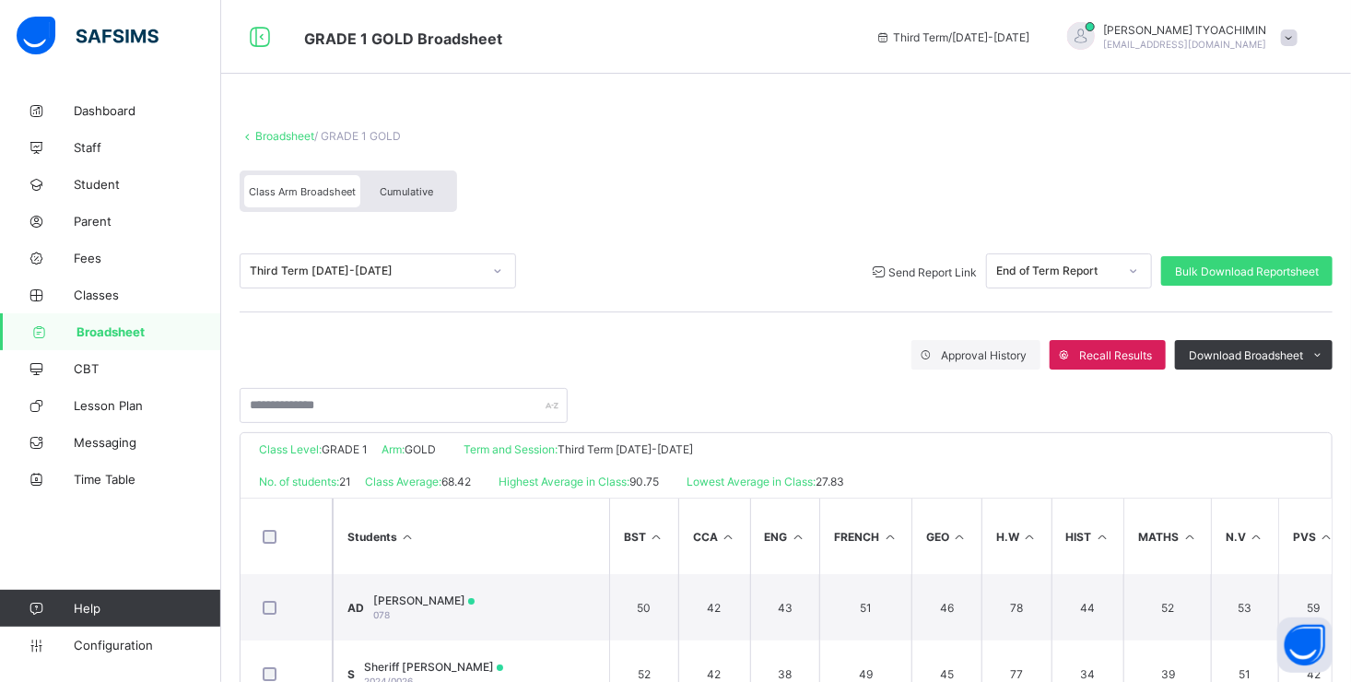
click at [289, 135] on link "Broadsheet" at bounding box center [284, 136] width 59 height 14
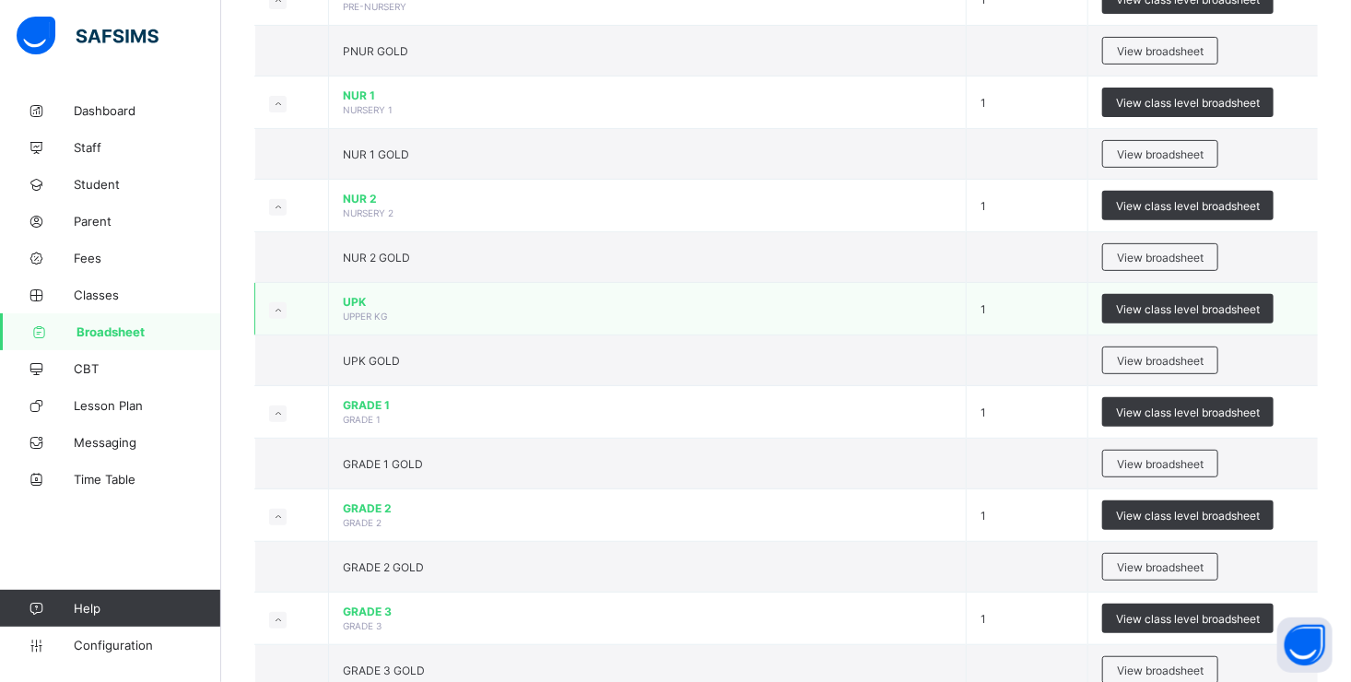
scroll to position [461, 0]
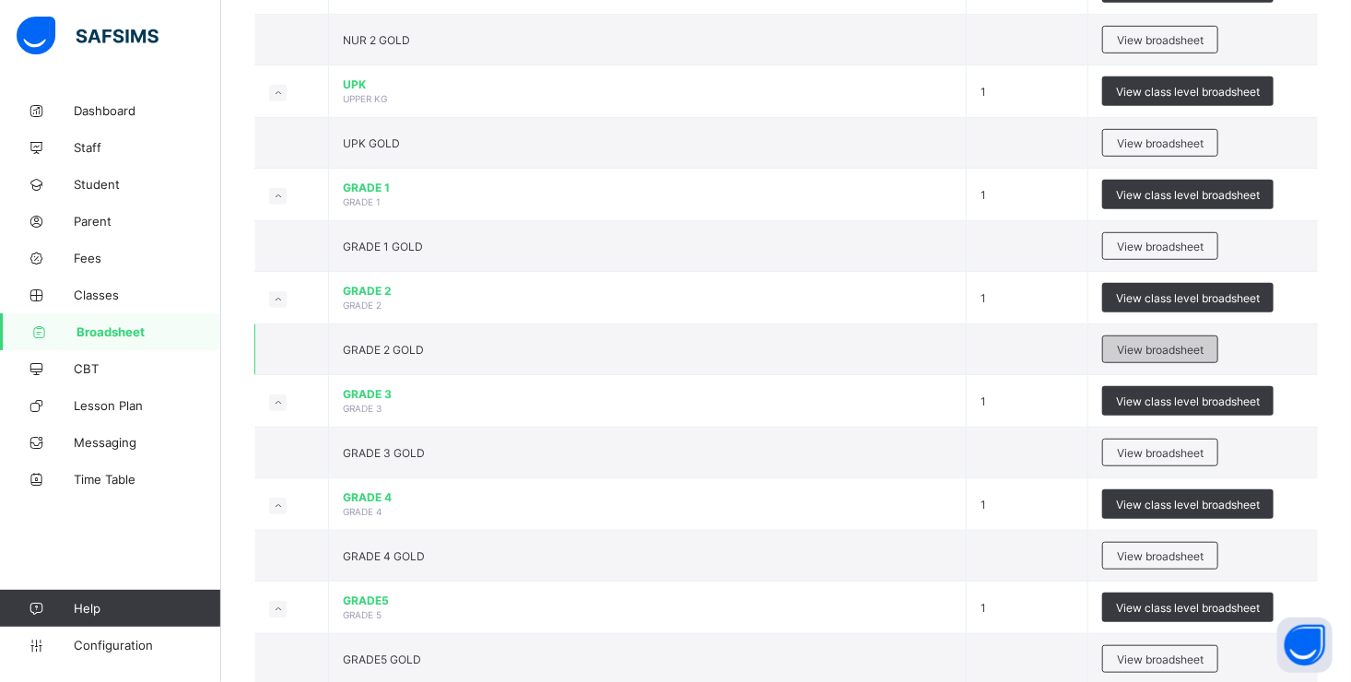
click at [1159, 346] on span "View broadsheet" at bounding box center [1160, 350] width 87 height 14
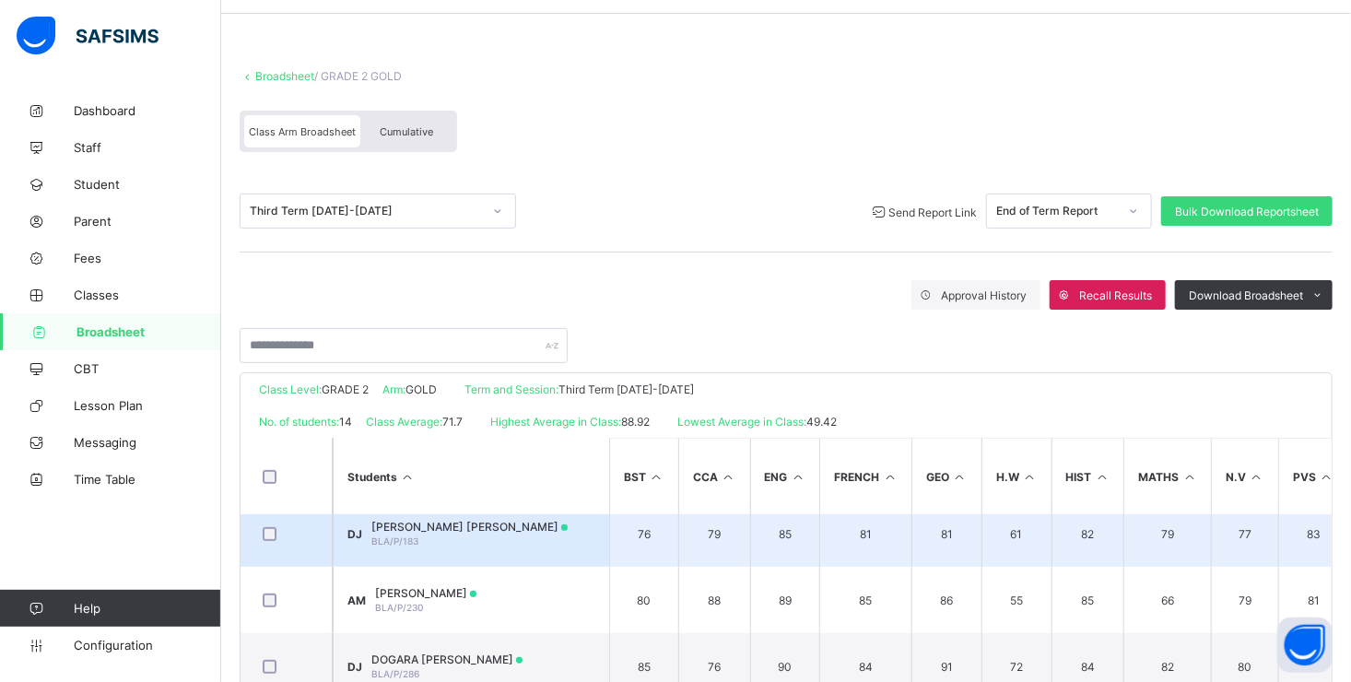
scroll to position [92, 0]
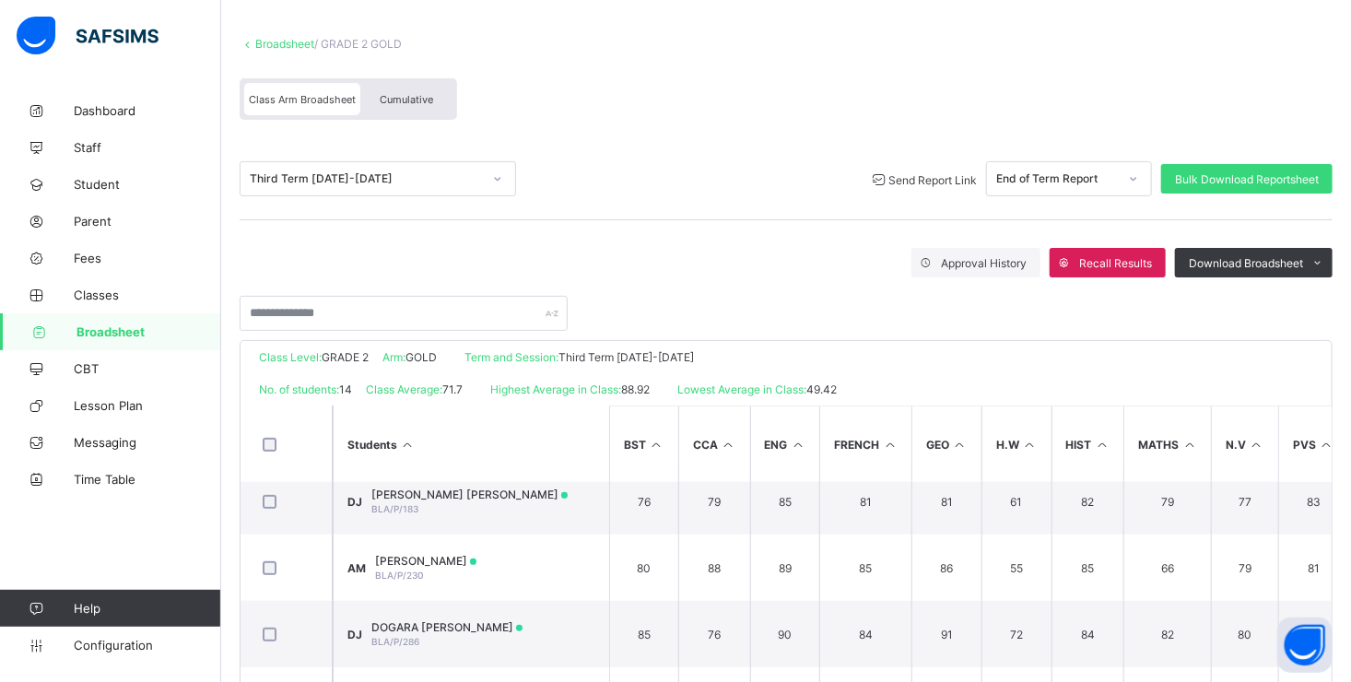
click at [951, 181] on span "Send Report Link" at bounding box center [932, 180] width 88 height 14
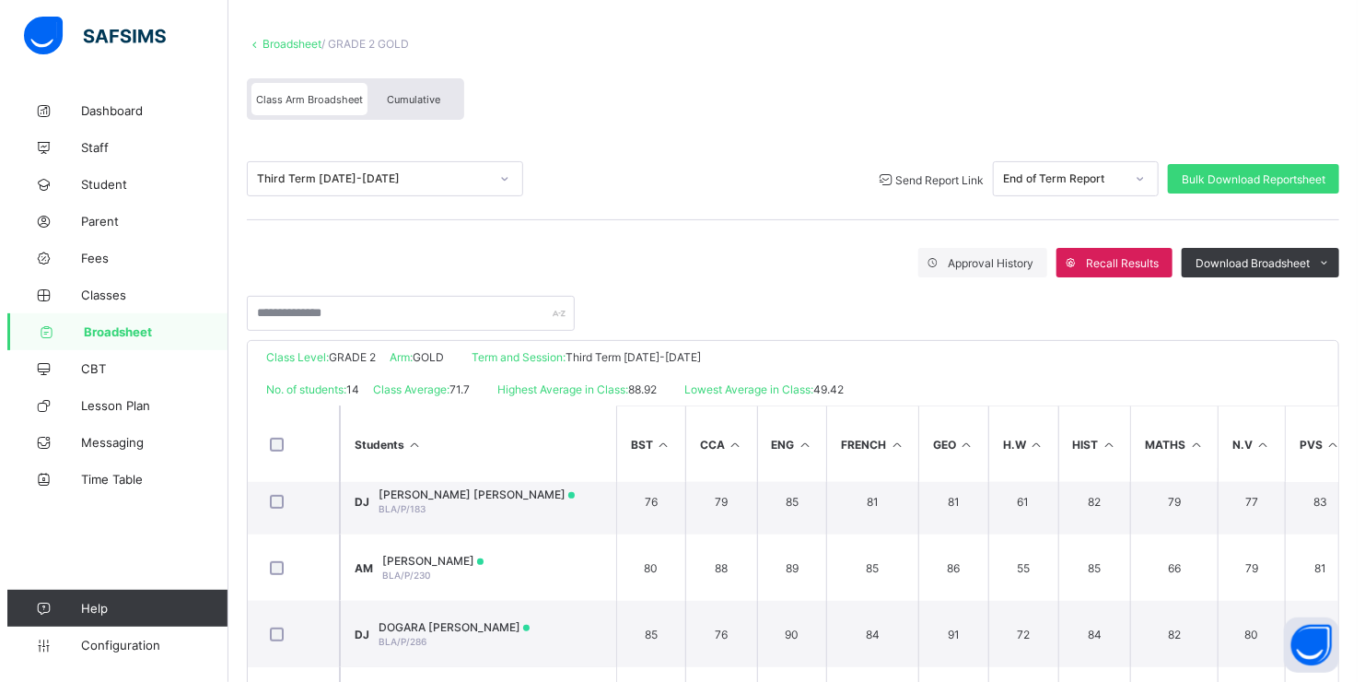
scroll to position [152, 0]
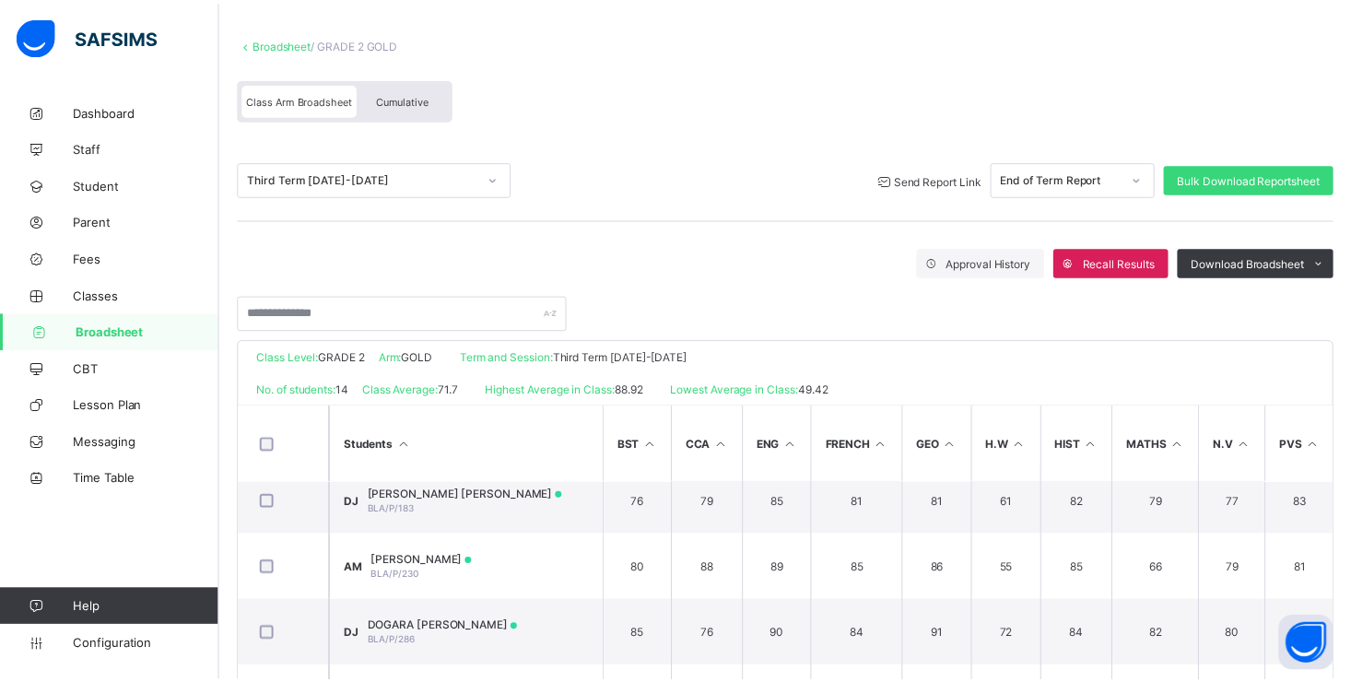
scroll to position [0, 0]
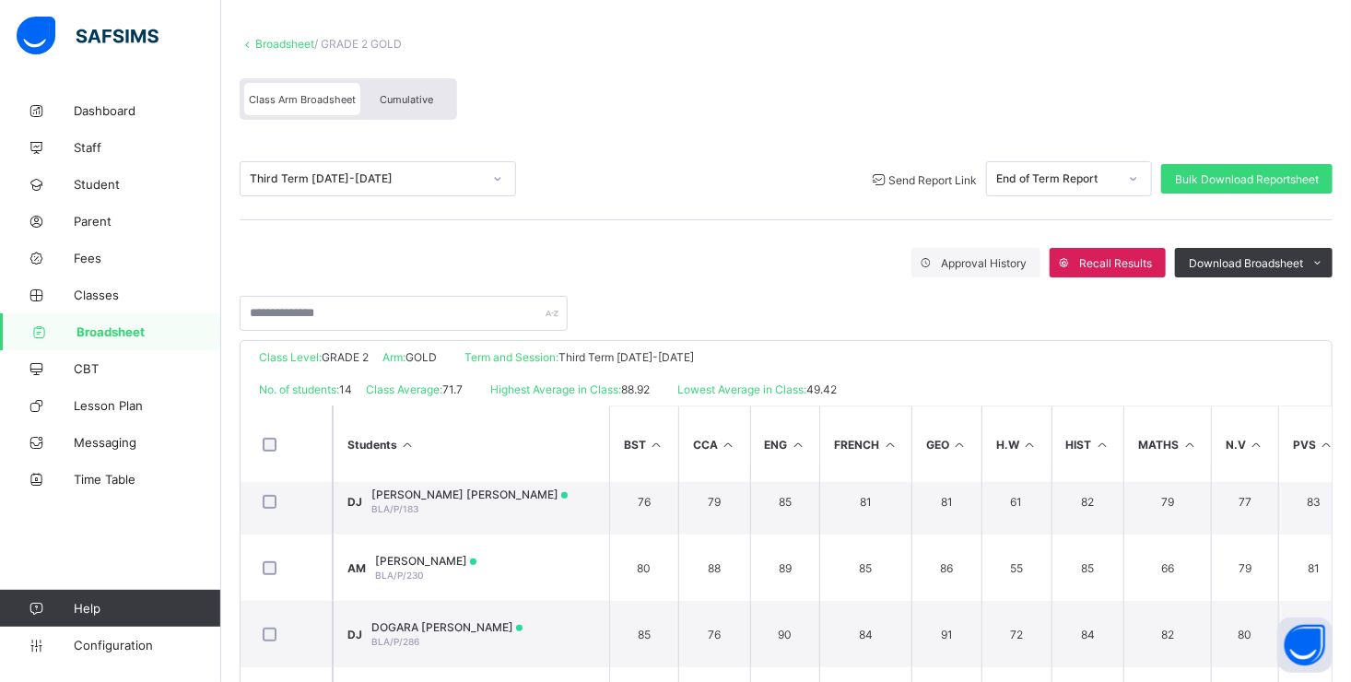
click at [280, 41] on link "Broadsheet" at bounding box center [284, 44] width 59 height 14
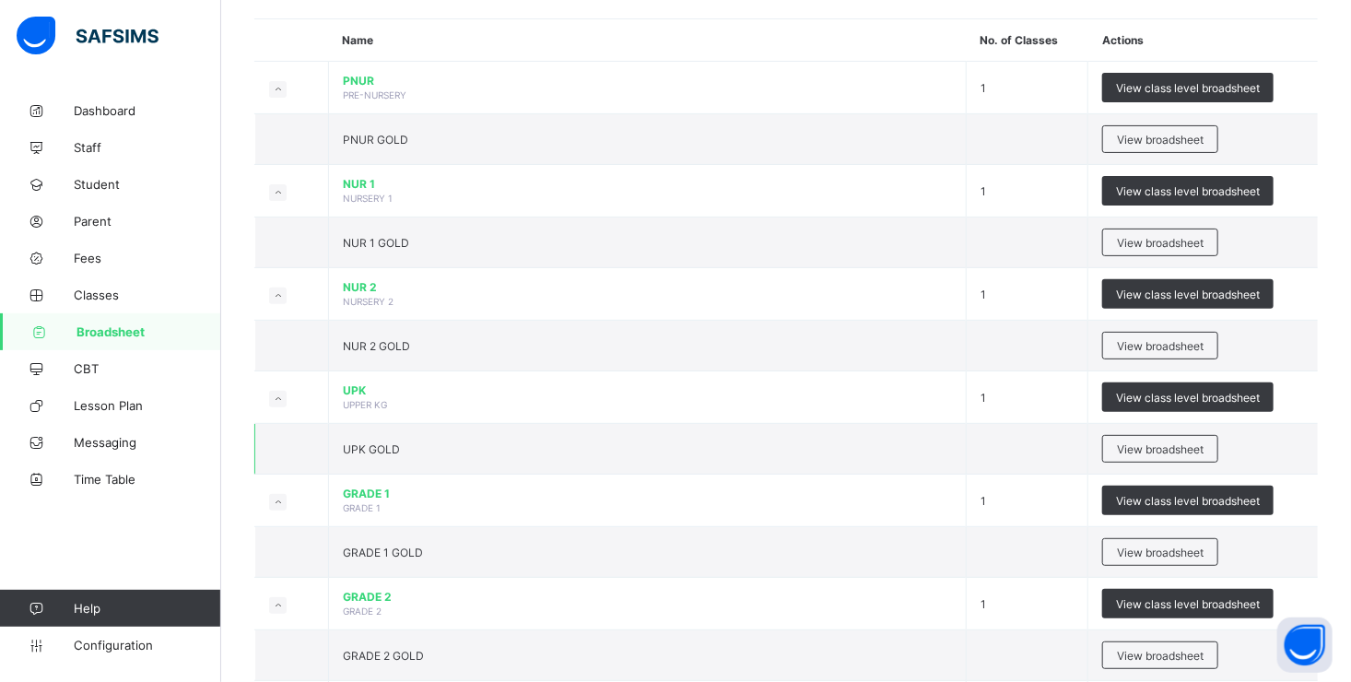
scroll to position [276, 0]
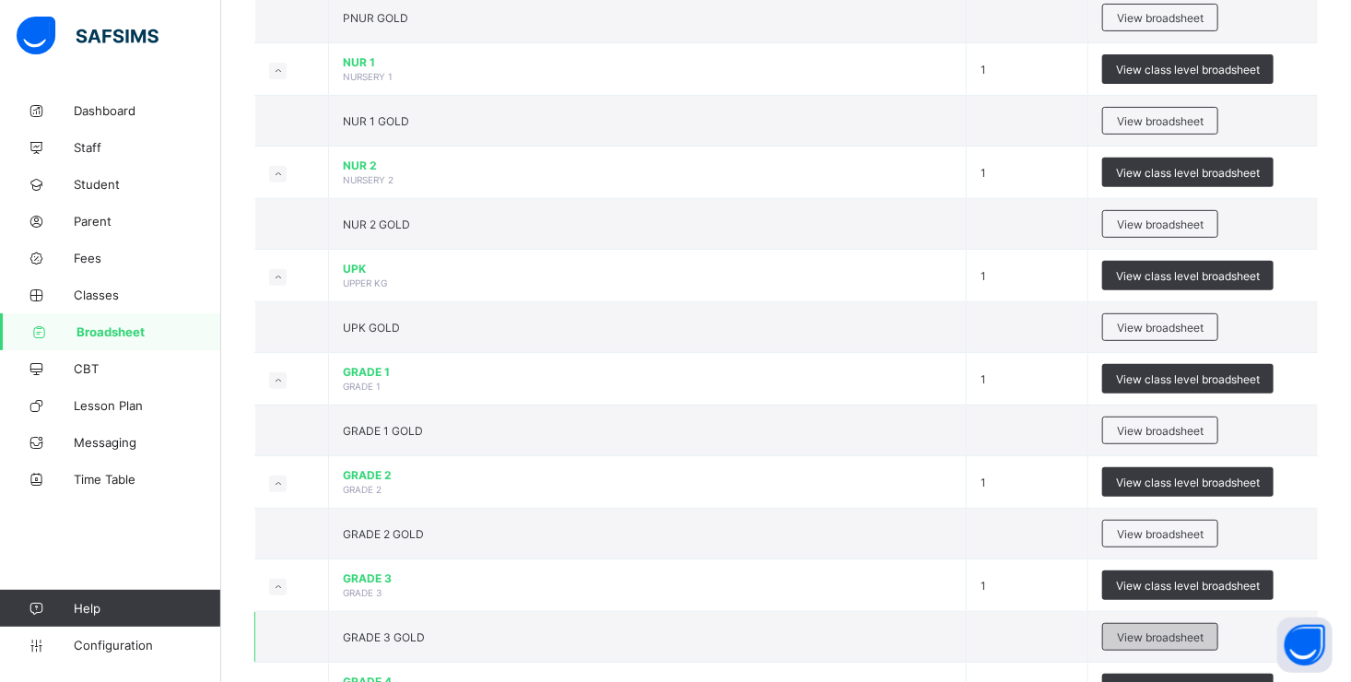
click at [1155, 636] on span "View broadsheet" at bounding box center [1160, 637] width 87 height 14
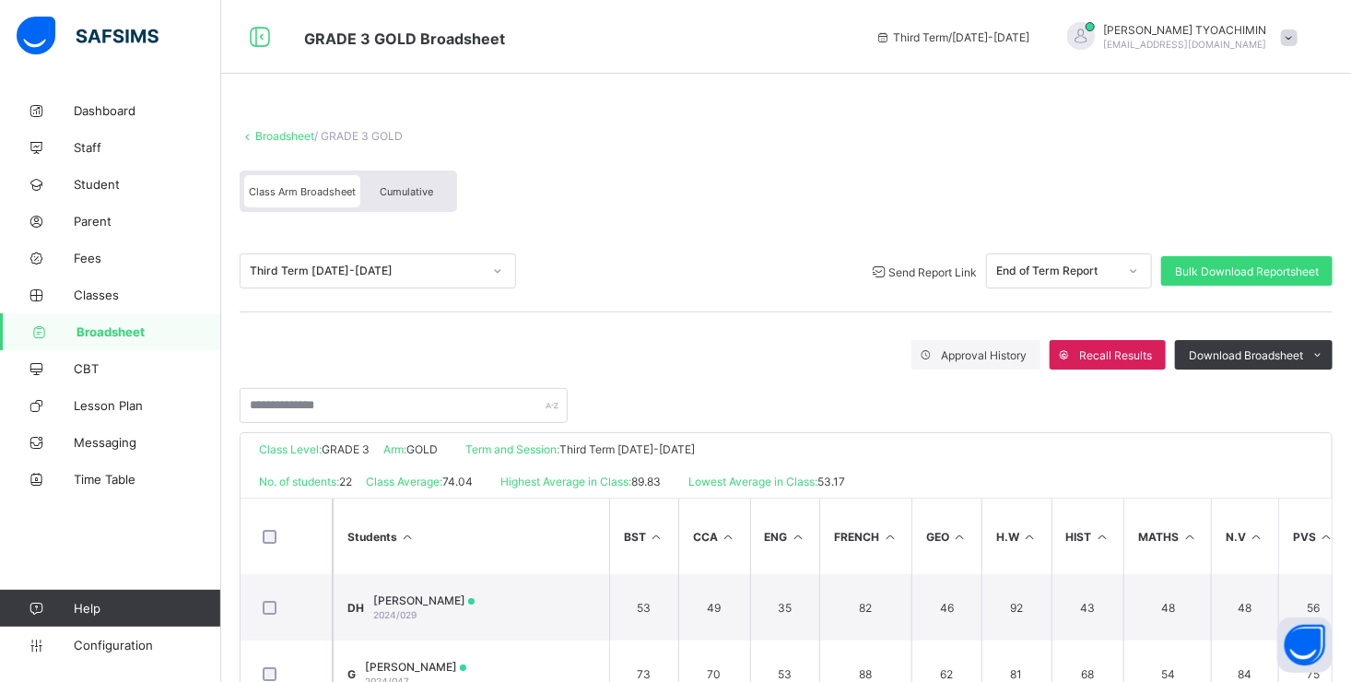
click at [907, 265] on span "Send Report Link" at bounding box center [932, 272] width 88 height 14
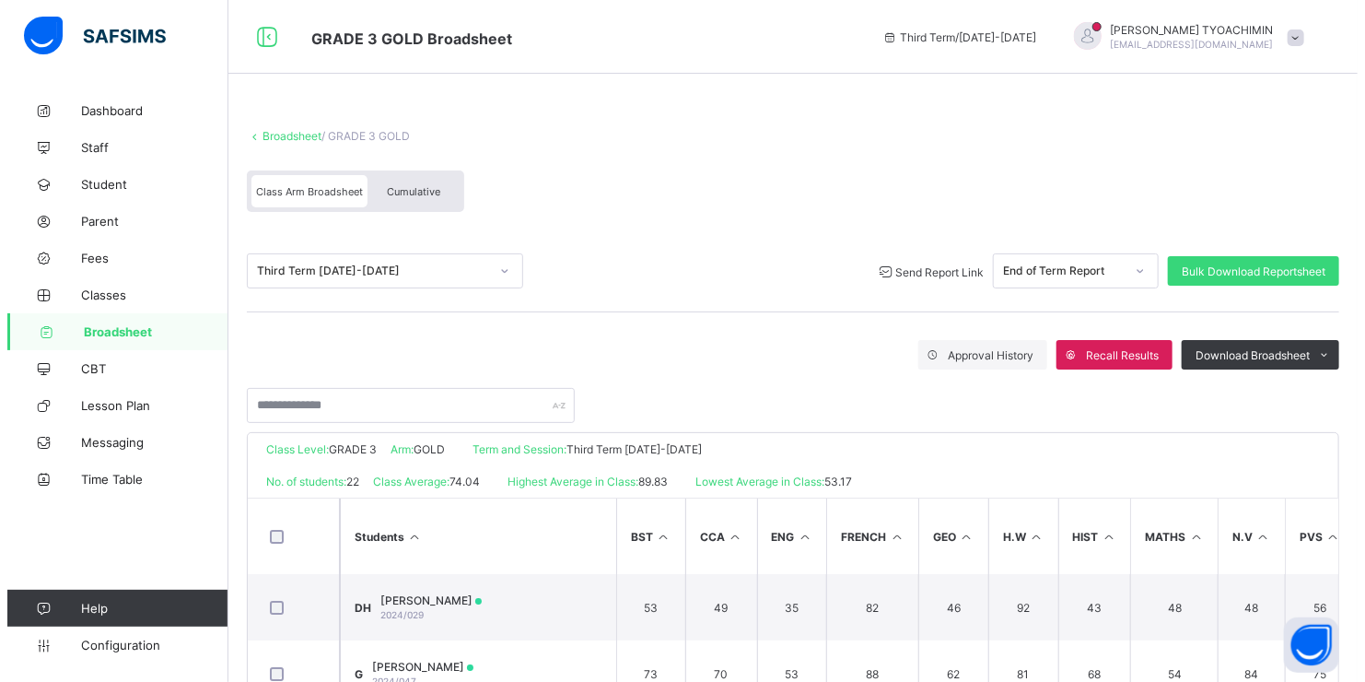
scroll to position [184, 0]
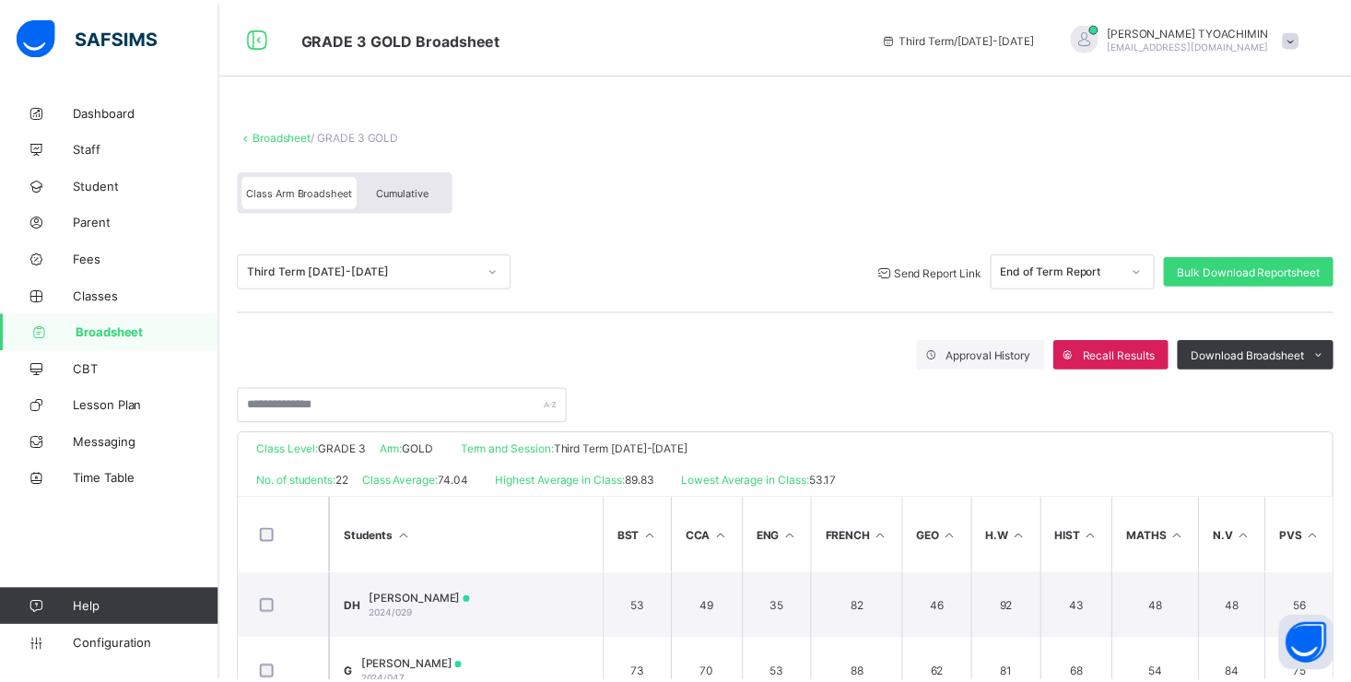
scroll to position [346, 0]
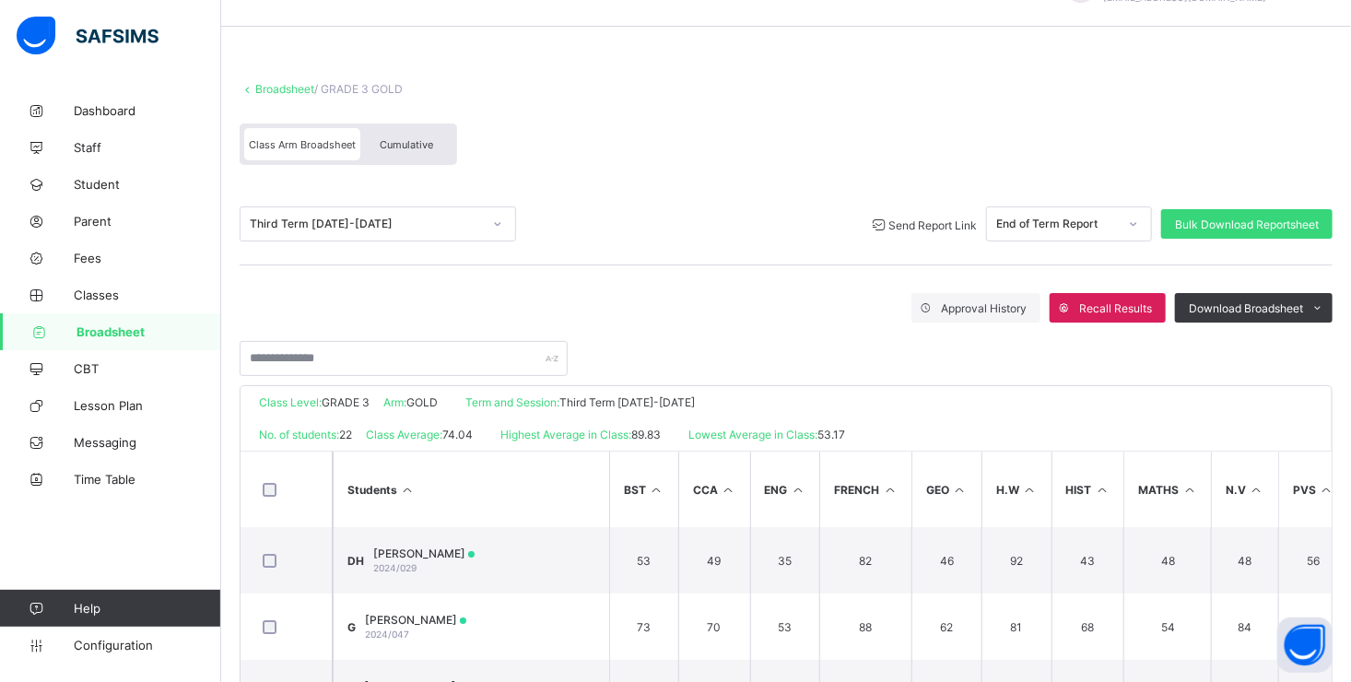
scroll to position [0, 0]
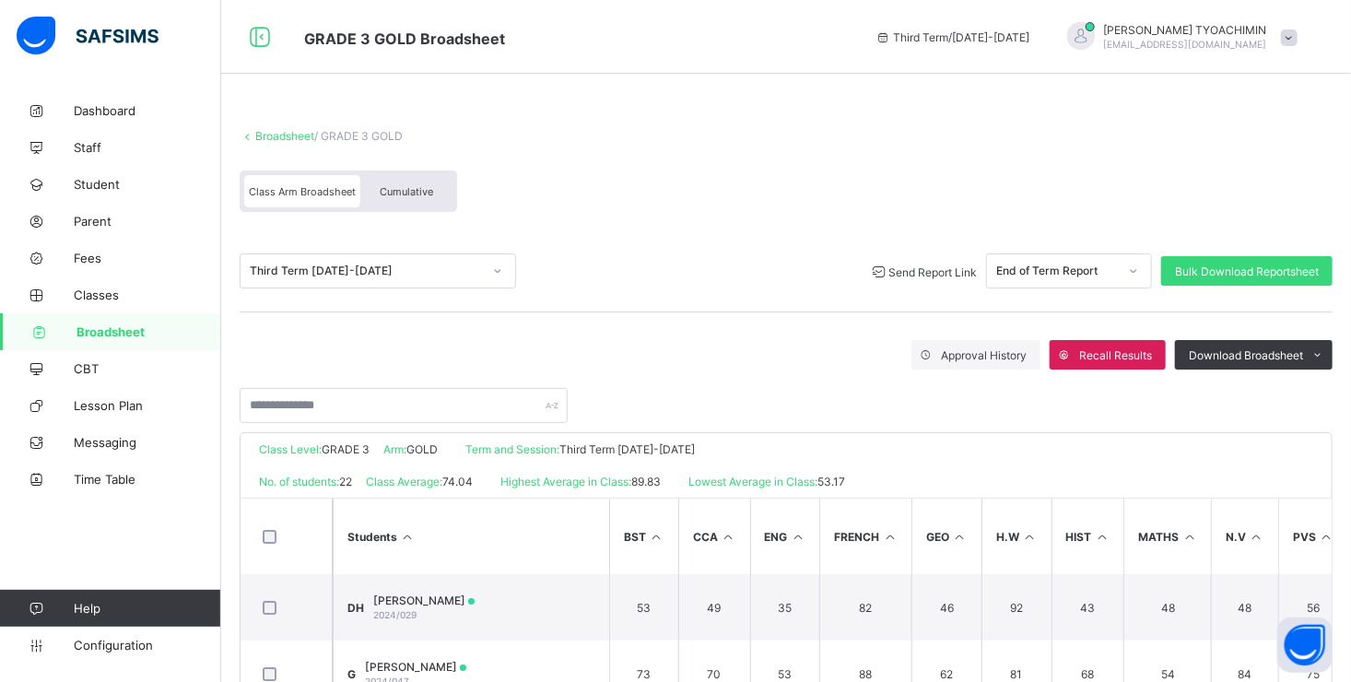
click at [277, 129] on link "Broadsheet" at bounding box center [284, 136] width 59 height 14
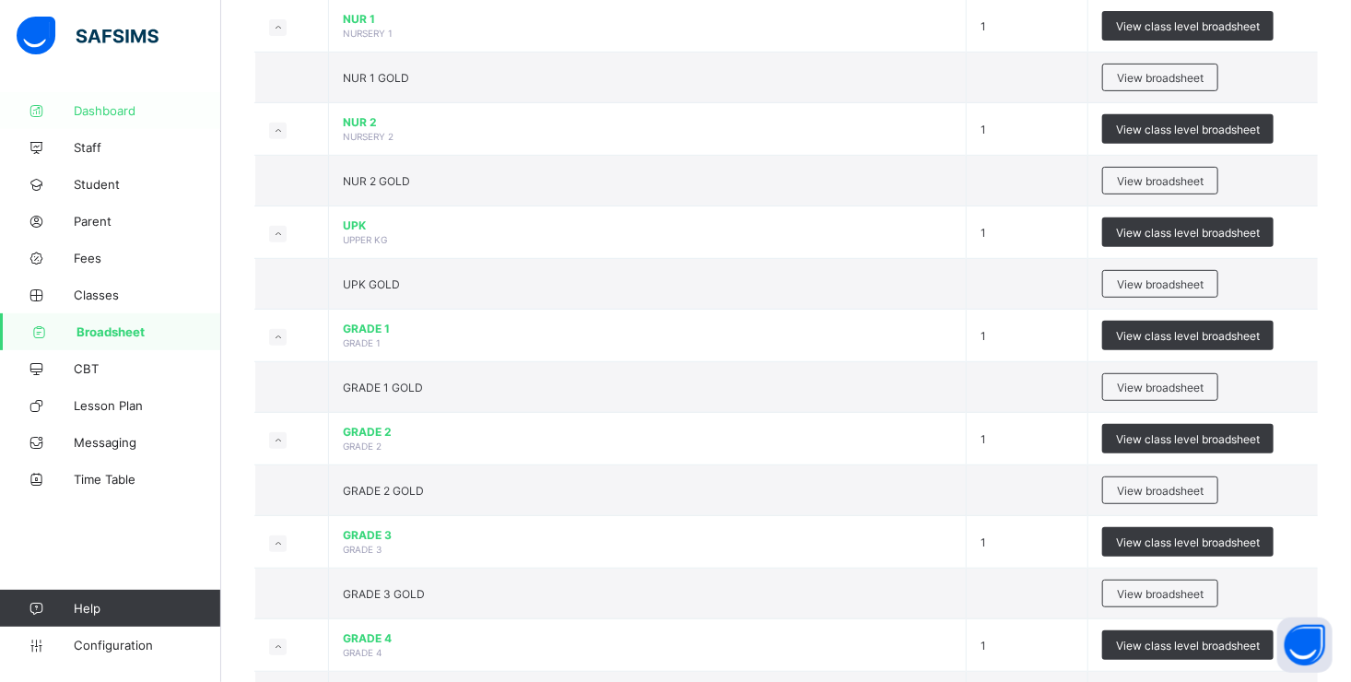
scroll to position [369, 0]
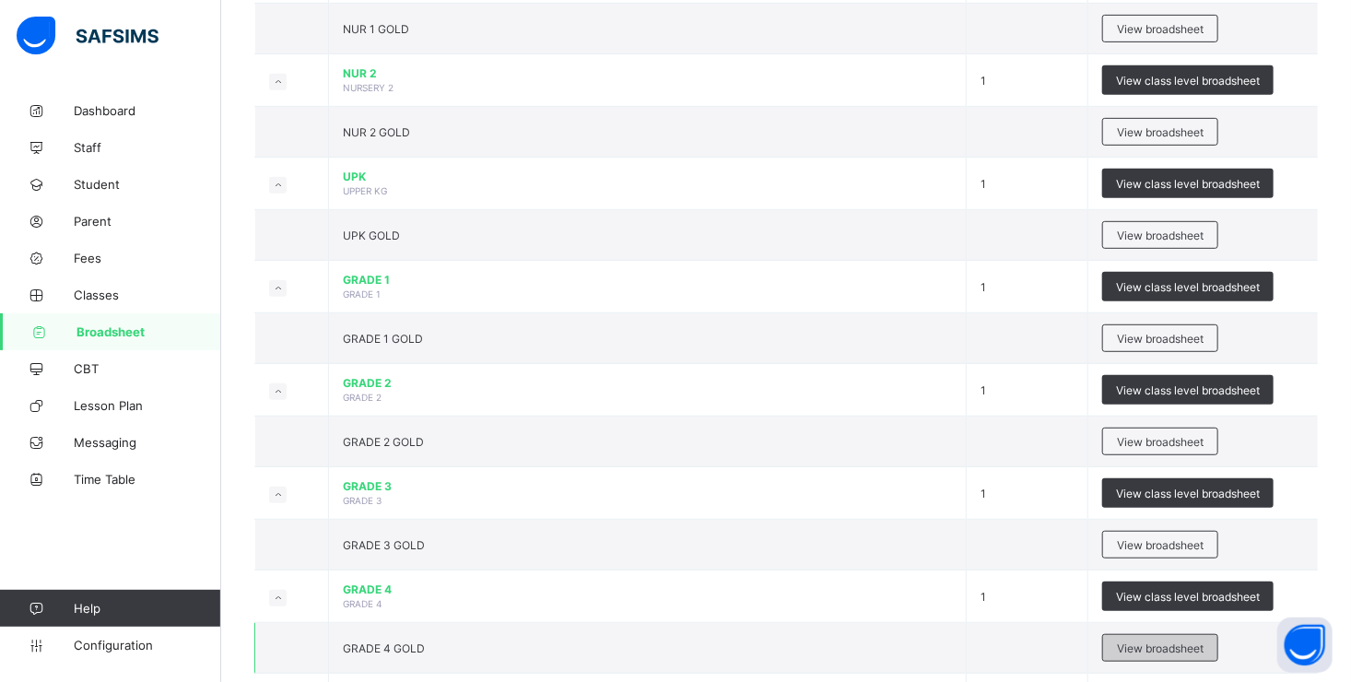
click at [1189, 645] on span "View broadsheet" at bounding box center [1160, 648] width 87 height 14
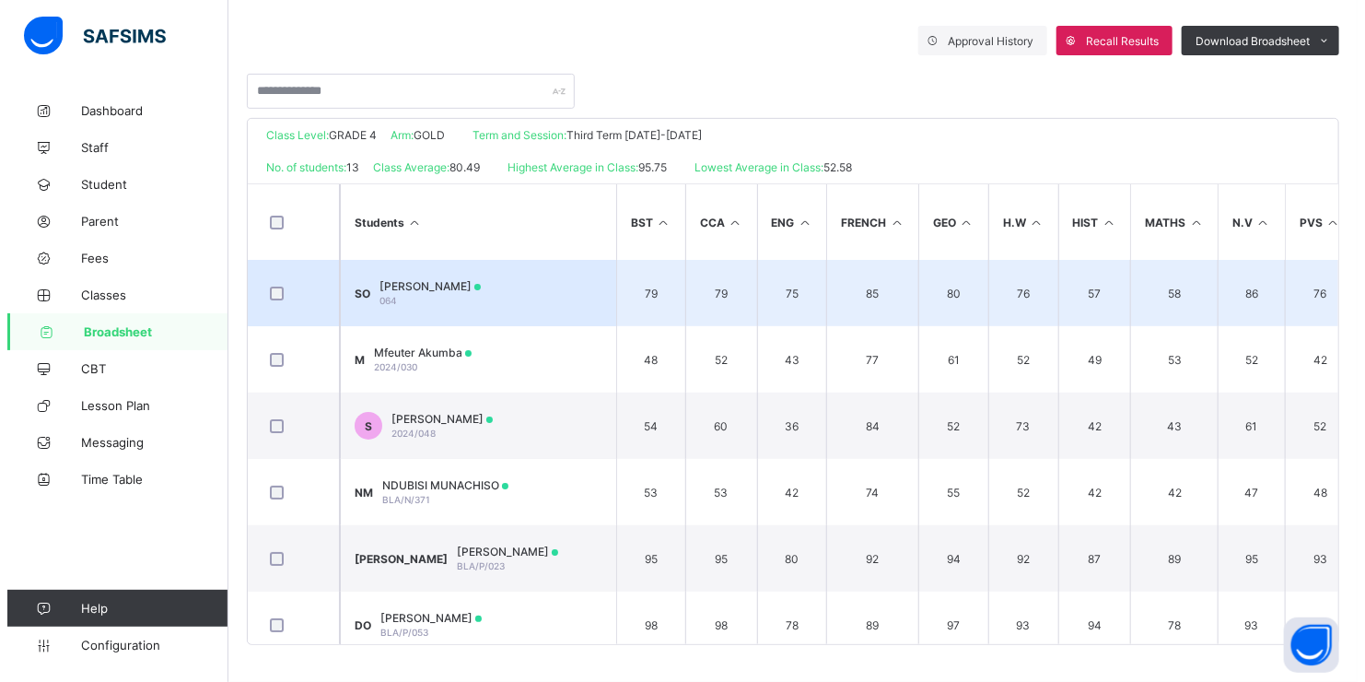
scroll to position [222, 0]
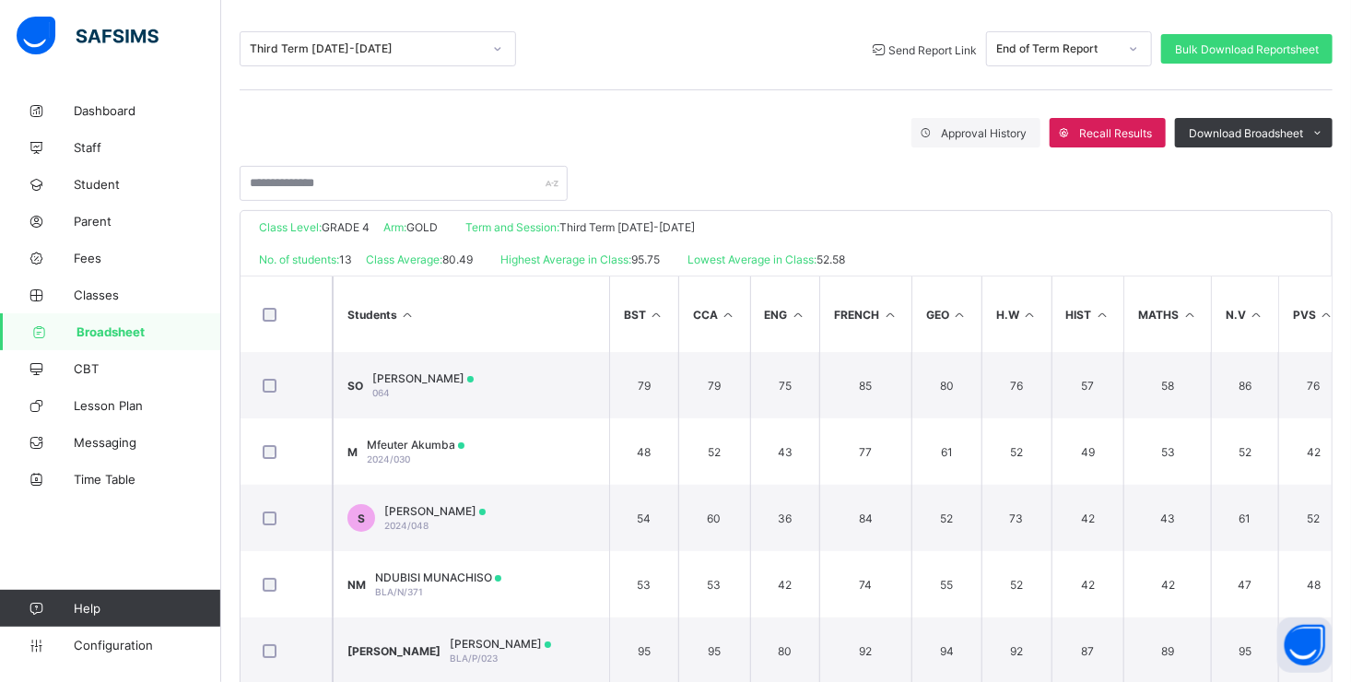
click at [916, 45] on span "Send Report Link" at bounding box center [932, 50] width 88 height 14
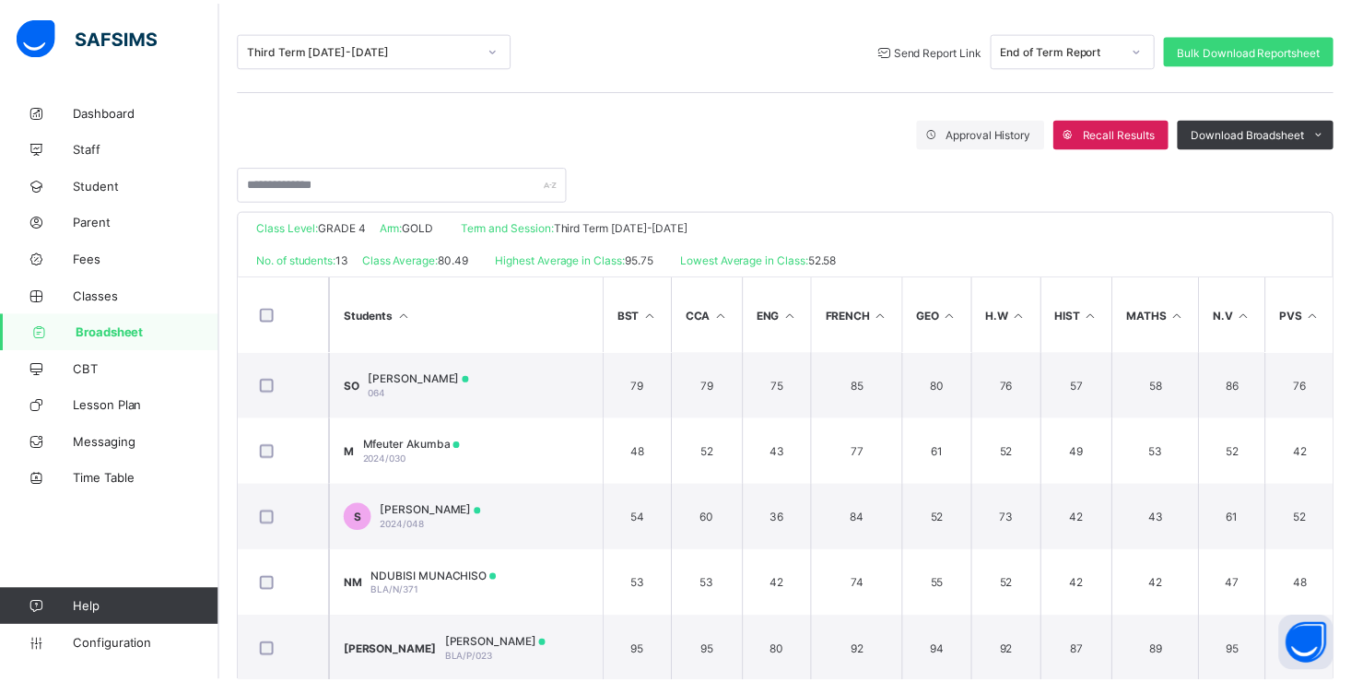
scroll to position [88, 0]
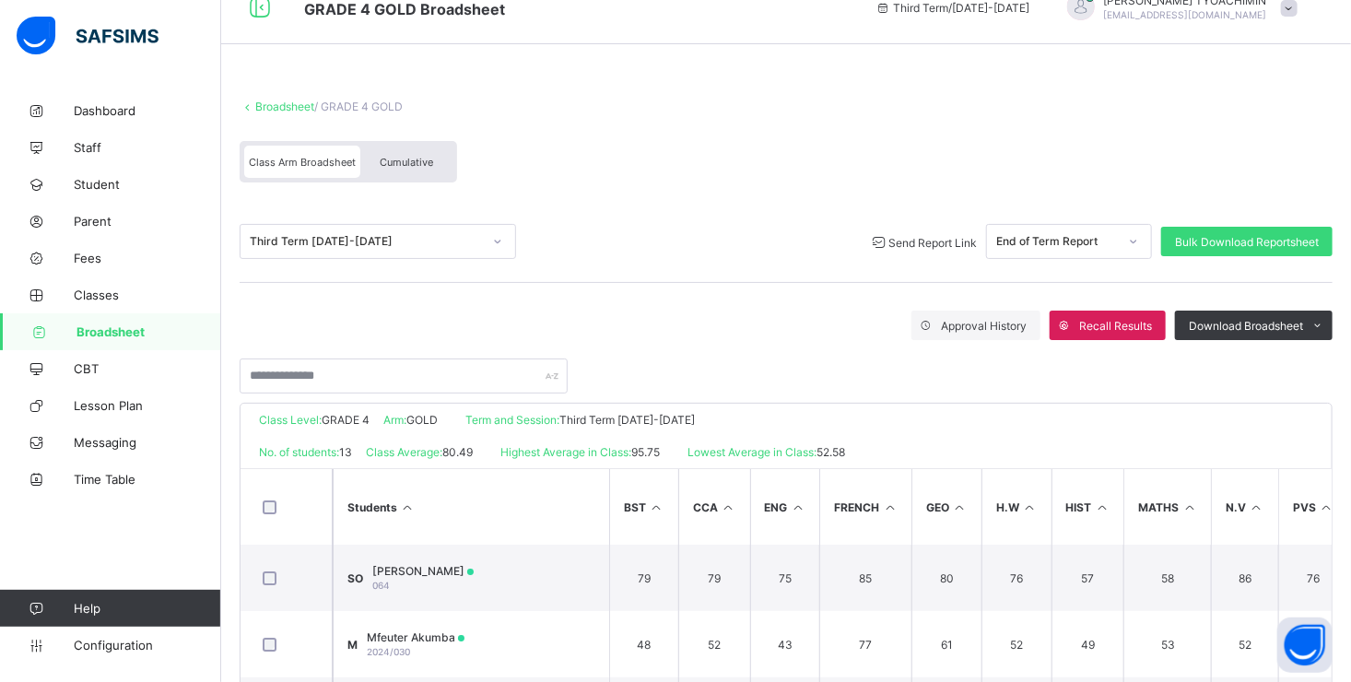
scroll to position [0, 0]
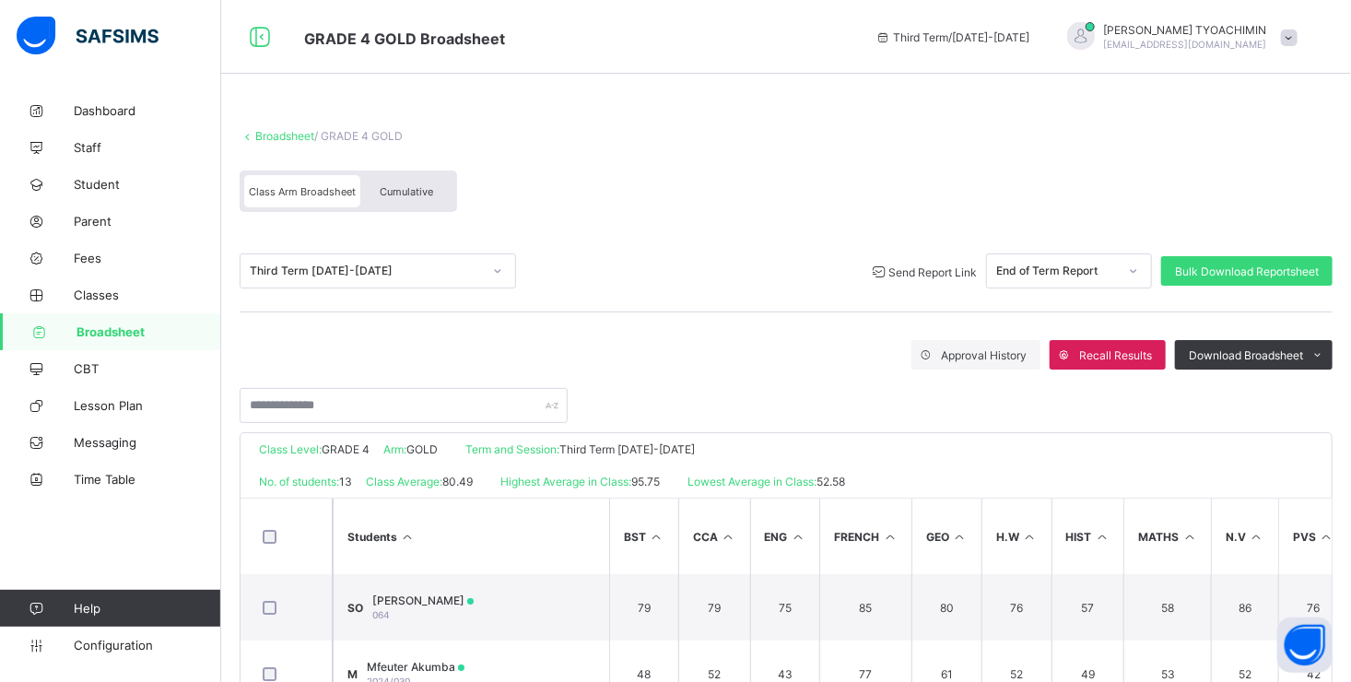
click at [285, 139] on link "Broadsheet" at bounding box center [284, 136] width 59 height 14
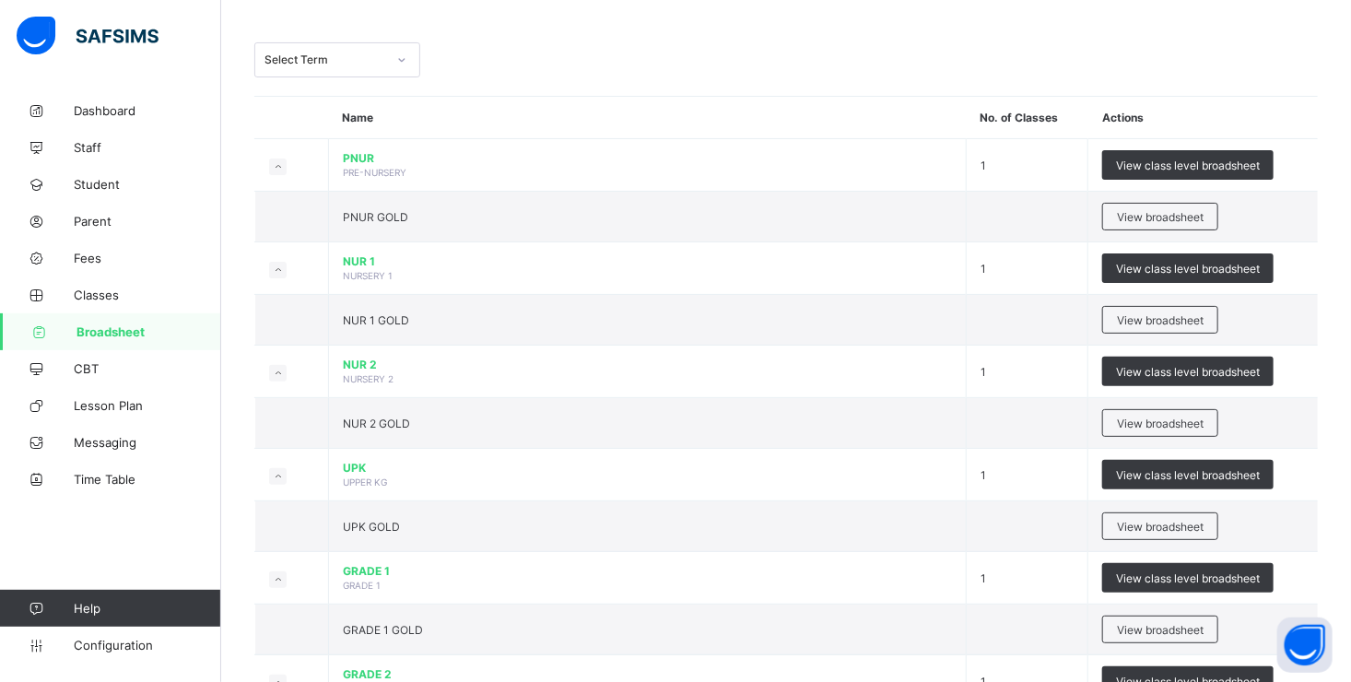
scroll to position [461, 0]
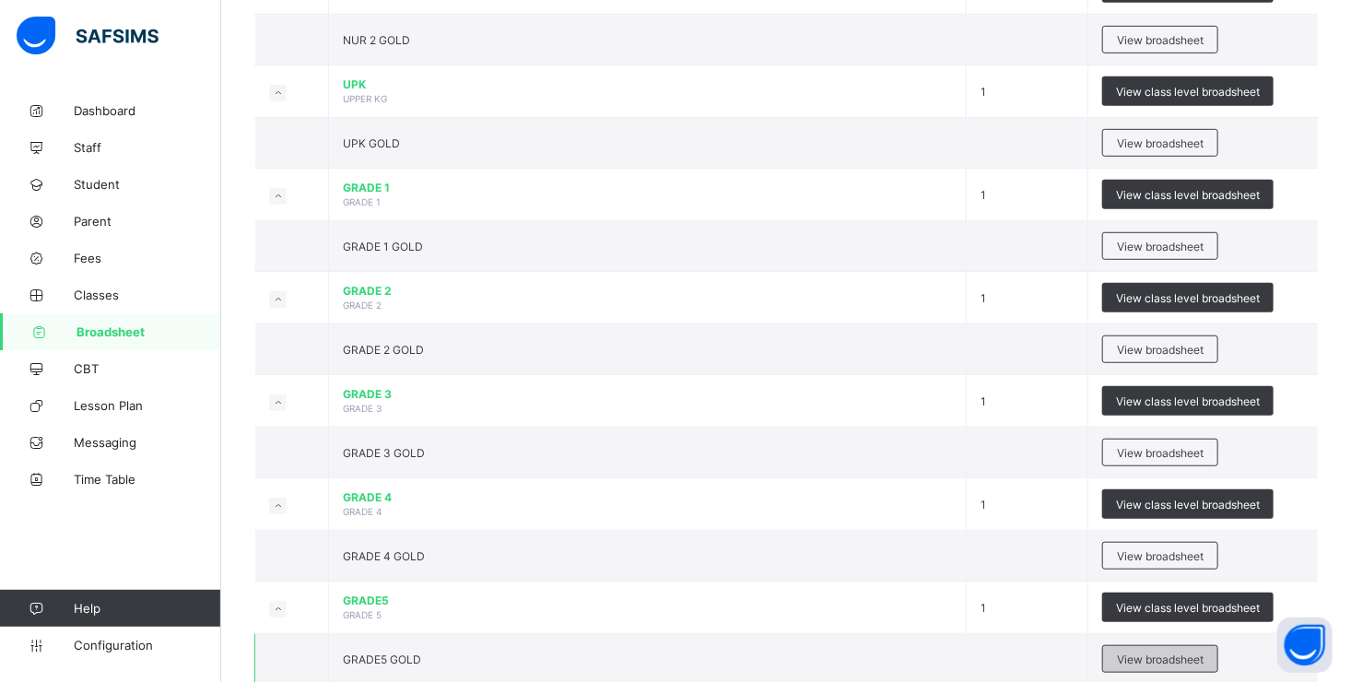
click at [1136, 654] on span "View broadsheet" at bounding box center [1160, 659] width 87 height 14
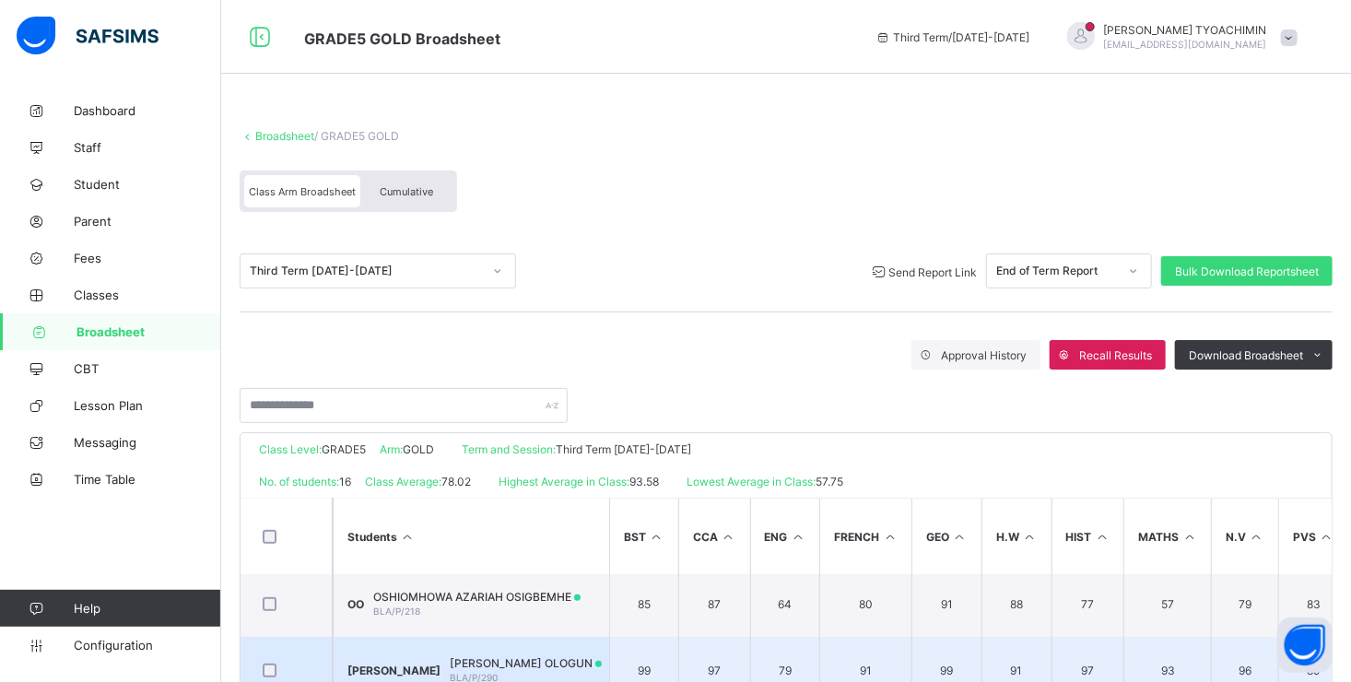
scroll to position [684, 0]
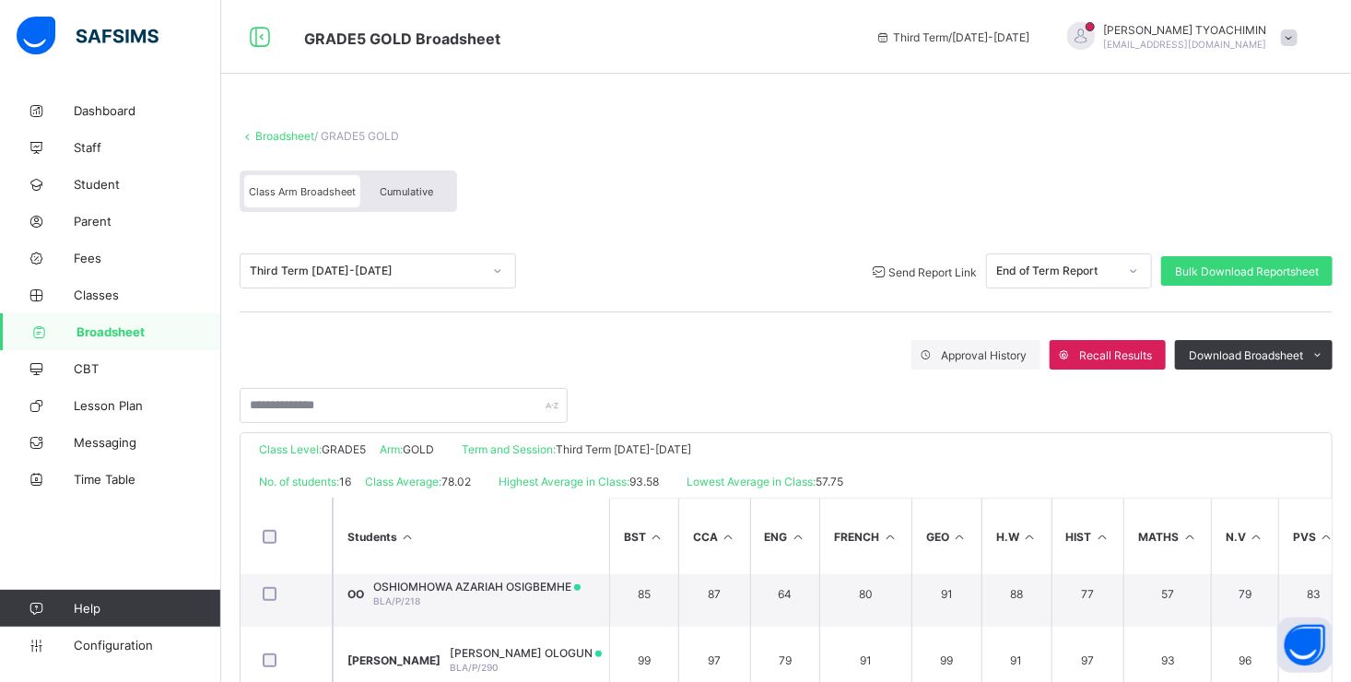
click at [935, 273] on span "Send Report Link" at bounding box center [932, 272] width 88 height 14
drag, startPoint x: 618, startPoint y: 494, endPoint x: 616, endPoint y: 507, distance: 13.0
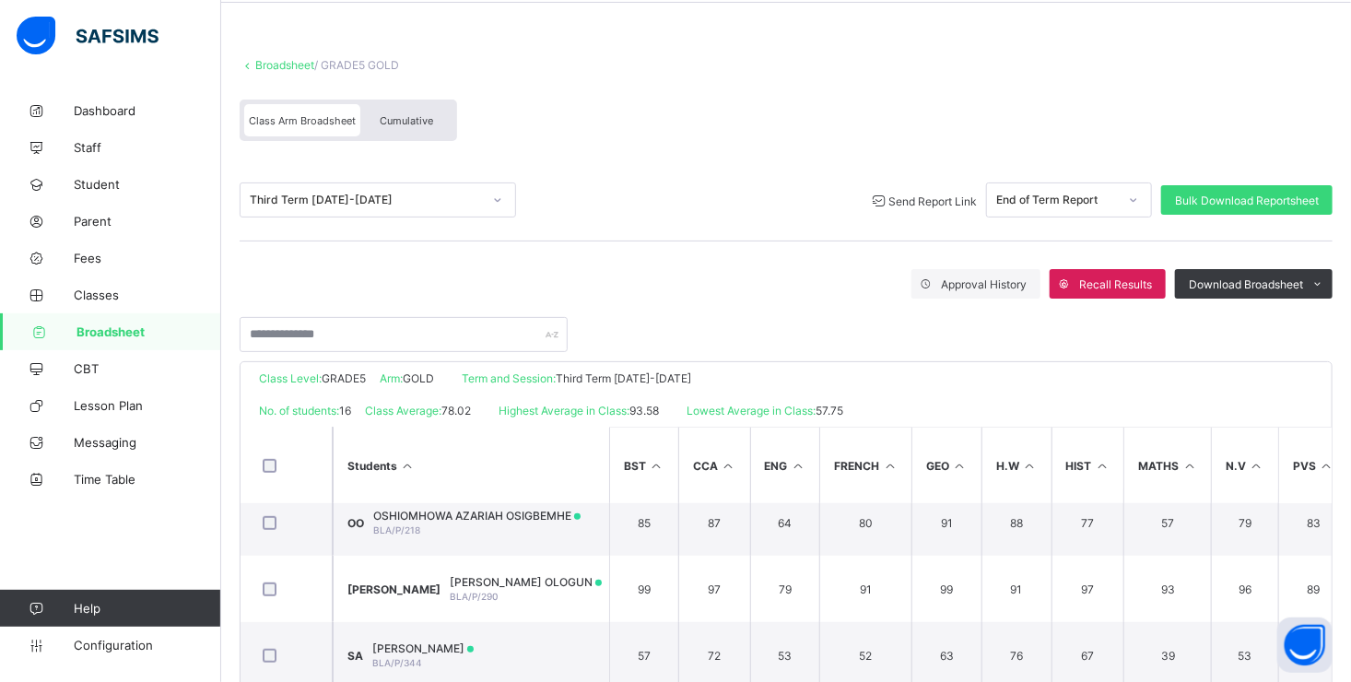
scroll to position [38, 0]
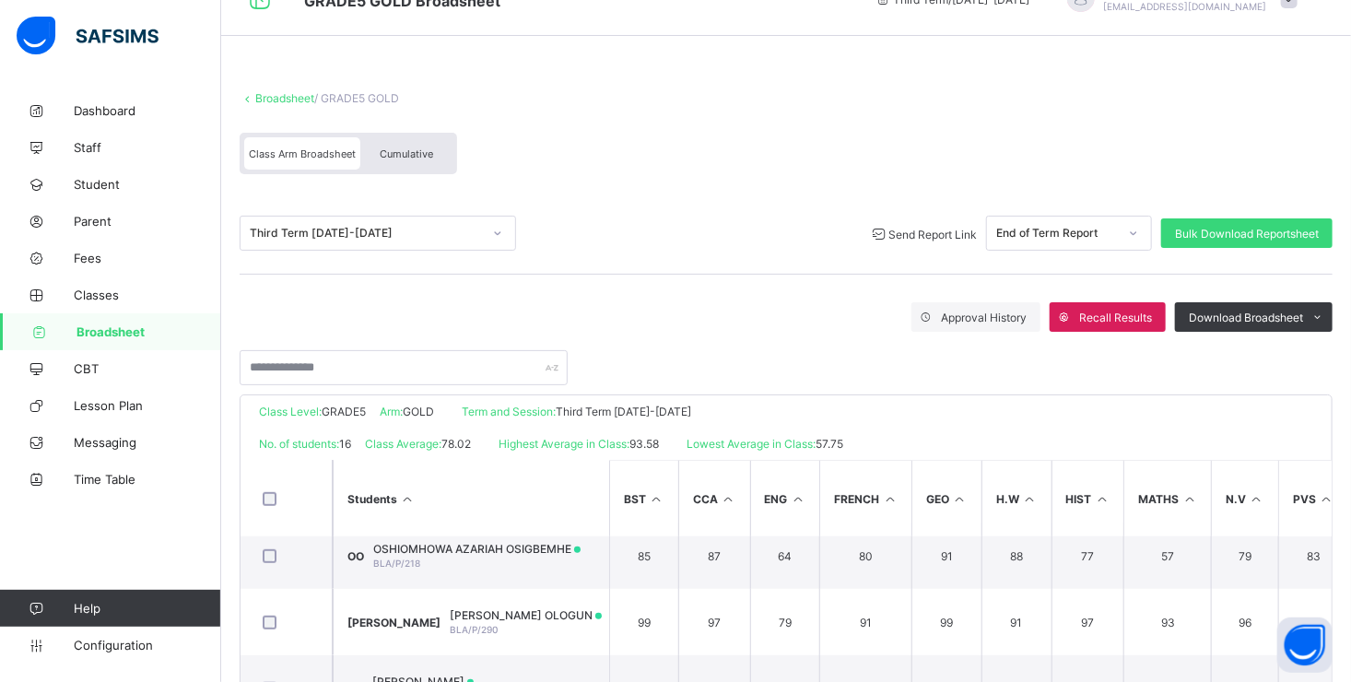
click at [283, 91] on link "Broadsheet" at bounding box center [284, 98] width 59 height 14
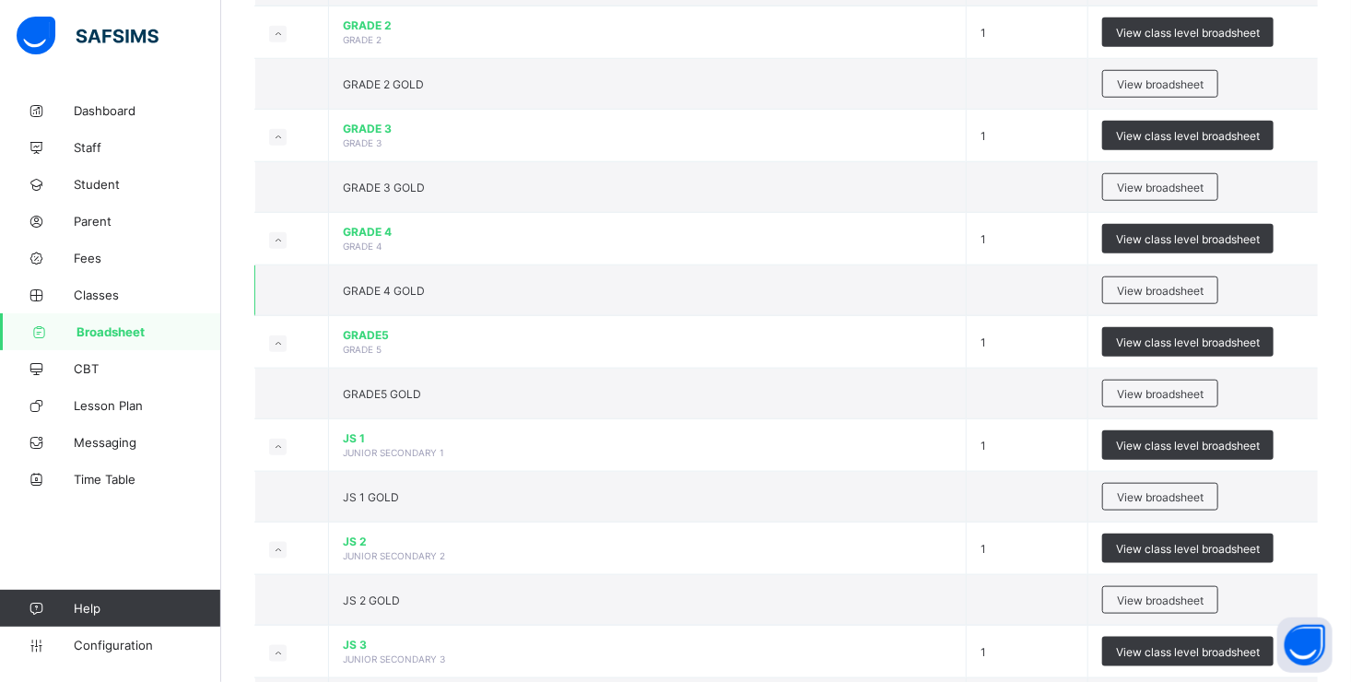
scroll to position [737, 0]
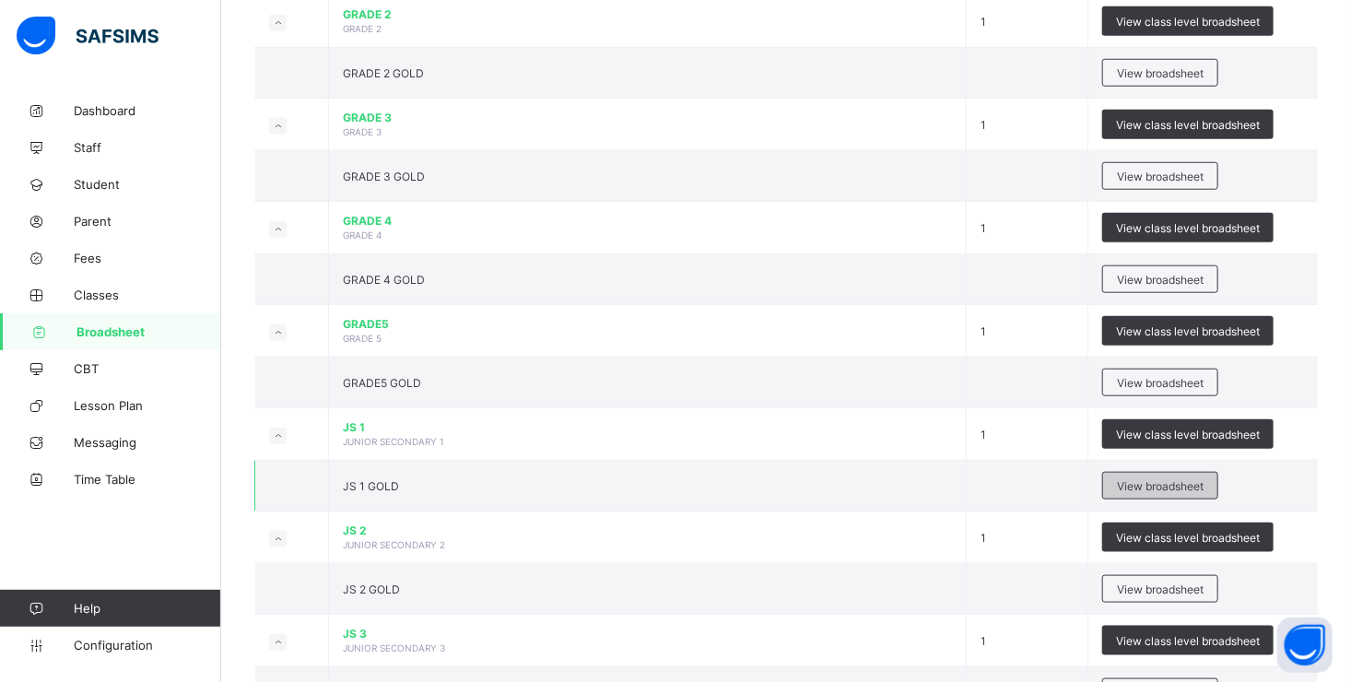
click at [1158, 487] on span "View broadsheet" at bounding box center [1160, 486] width 87 height 14
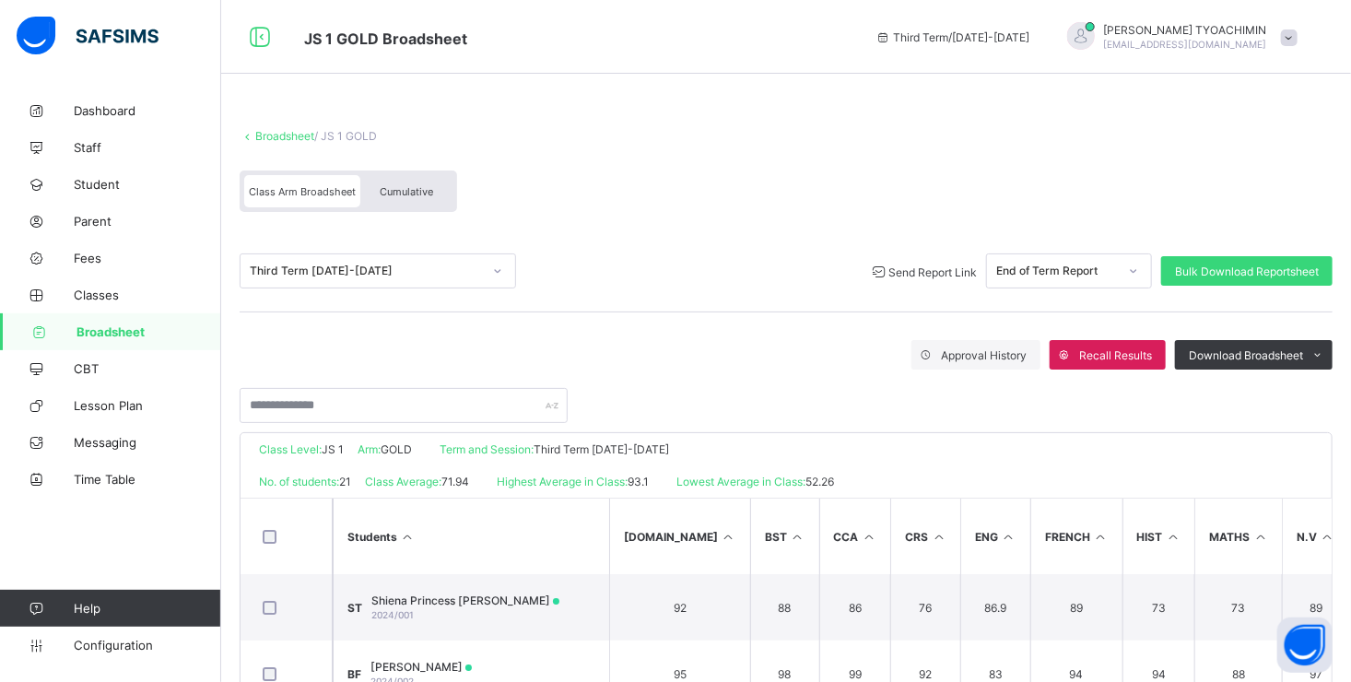
click at [911, 276] on span "Send Report Link" at bounding box center [932, 272] width 88 height 14
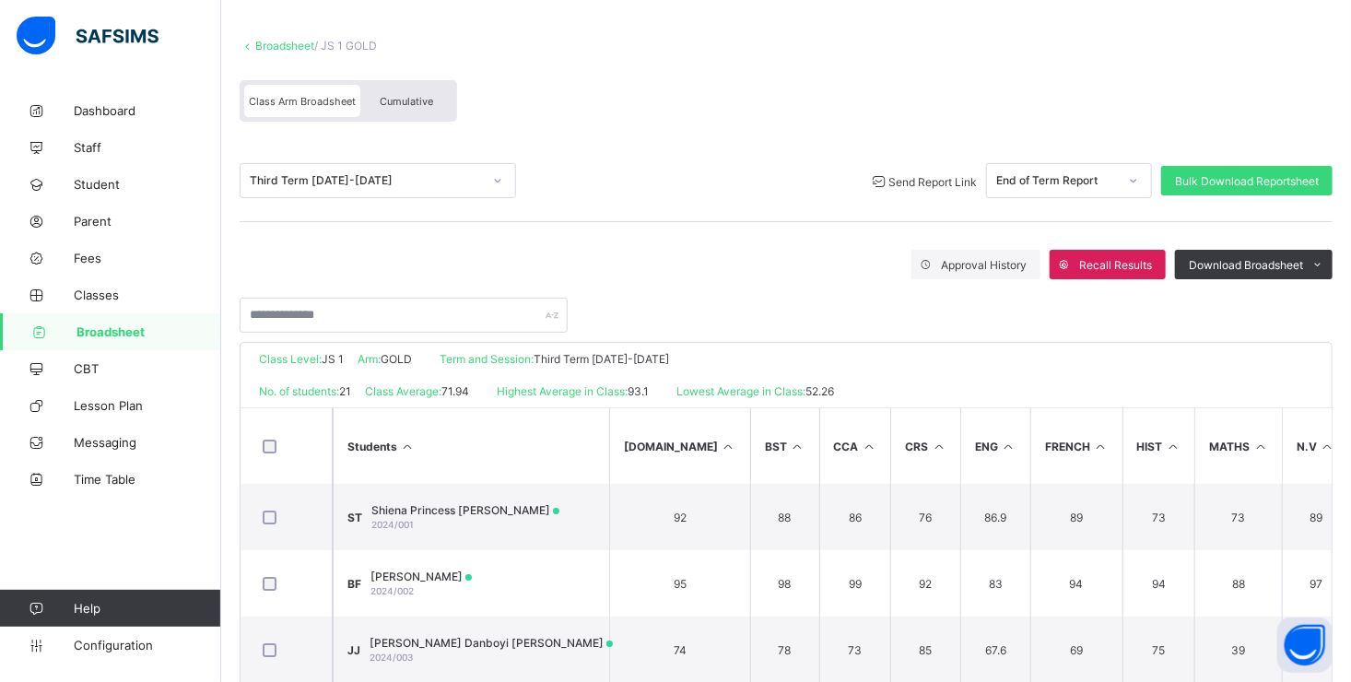
scroll to position [92, 0]
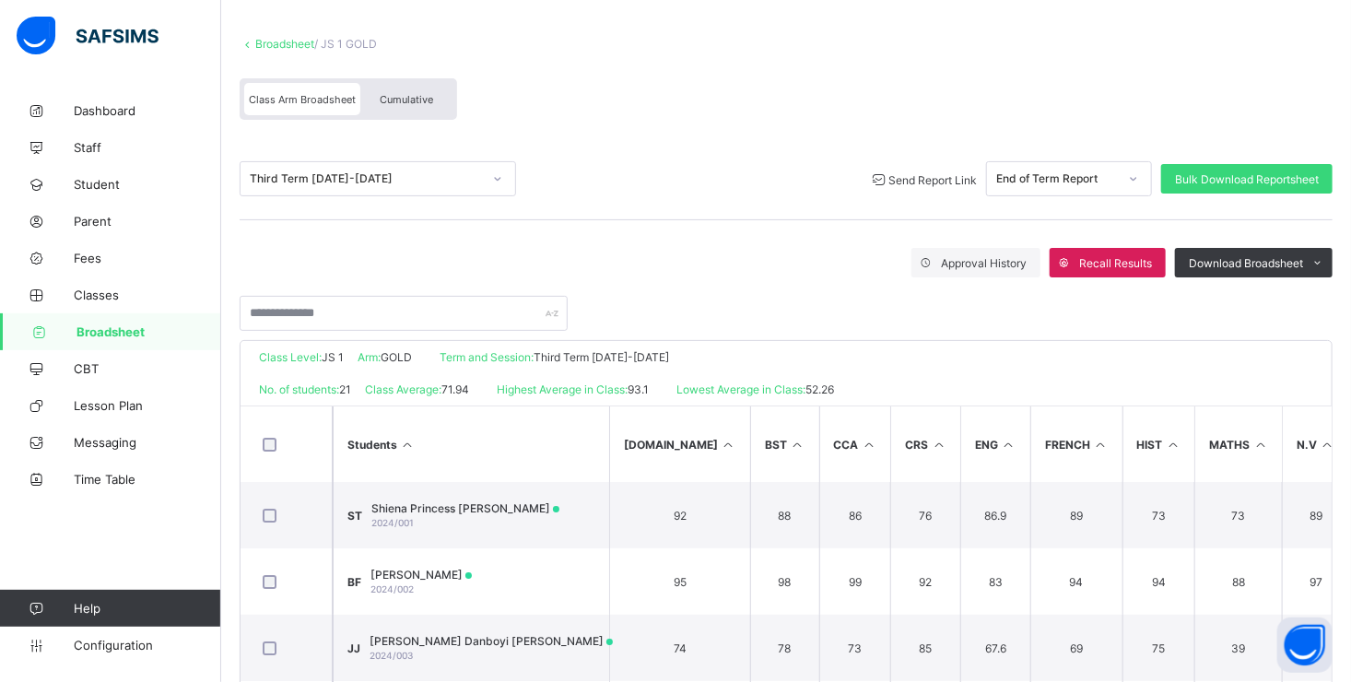
click at [942, 171] on div "Send Report Link" at bounding box center [923, 179] width 108 height 18
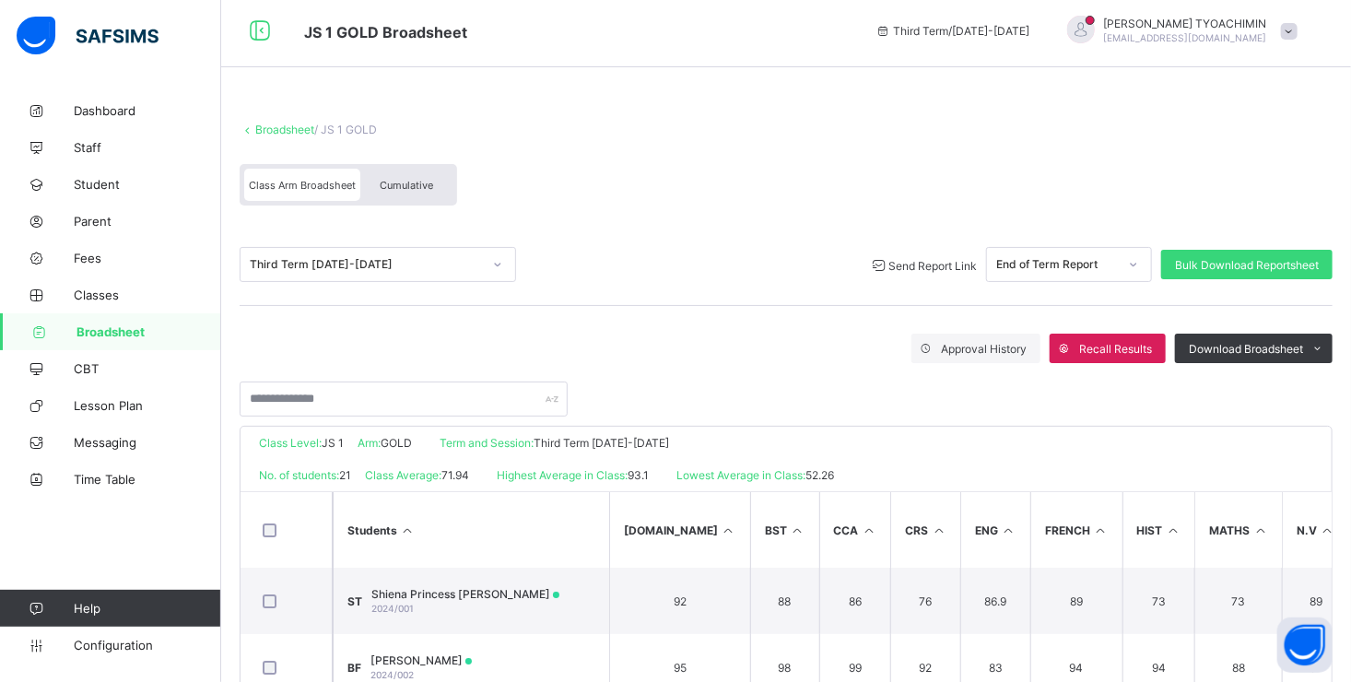
scroll to position [0, 0]
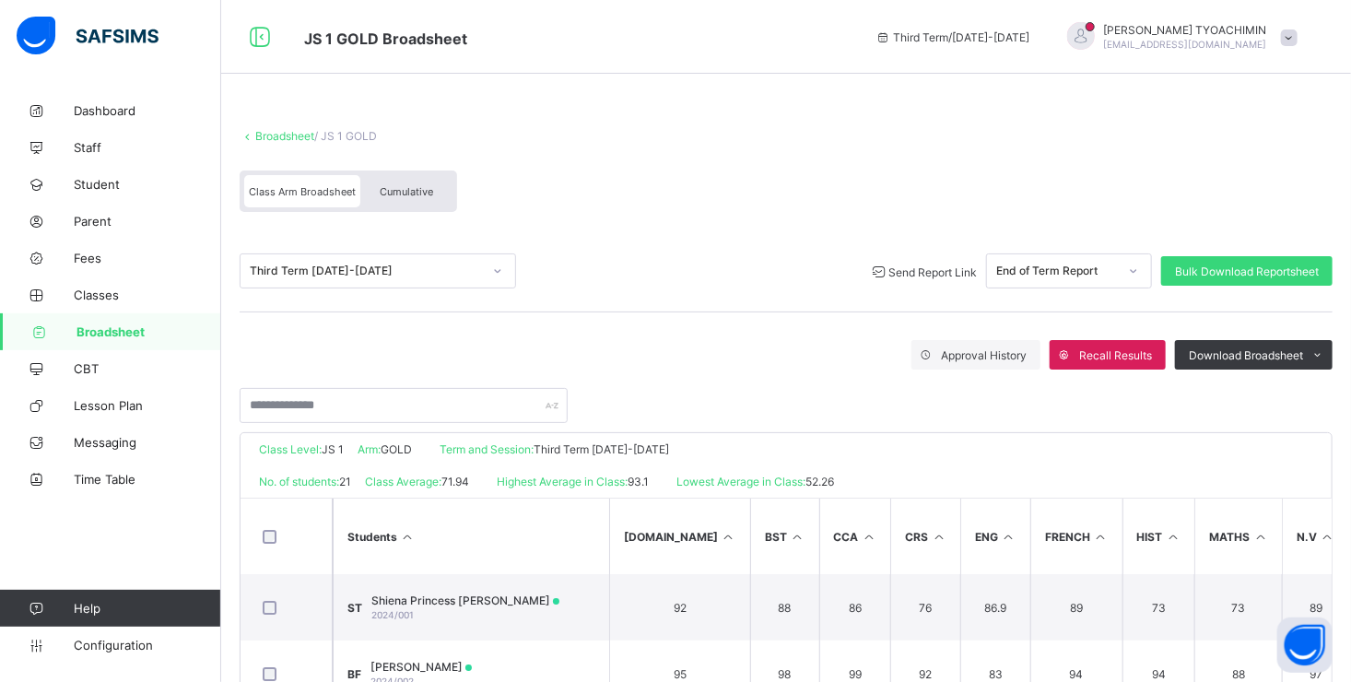
click at [282, 134] on link "Broadsheet" at bounding box center [284, 136] width 59 height 14
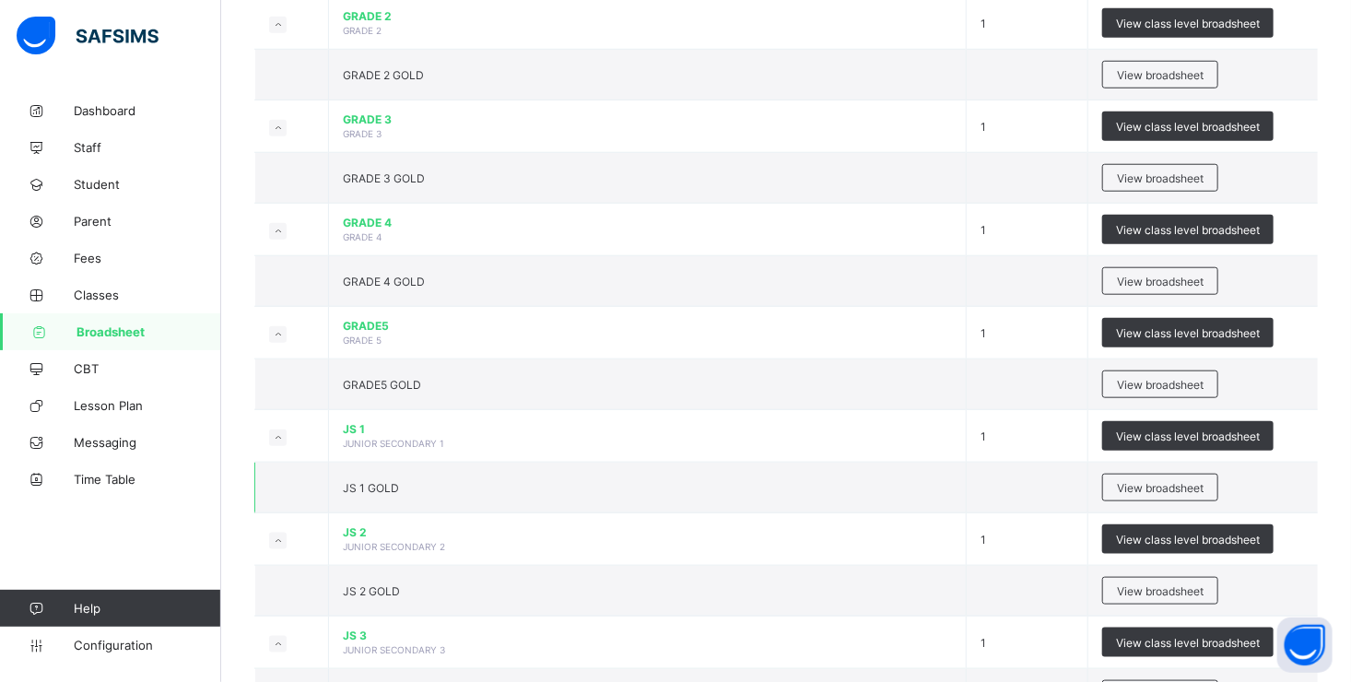
scroll to position [829, 0]
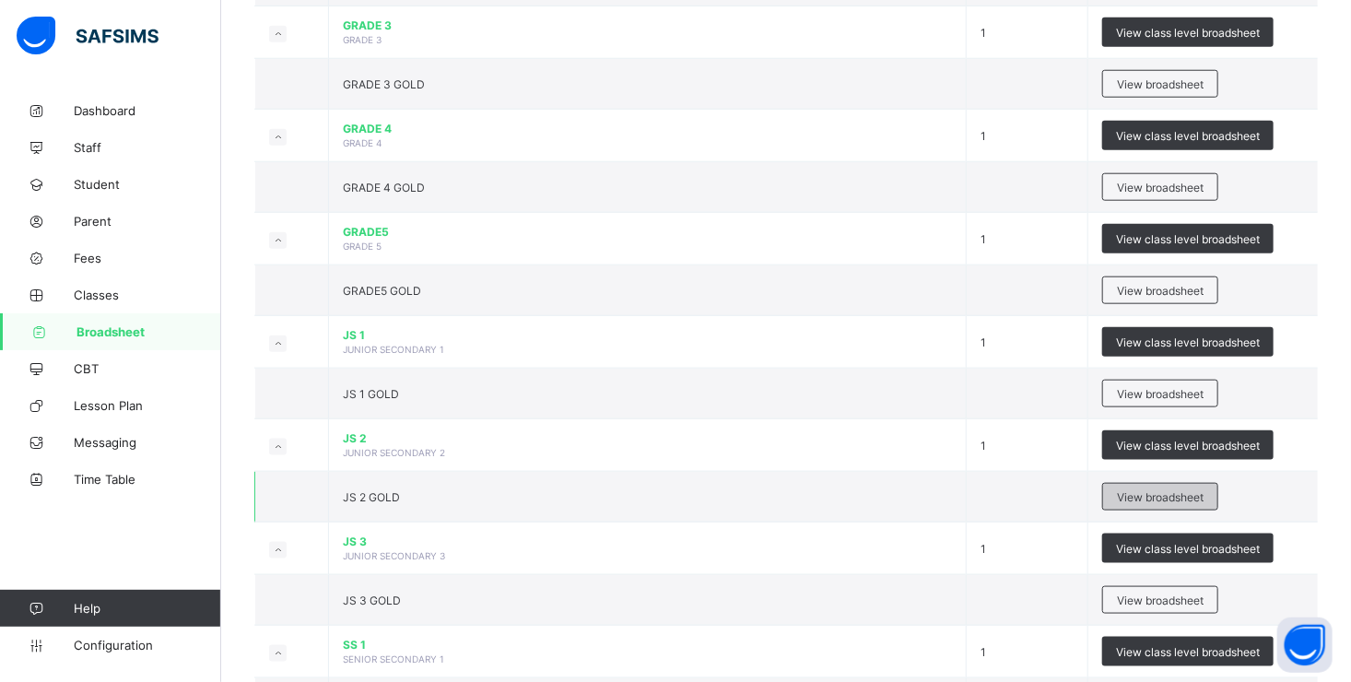
click at [1162, 490] on span "View broadsheet" at bounding box center [1160, 497] width 87 height 14
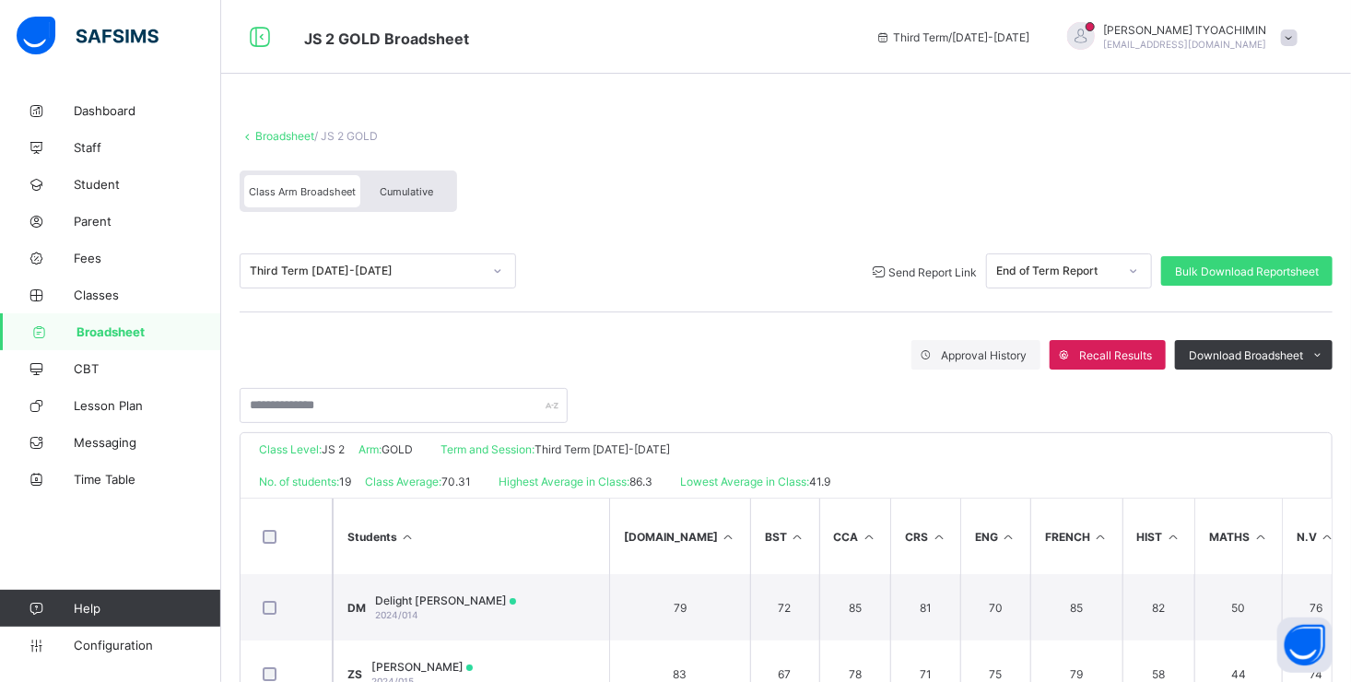
click at [923, 271] on span "Send Report Link" at bounding box center [932, 272] width 88 height 14
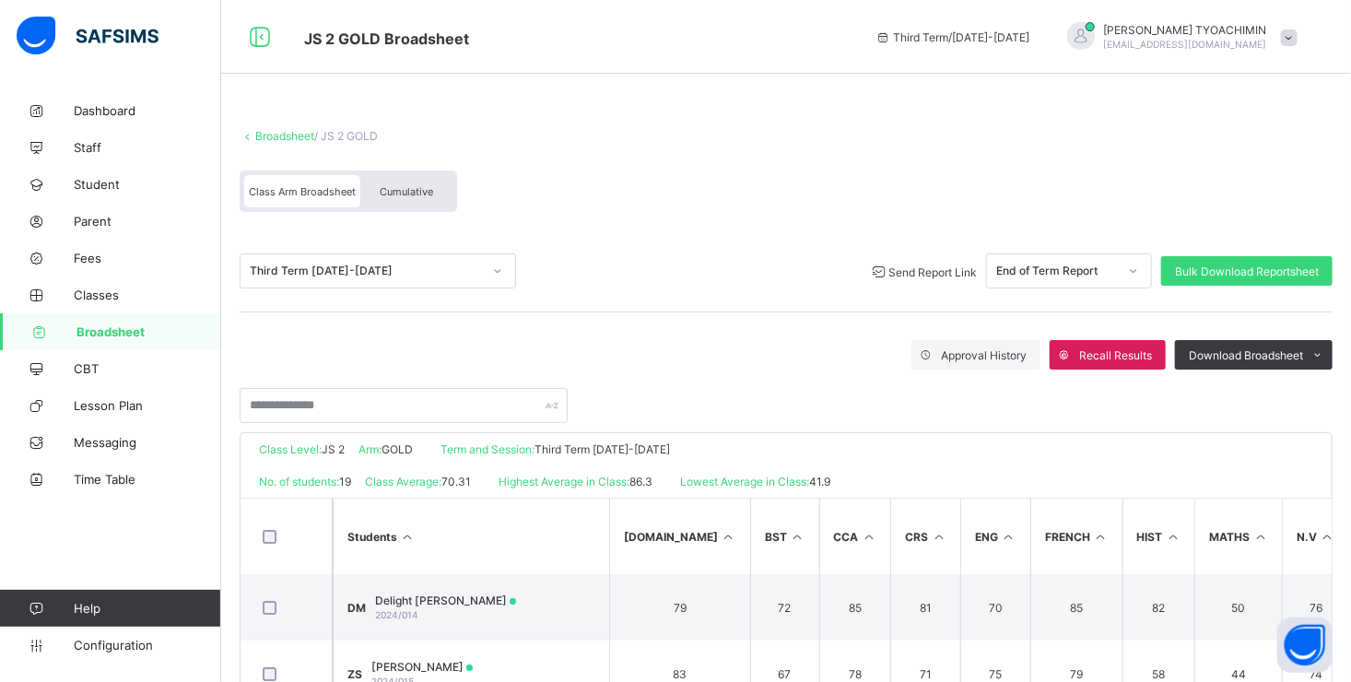
click at [287, 136] on link "Broadsheet" at bounding box center [284, 136] width 59 height 14
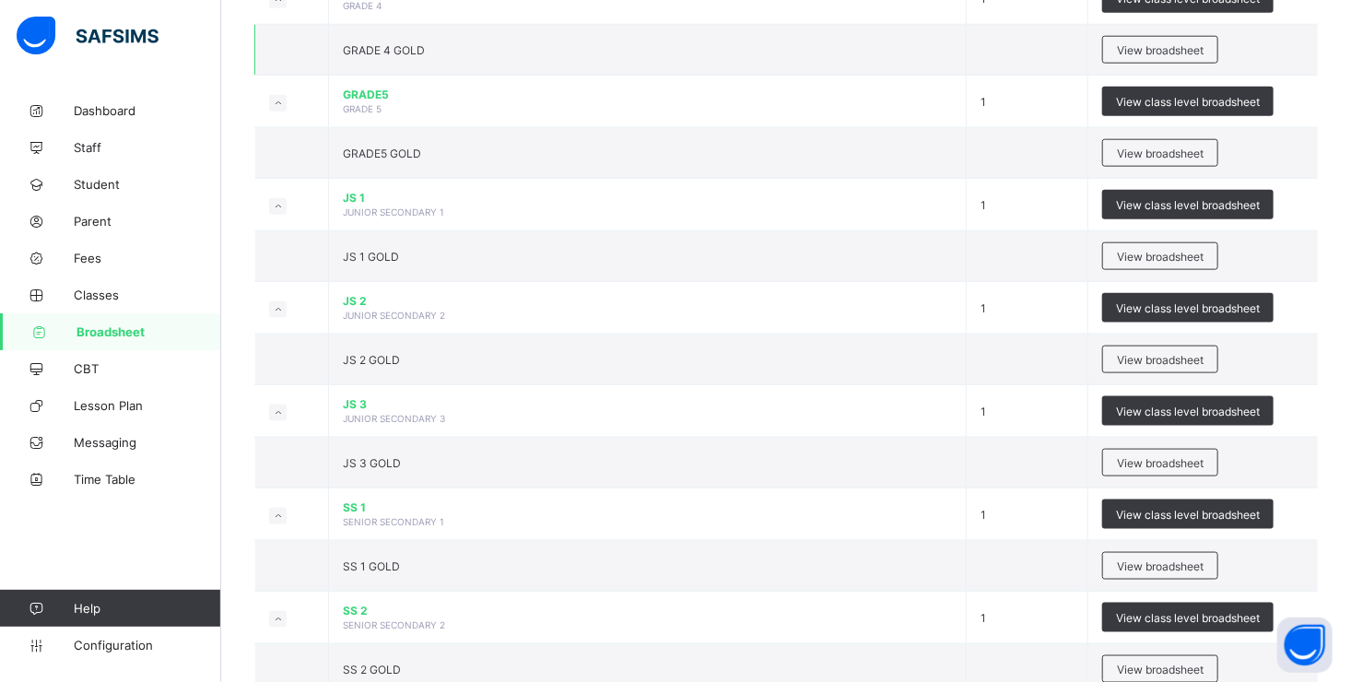
scroll to position [1014, 0]
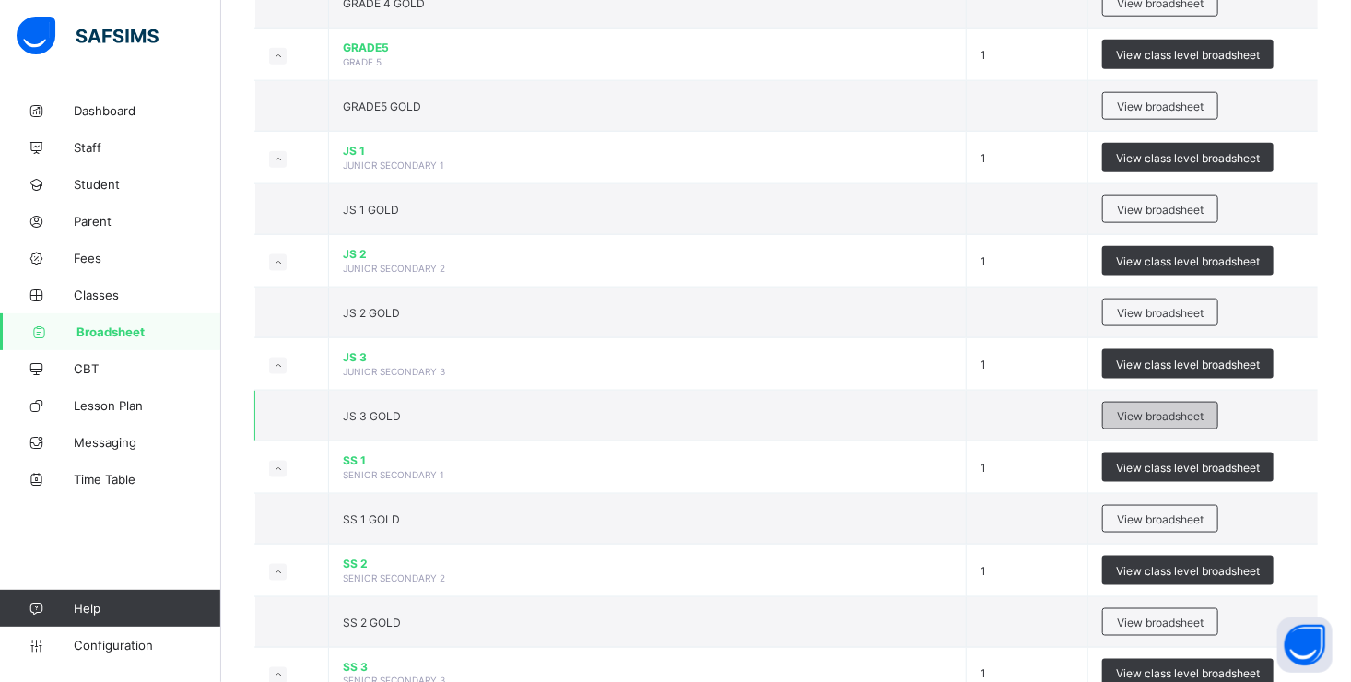
click at [1149, 409] on span "View broadsheet" at bounding box center [1160, 416] width 87 height 14
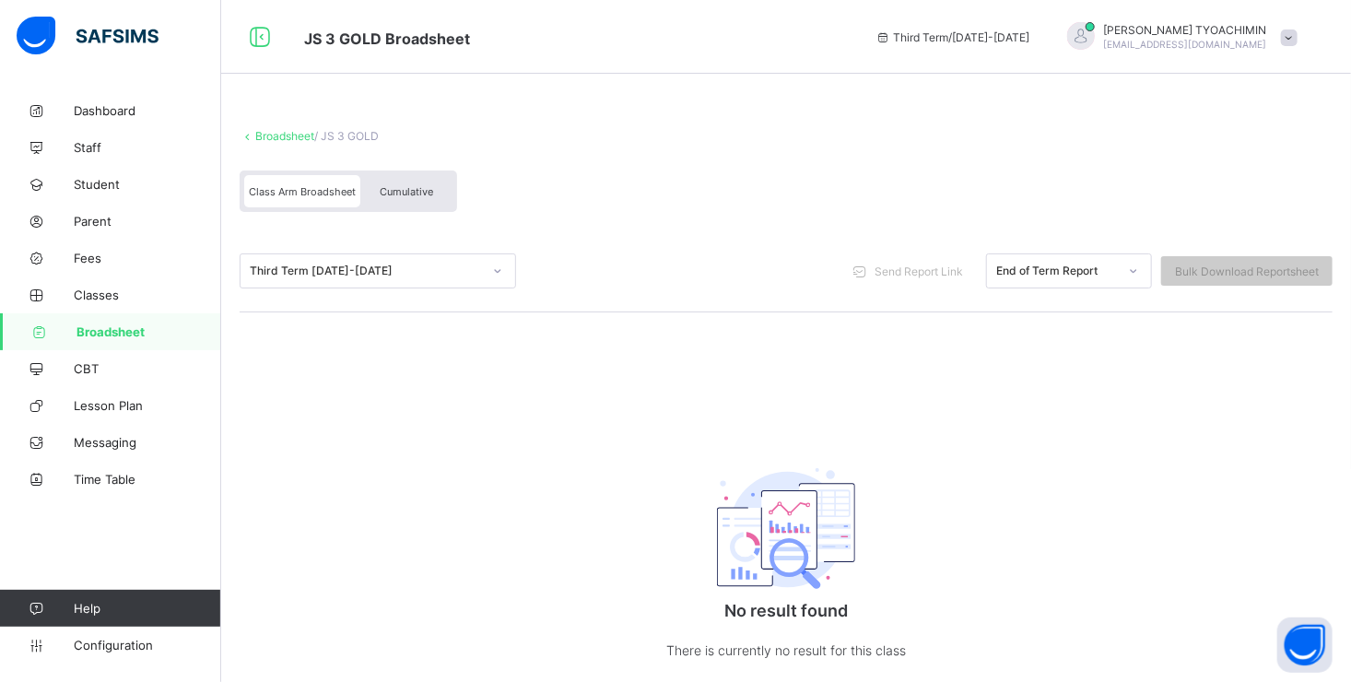
click at [288, 130] on link "Broadsheet" at bounding box center [284, 136] width 59 height 14
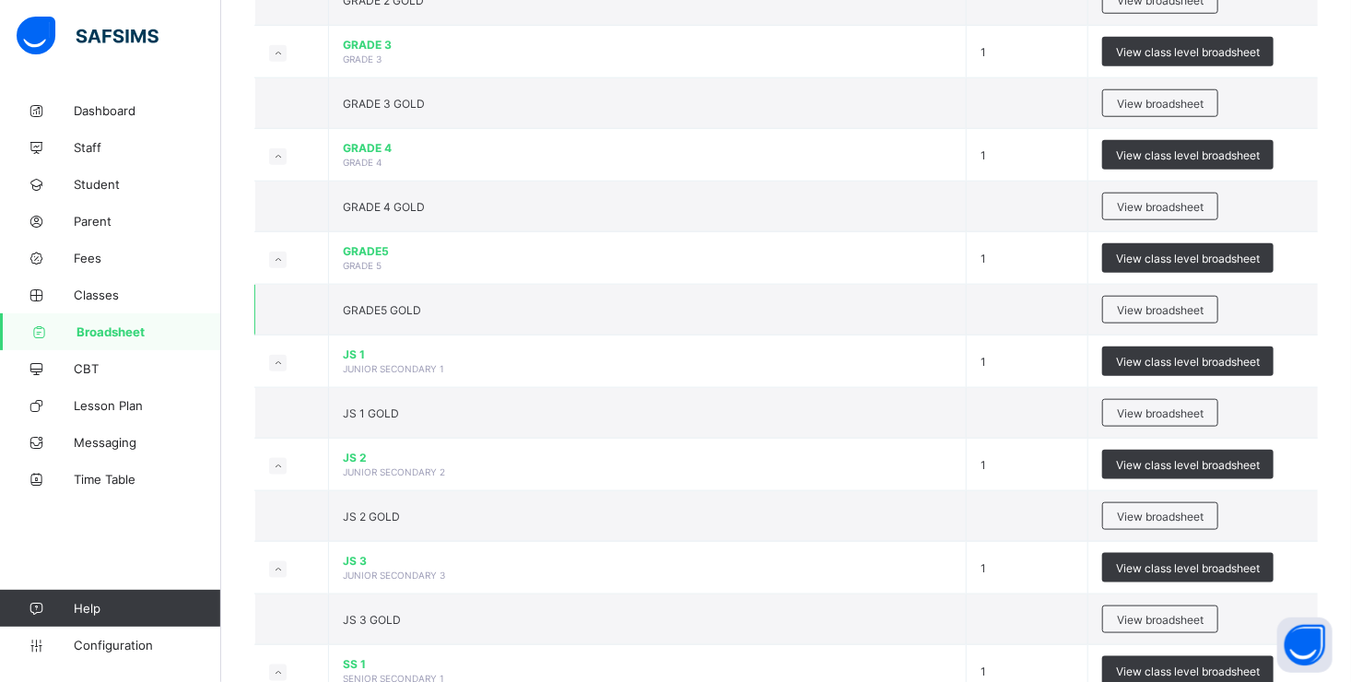
scroll to position [921, 0]
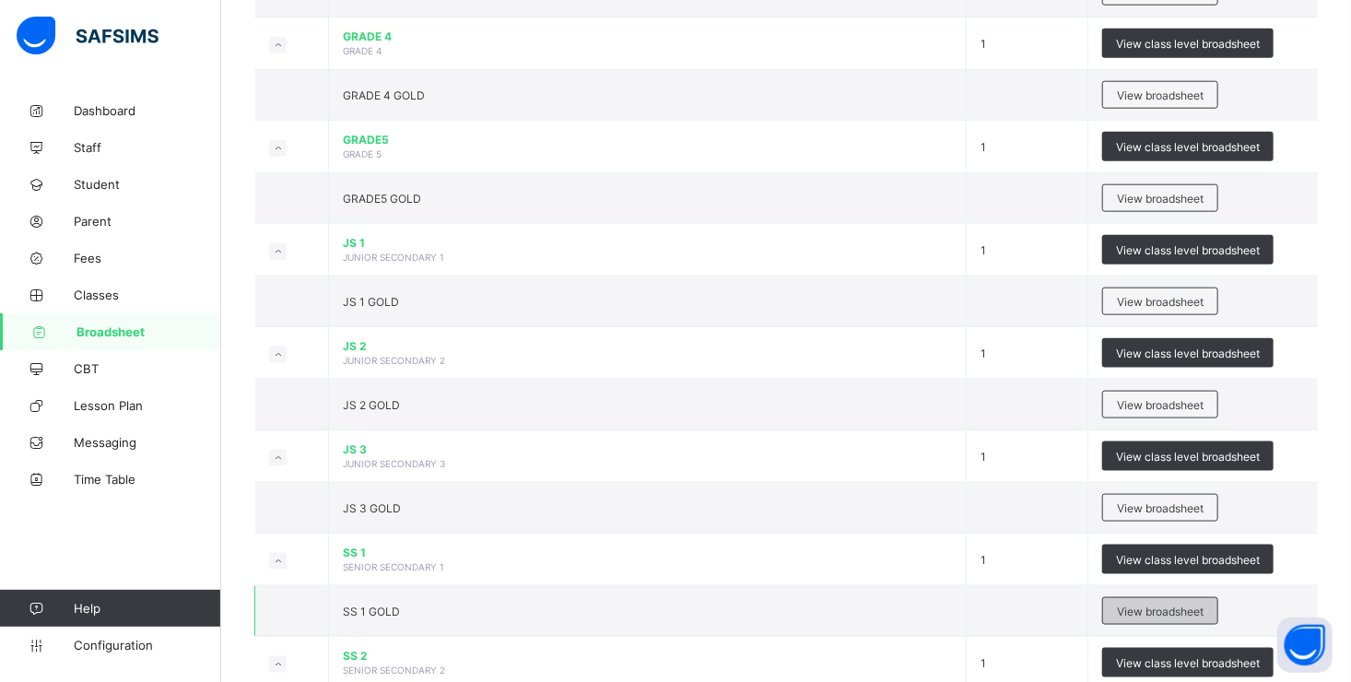
click at [1190, 605] on span "View broadsheet" at bounding box center [1160, 611] width 87 height 14
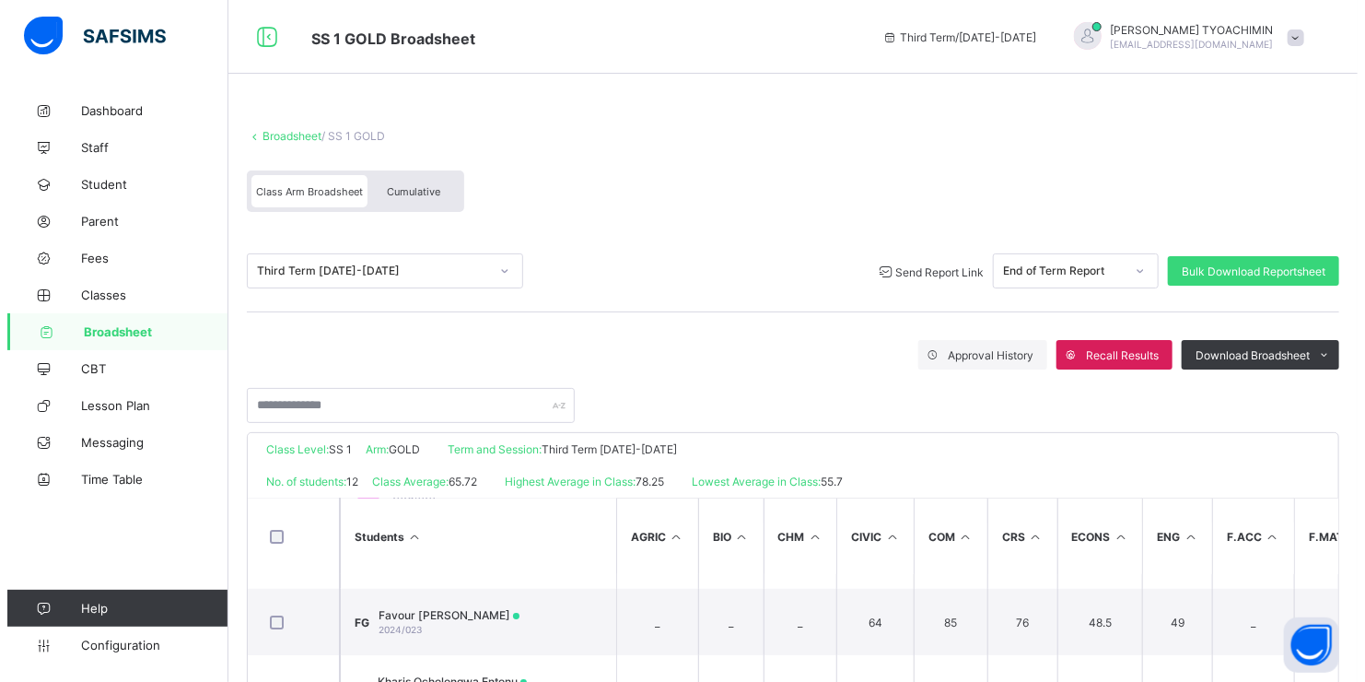
scroll to position [418, 0]
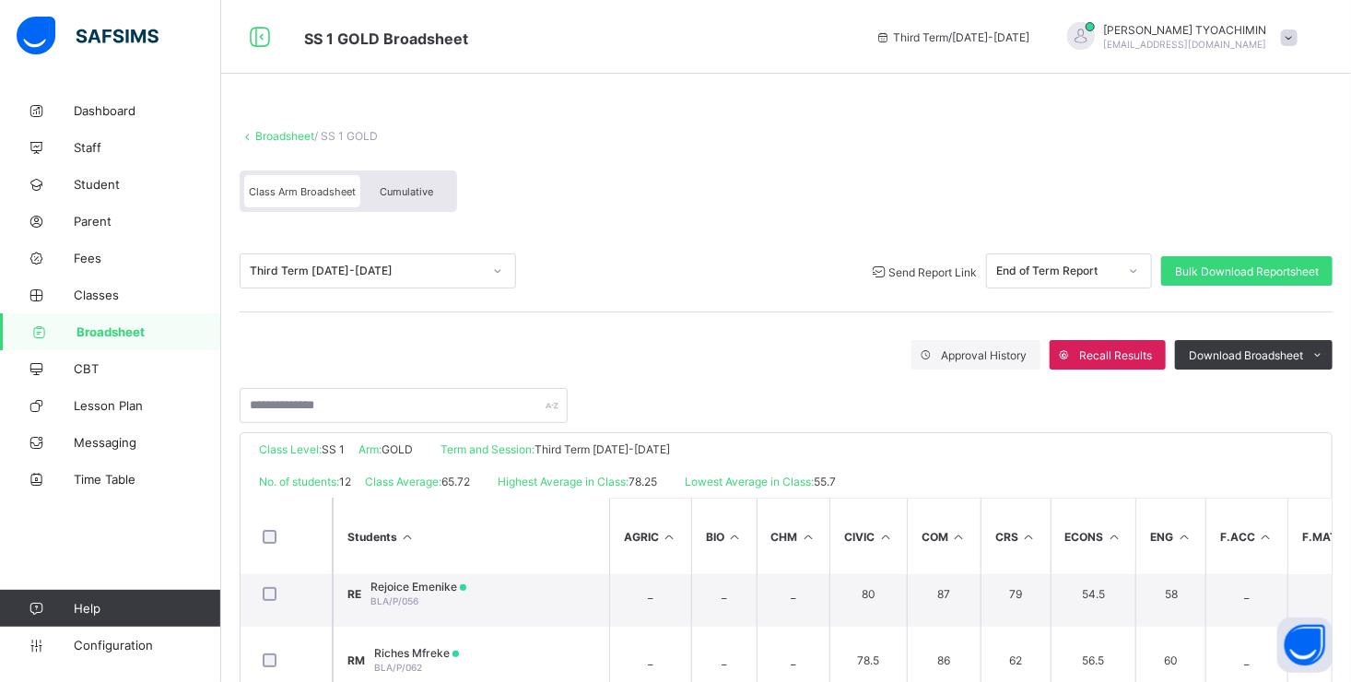
click at [921, 276] on span "Send Report Link" at bounding box center [932, 272] width 88 height 14
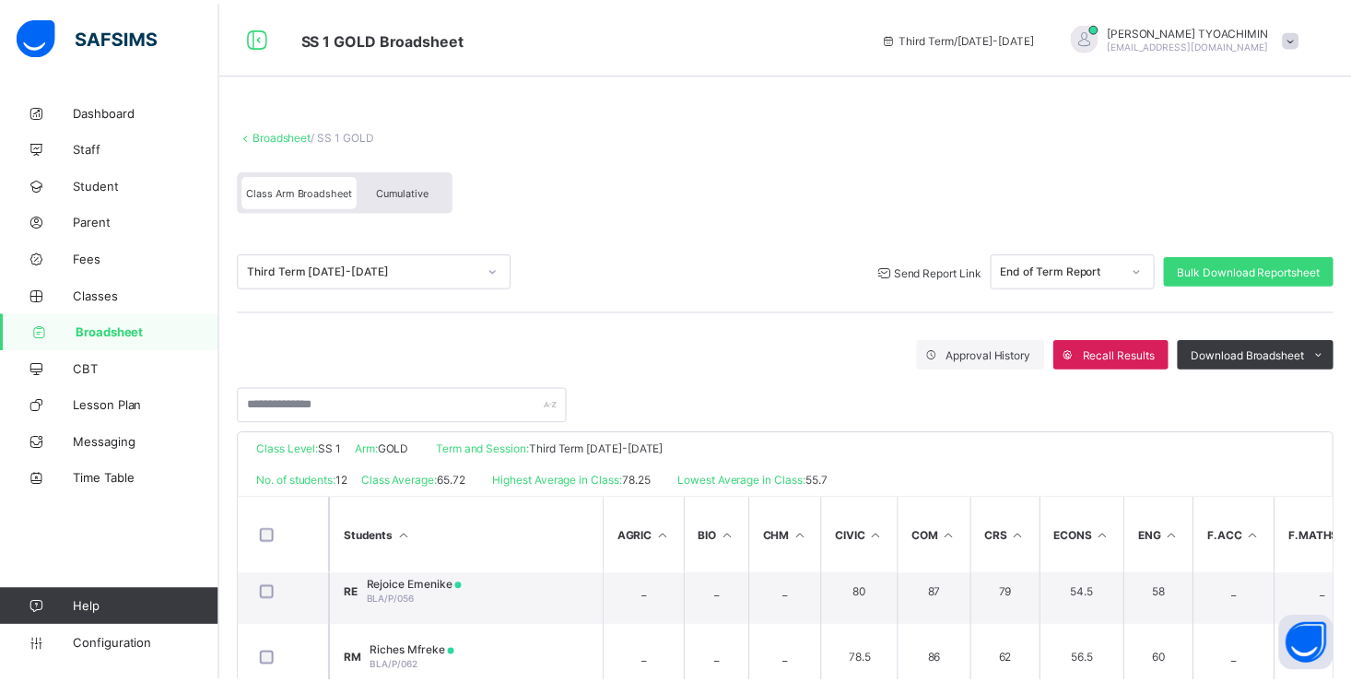
scroll to position [88, 0]
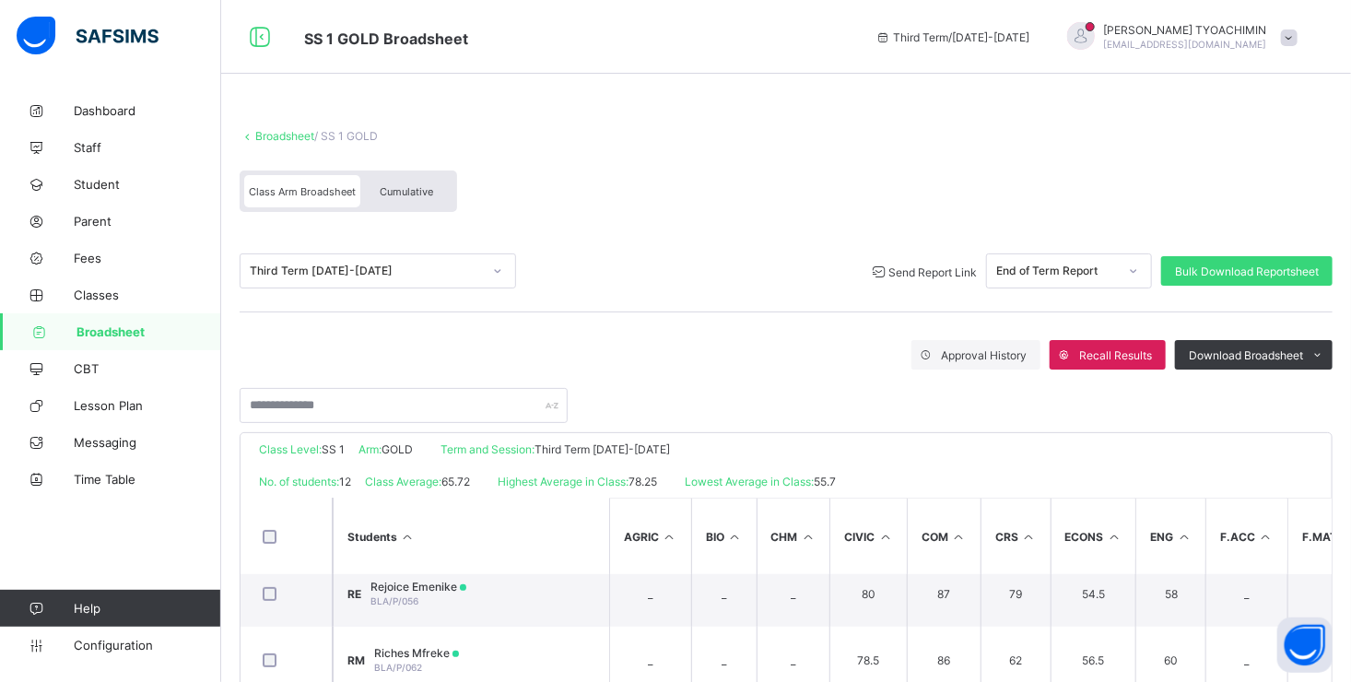
click at [280, 136] on link "Broadsheet" at bounding box center [284, 136] width 59 height 14
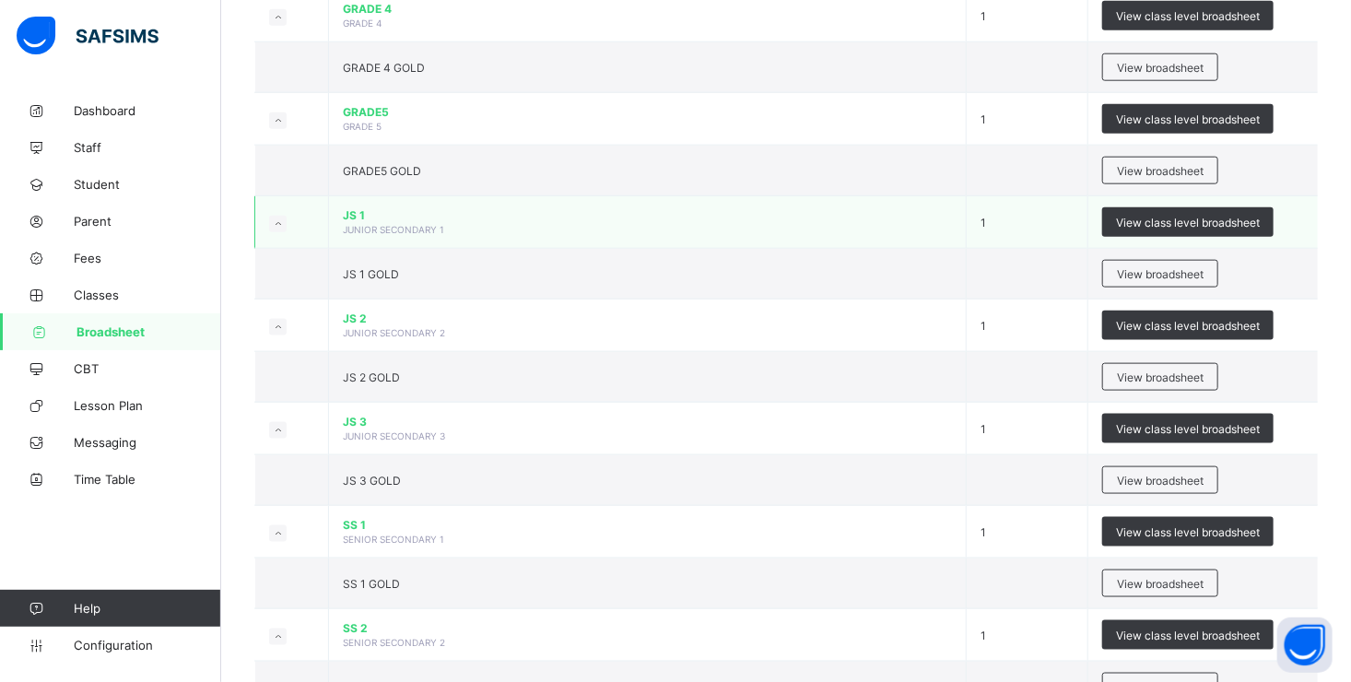
scroll to position [1014, 0]
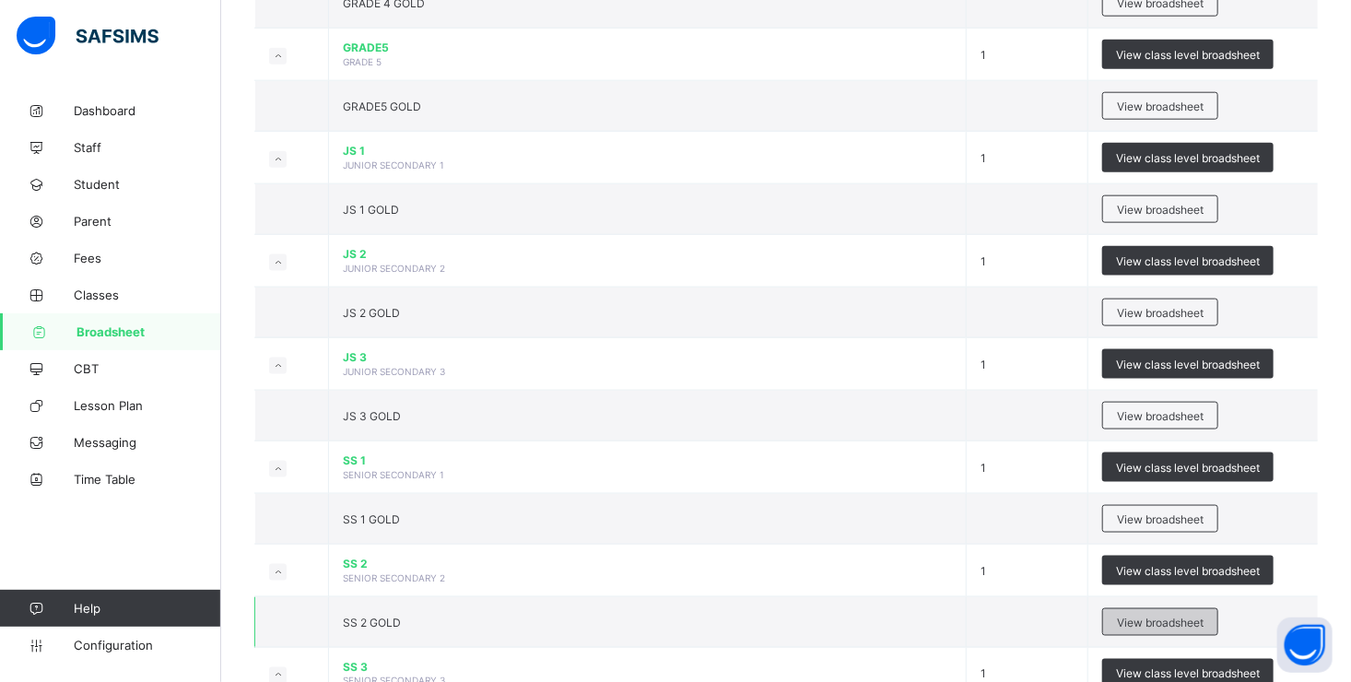
click at [1140, 615] on span "View broadsheet" at bounding box center [1160, 622] width 87 height 14
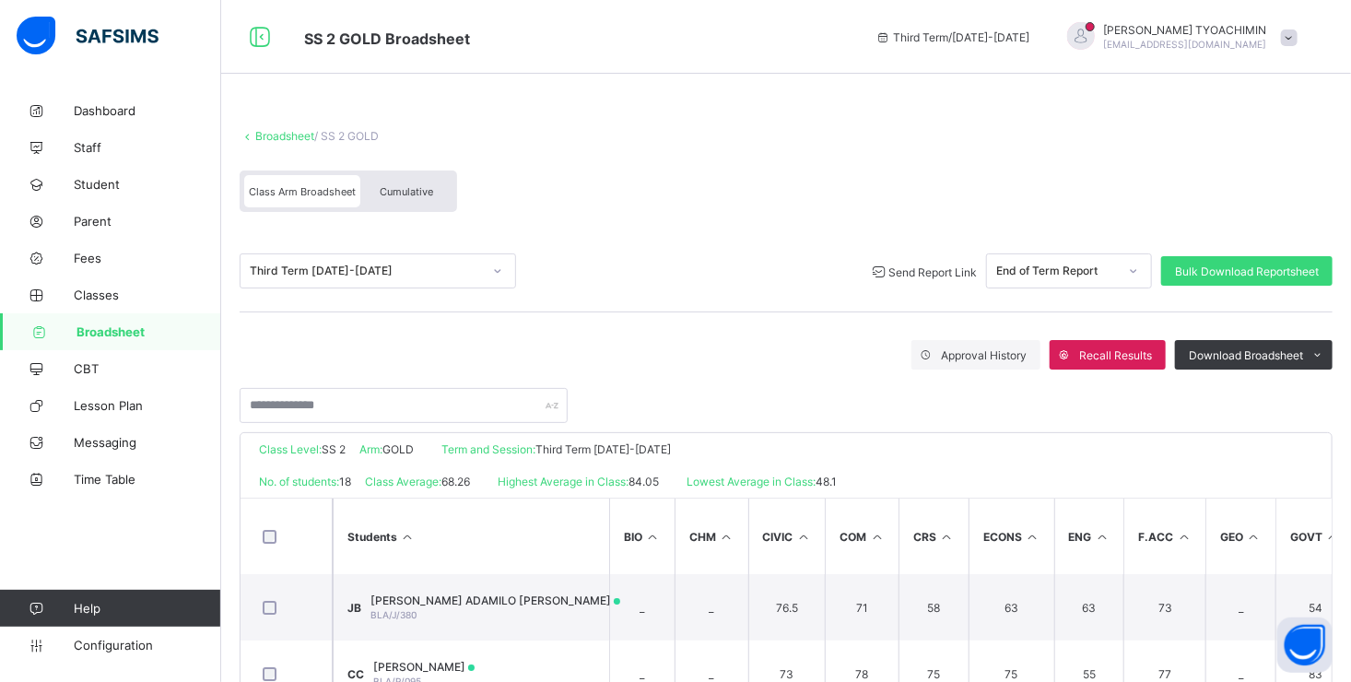
click at [937, 267] on span "Send Report Link" at bounding box center [932, 272] width 88 height 14
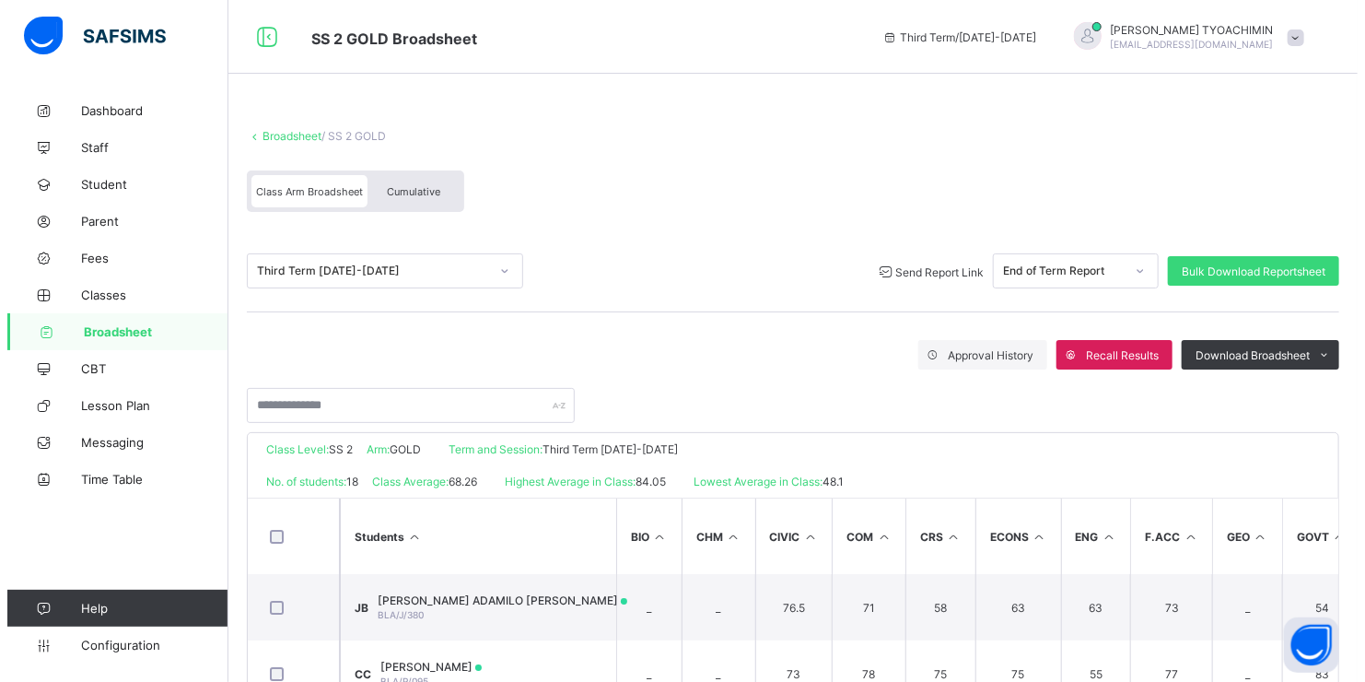
scroll to position [217, 0]
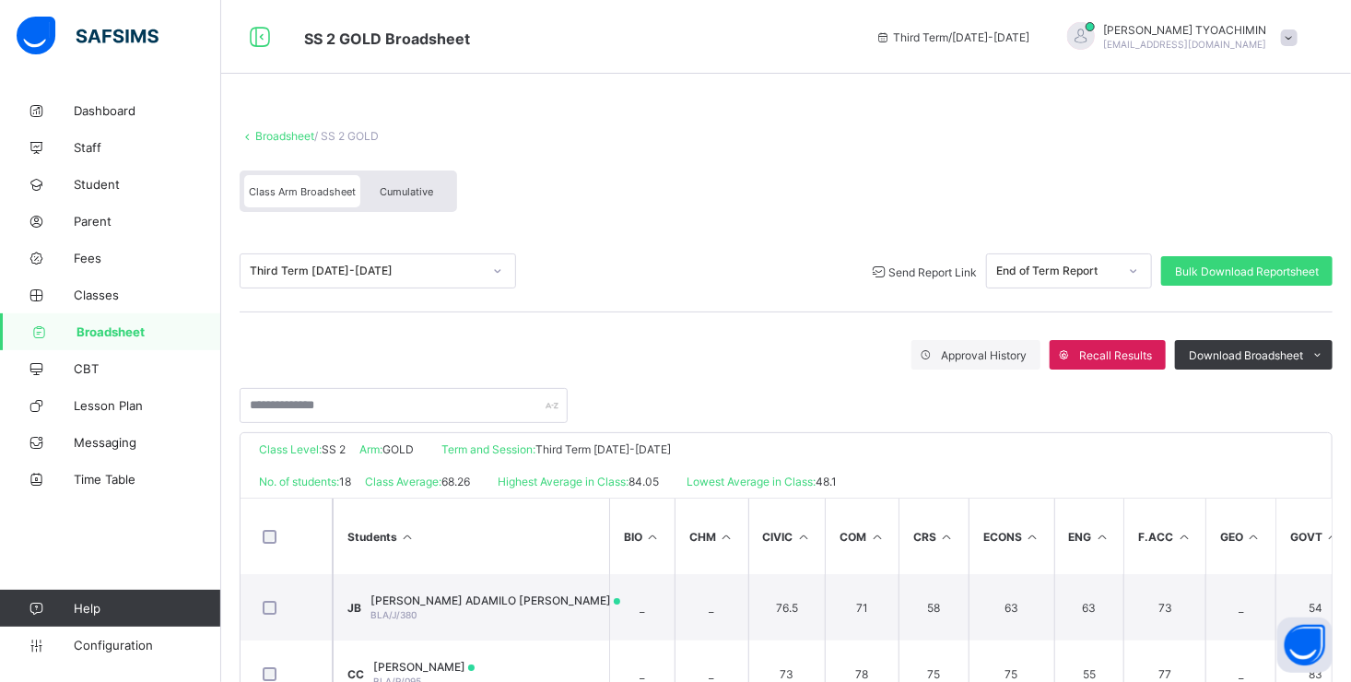
click at [1297, 37] on span at bounding box center [1289, 37] width 17 height 17
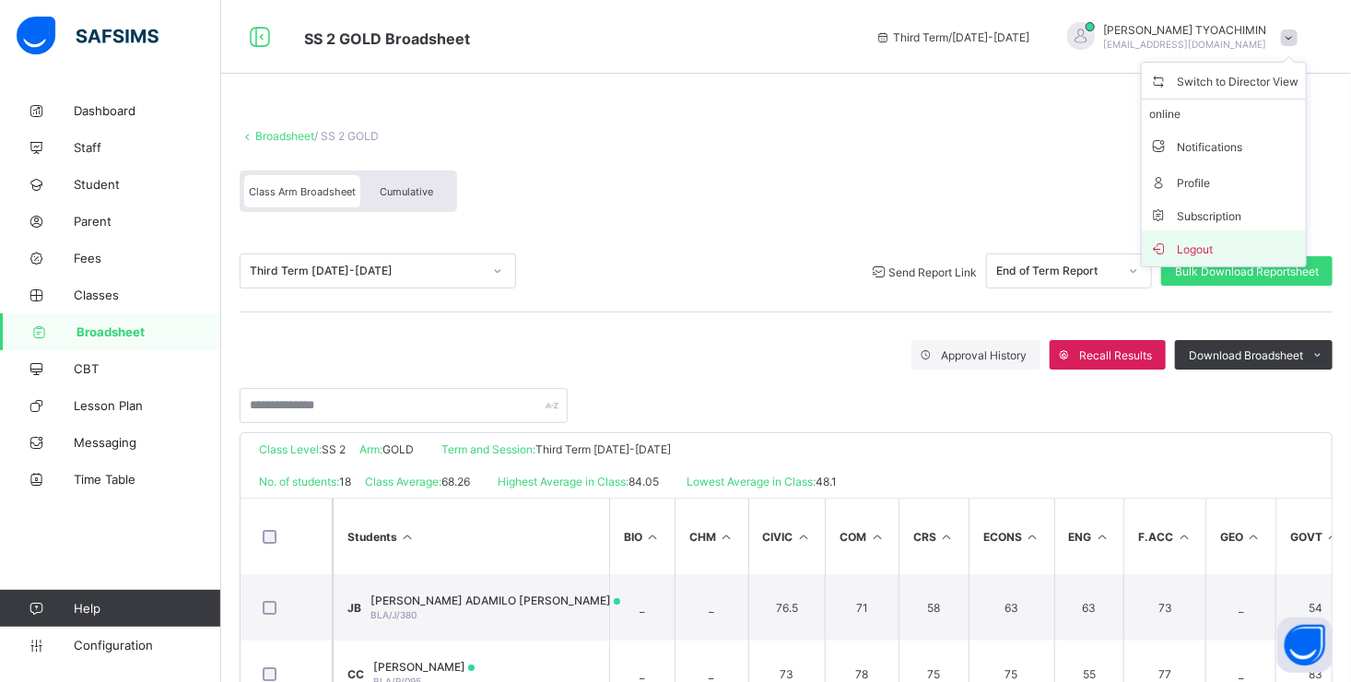
click at [1220, 246] on span "Logout" at bounding box center [1223, 248] width 149 height 21
